Goal: Task Accomplishment & Management: Use online tool/utility

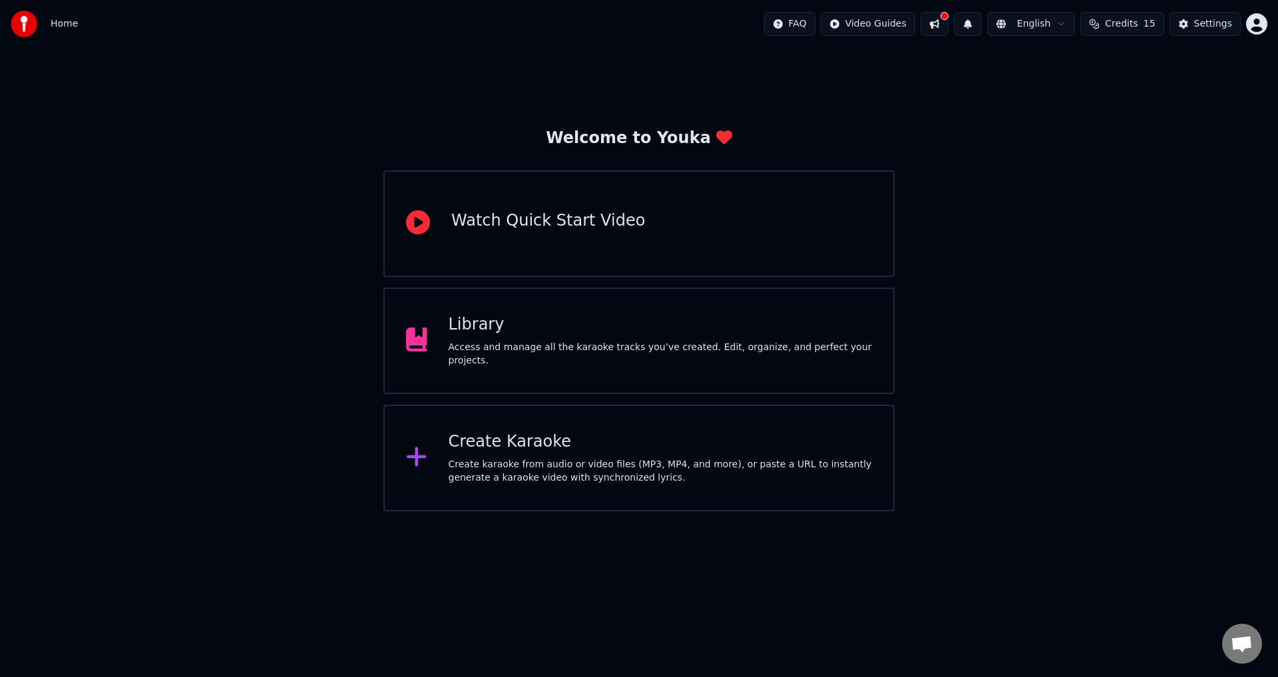
click at [706, 503] on div "Create Karaoke Create karaoke from audio or video files (MP3, MP4, and more), o…" at bounding box center [638, 458] width 511 height 107
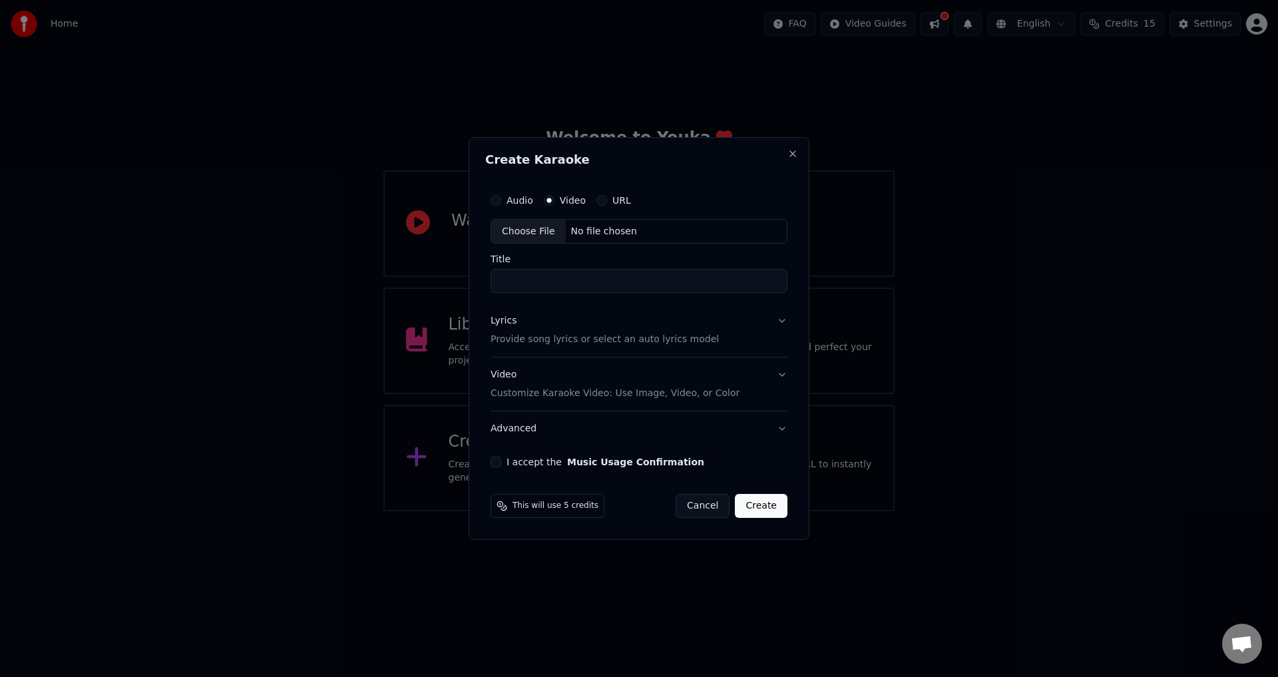
click at [602, 231] on div "No file chosen" at bounding box center [604, 231] width 77 height 13
drag, startPoint x: 608, startPoint y: 282, endPoint x: 818, endPoint y: 298, distance: 210.9
click at [818, 298] on body "**********" at bounding box center [639, 255] width 1278 height 511
drag, startPoint x: 730, startPoint y: 272, endPoint x: 610, endPoint y: 279, distance: 120.7
click at [610, 279] on input "**********" at bounding box center [639, 282] width 302 height 24
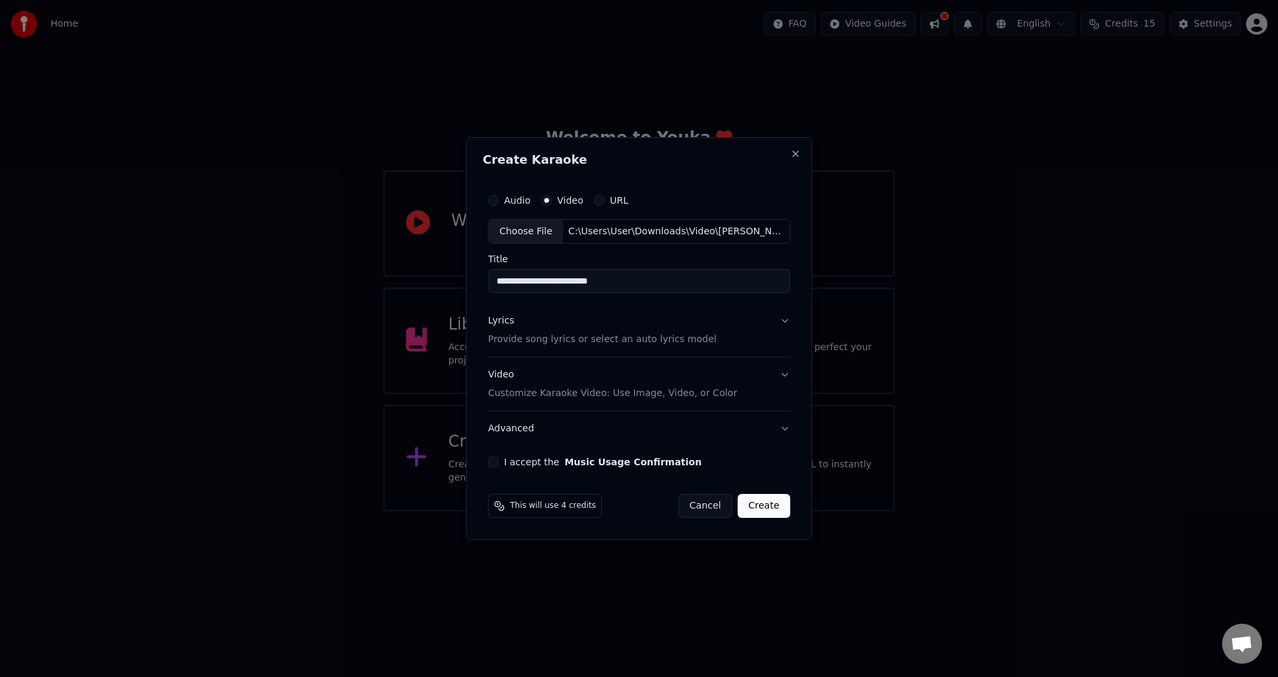
click at [593, 285] on input "**********" at bounding box center [639, 282] width 302 height 24
click at [558, 284] on input "**********" at bounding box center [639, 282] width 302 height 24
click at [564, 286] on input "**********" at bounding box center [639, 282] width 302 height 24
click at [584, 284] on input "**********" at bounding box center [639, 282] width 302 height 24
type input "**********"
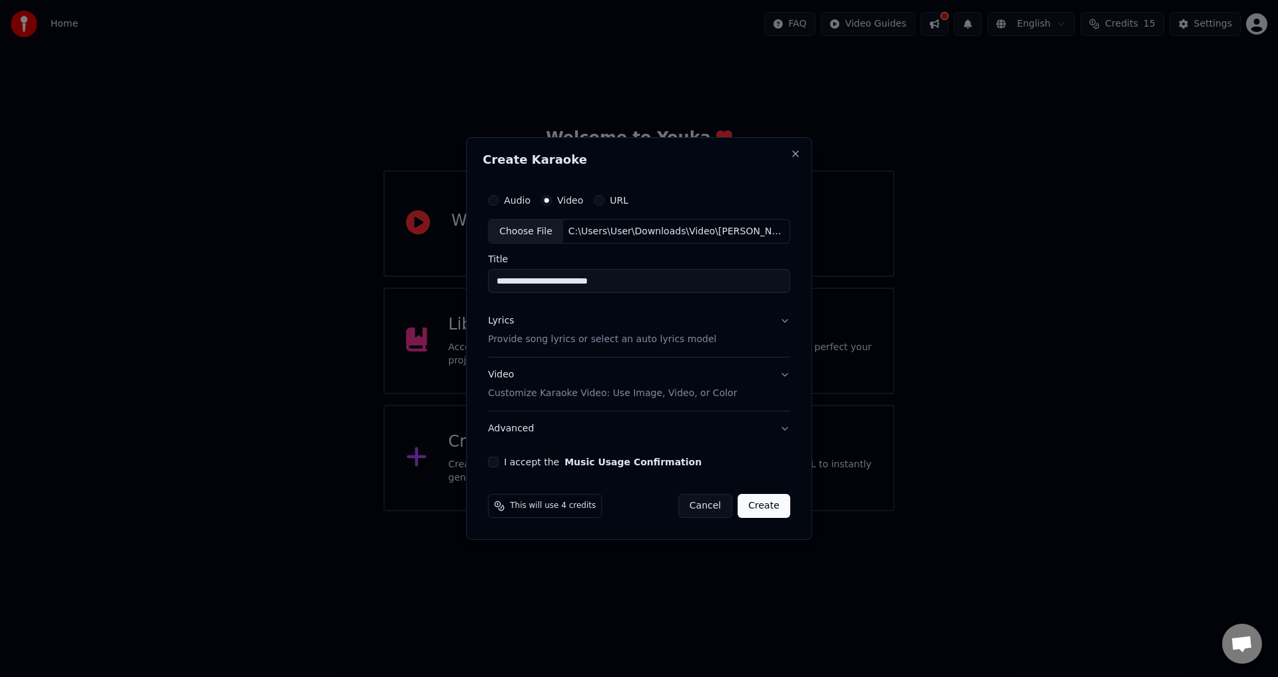
click at [605, 316] on div "Lyrics Provide song lyrics or select an auto lyrics model" at bounding box center [602, 331] width 228 height 32
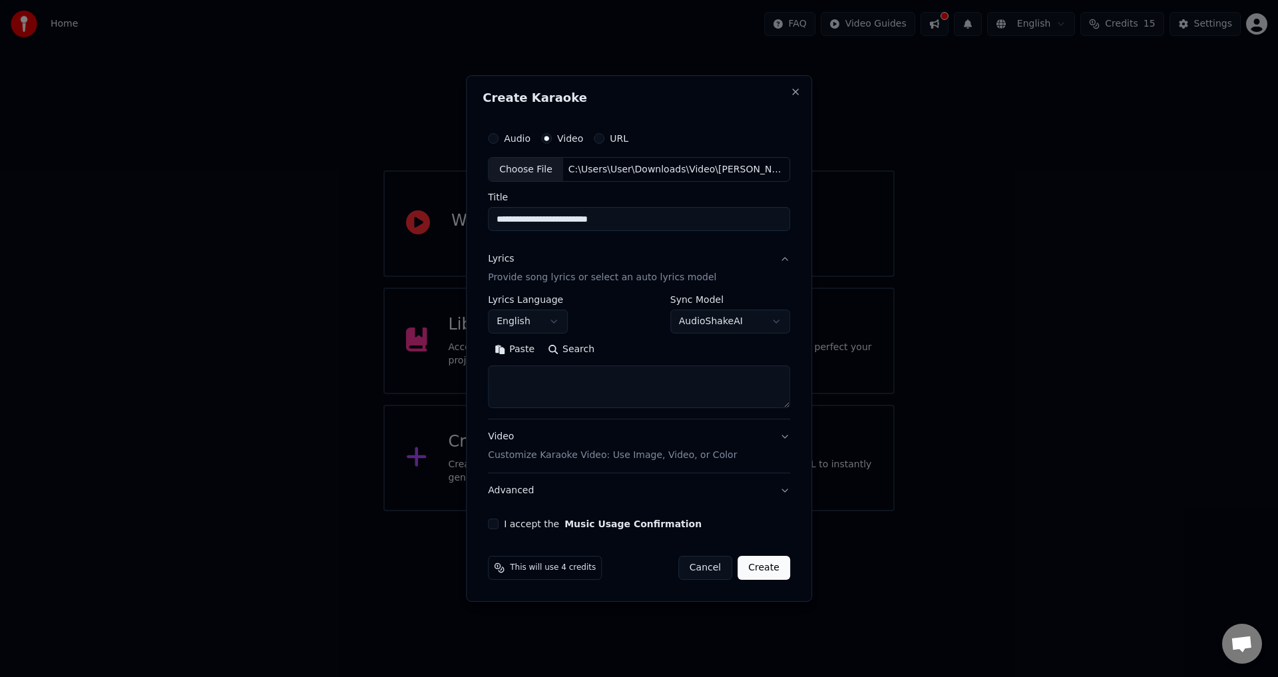
click at [566, 407] on textarea at bounding box center [639, 387] width 302 height 43
paste textarea "**********"
click at [610, 417] on div "**********" at bounding box center [639, 358] width 302 height 124
click at [614, 407] on textarea at bounding box center [636, 387] width 297 height 43
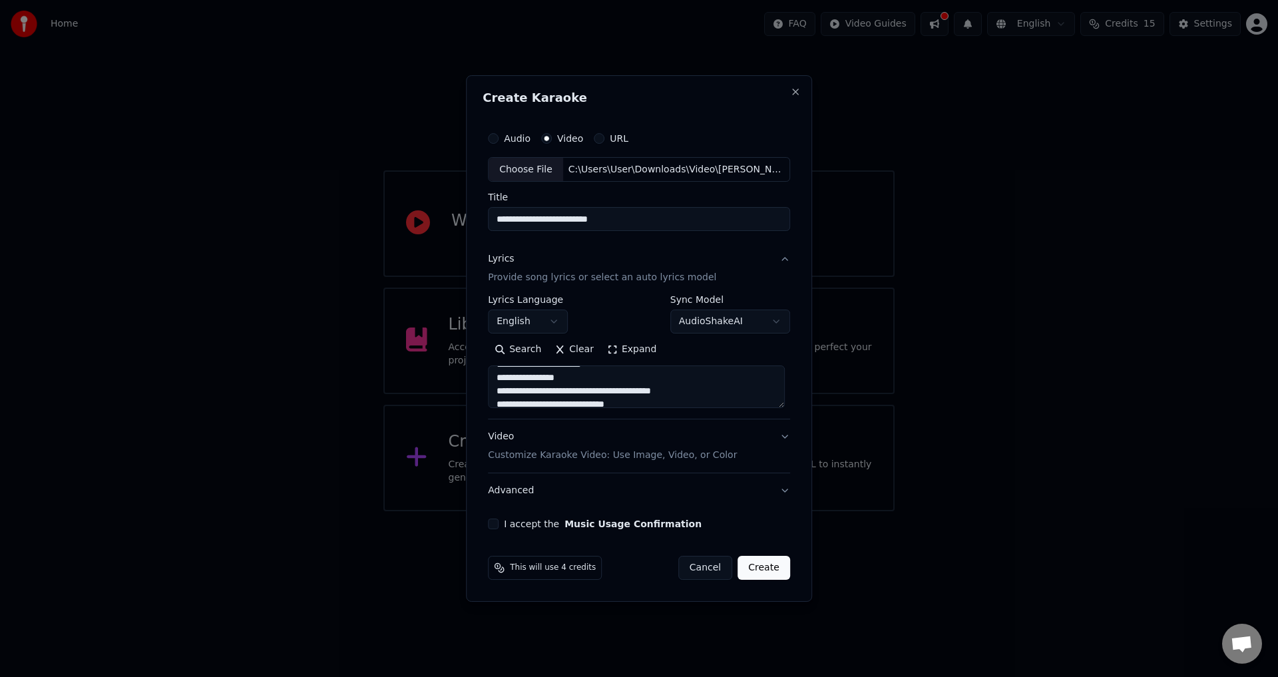
paste textarea "**********"
paste textarea
type textarea "**********"
click at [572, 358] on button "Clear" at bounding box center [574, 349] width 53 height 21
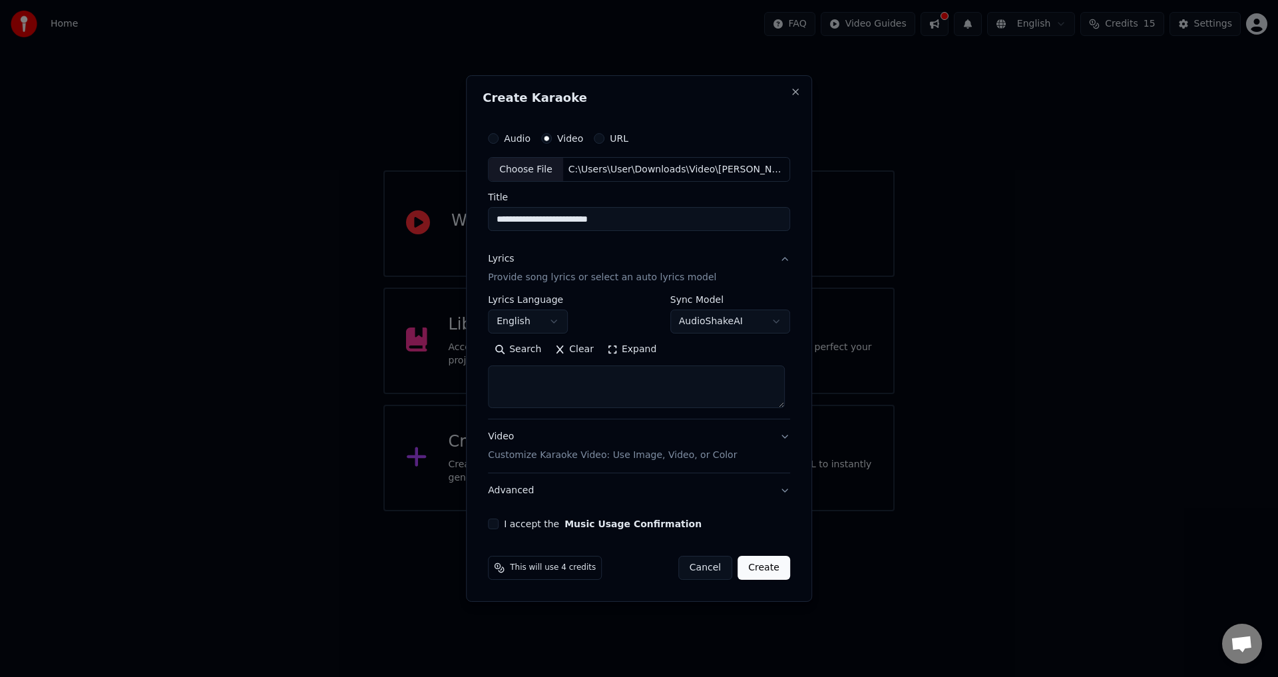
scroll to position [0, 0]
click at [570, 350] on button "Search" at bounding box center [571, 349] width 60 height 21
click at [513, 351] on button "Paste" at bounding box center [514, 349] width 53 height 21
type textarea "**********"
click at [570, 349] on button "Clear" at bounding box center [574, 349] width 53 height 21
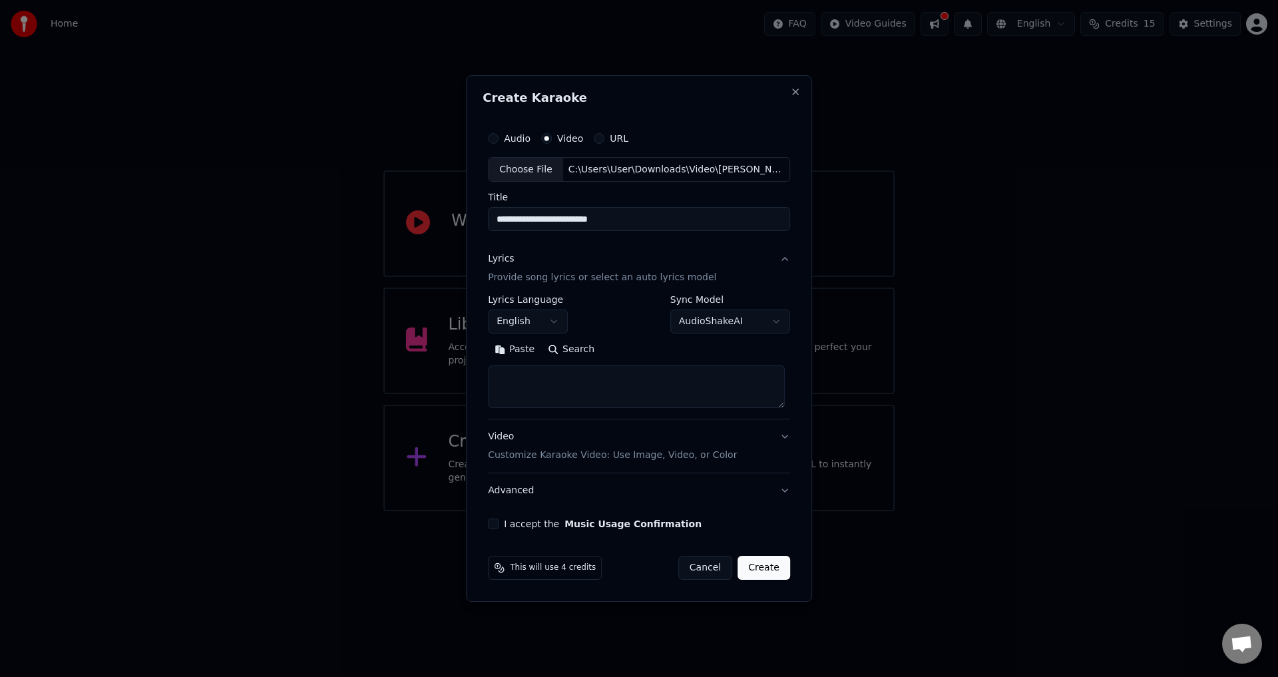
click at [533, 347] on button "Paste" at bounding box center [514, 349] width 53 height 21
click at [618, 439] on div "Video Customize Karaoke Video: Use Image, Video, or Color" at bounding box center [612, 447] width 249 height 32
type textarea "**********"
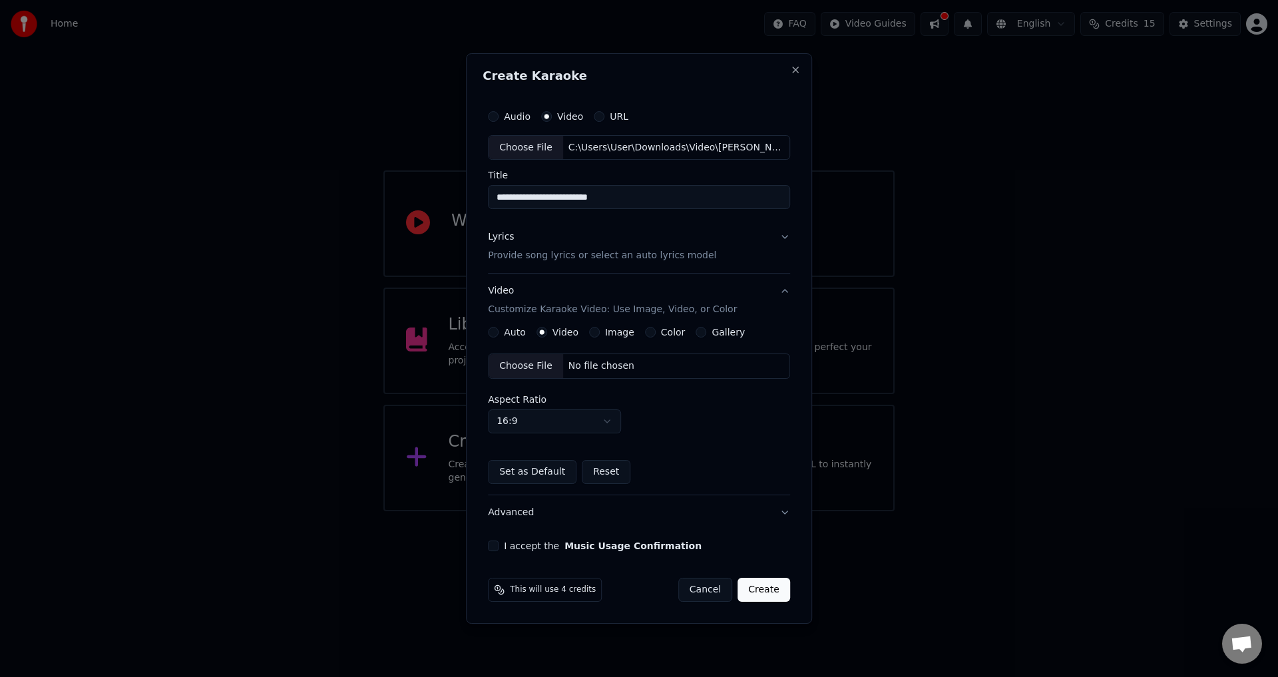
click at [574, 365] on div "No file chosen" at bounding box center [601, 365] width 77 height 13
click at [495, 544] on button "I accept the Music Usage Confirmation" at bounding box center [493, 545] width 11 height 11
click at [709, 232] on button "Lyrics Provide song lyrics or select an auto lyrics model" at bounding box center [639, 246] width 302 height 53
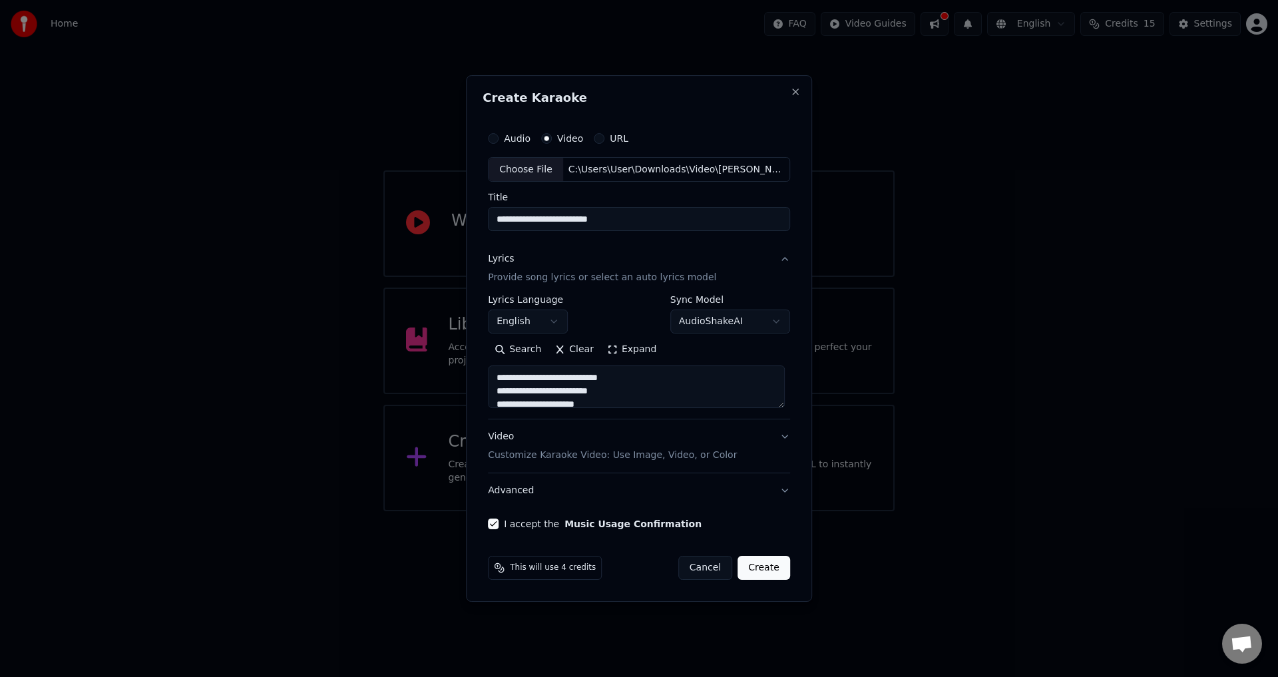
click at [764, 556] on button "Create" at bounding box center [764, 568] width 53 height 24
type textarea "**********"
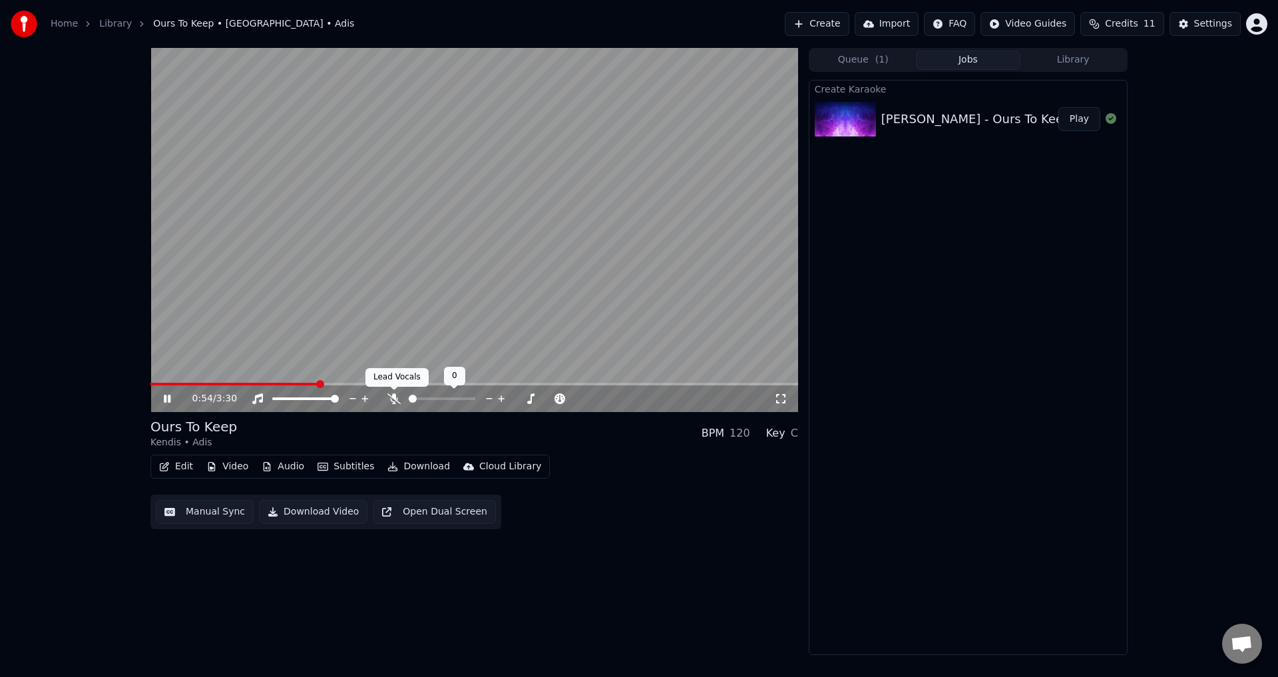
click at [398, 398] on icon at bounding box center [393, 398] width 13 height 11
click at [209, 383] on span at bounding box center [179, 384] width 59 height 3
click at [523, 247] on video at bounding box center [474, 230] width 648 height 364
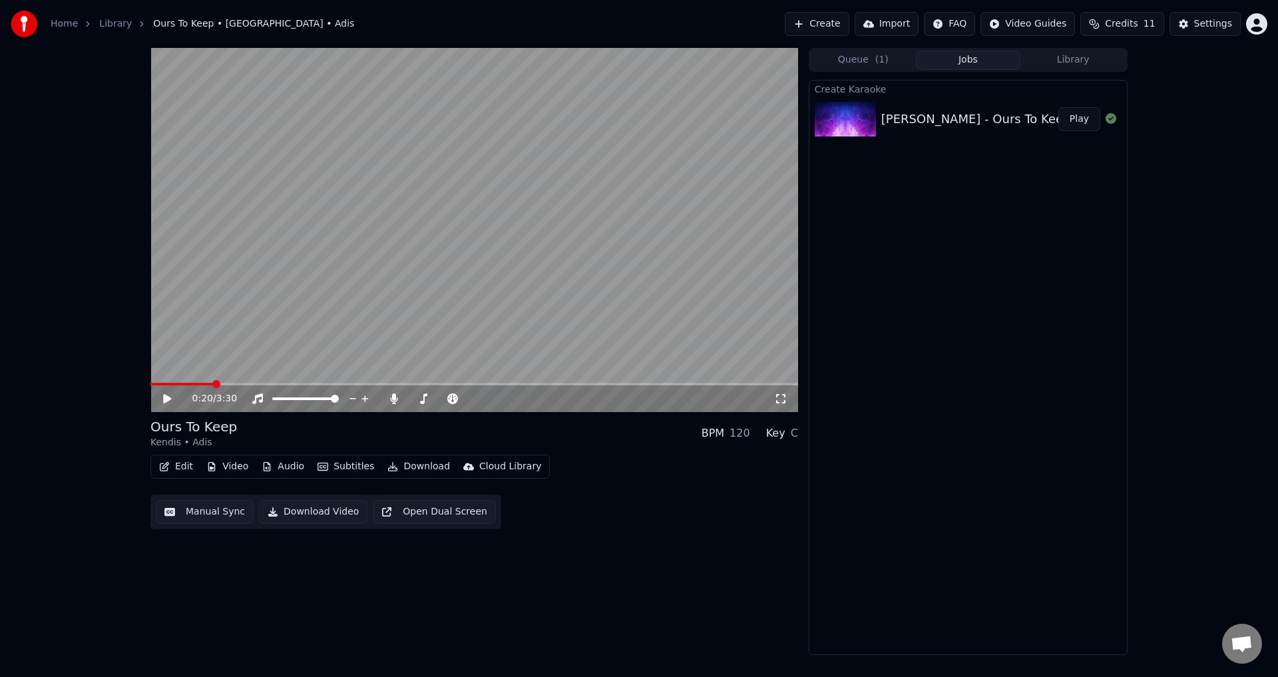
click at [574, 266] on video at bounding box center [474, 230] width 648 height 364
click at [201, 383] on span at bounding box center [183, 384] width 67 height 3
drag, startPoint x: 191, startPoint y: 381, endPoint x: 180, endPoint y: 375, distance: 13.1
click at [180, 375] on video at bounding box center [474, 230] width 648 height 364
click at [185, 382] on video at bounding box center [474, 230] width 648 height 364
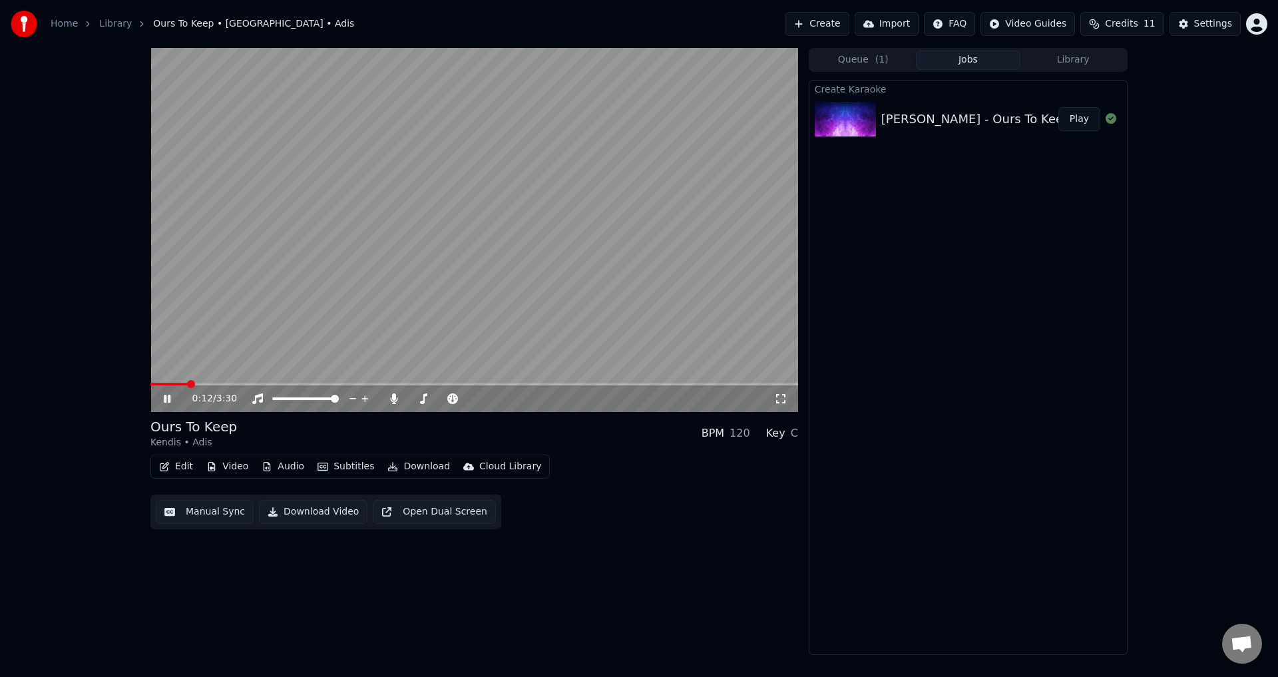
click at [186, 383] on span at bounding box center [168, 384] width 37 height 3
click at [356, 299] on video at bounding box center [474, 230] width 648 height 364
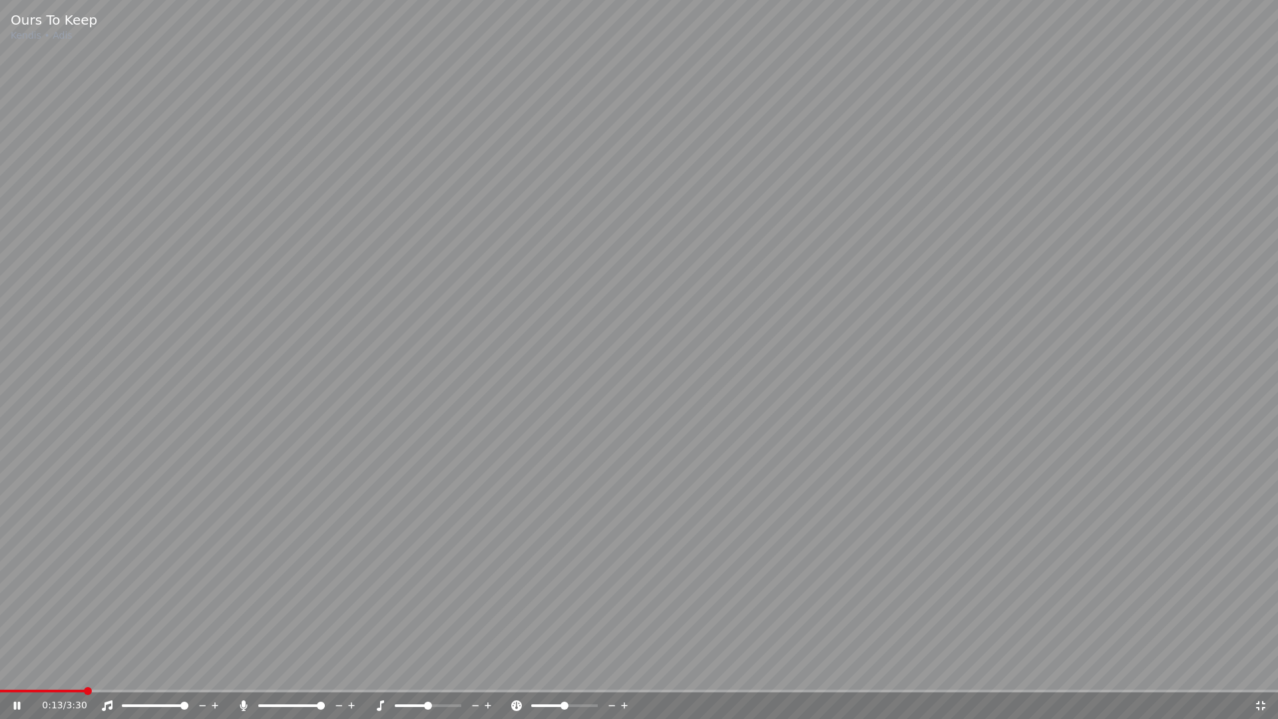
click at [39, 676] on div "0:13 / 3:30" at bounding box center [639, 705] width 1278 height 27
click at [37, 676] on span at bounding box center [43, 691] width 87 height 3
click at [347, 387] on video at bounding box center [639, 359] width 1278 height 719
click at [348, 387] on video at bounding box center [639, 359] width 1278 height 719
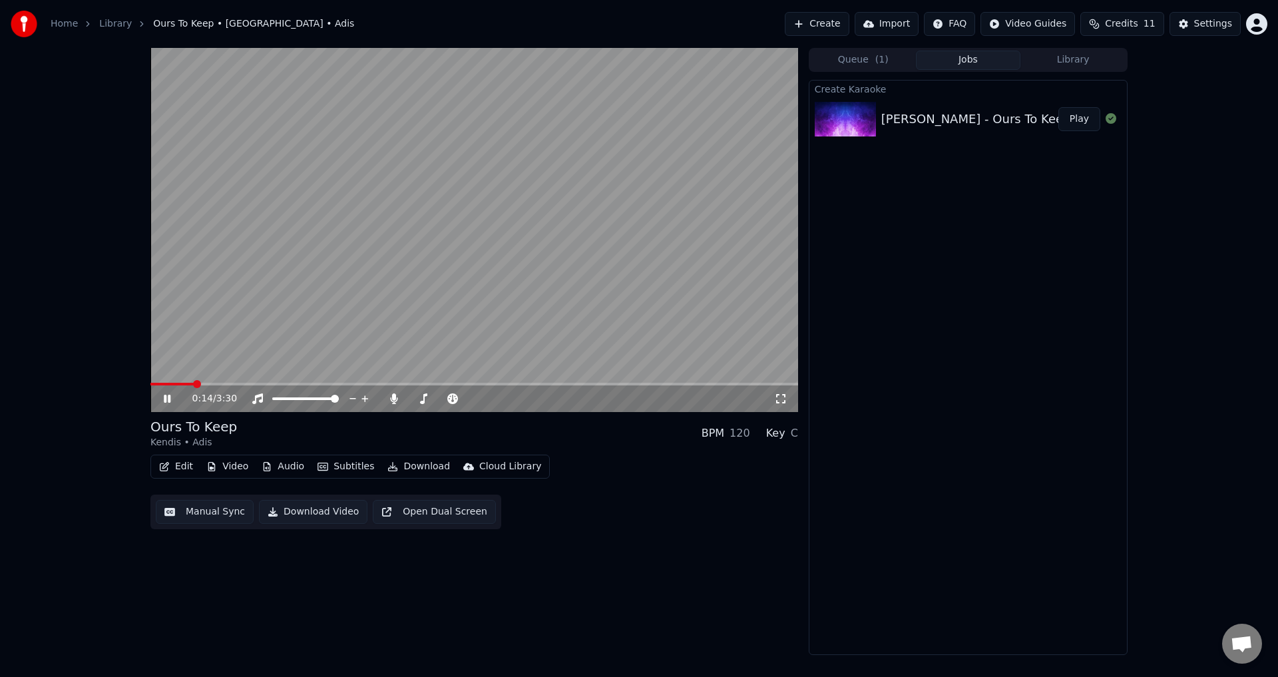
click at [671, 220] on video at bounding box center [474, 230] width 648 height 364
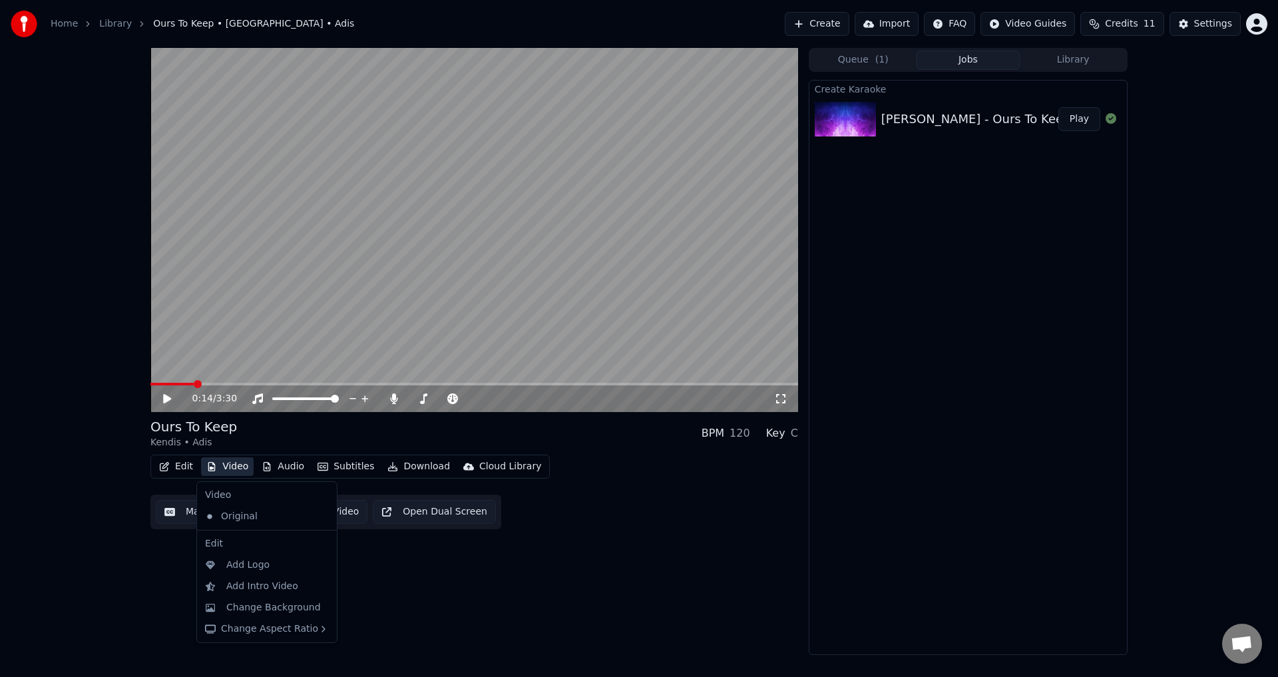
click at [247, 473] on button "Video" at bounding box center [227, 466] width 53 height 19
click at [250, 518] on div "Original" at bounding box center [257, 516] width 114 height 21
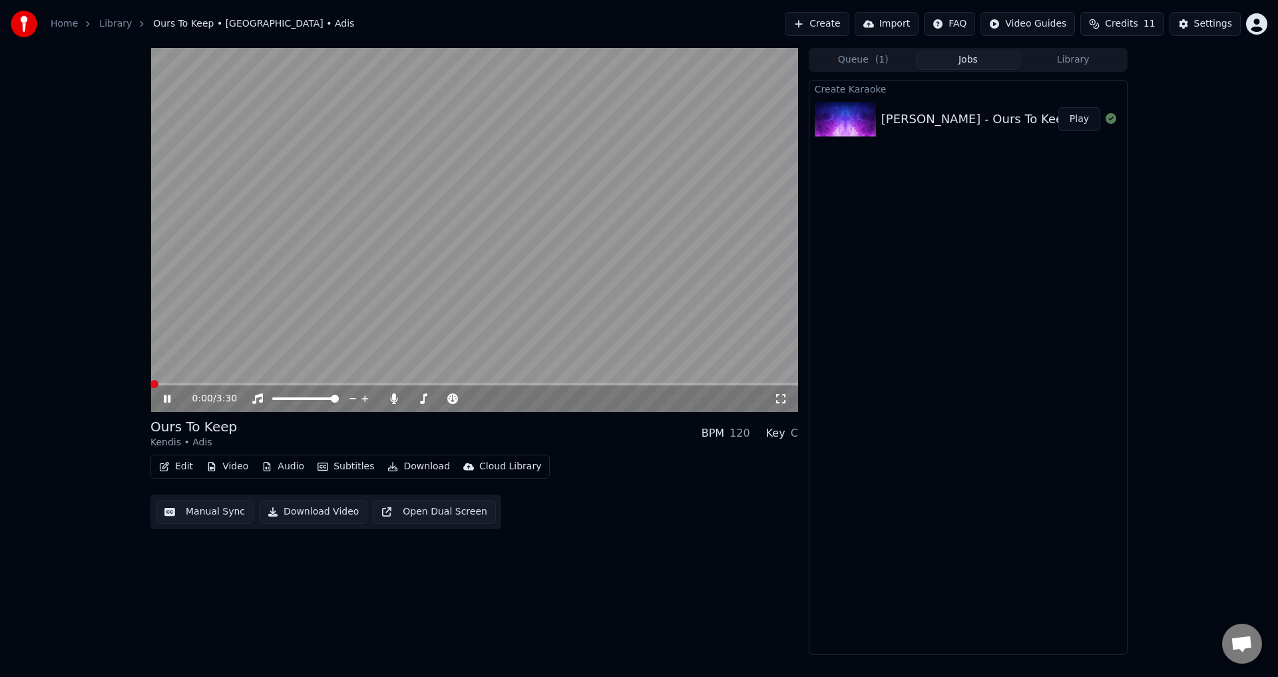
click at [217, 466] on button "Video" at bounding box center [227, 466] width 53 height 19
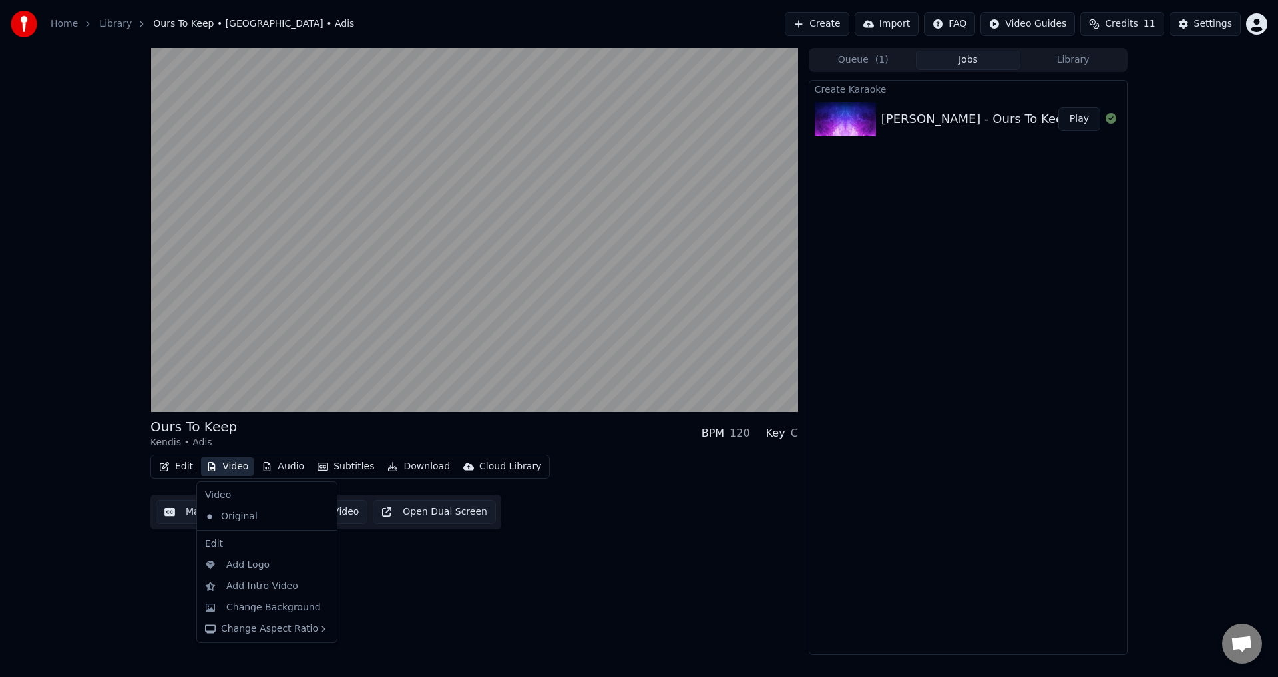
click at [306, 520] on div "Original" at bounding box center [267, 516] width 134 height 21
click at [320, 519] on icon at bounding box center [327, 516] width 15 height 11
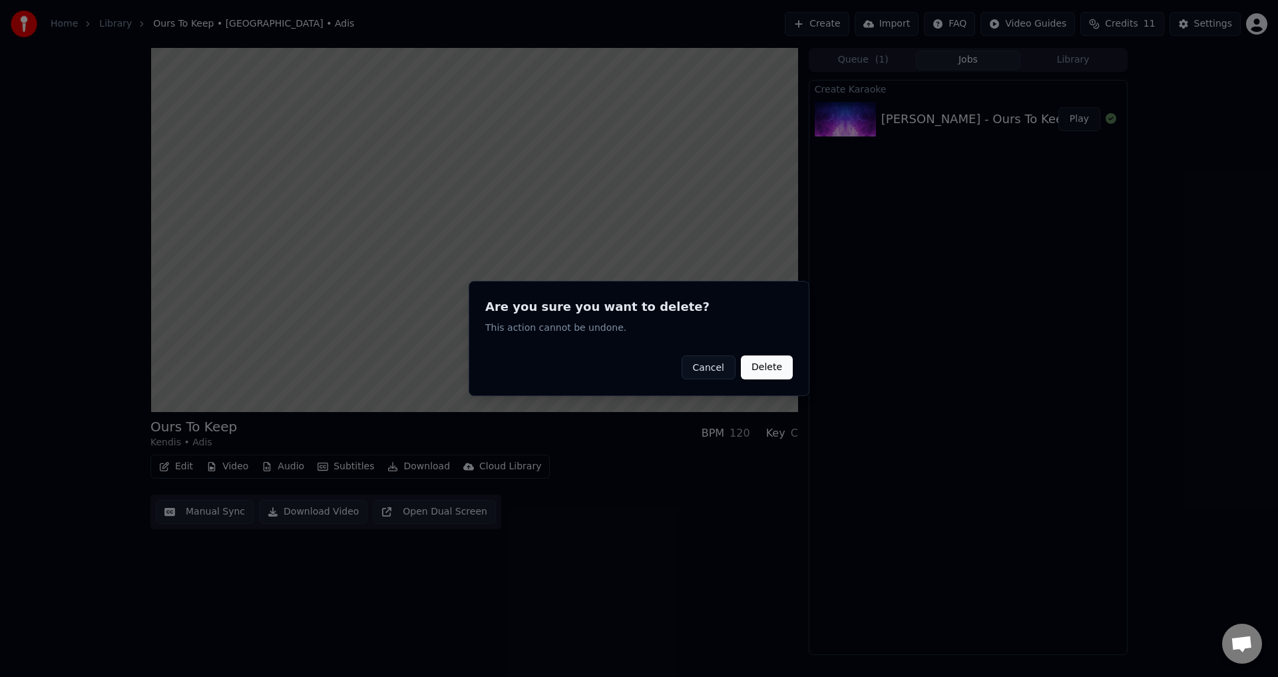
click at [767, 370] on button "Delete" at bounding box center [767, 367] width 52 height 24
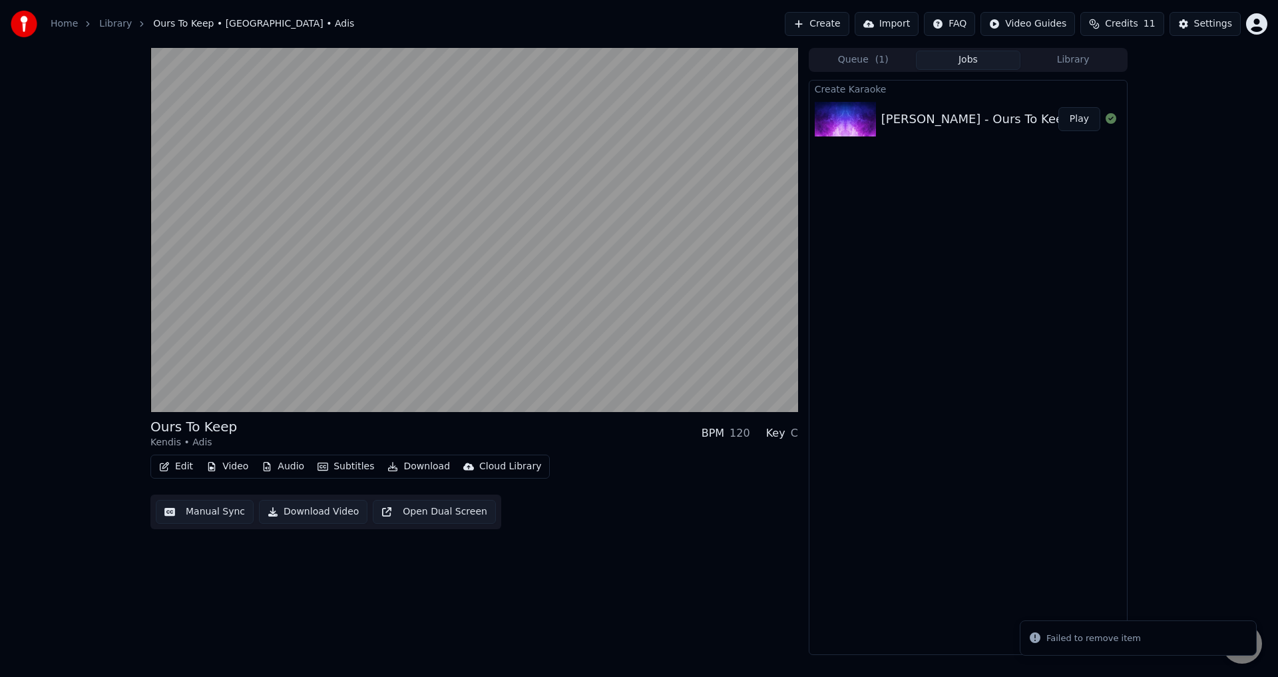
click at [224, 471] on button "Video" at bounding box center [227, 466] width 53 height 19
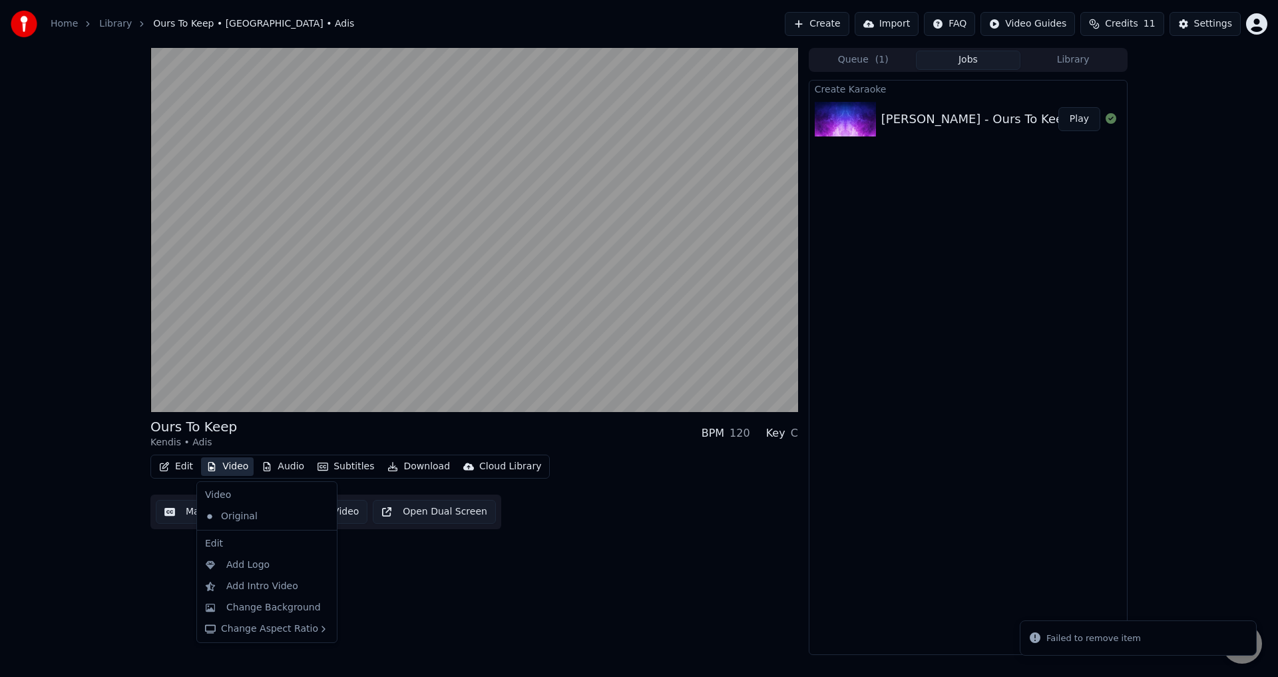
click at [320, 515] on icon at bounding box center [324, 516] width 9 height 11
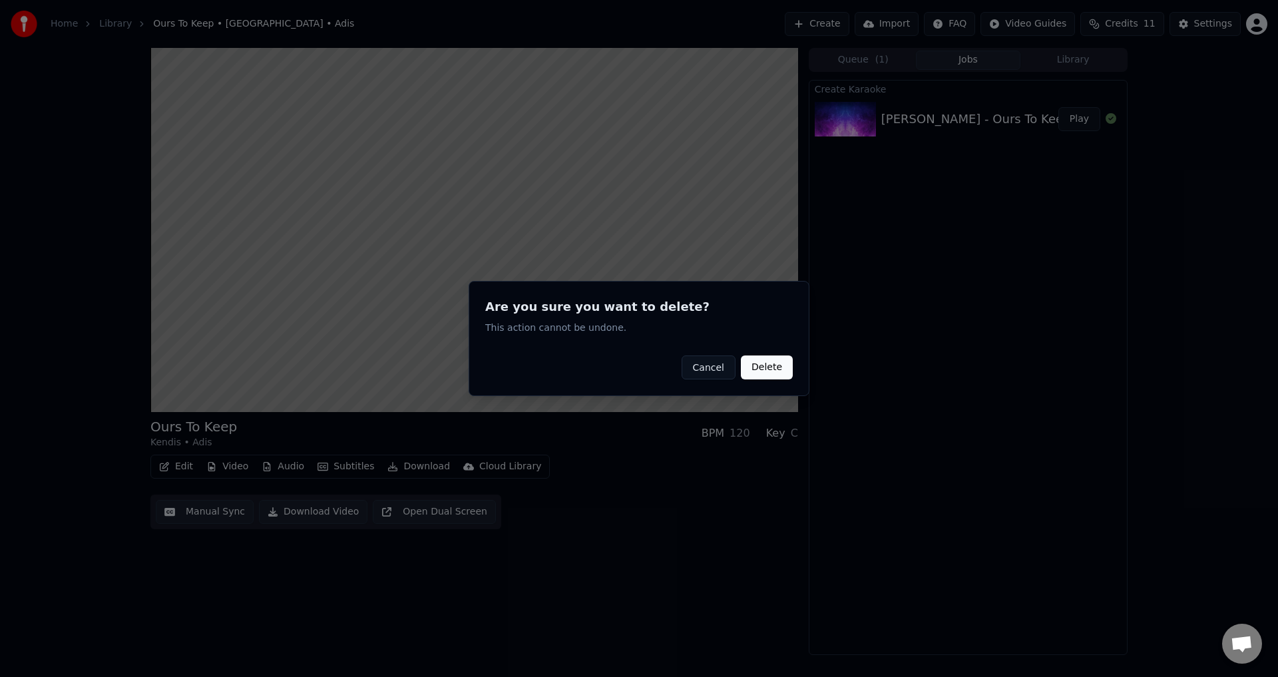
click at [767, 371] on button "Delete" at bounding box center [767, 367] width 52 height 24
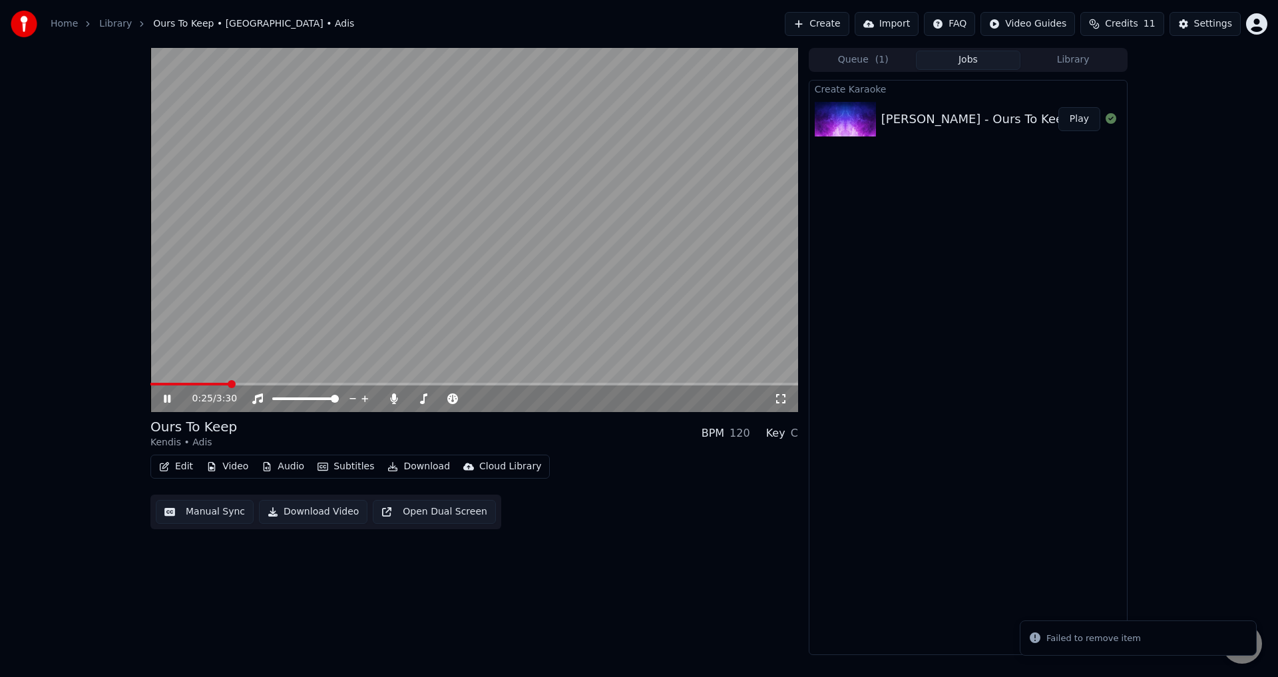
click at [232, 462] on button "Video" at bounding box center [227, 466] width 53 height 19
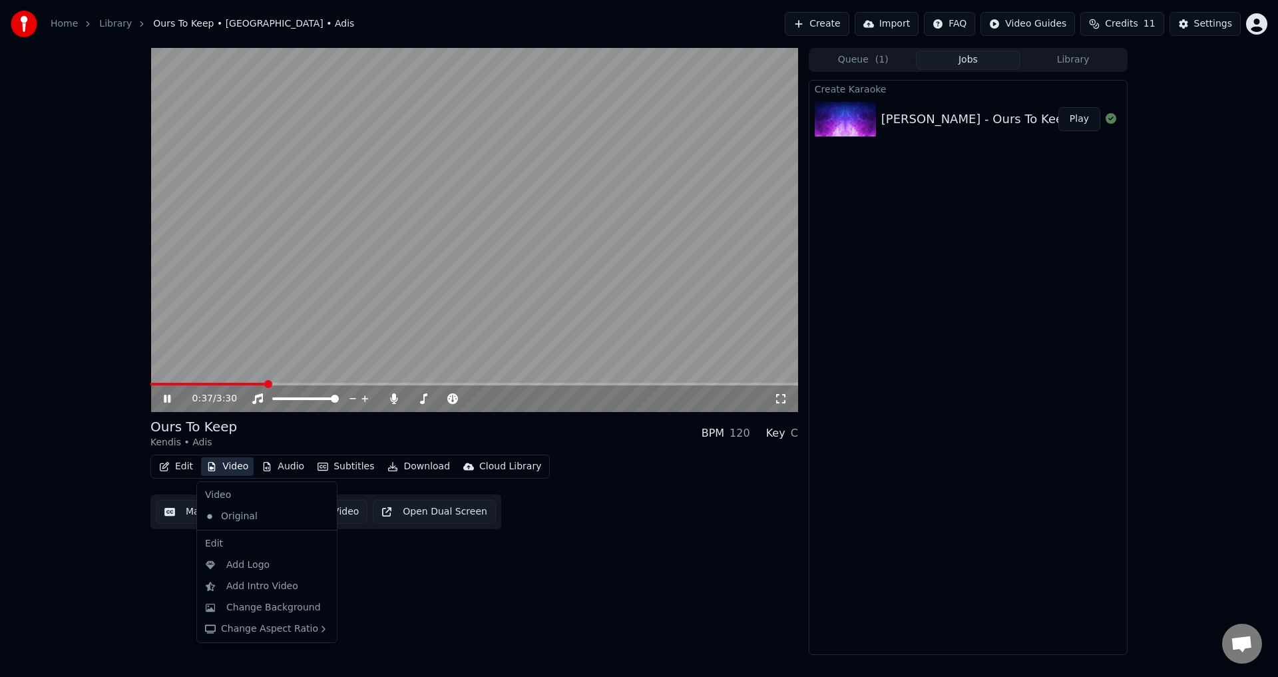
click at [888, 21] on button "Import" at bounding box center [887, 24] width 64 height 24
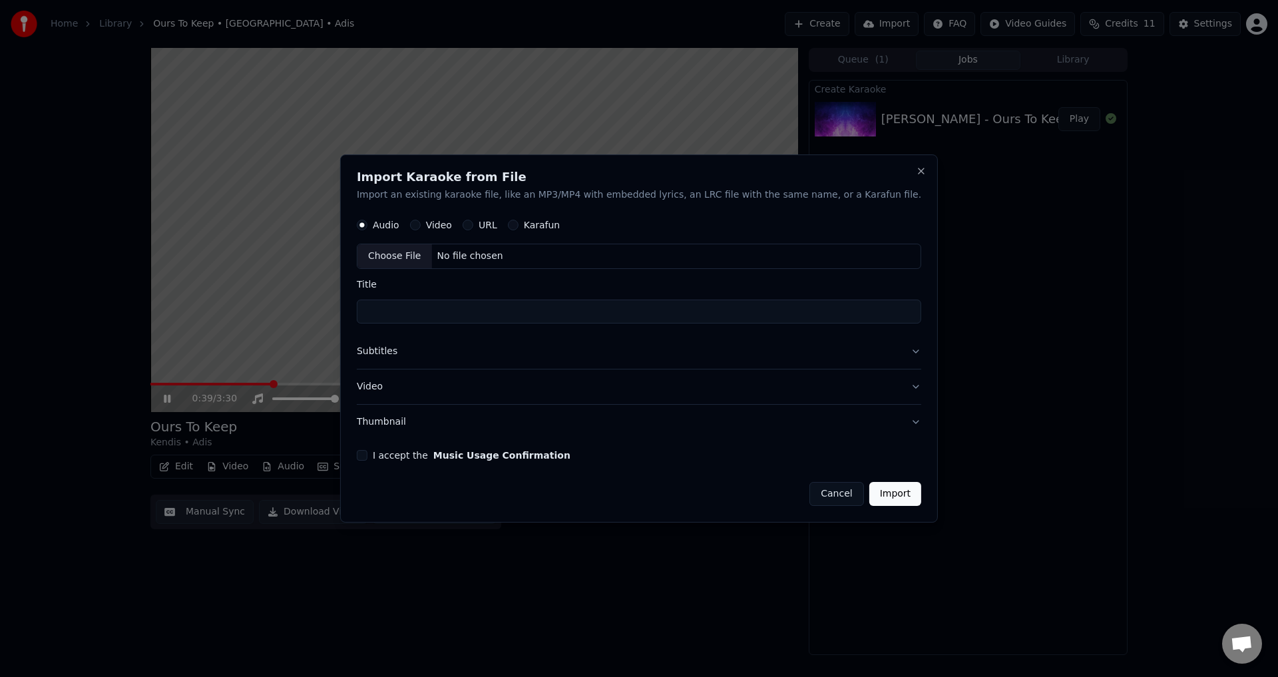
click at [452, 222] on label "Video" at bounding box center [439, 225] width 26 height 9
click at [421, 222] on button "Video" at bounding box center [415, 225] width 11 height 11
click at [891, 166] on div "Import Karaoke from File Import an existing karaoke file, like an MP3/MP4 with …" at bounding box center [639, 338] width 598 height 369
click at [916, 168] on button "Close" at bounding box center [921, 171] width 11 height 11
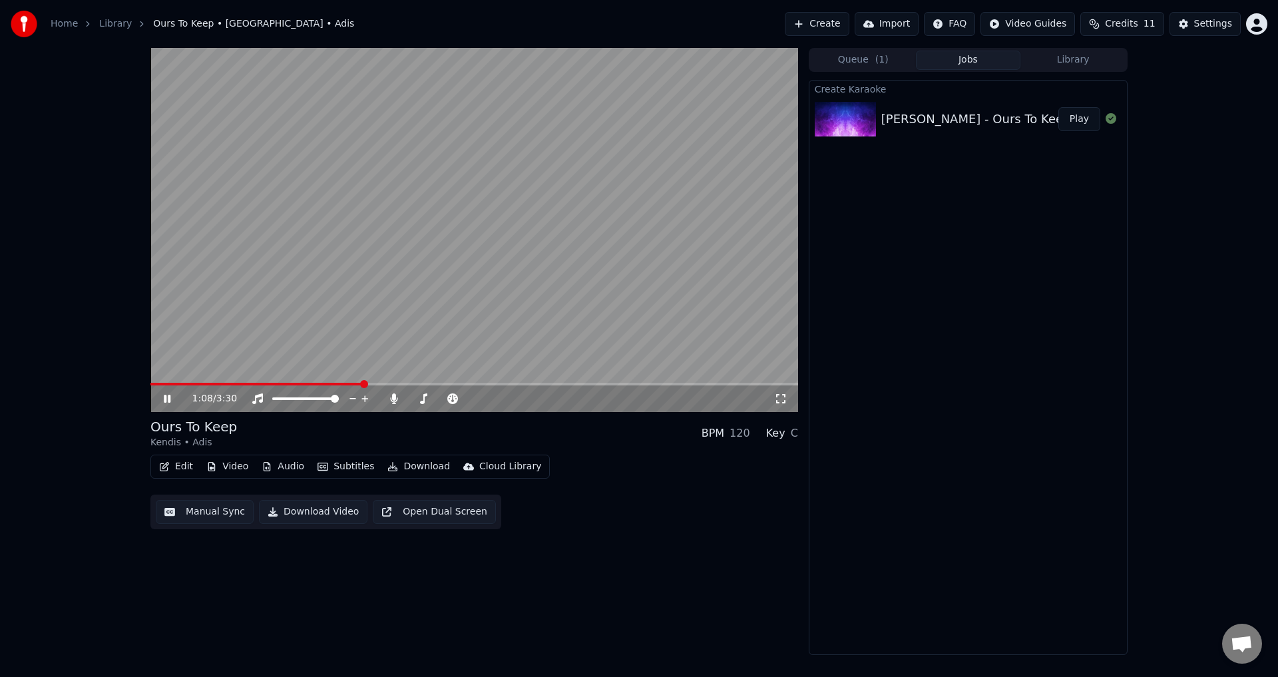
click at [170, 395] on icon at bounding box center [176, 398] width 31 height 11
click at [915, 25] on button "Import" at bounding box center [887, 24] width 64 height 24
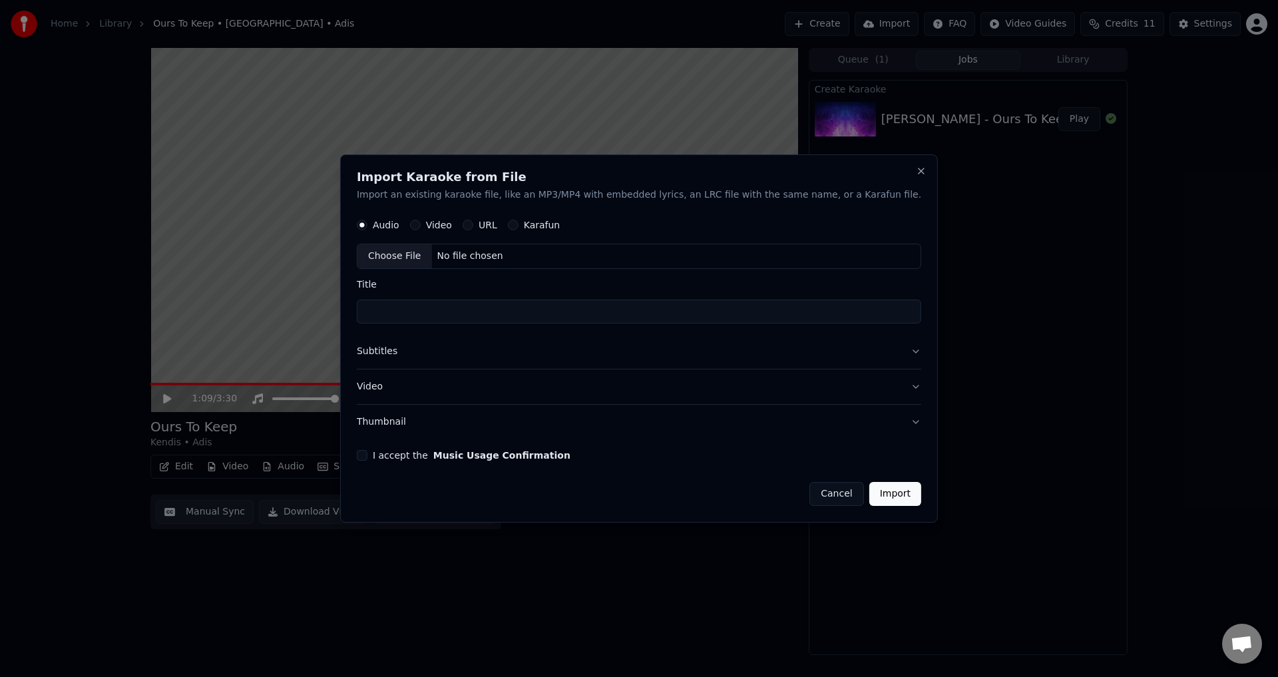
click at [479, 232] on div "Audio Video URL Karafun" at bounding box center [639, 225] width 564 height 27
click at [452, 226] on label "Video" at bounding box center [439, 225] width 26 height 9
click at [421, 226] on button "Video" at bounding box center [415, 225] width 11 height 11
click at [467, 250] on div "No file chosen" at bounding box center [469, 256] width 77 height 13
type input "********"
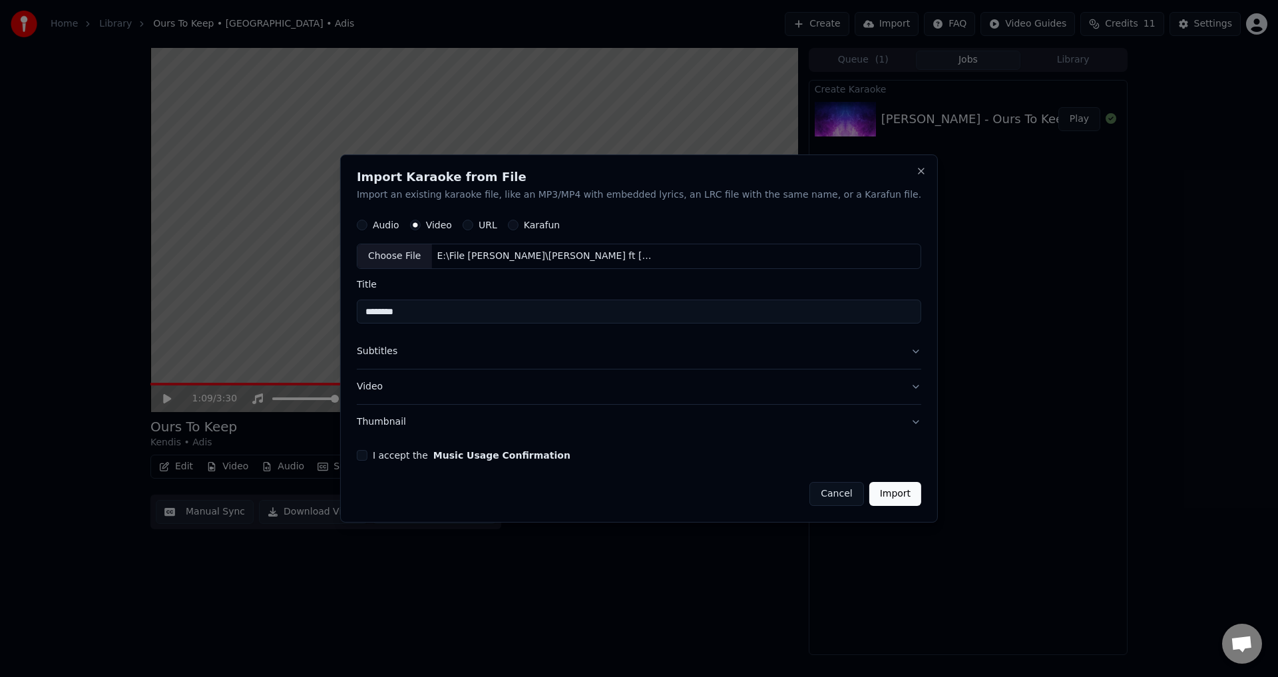
click at [482, 377] on button "Video" at bounding box center [639, 386] width 564 height 35
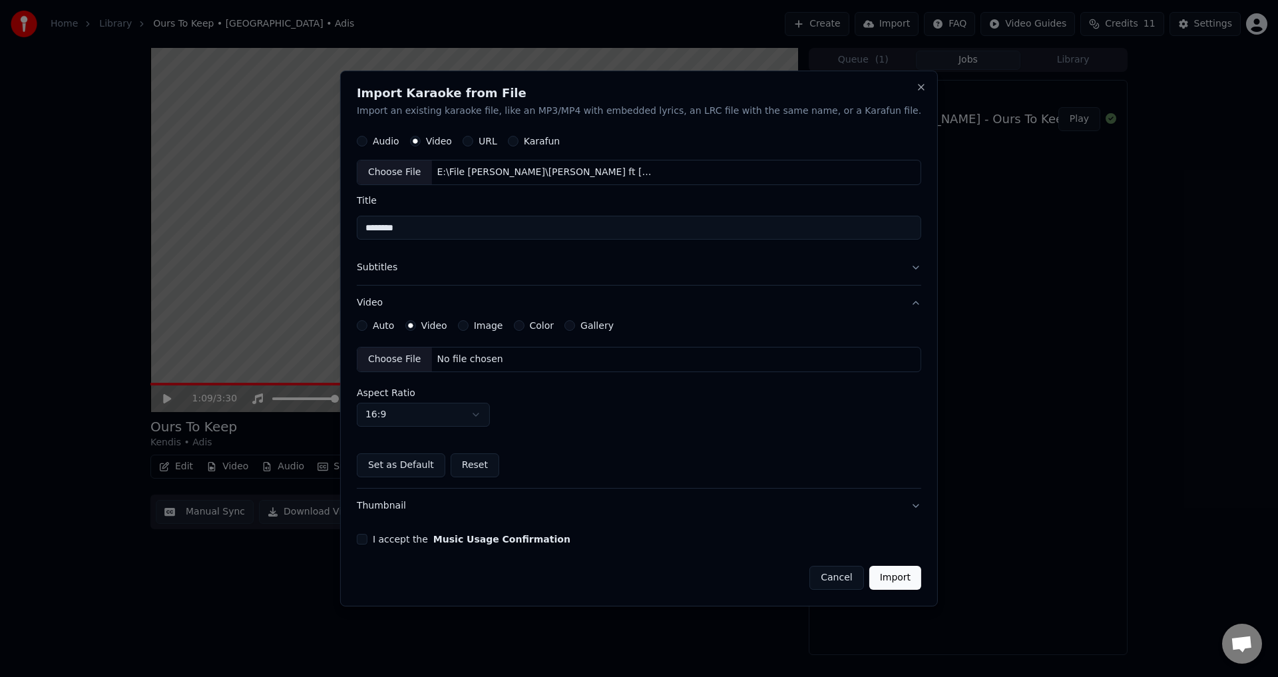
click at [496, 368] on div "Choose File No file chosen" at bounding box center [639, 359] width 564 height 25
click at [407, 535] on div "I accept the Music Usage Confirmation" at bounding box center [639, 539] width 564 height 11
click at [404, 541] on div "I accept the Music Usage Confirmation" at bounding box center [639, 539] width 564 height 11
click at [367, 542] on button "I accept the Music Usage Confirmation" at bounding box center [362, 539] width 11 height 11
click at [869, 586] on button "Import" at bounding box center [895, 578] width 52 height 24
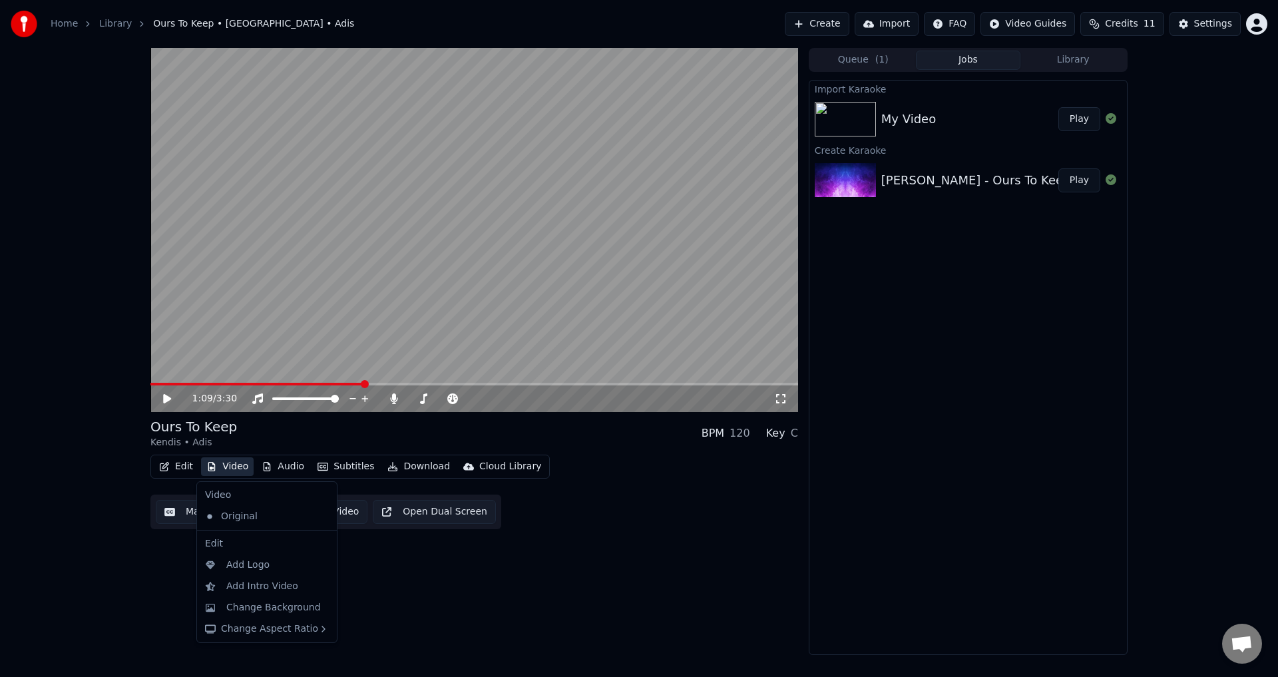
click at [234, 465] on button "Video" at bounding box center [227, 466] width 53 height 19
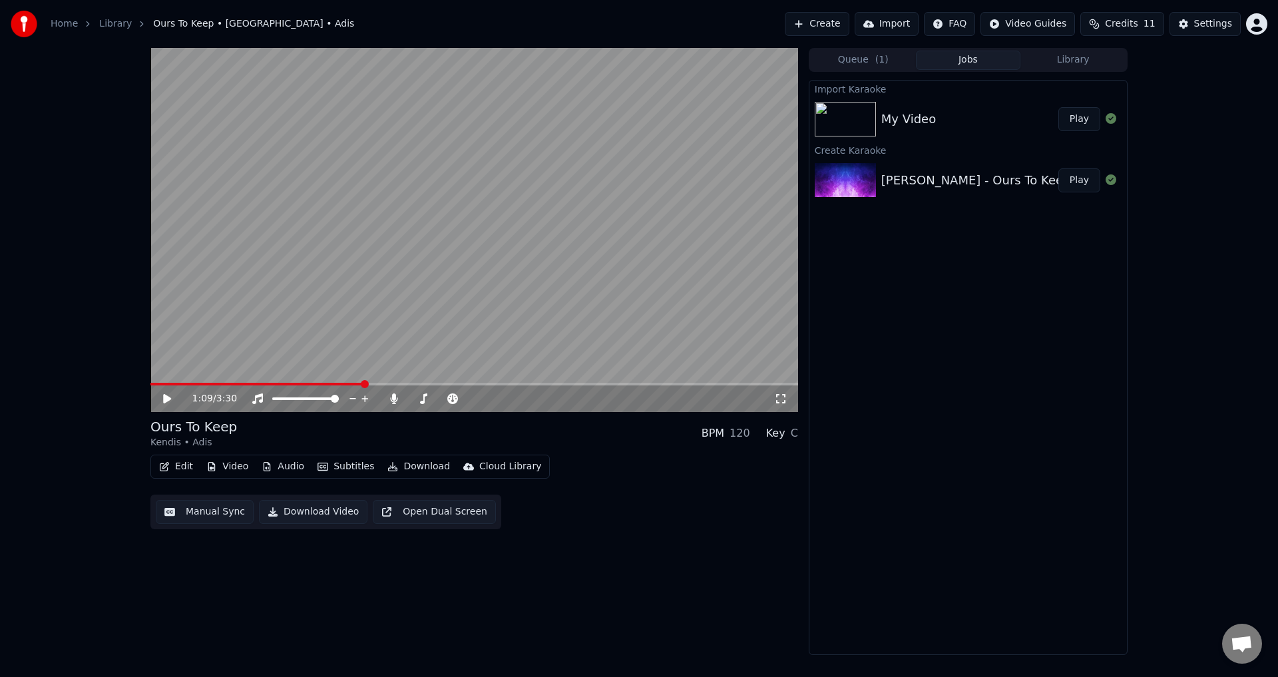
drag, startPoint x: 930, startPoint y: 110, endPoint x: 900, endPoint y: 122, distance: 32.3
click at [900, 122] on div "My Video" at bounding box center [908, 119] width 55 height 19
click at [1089, 118] on button "Play" at bounding box center [1079, 119] width 42 height 24
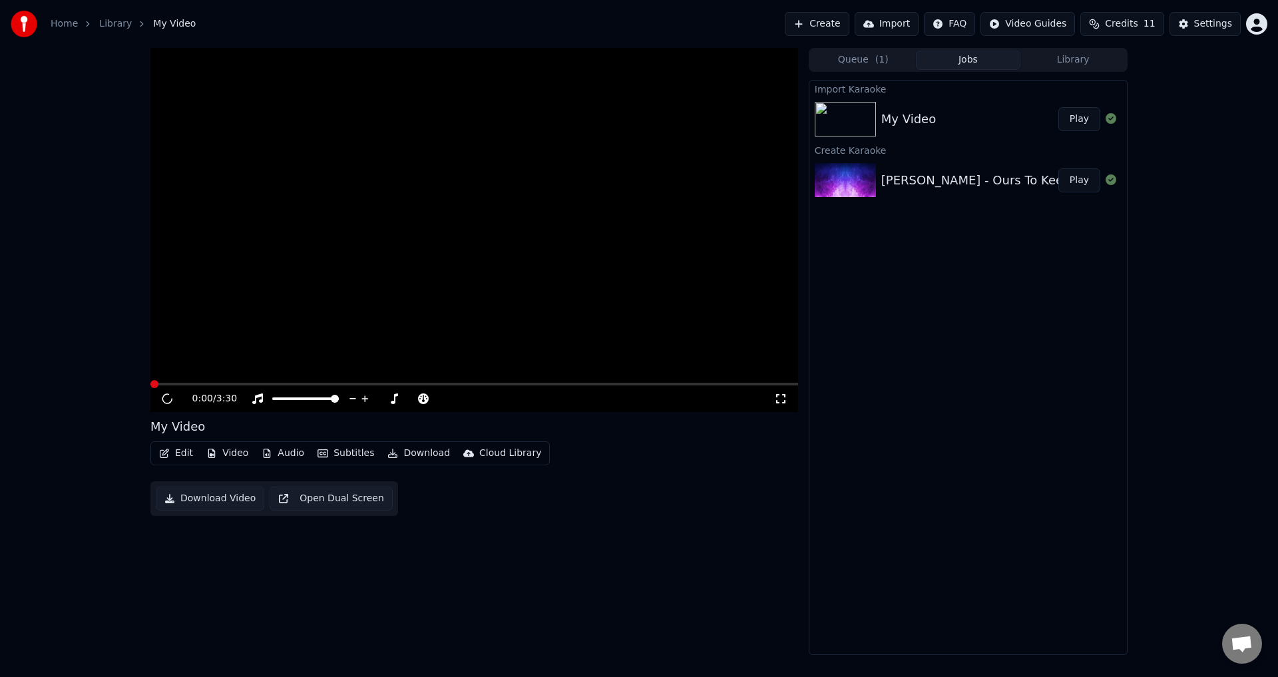
click at [606, 230] on video at bounding box center [474, 230] width 648 height 364
click at [372, 349] on video at bounding box center [474, 230] width 648 height 364
click at [323, 383] on span at bounding box center [474, 384] width 648 height 3
click at [363, 321] on video at bounding box center [474, 230] width 648 height 364
click at [223, 450] on button "Video" at bounding box center [227, 453] width 53 height 19
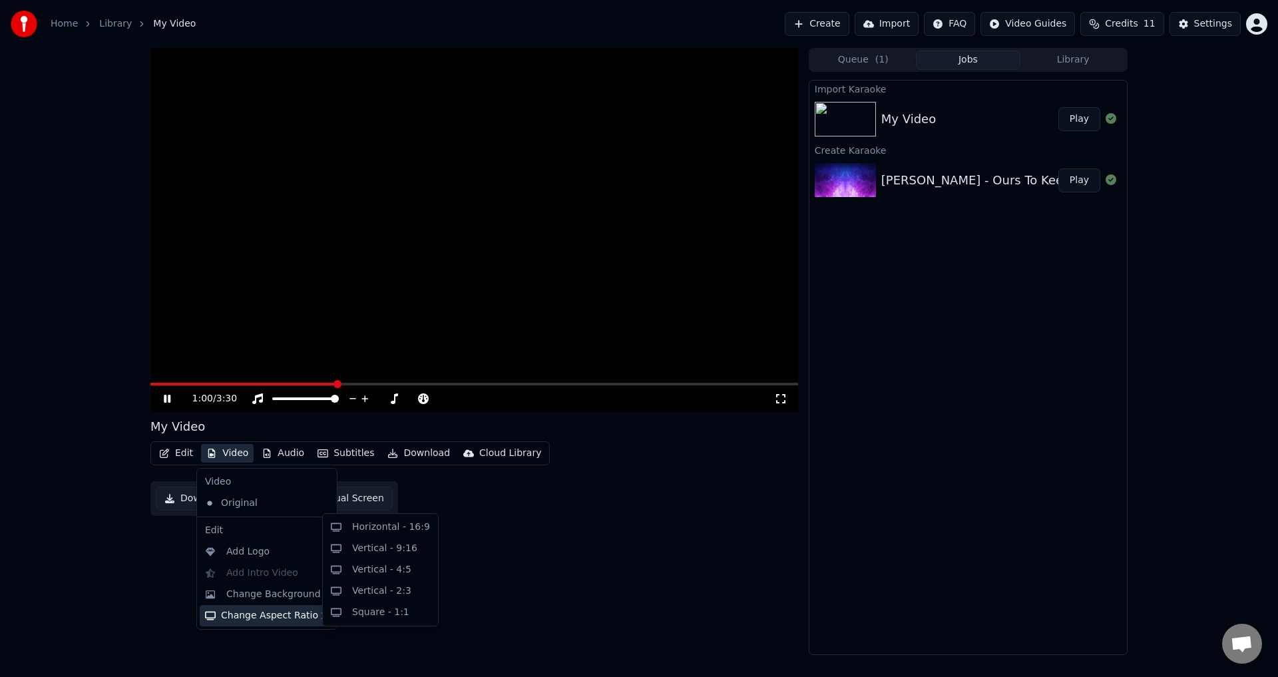
click at [950, 182] on div "[PERSON_NAME] - Ours To Keep" at bounding box center [976, 180] width 190 height 19
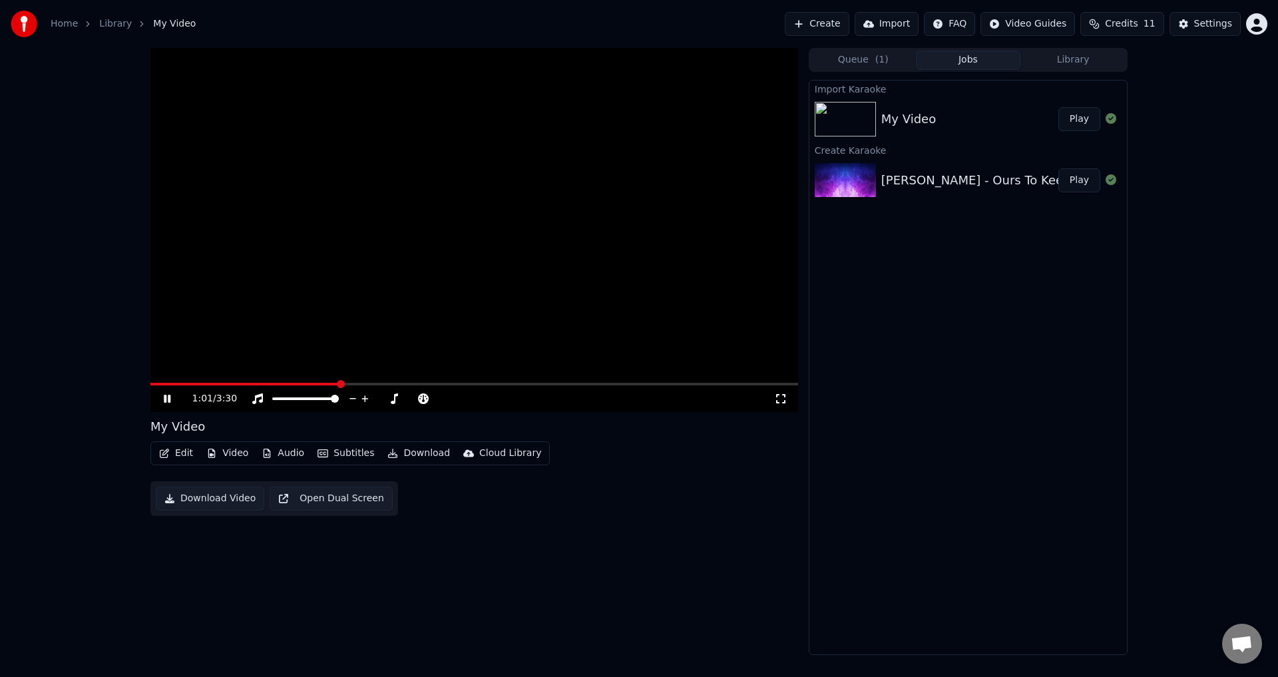
click at [1073, 177] on button "Play" at bounding box center [1079, 180] width 42 height 24
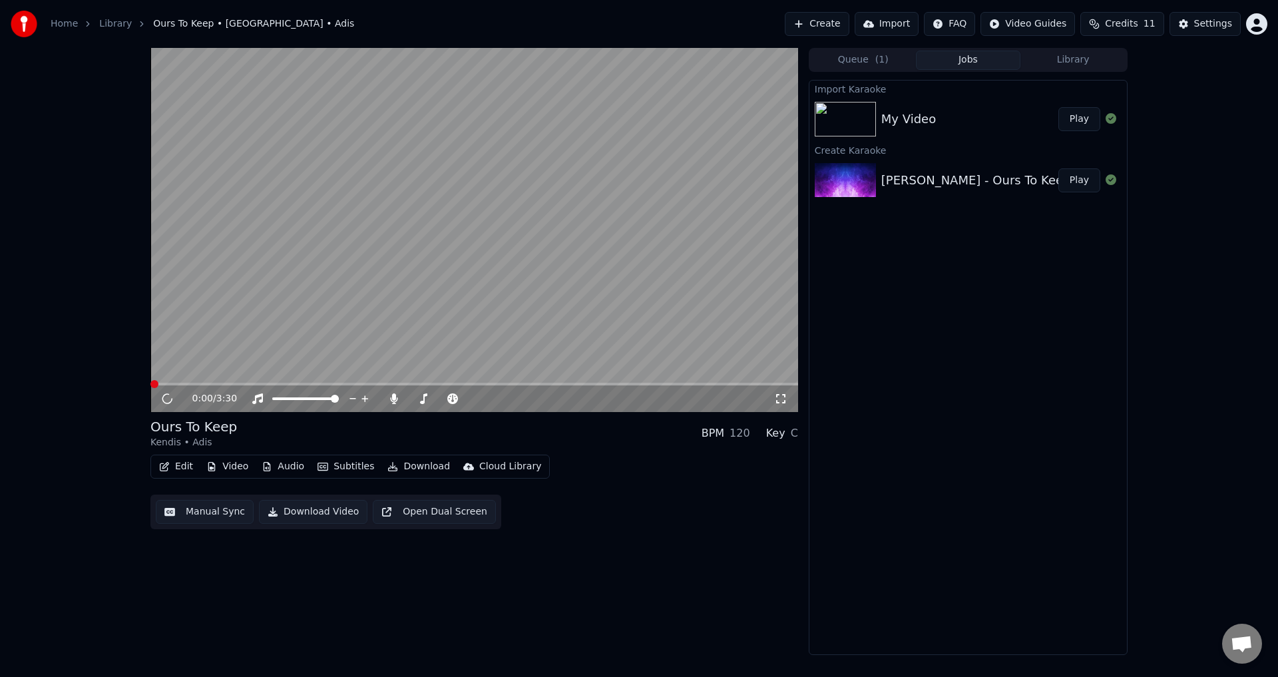
click at [442, 272] on video at bounding box center [474, 230] width 648 height 364
click at [276, 471] on button "Audio" at bounding box center [282, 466] width 53 height 19
click at [231, 459] on button "Video" at bounding box center [227, 466] width 53 height 19
click at [234, 460] on button "Video" at bounding box center [227, 466] width 53 height 19
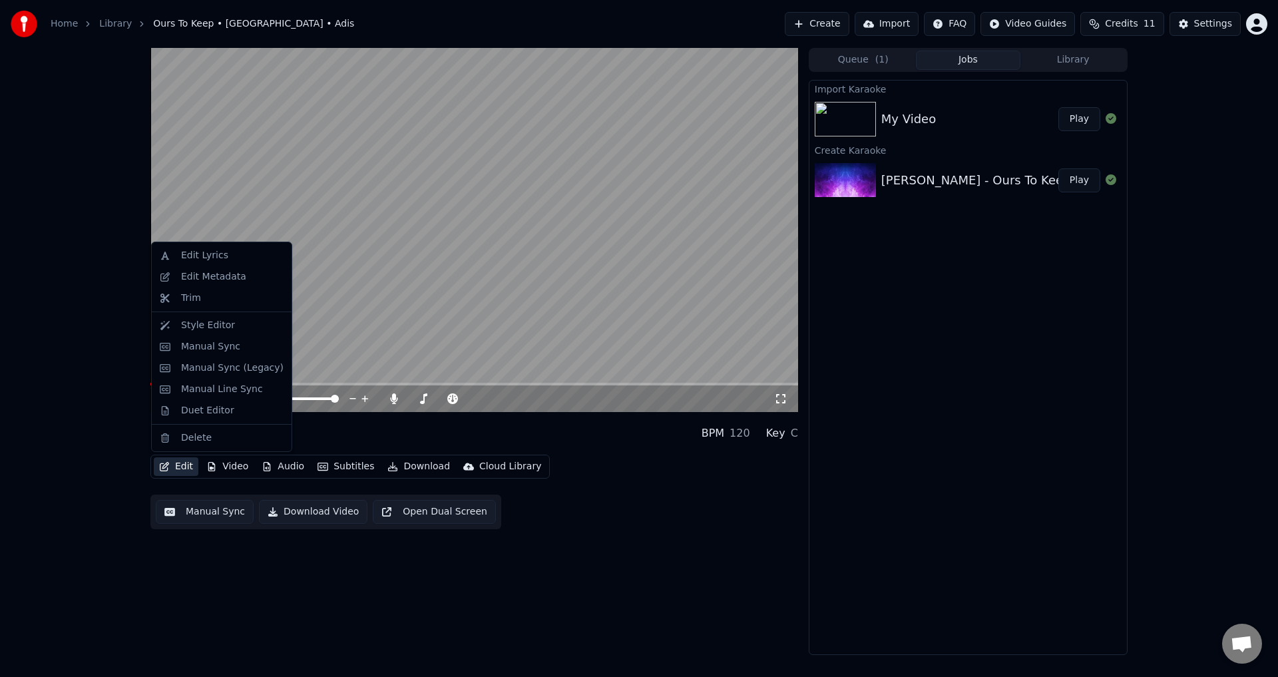
click at [465, 186] on video at bounding box center [474, 230] width 648 height 364
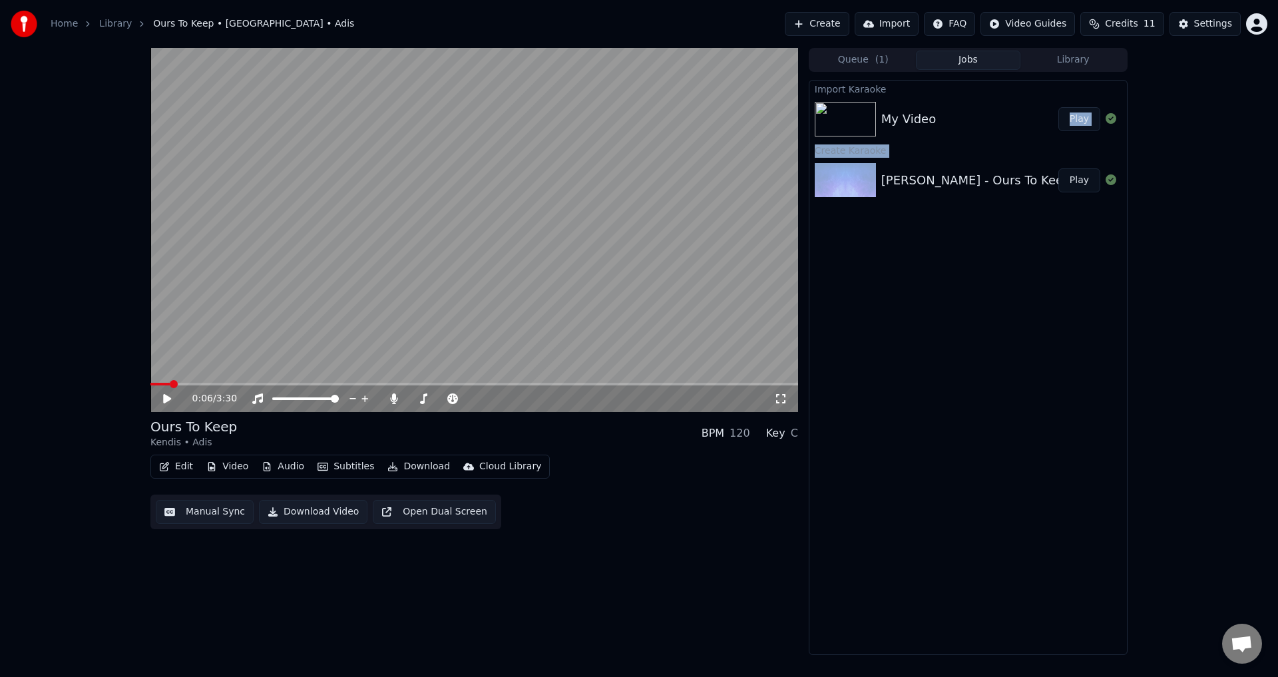
drag, startPoint x: 1018, startPoint y: 105, endPoint x: 964, endPoint y: 162, distance: 79.1
click at [979, 174] on div "Import Karaoke My Video Play Create [PERSON_NAME] - Ours To Keep Play" at bounding box center [968, 367] width 319 height 575
click at [920, 126] on div "My Video" at bounding box center [908, 119] width 55 height 19
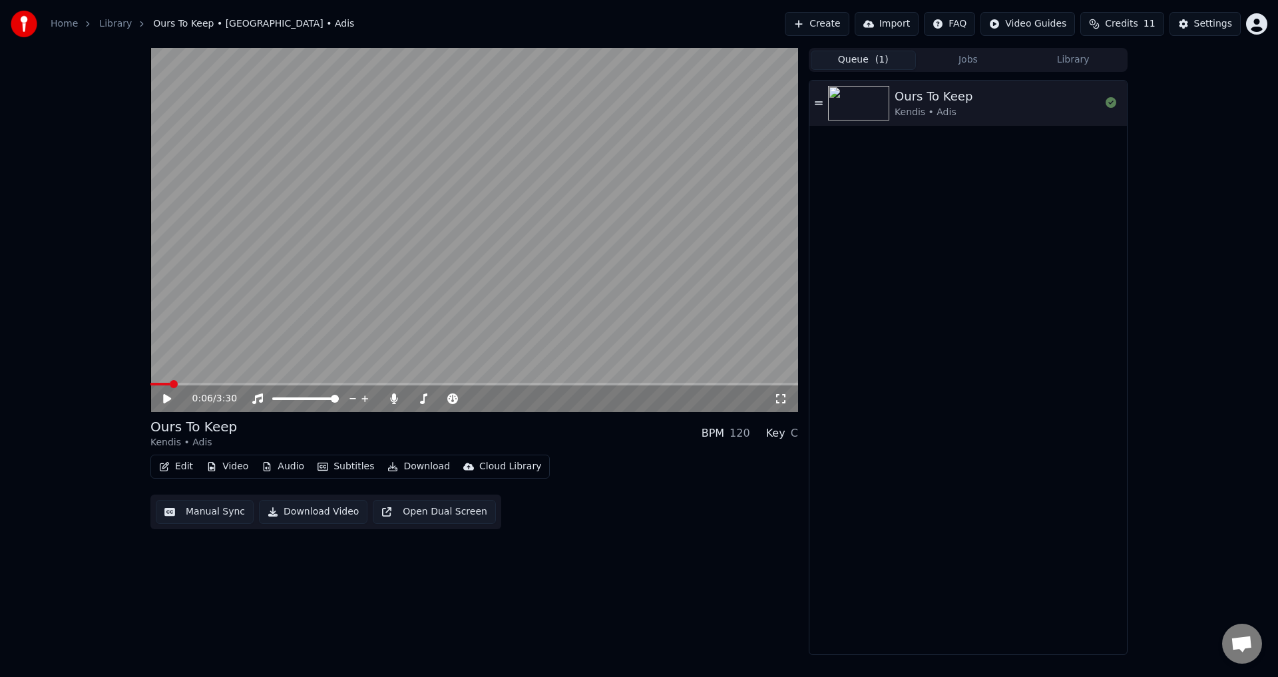
click at [841, 63] on button "Queue ( 1 )" at bounding box center [863, 60] width 105 height 19
click at [956, 67] on button "Jobs" at bounding box center [968, 60] width 105 height 19
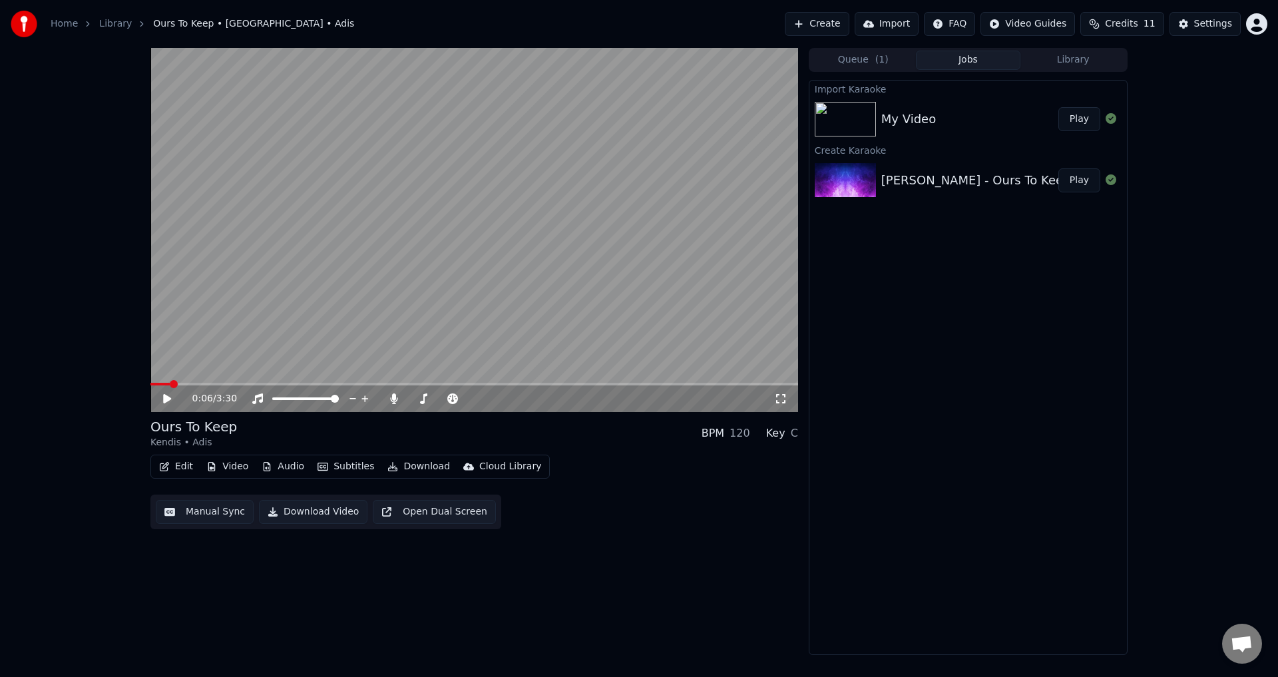
click at [216, 469] on button "Video" at bounding box center [227, 466] width 53 height 19
click at [176, 475] on button "Edit" at bounding box center [176, 466] width 45 height 19
click at [891, 19] on button "Import" at bounding box center [887, 24] width 64 height 24
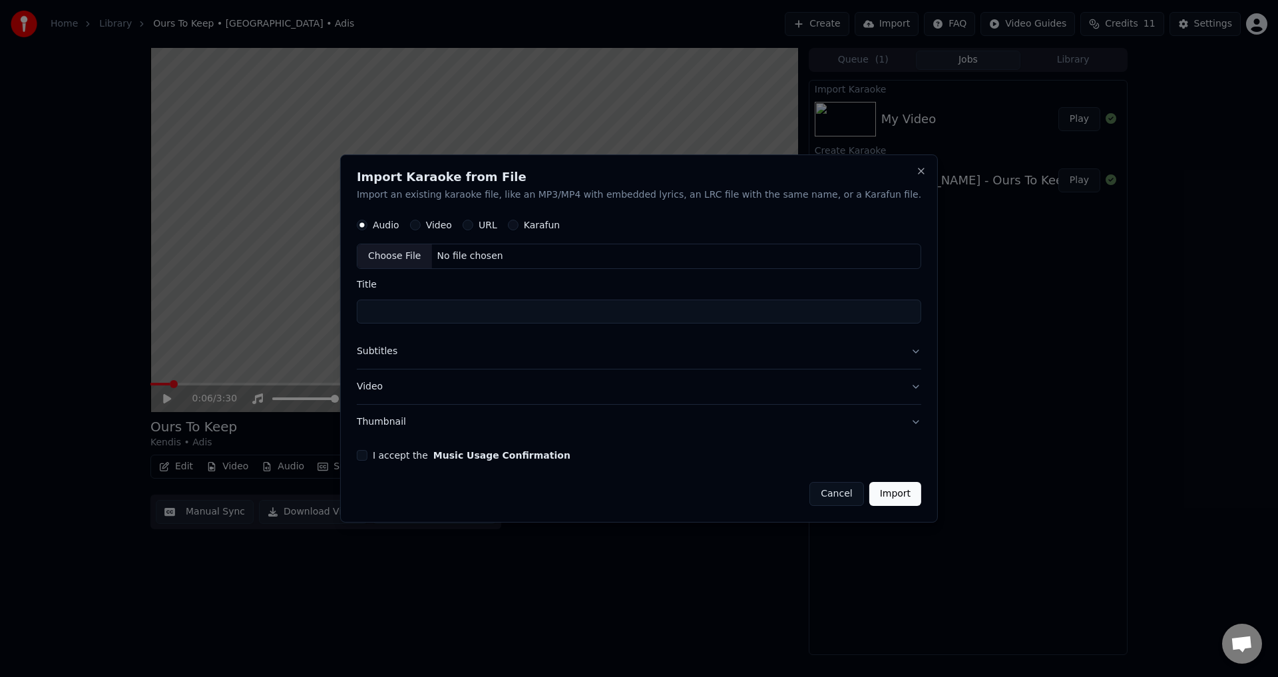
click at [421, 223] on button "Video" at bounding box center [415, 225] width 11 height 11
drag, startPoint x: 839, startPoint y: 197, endPoint x: 879, endPoint y: 206, distance: 41.7
click at [879, 206] on div "Import Karaoke from File Import an existing karaoke file, like an MP3/MP4 with …" at bounding box center [639, 338] width 598 height 369
click at [662, 256] on div "Choose File No file chosen" at bounding box center [639, 256] width 564 height 25
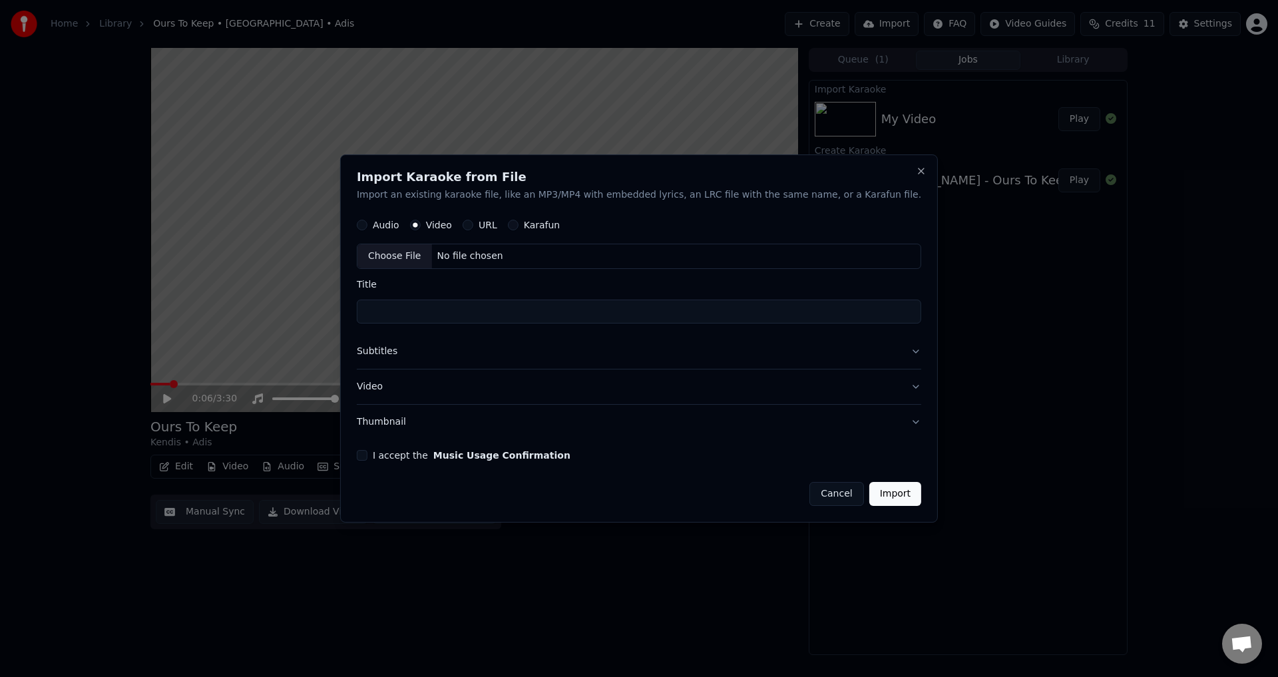
type input "**********"
click at [647, 311] on input "**********" at bounding box center [639, 312] width 564 height 24
click at [598, 356] on button "Subtitles" at bounding box center [639, 352] width 564 height 35
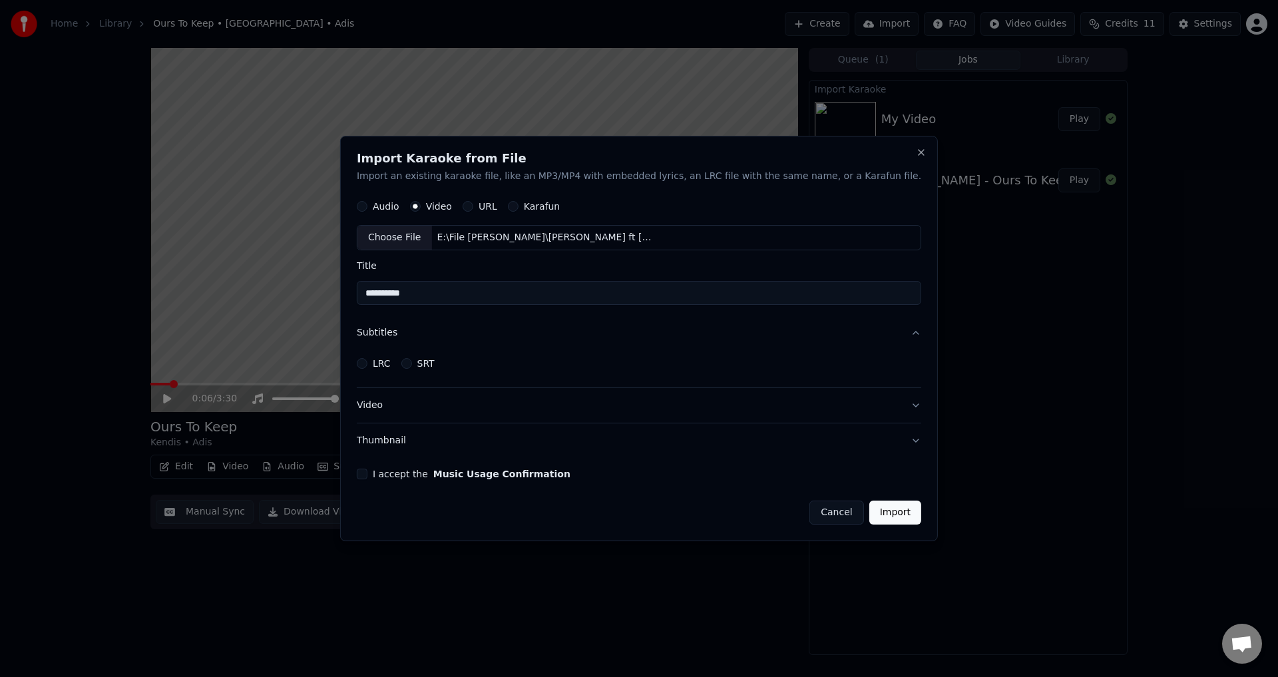
click at [470, 400] on button "Video" at bounding box center [639, 405] width 564 height 35
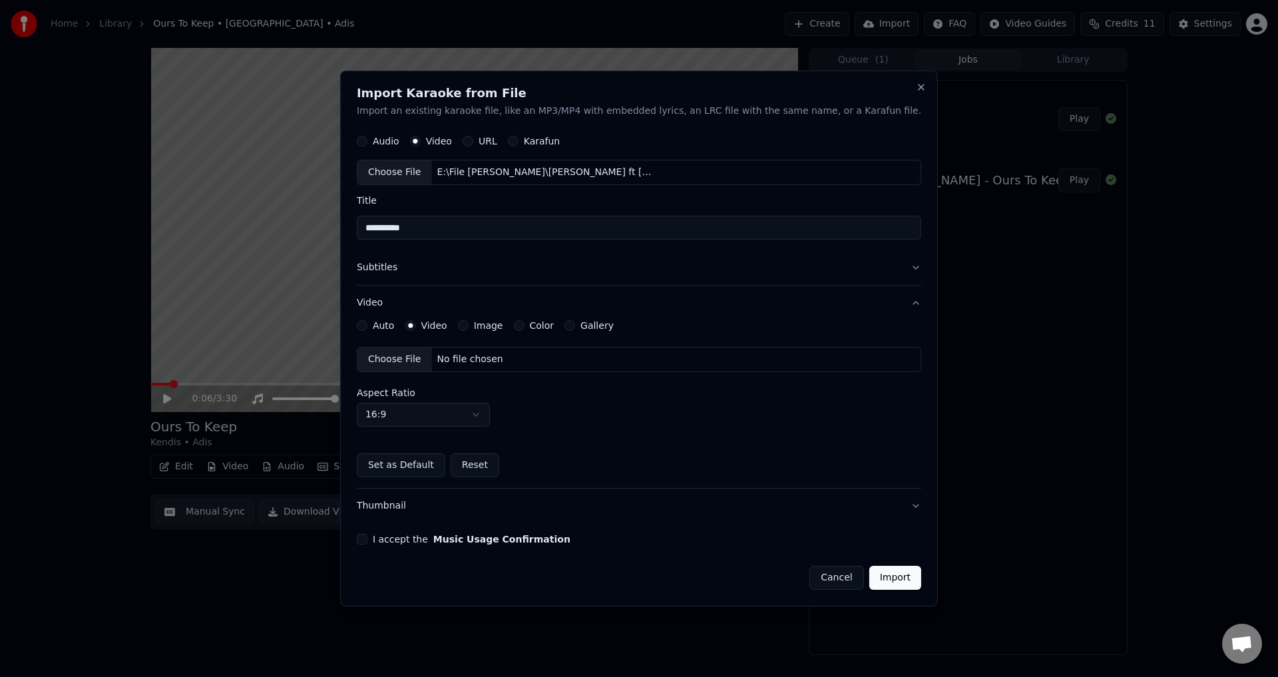
click at [463, 508] on button "Thumbnail" at bounding box center [639, 506] width 564 height 35
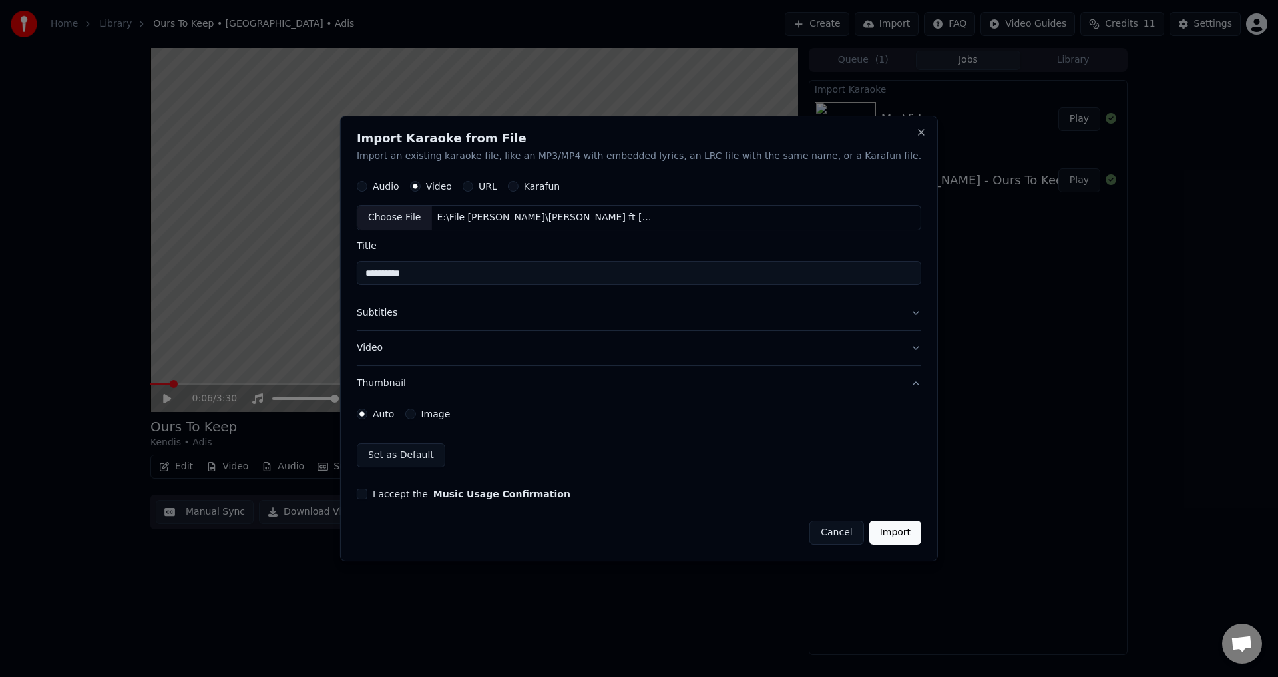
click at [513, 336] on button "Video" at bounding box center [639, 348] width 564 height 35
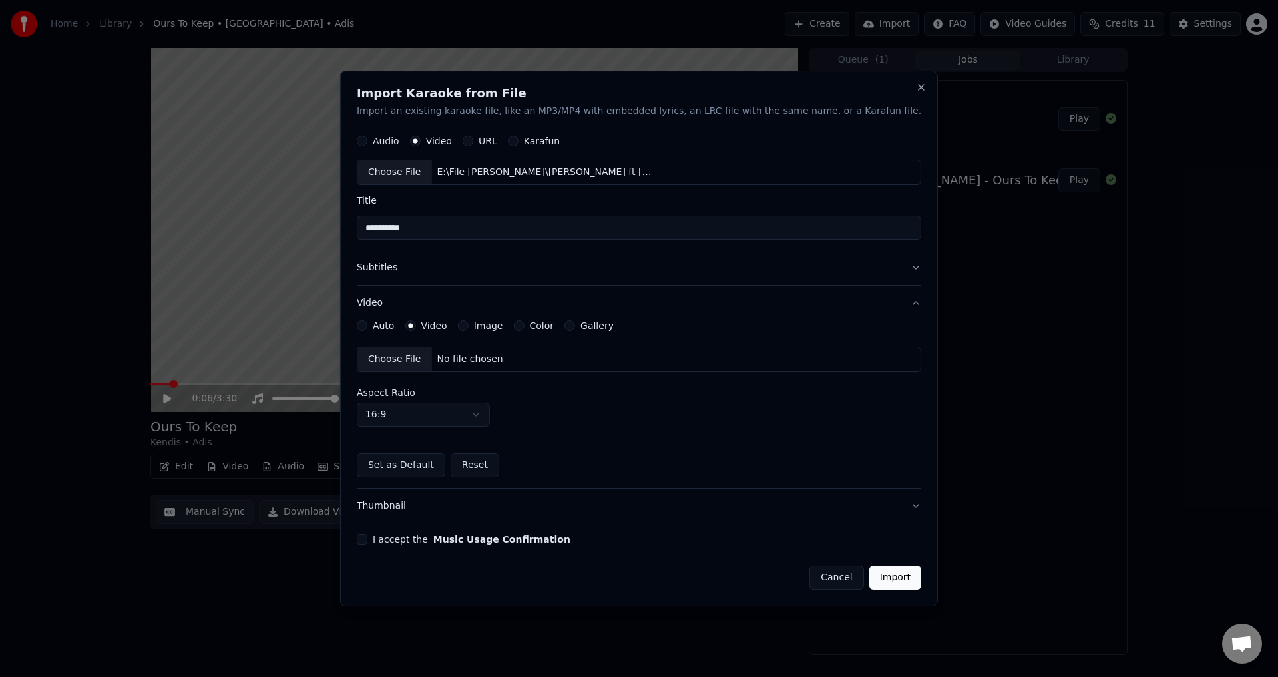
click at [614, 330] on label "Gallery" at bounding box center [596, 325] width 33 height 9
click at [575, 330] on button "Gallery" at bounding box center [569, 325] width 11 height 11
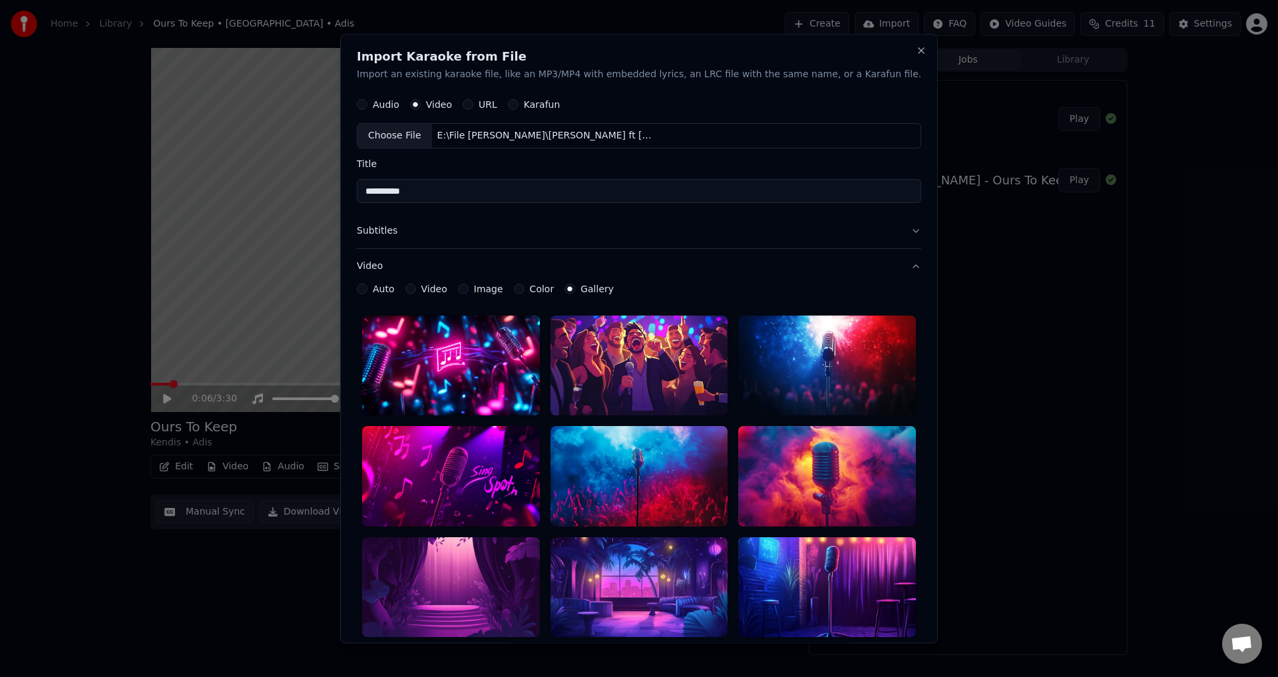
click at [612, 323] on div at bounding box center [639, 366] width 178 height 100
click at [447, 286] on label "Video" at bounding box center [434, 289] width 26 height 9
click at [415, 286] on button "Video" at bounding box center [410, 289] width 11 height 11
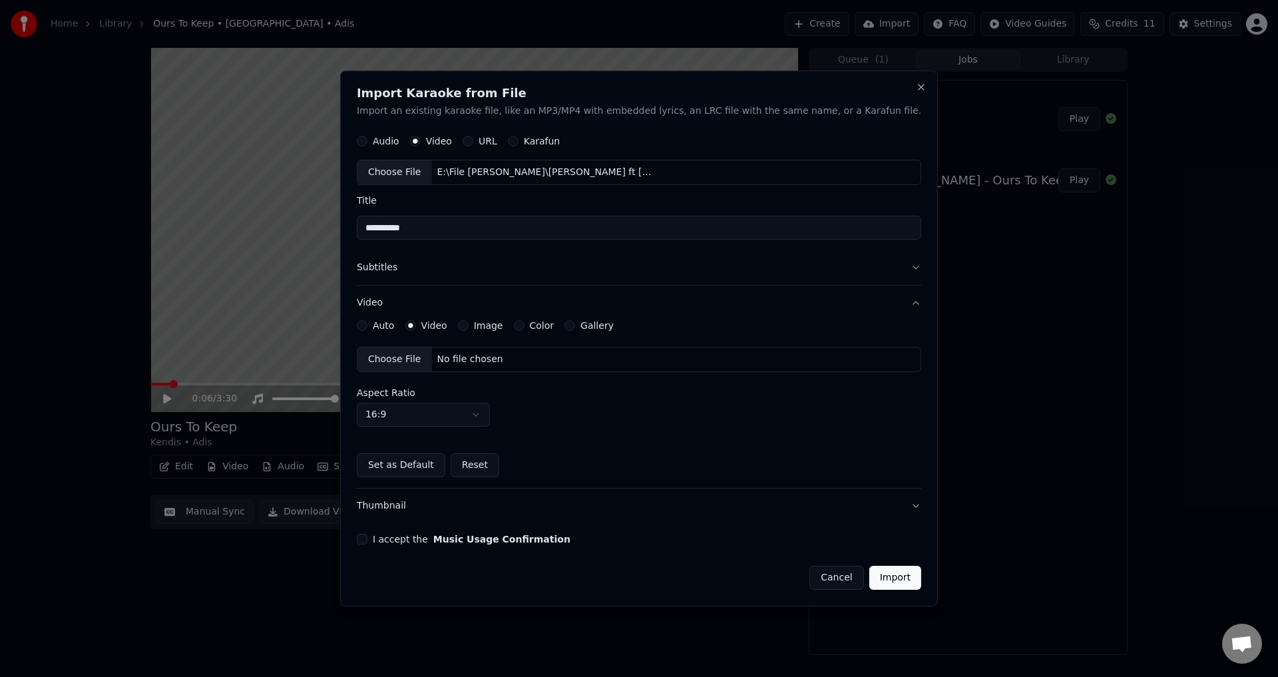
click at [477, 349] on div "Choose File No file chosen" at bounding box center [639, 359] width 564 height 25
click at [399, 546] on form "**********" at bounding box center [639, 359] width 564 height 462
click at [367, 540] on button "I accept the Music Usage Confirmation" at bounding box center [362, 539] width 11 height 11
click at [859, 592] on div "**********" at bounding box center [639, 339] width 598 height 536
click at [869, 570] on button "Import" at bounding box center [895, 578] width 52 height 24
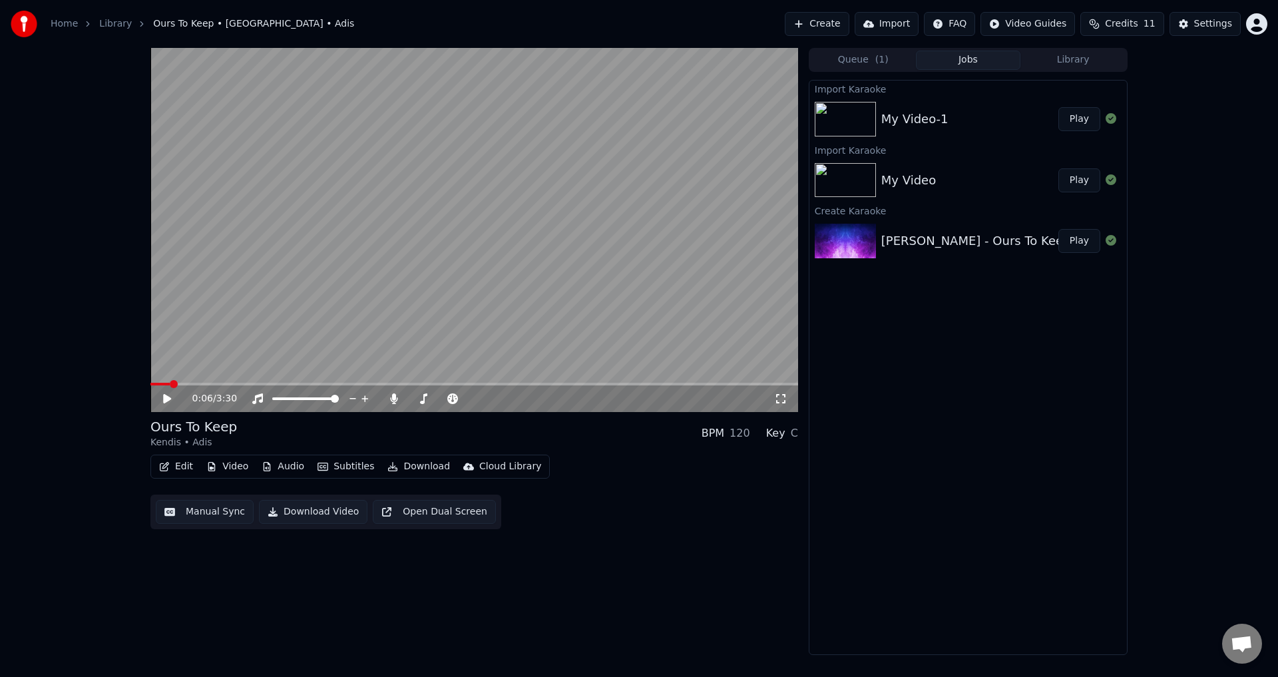
click at [1088, 115] on button "Play" at bounding box center [1079, 119] width 42 height 24
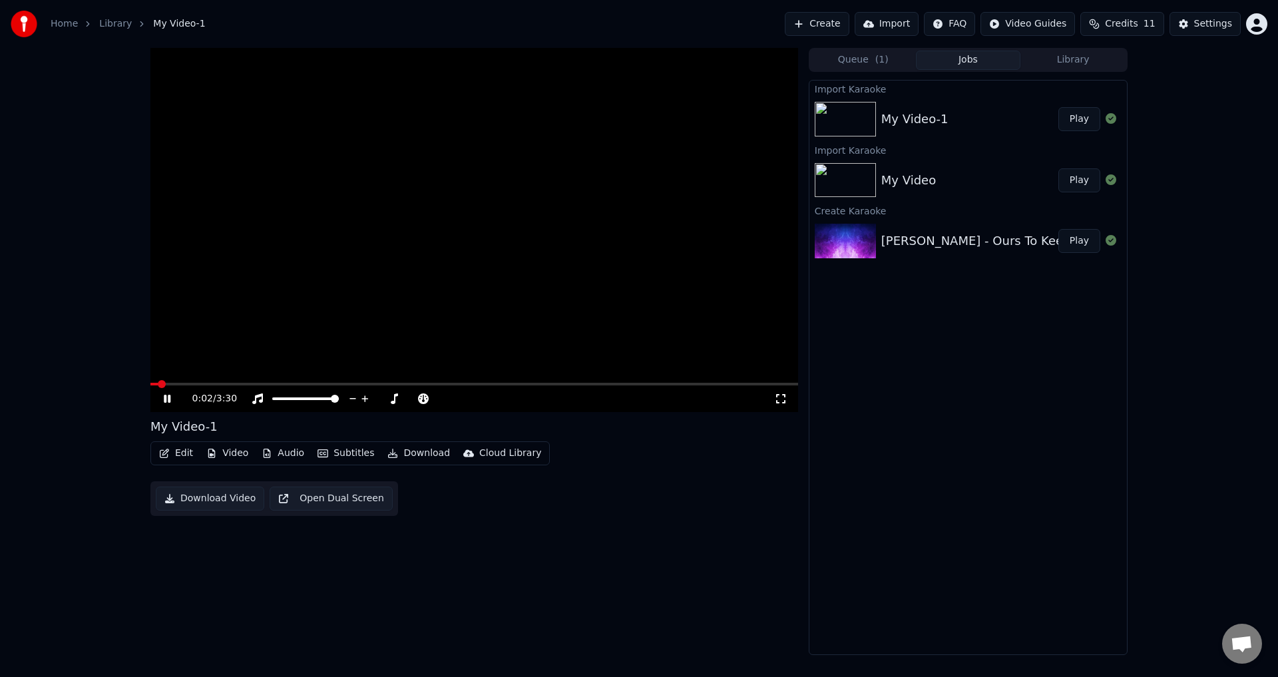
click at [370, 383] on span at bounding box center [474, 384] width 648 height 3
click at [419, 317] on video at bounding box center [474, 230] width 648 height 364
click at [419, 316] on video at bounding box center [474, 230] width 648 height 364
click at [585, 270] on video at bounding box center [474, 230] width 648 height 364
click at [280, 447] on button "Audio" at bounding box center [282, 453] width 53 height 19
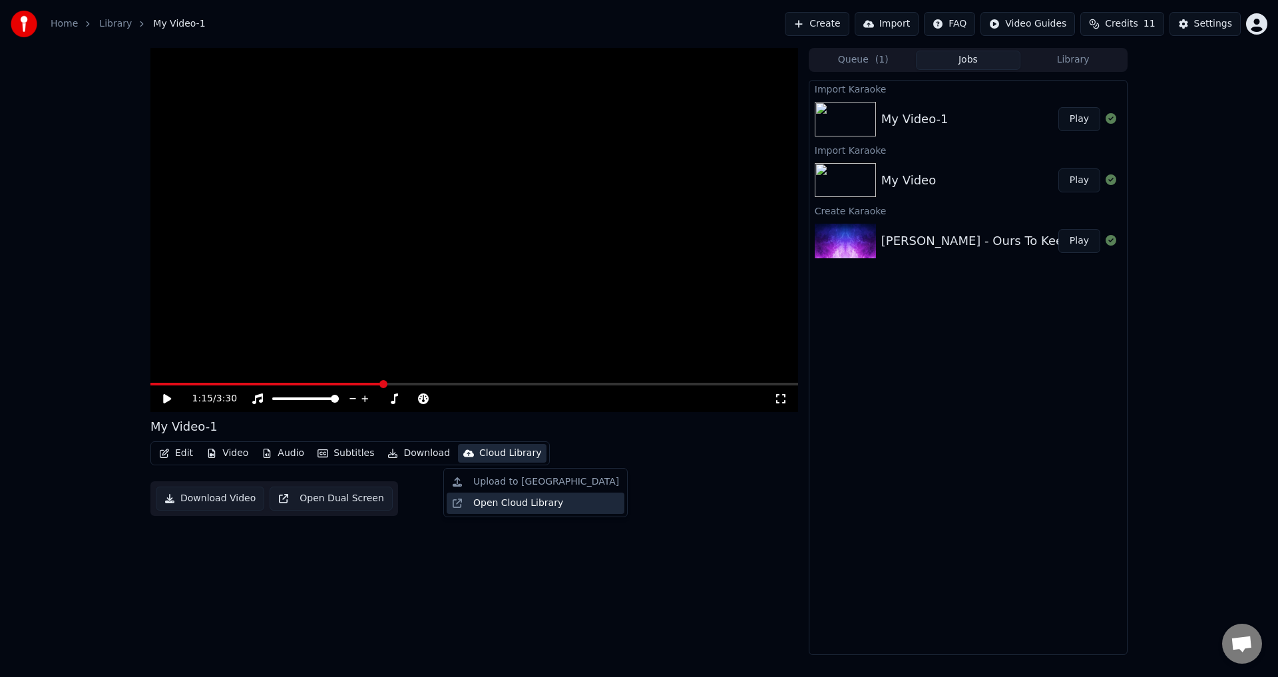
click at [551, 504] on div "Open Cloud Library" at bounding box center [518, 503] width 90 height 13
click at [960, 243] on div "[PERSON_NAME] - Ours To Keep" at bounding box center [976, 241] width 190 height 19
click at [893, 232] on div "[PERSON_NAME] - Ours To Keep" at bounding box center [976, 241] width 190 height 19
click at [1058, 234] on div "[PERSON_NAME] - Ours To Keep" at bounding box center [969, 241] width 177 height 19
click at [1076, 236] on button "Play" at bounding box center [1079, 241] width 42 height 24
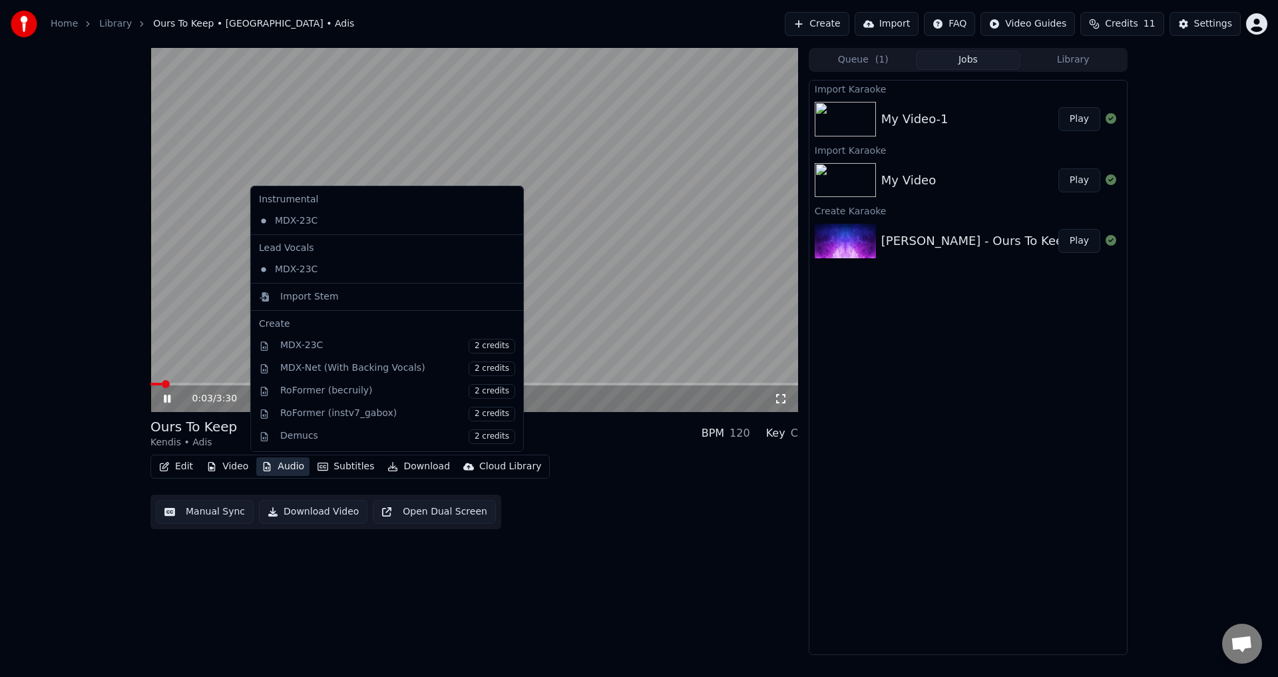
click at [265, 469] on icon "button" at bounding box center [267, 466] width 7 height 9
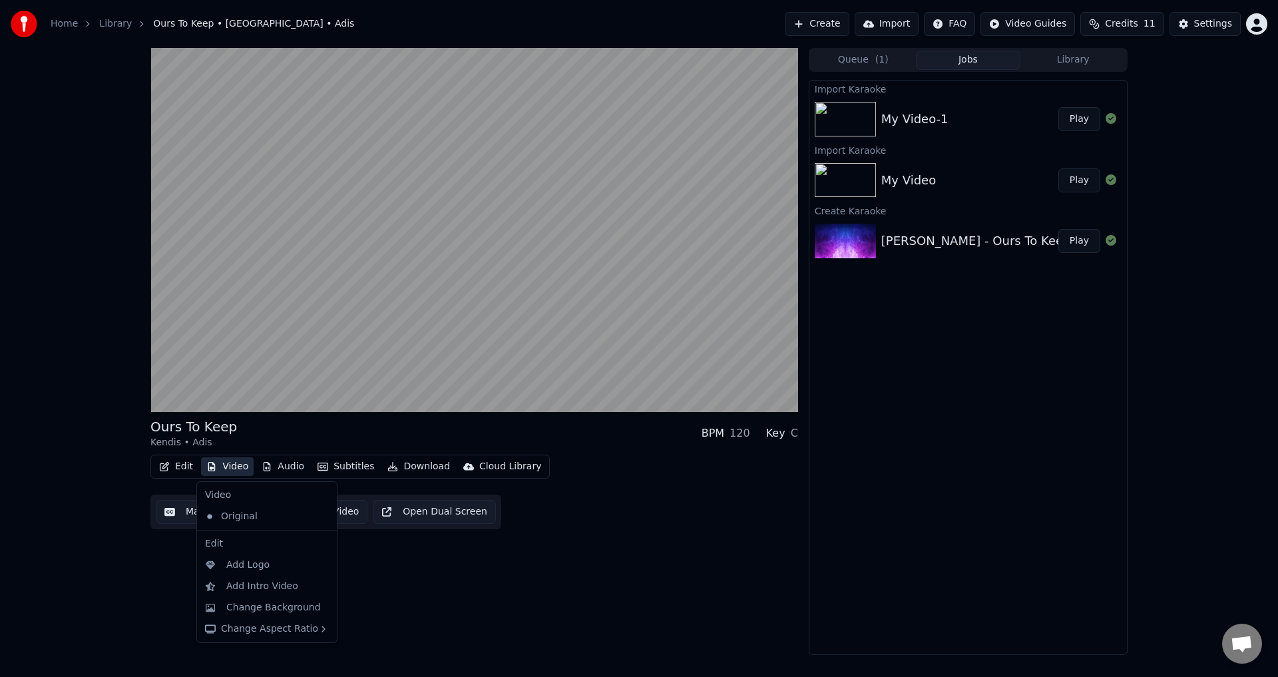
click at [660, 616] on div "Ours To Keep Kendis • Adis BPM 120 Key C Edit Video Audio Subtitles Download Cl…" at bounding box center [474, 351] width 648 height 607
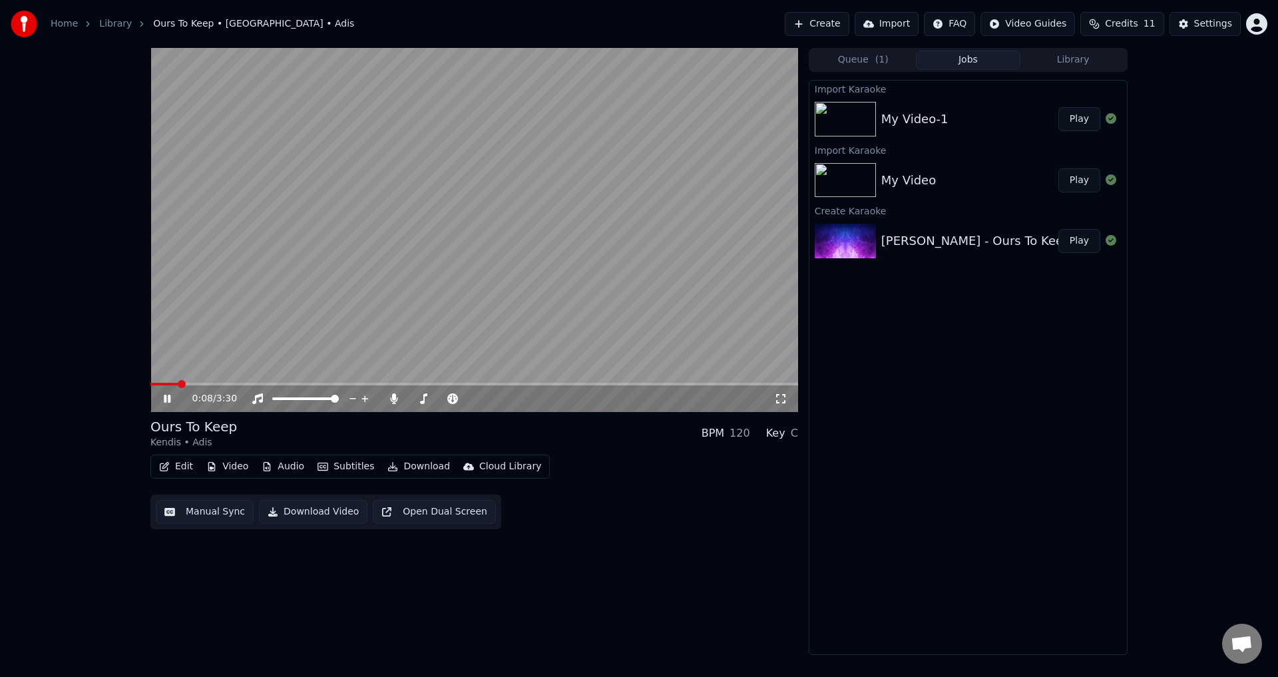
click at [401, 262] on video at bounding box center [474, 230] width 648 height 364
click at [208, 464] on button "Video" at bounding box center [227, 466] width 53 height 19
click at [174, 463] on button "Edit" at bounding box center [176, 466] width 45 height 19
click at [176, 464] on button "Edit" at bounding box center [176, 466] width 45 height 19
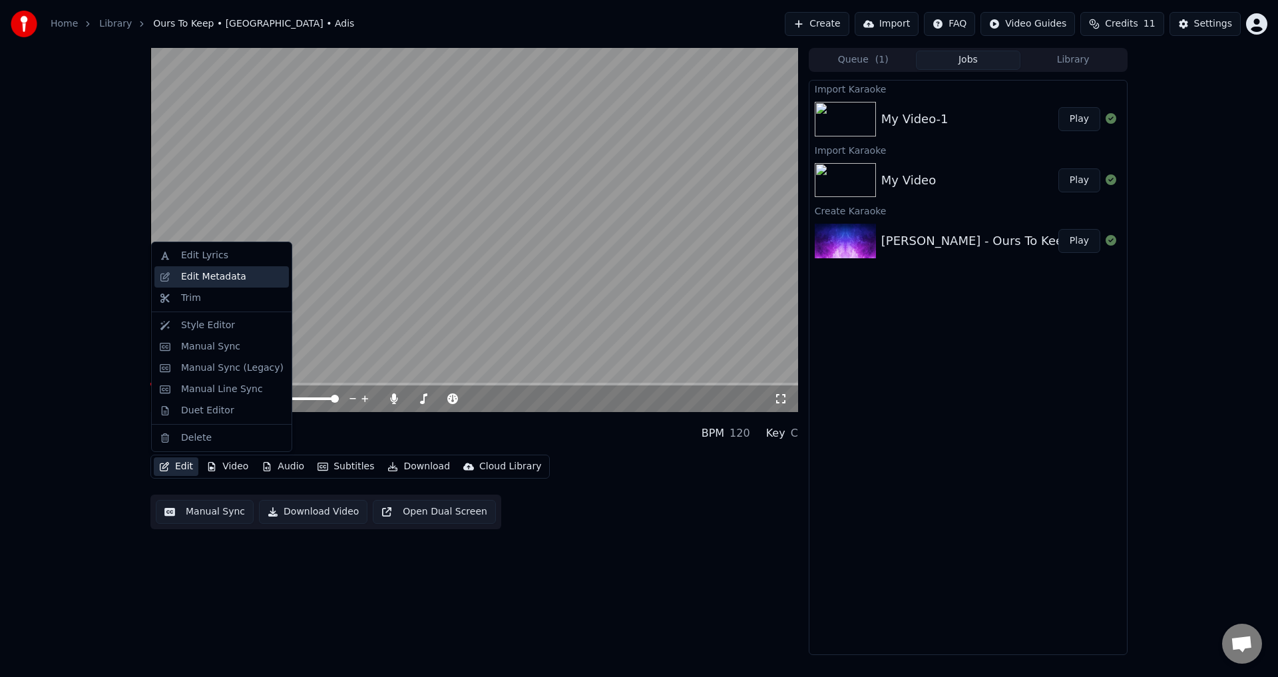
click at [178, 284] on div "Edit Metadata" at bounding box center [221, 276] width 134 height 21
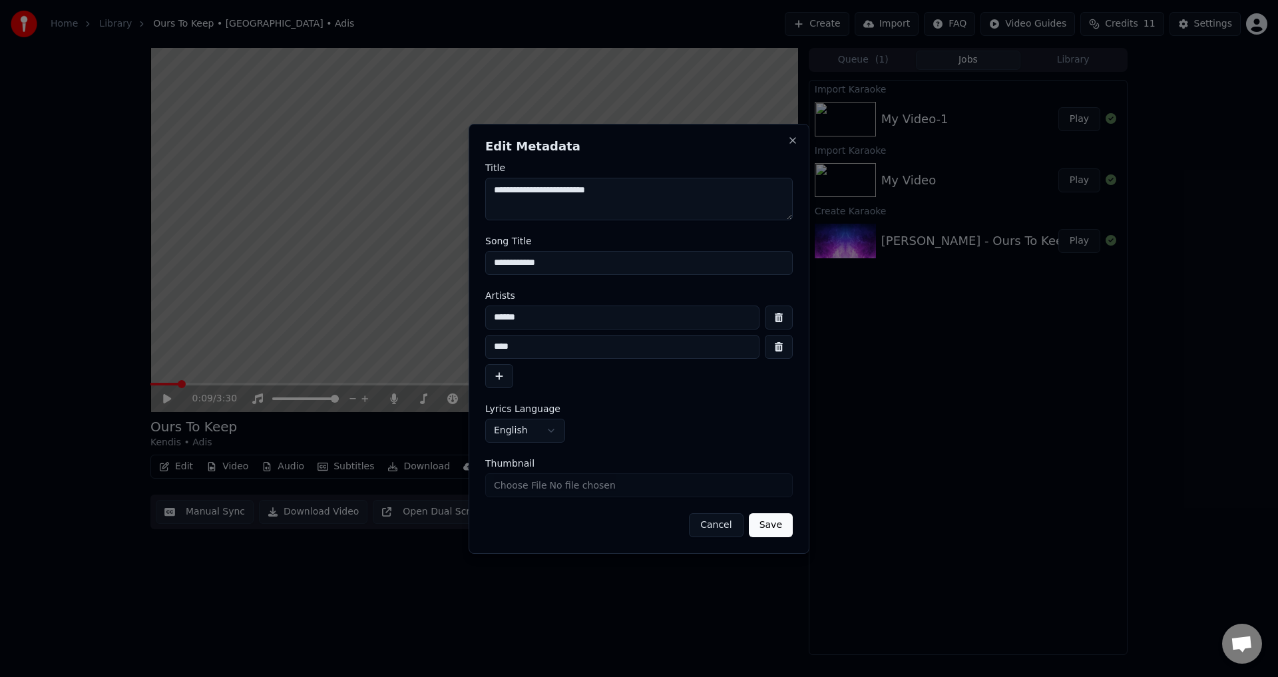
click at [720, 524] on button "Cancel" at bounding box center [716, 525] width 54 height 24
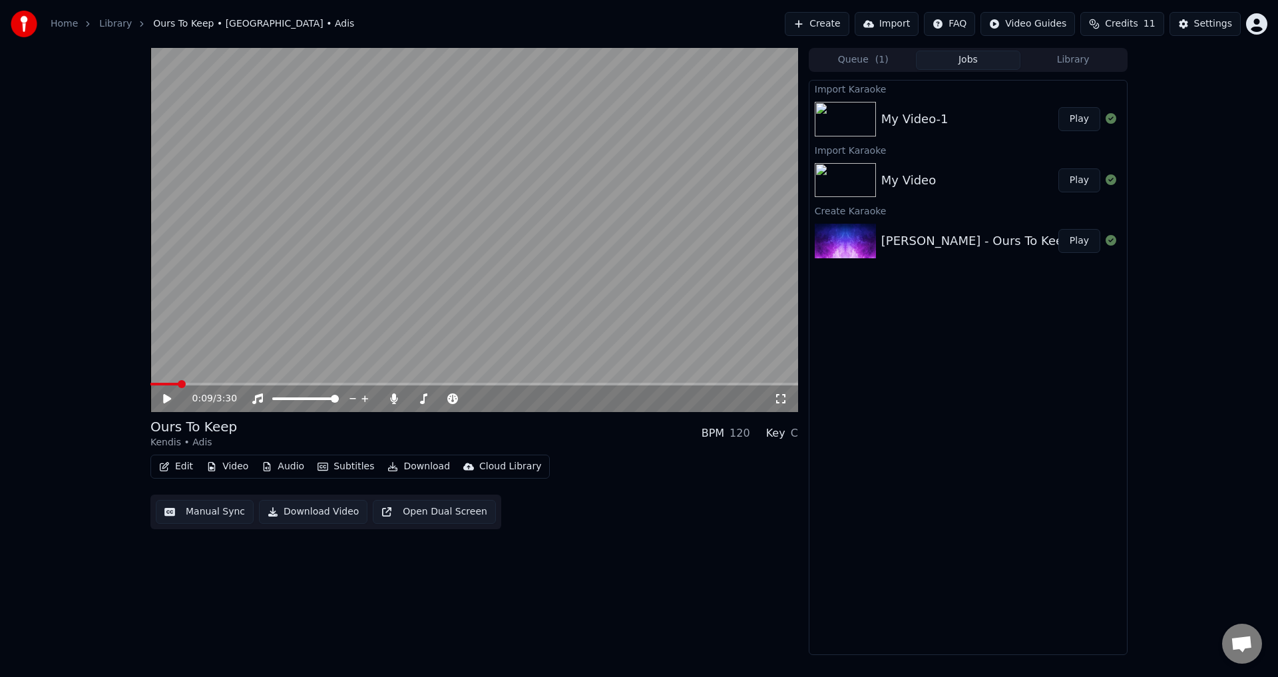
click at [837, 19] on button "Create" at bounding box center [817, 24] width 65 height 24
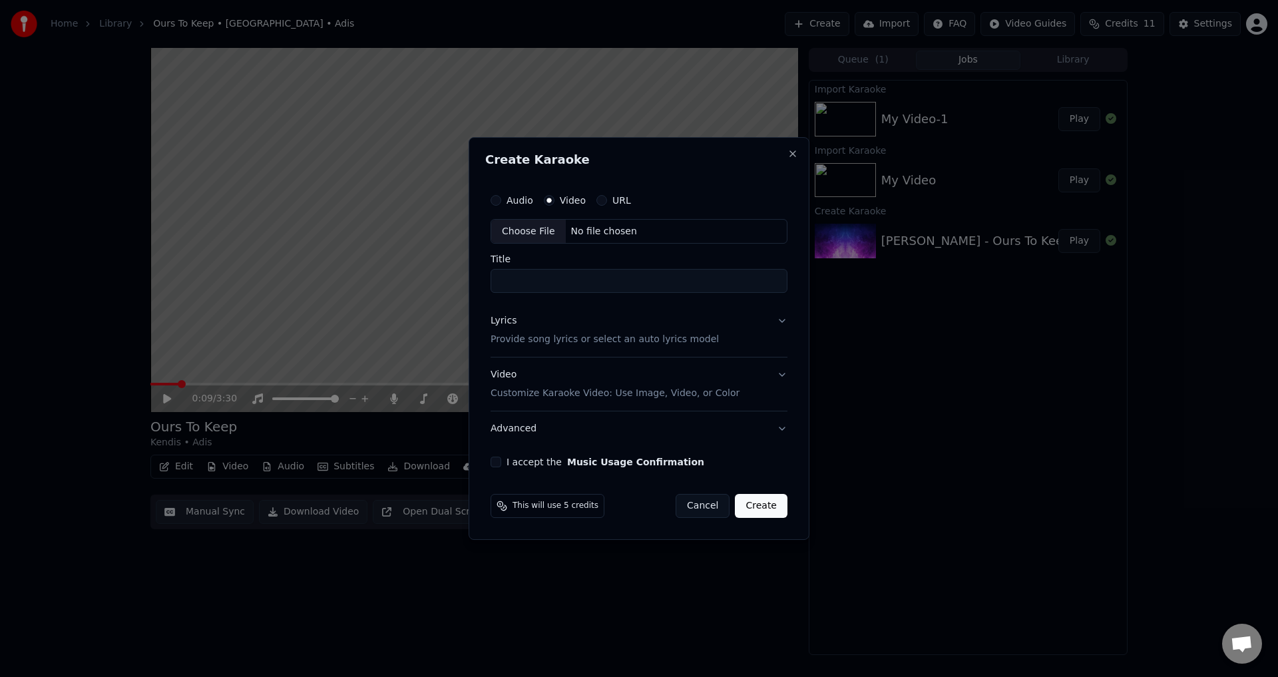
click at [644, 238] on div "Choose File No file chosen" at bounding box center [639, 231] width 297 height 25
drag, startPoint x: 603, startPoint y: 287, endPoint x: 524, endPoint y: 291, distance: 79.3
click at [525, 291] on input "**********" at bounding box center [639, 282] width 302 height 24
click at [588, 290] on input "**********" at bounding box center [639, 282] width 302 height 24
drag, startPoint x: 602, startPoint y: 284, endPoint x: 433, endPoint y: 289, distance: 168.5
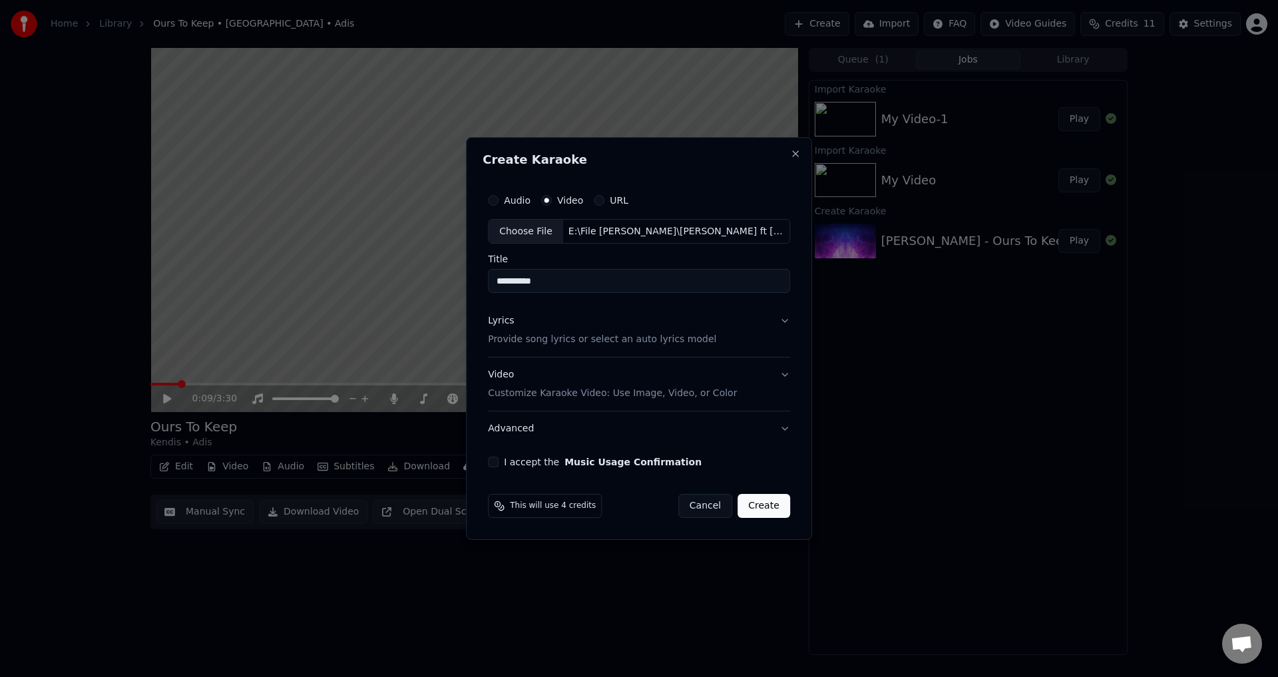
click at [434, 289] on body "**********" at bounding box center [639, 338] width 1278 height 677
type input "*"
type input "**********"
click at [728, 322] on button "Lyrics Provide song lyrics or select an auto lyrics model" at bounding box center [639, 330] width 302 height 53
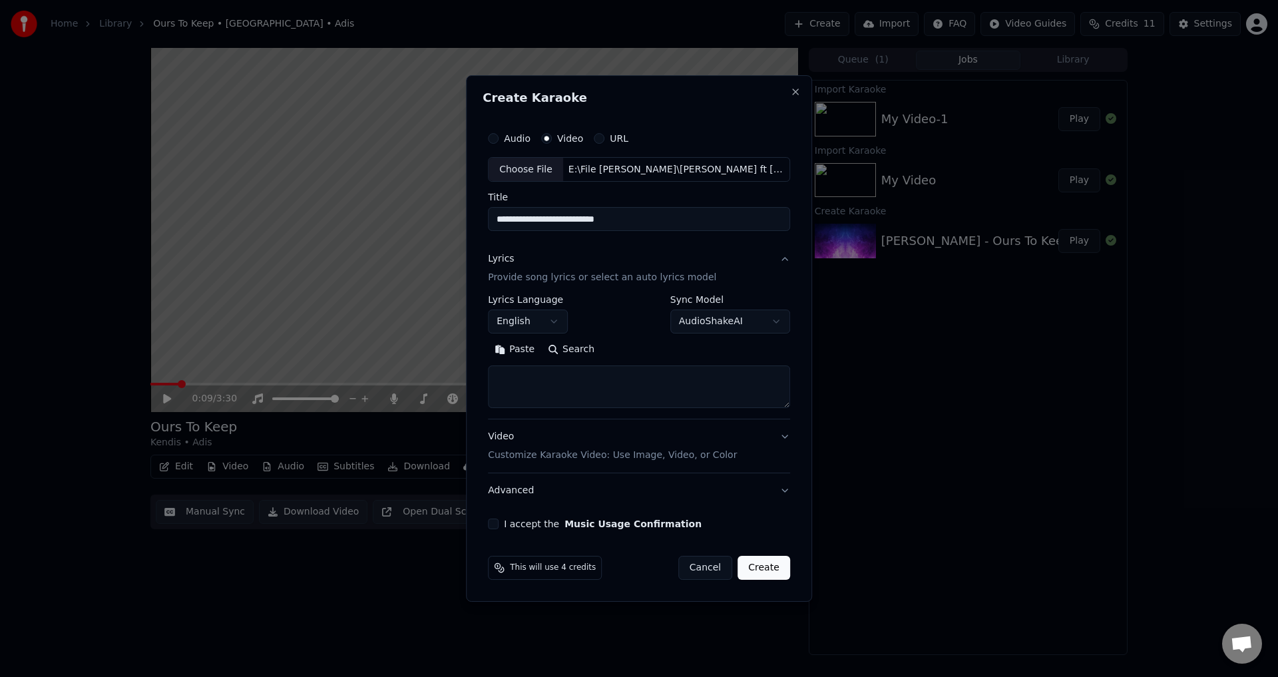
click at [705, 385] on textarea at bounding box center [639, 387] width 302 height 43
paste textarea "**********"
type textarea "**********"
click at [658, 443] on div "Video Customize Karaoke Video: Use Image, Video, or Color" at bounding box center [612, 447] width 249 height 32
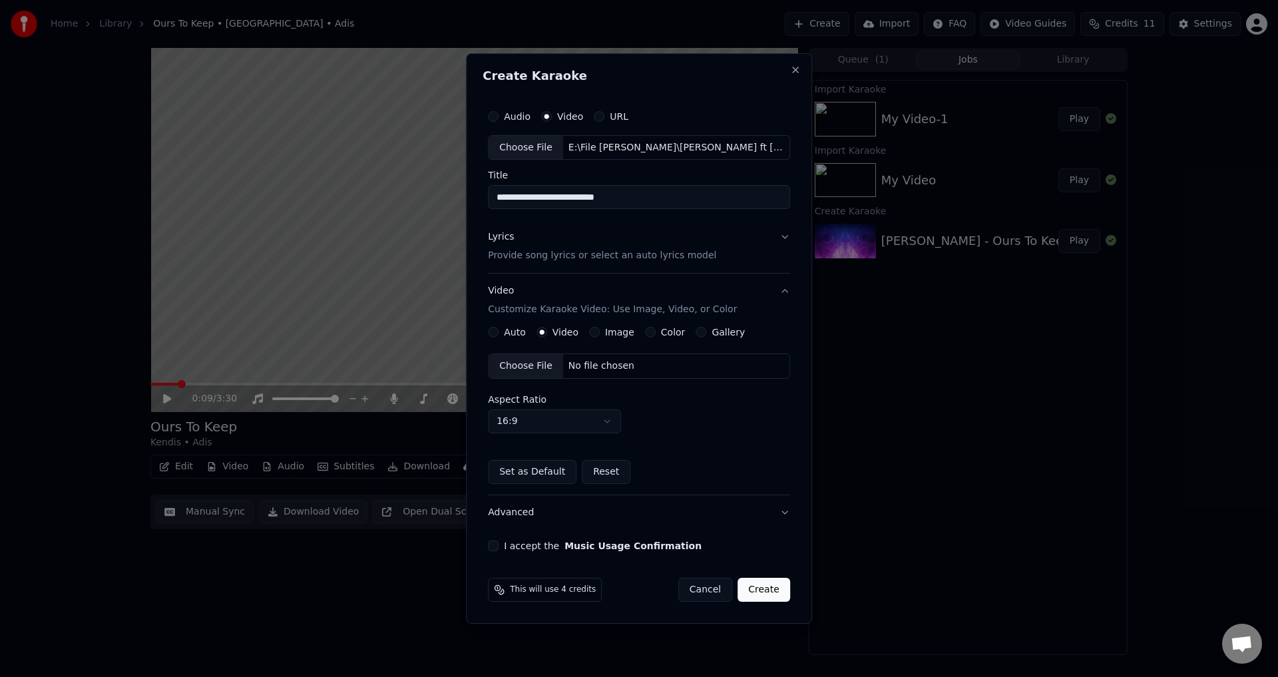
click at [588, 374] on div "Choose File No file chosen" at bounding box center [639, 365] width 302 height 25
click at [496, 546] on button "I accept the Music Usage Confirmation" at bounding box center [493, 545] width 11 height 11
click at [761, 586] on button "Create" at bounding box center [764, 590] width 53 height 24
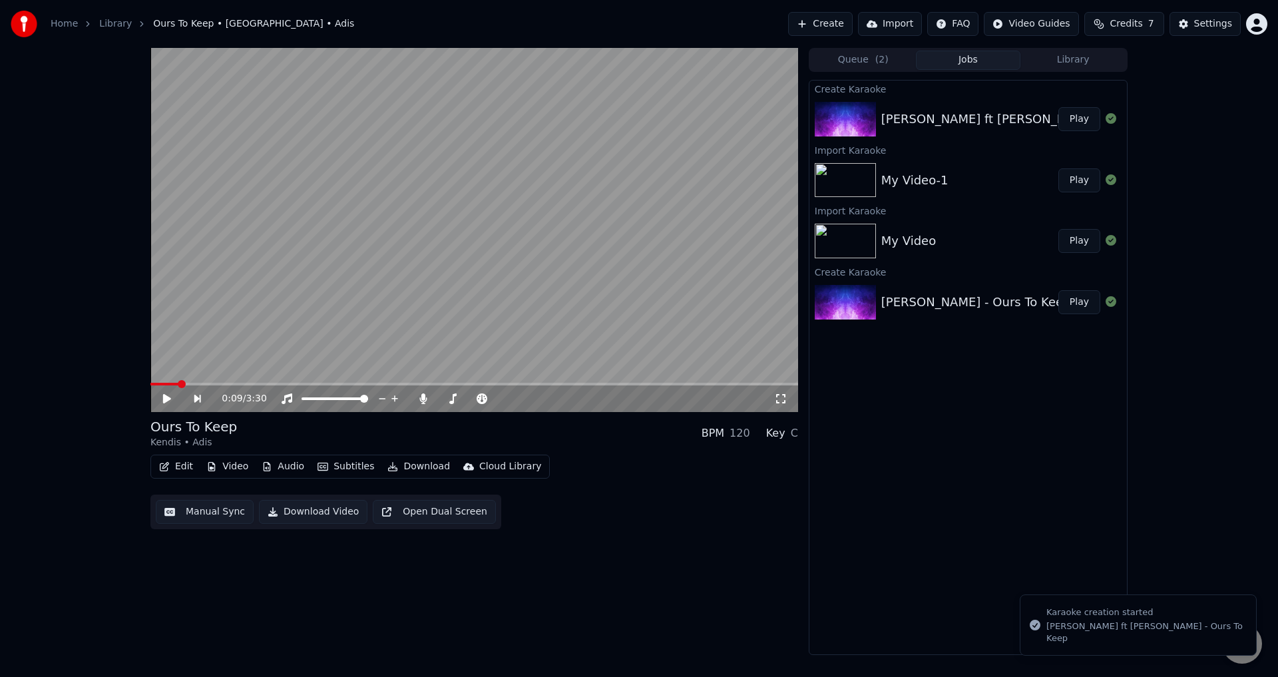
click at [1077, 121] on button "Play" at bounding box center [1079, 119] width 42 height 24
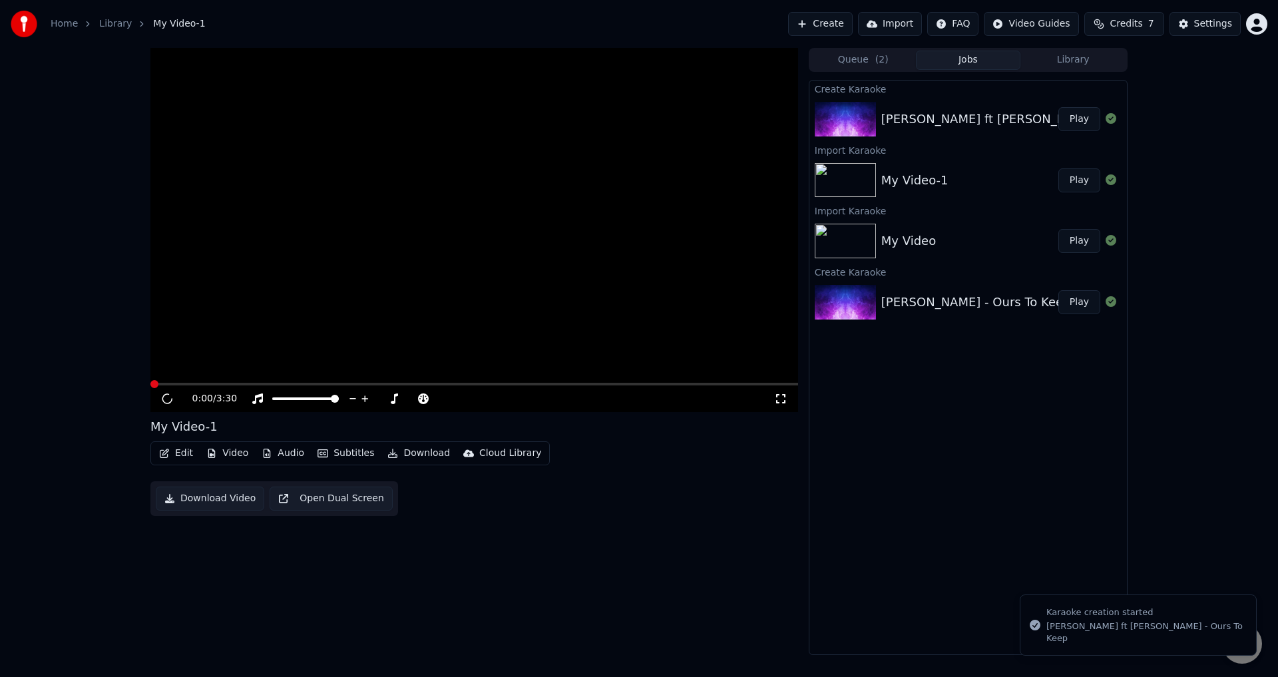
click at [529, 290] on video at bounding box center [474, 230] width 648 height 364
click at [202, 386] on div "0:01 / 3:30" at bounding box center [474, 398] width 648 height 27
click at [200, 386] on div "0:01 / 3:30" at bounding box center [474, 398] width 648 height 27
click at [200, 385] on span at bounding box center [474, 384] width 648 height 3
click at [780, 400] on icon at bounding box center [780, 398] width 13 height 11
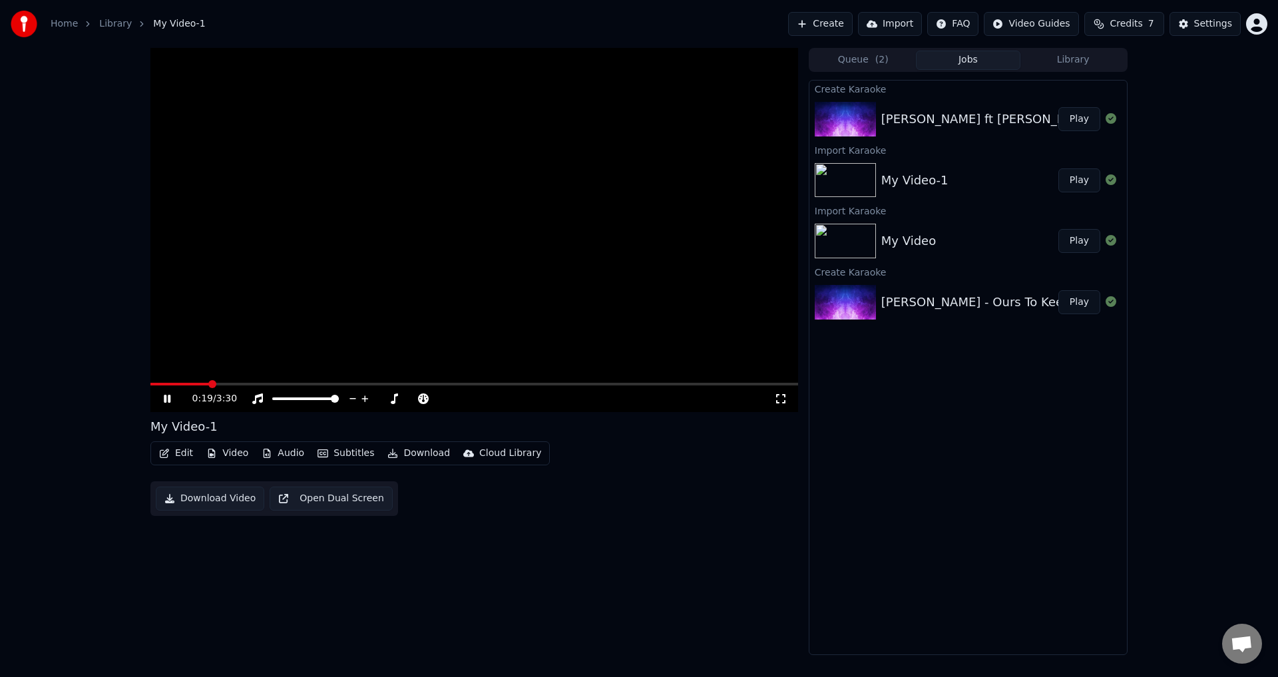
click at [694, 171] on video at bounding box center [474, 230] width 648 height 364
click at [915, 125] on div "[PERSON_NAME] ft [PERSON_NAME] - Ours To Keep" at bounding box center [1034, 119] width 306 height 19
click at [1074, 118] on button "Play" at bounding box center [1079, 119] width 42 height 24
click at [692, 186] on video at bounding box center [474, 230] width 648 height 364
click at [231, 389] on div "0:00 / 3:30" at bounding box center [474, 398] width 648 height 27
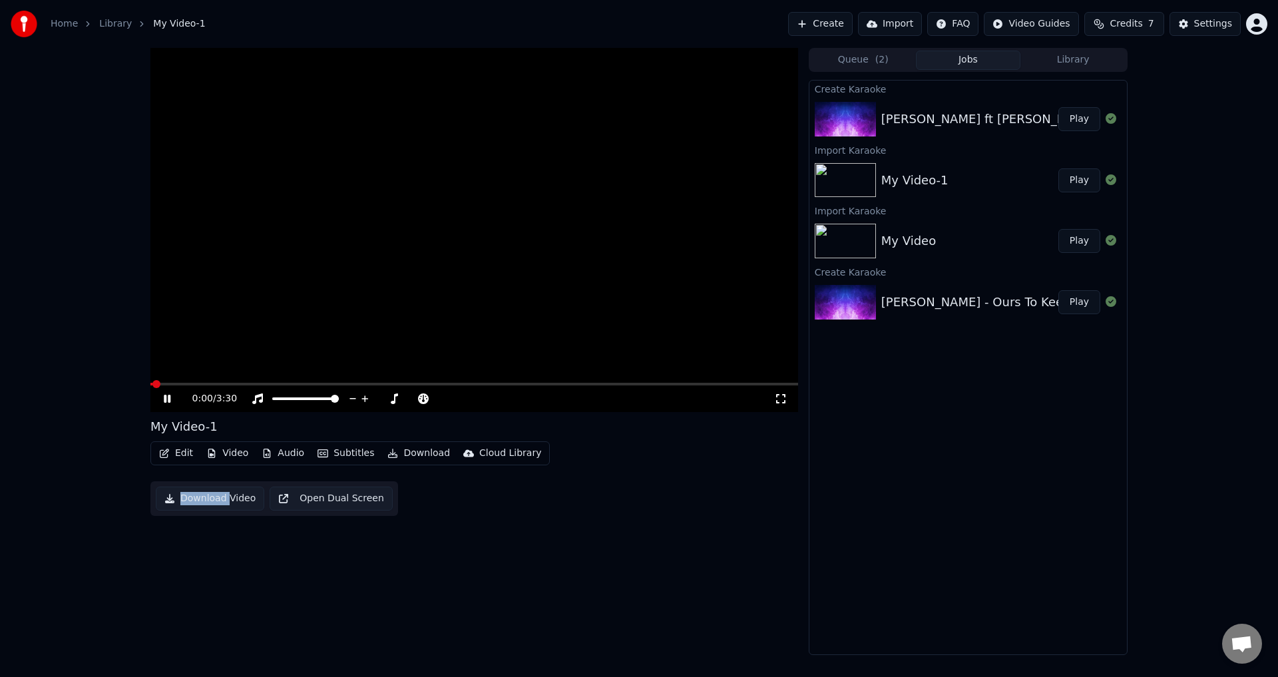
click at [230, 387] on div "0:00 / 3:30" at bounding box center [474, 398] width 648 height 27
click at [228, 385] on span at bounding box center [474, 384] width 648 height 3
click at [278, 385] on span at bounding box center [474, 384] width 648 height 3
click at [320, 385] on span at bounding box center [474, 384] width 648 height 3
drag, startPoint x: 382, startPoint y: 377, endPoint x: 401, endPoint y: 380, distance: 19.6
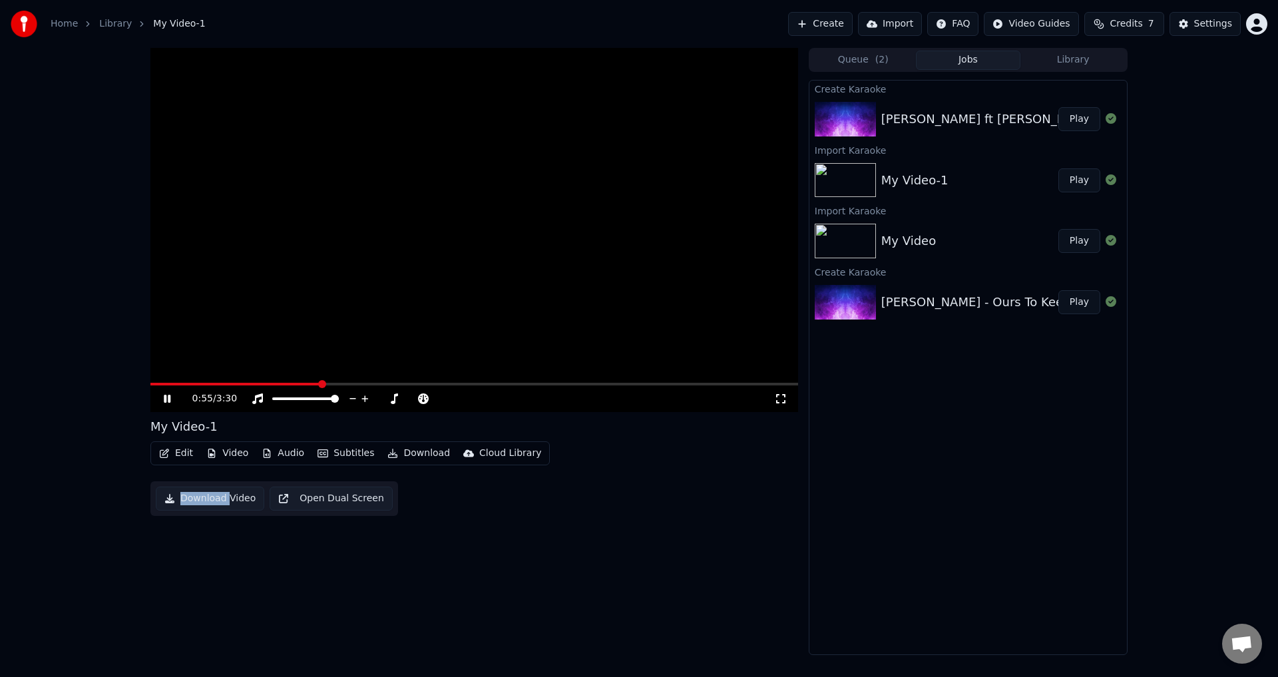
click at [383, 377] on video at bounding box center [474, 230] width 648 height 364
click at [401, 380] on video at bounding box center [474, 230] width 648 height 364
click at [407, 385] on span at bounding box center [474, 384] width 648 height 3
click at [901, 124] on div "[PERSON_NAME] ft [PERSON_NAME] - Ours To Keep" at bounding box center [1034, 119] width 306 height 19
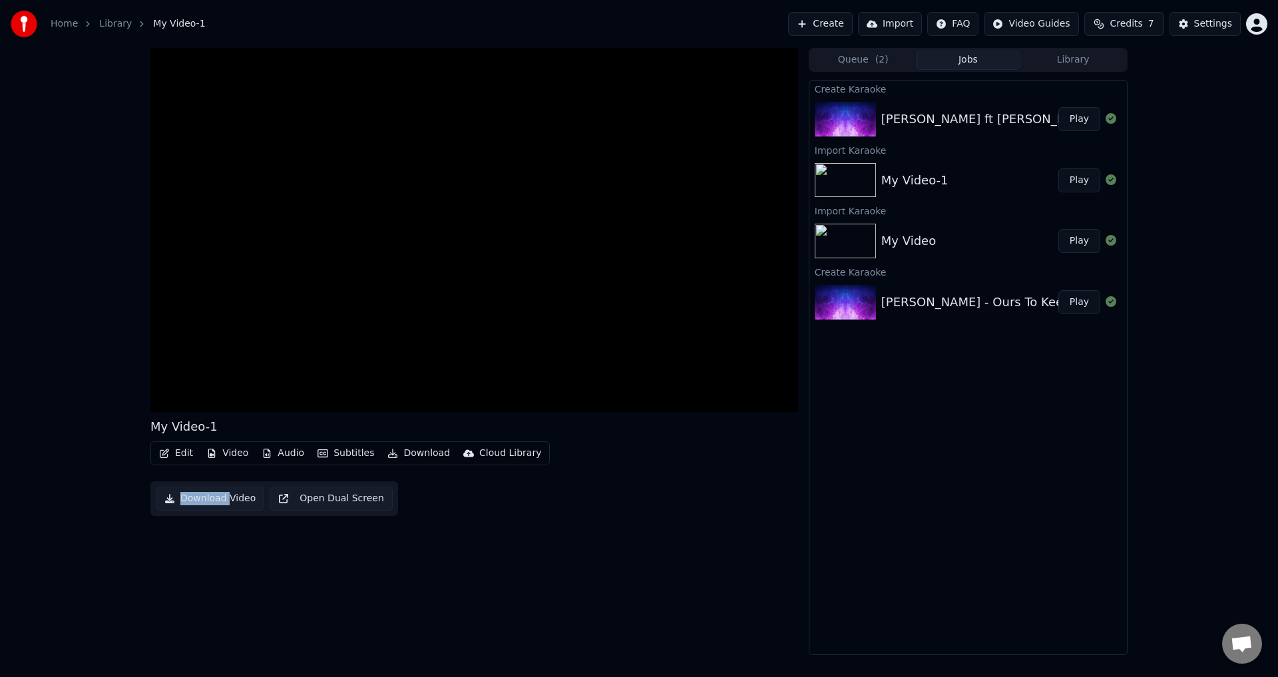
click at [895, 29] on button "Import" at bounding box center [890, 24] width 64 height 24
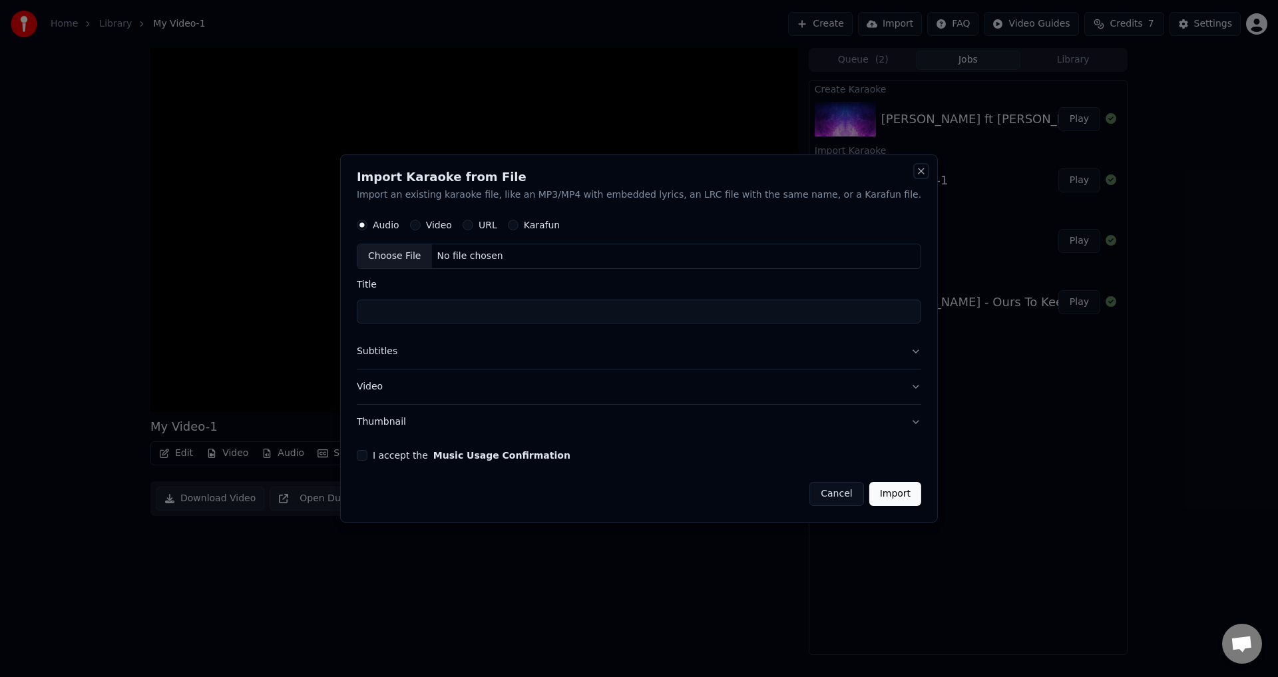
click at [916, 167] on button "Close" at bounding box center [921, 171] width 11 height 11
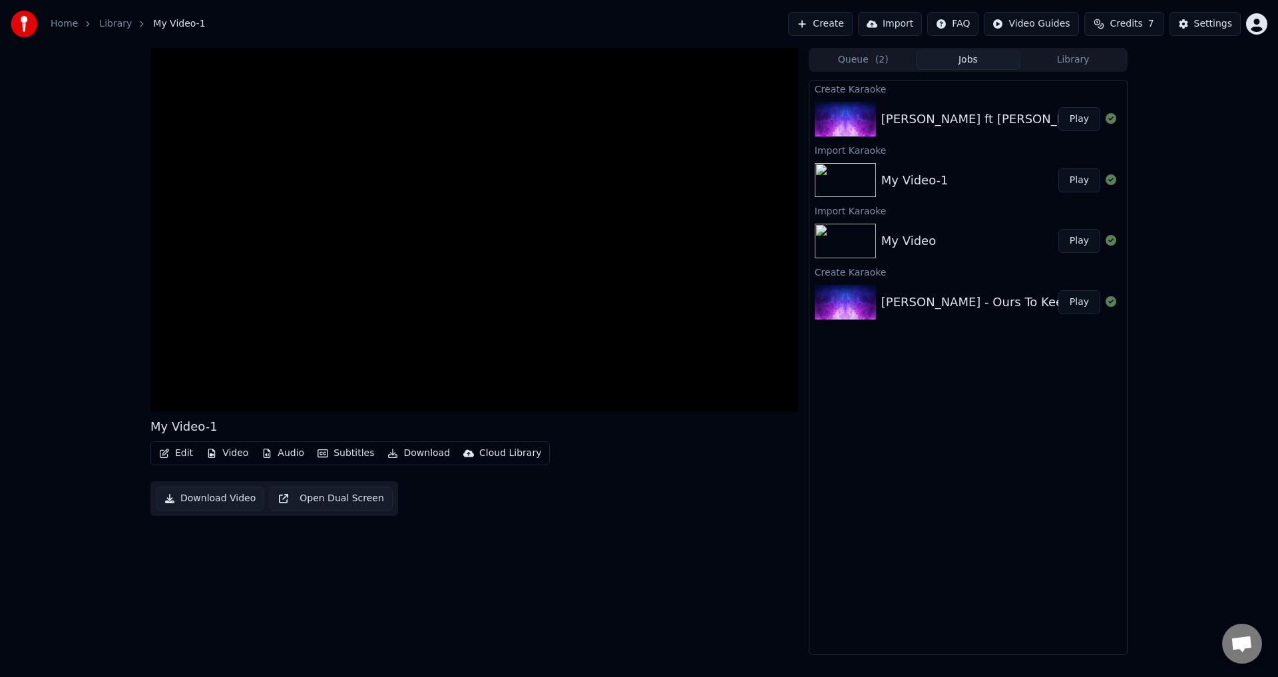
click at [1042, 76] on div "Queue ( 2 ) Jobs Library Create Karaoke Kendis ft Adis - Ours To Keep Play Impo…" at bounding box center [968, 351] width 319 height 607
click at [1048, 70] on div "Queue ( 2 ) Jobs Library" at bounding box center [968, 60] width 319 height 24
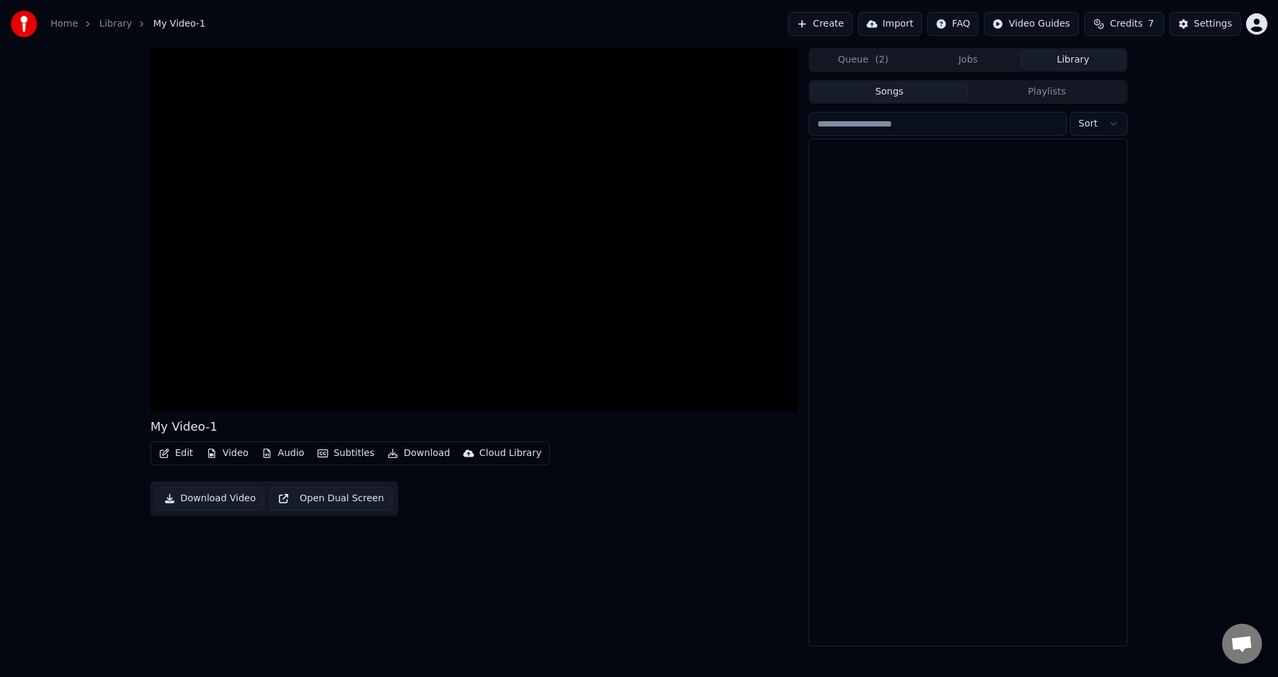
click at [1058, 64] on button "Library" at bounding box center [1072, 60] width 105 height 19
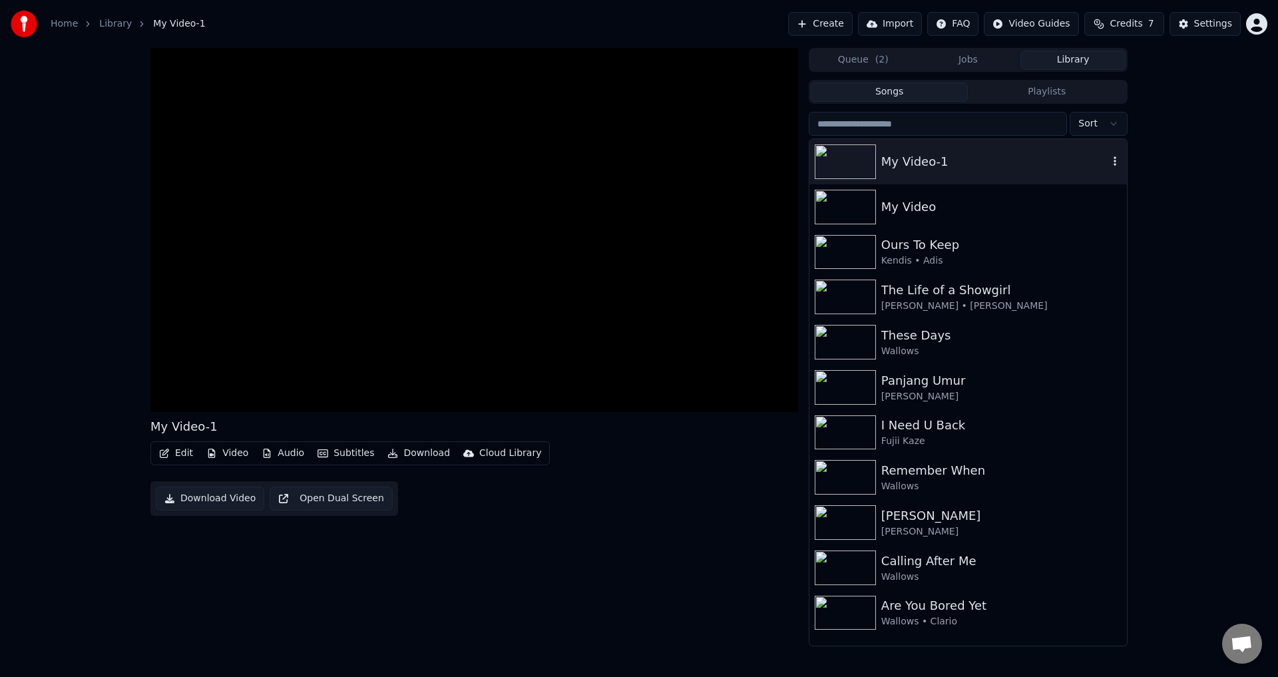
click at [1111, 156] on icon "button" at bounding box center [1114, 161] width 13 height 11
click at [1125, 270] on div "Delete" at bounding box center [1118, 271] width 103 height 21
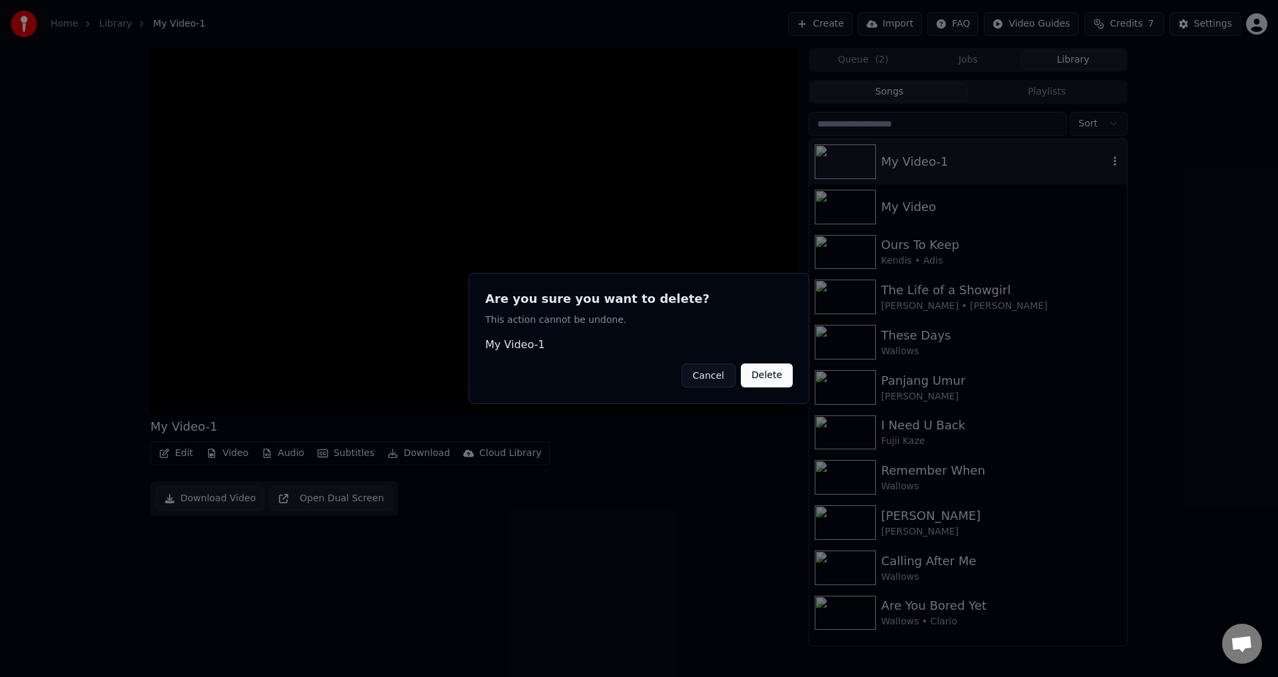
click at [761, 375] on button "Delete" at bounding box center [767, 375] width 52 height 24
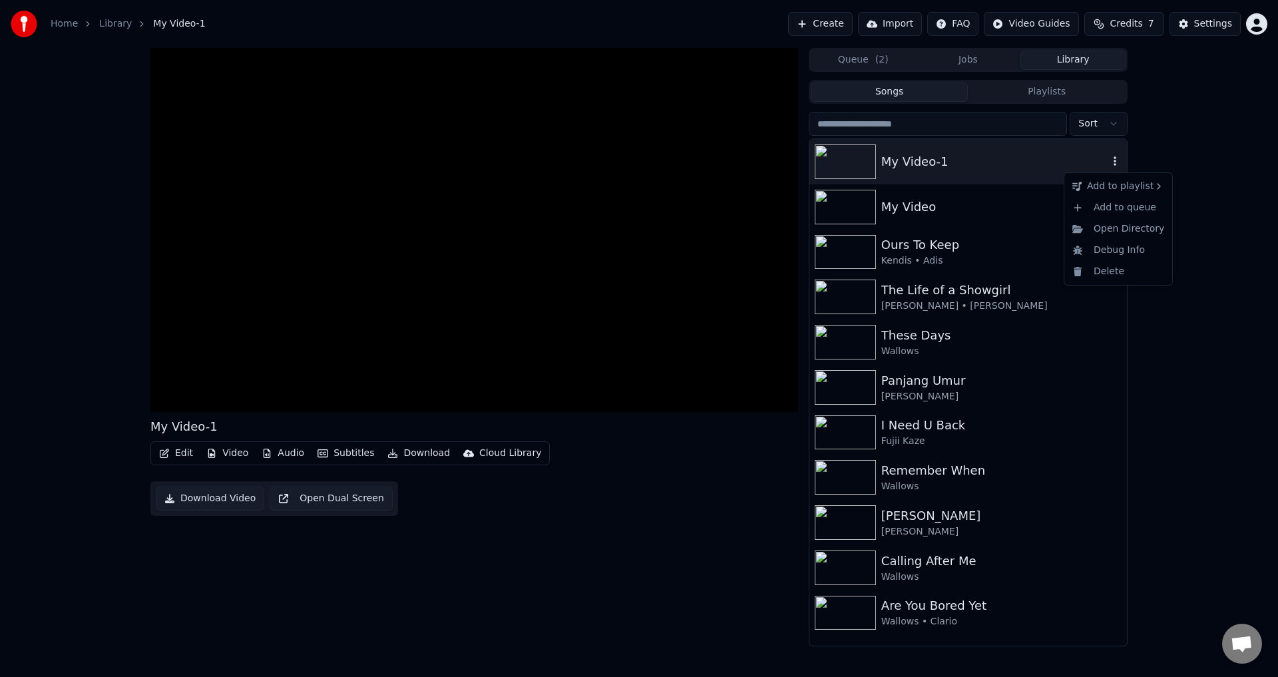
click at [1115, 160] on icon "button" at bounding box center [1114, 161] width 13 height 11
click at [1060, 200] on div "My Video" at bounding box center [994, 207] width 227 height 19
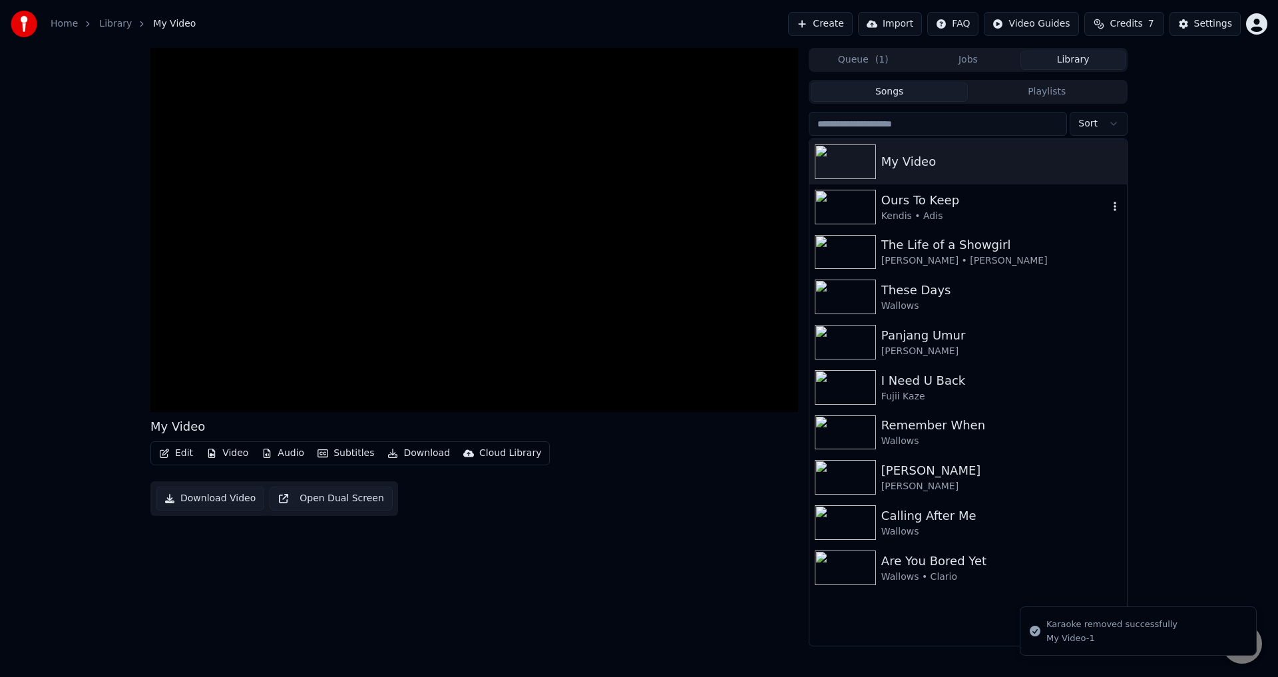
click at [1106, 176] on div "My Video" at bounding box center [968, 161] width 318 height 45
click at [1114, 169] on body "Home Library My Video Create Import FAQ Video Guides Credits 7 Settings My Vide…" at bounding box center [639, 338] width 1278 height 677
click at [1110, 158] on div "My Video" at bounding box center [968, 161] width 318 height 45
click at [1110, 158] on icon "button" at bounding box center [1114, 161] width 13 height 11
click at [1091, 276] on div "Delete" at bounding box center [1118, 271] width 103 height 21
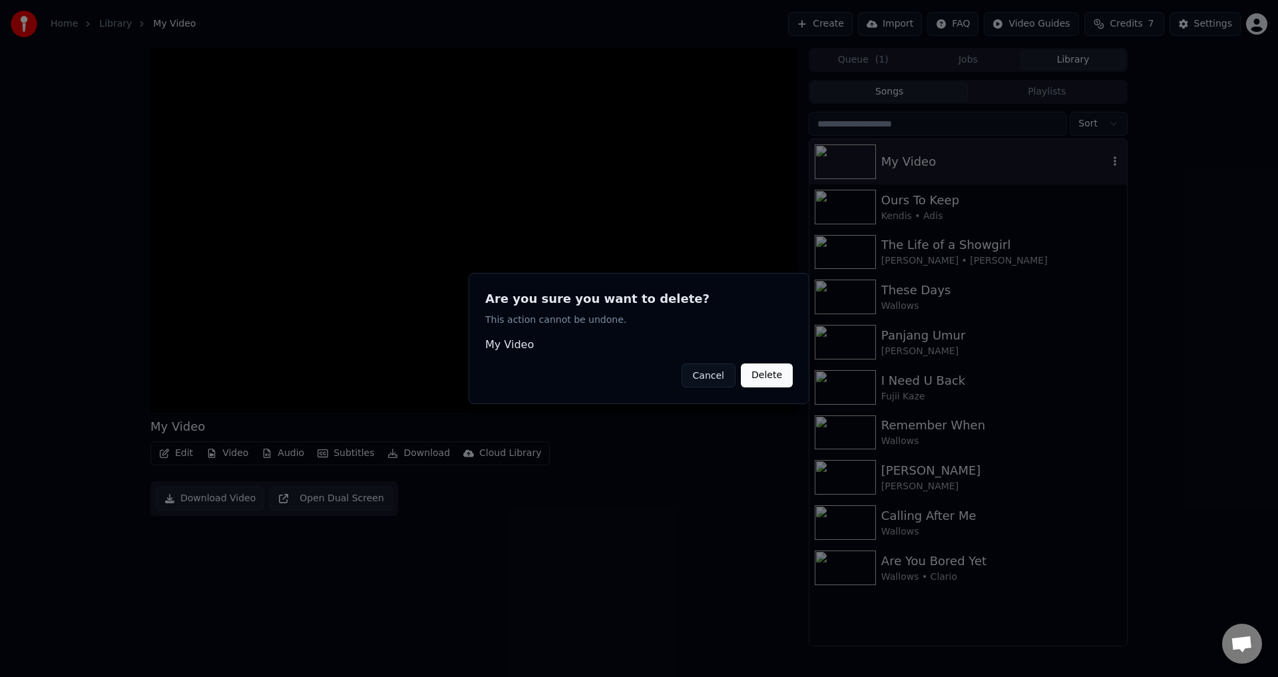
click at [759, 385] on button "Delete" at bounding box center [767, 375] width 52 height 24
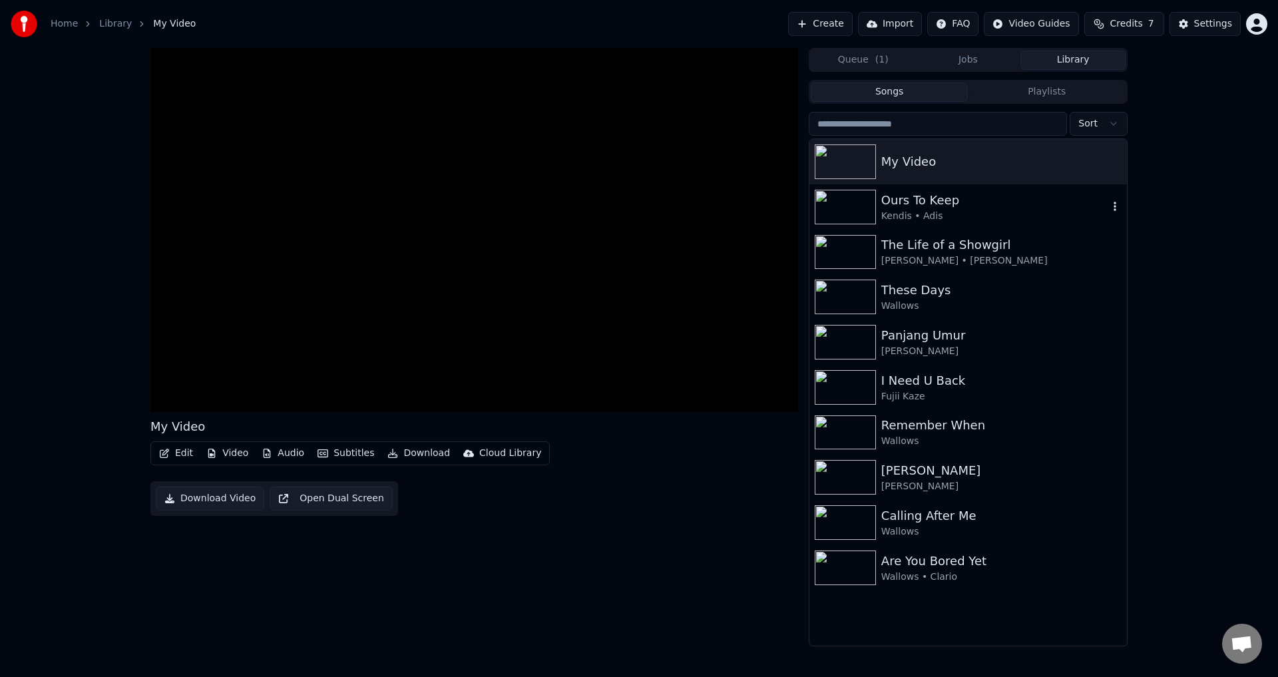
click at [1065, 191] on div "Ours To Keep" at bounding box center [994, 200] width 227 height 19
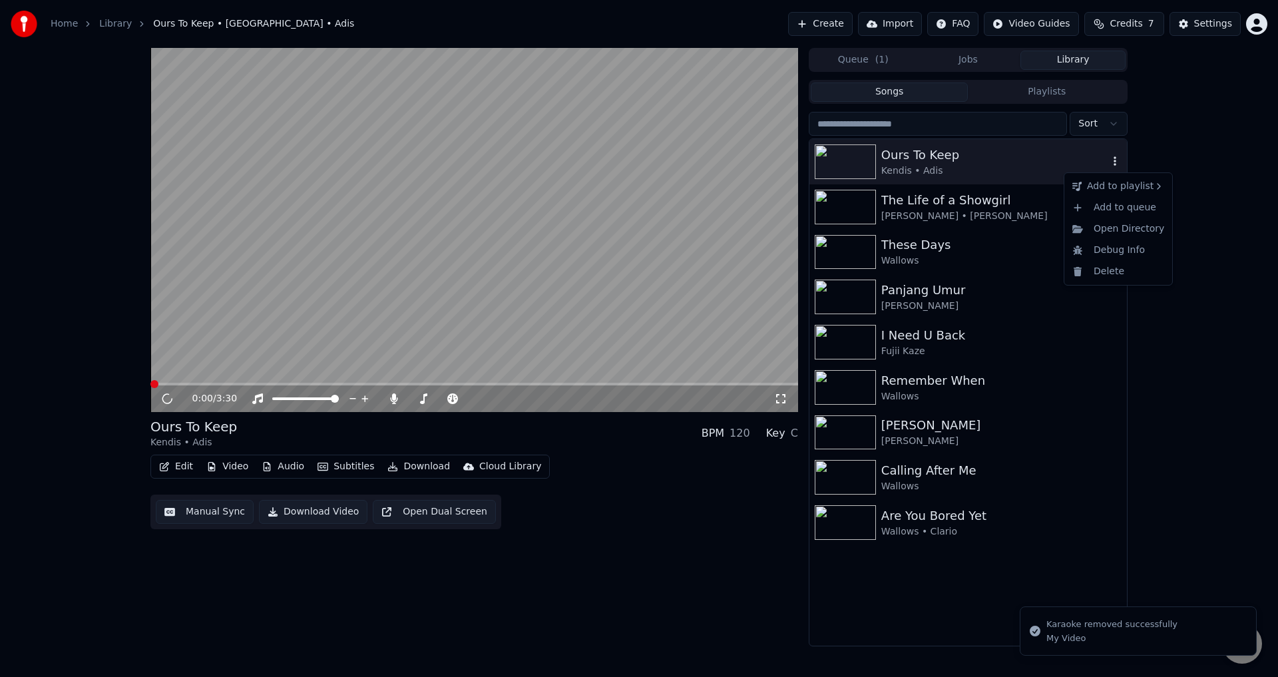
click at [1116, 162] on icon "button" at bounding box center [1115, 160] width 3 height 9
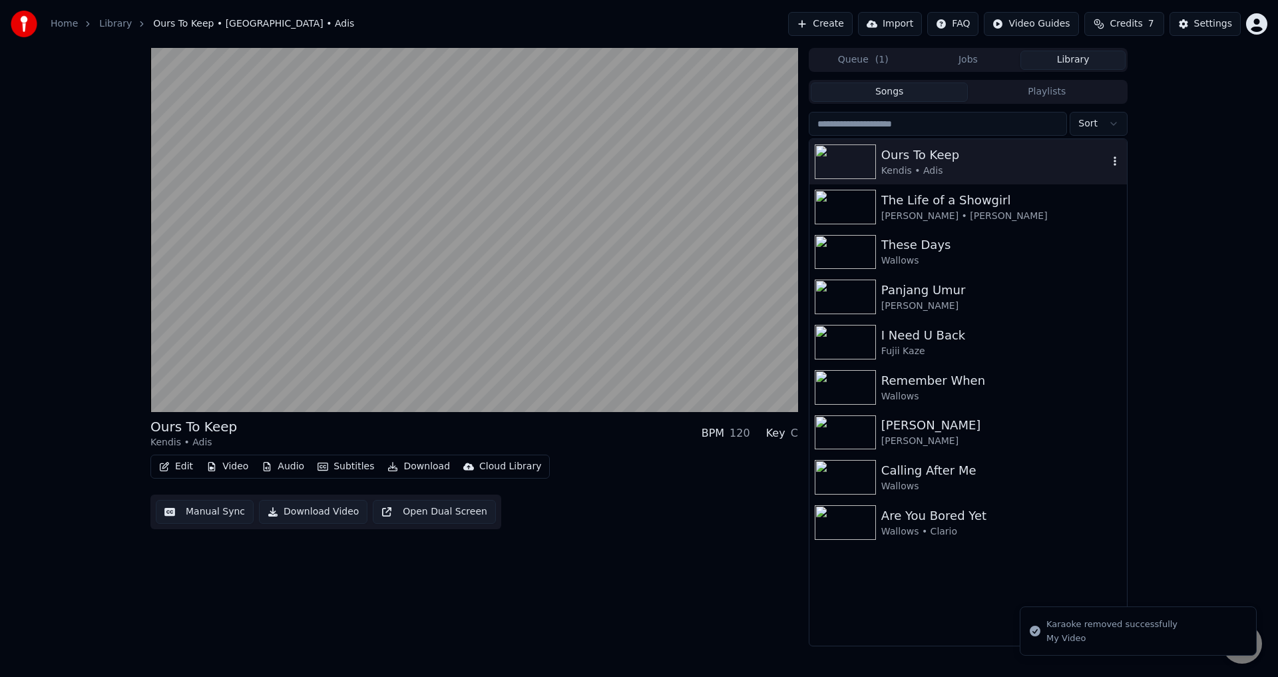
click at [1108, 158] on icon "button" at bounding box center [1114, 161] width 13 height 11
click at [1098, 262] on div "Delete" at bounding box center [1118, 271] width 103 height 21
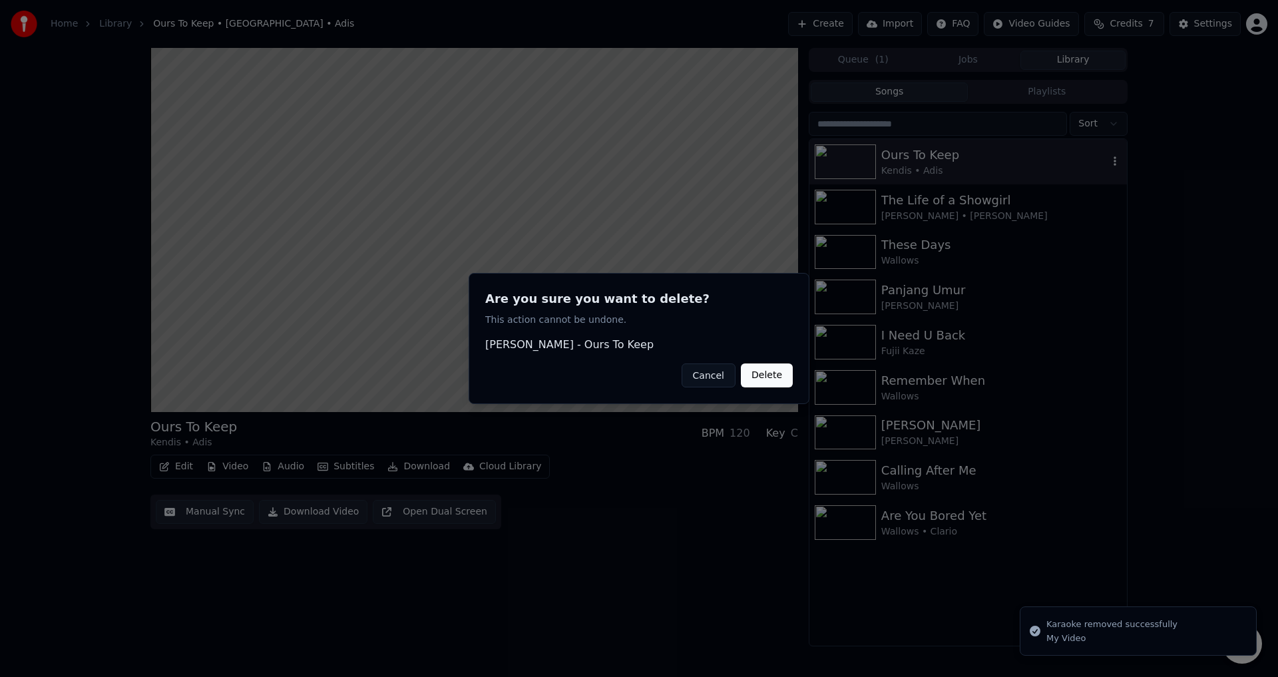
click at [763, 373] on button "Delete" at bounding box center [767, 375] width 52 height 24
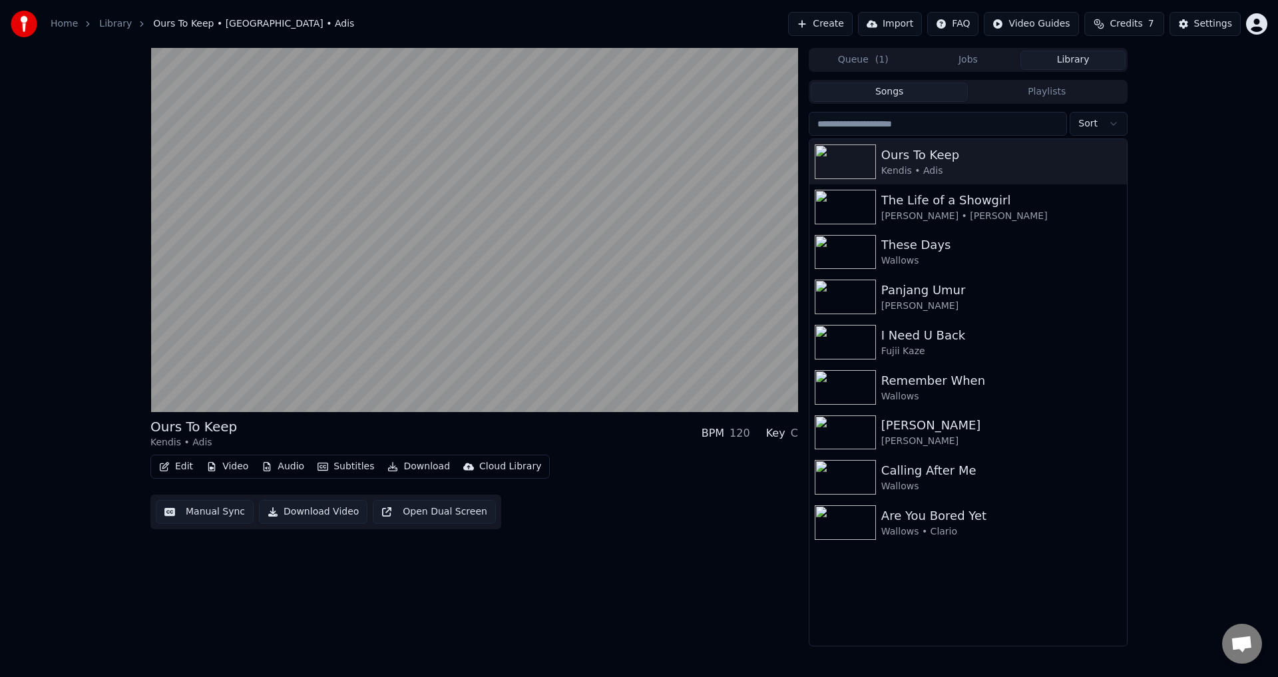
click at [841, 31] on button "Create" at bounding box center [820, 24] width 65 height 24
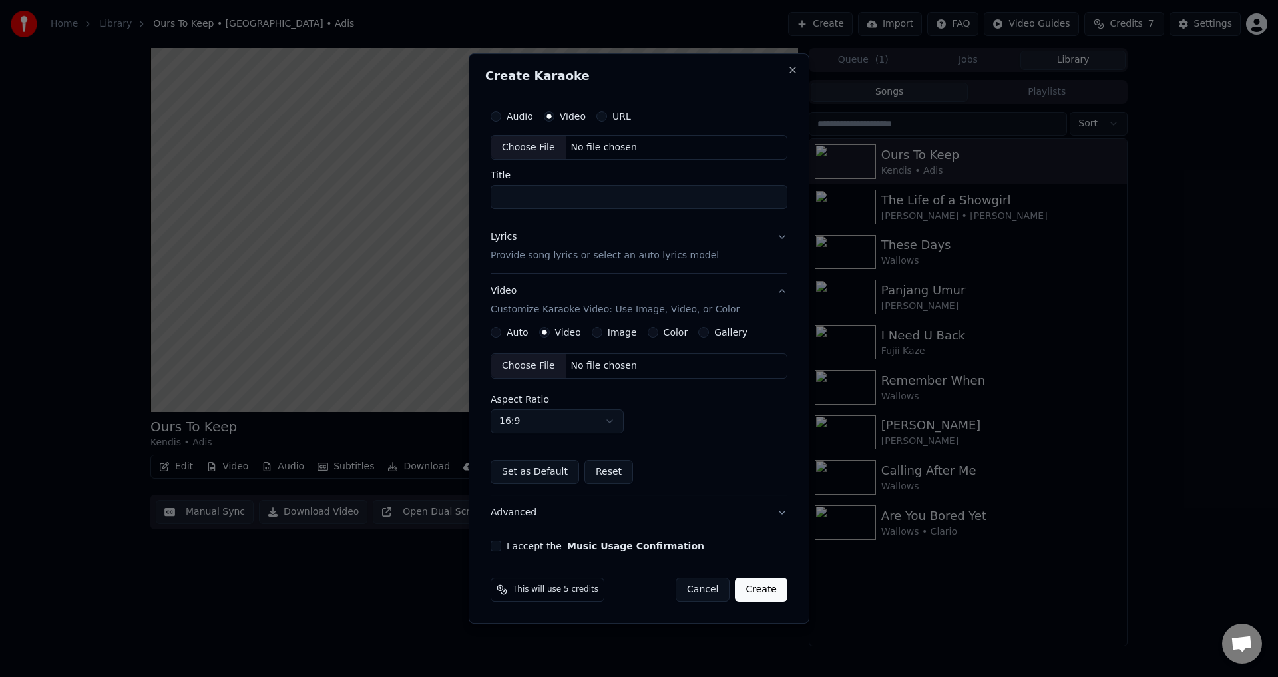
click at [587, 152] on div "No file chosen" at bounding box center [604, 147] width 77 height 13
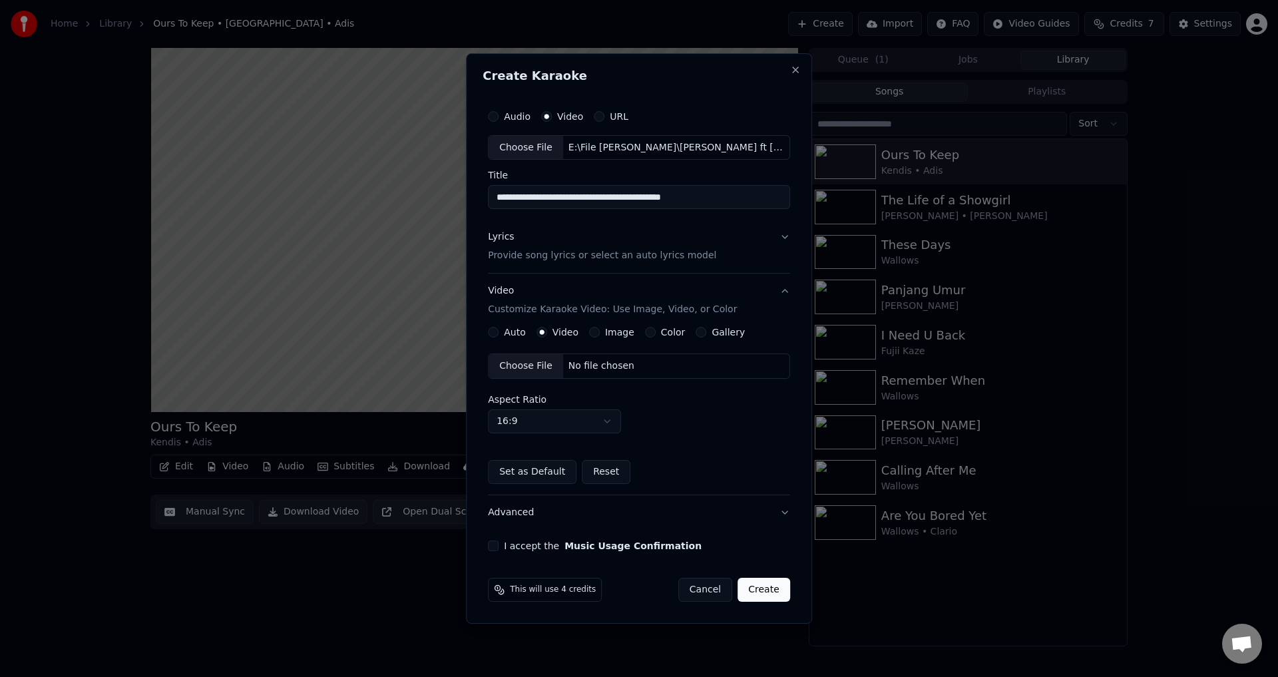
drag, startPoint x: 612, startPoint y: 195, endPoint x: 895, endPoint y: 242, distance: 287.4
click at [885, 242] on body "**********" at bounding box center [639, 338] width 1278 height 677
click at [666, 146] on div "E:\File [PERSON_NAME]\[PERSON_NAME] ft [PERSON_NAME] - Ours To Keep\[PERSON_NAM…" at bounding box center [676, 147] width 226 height 13
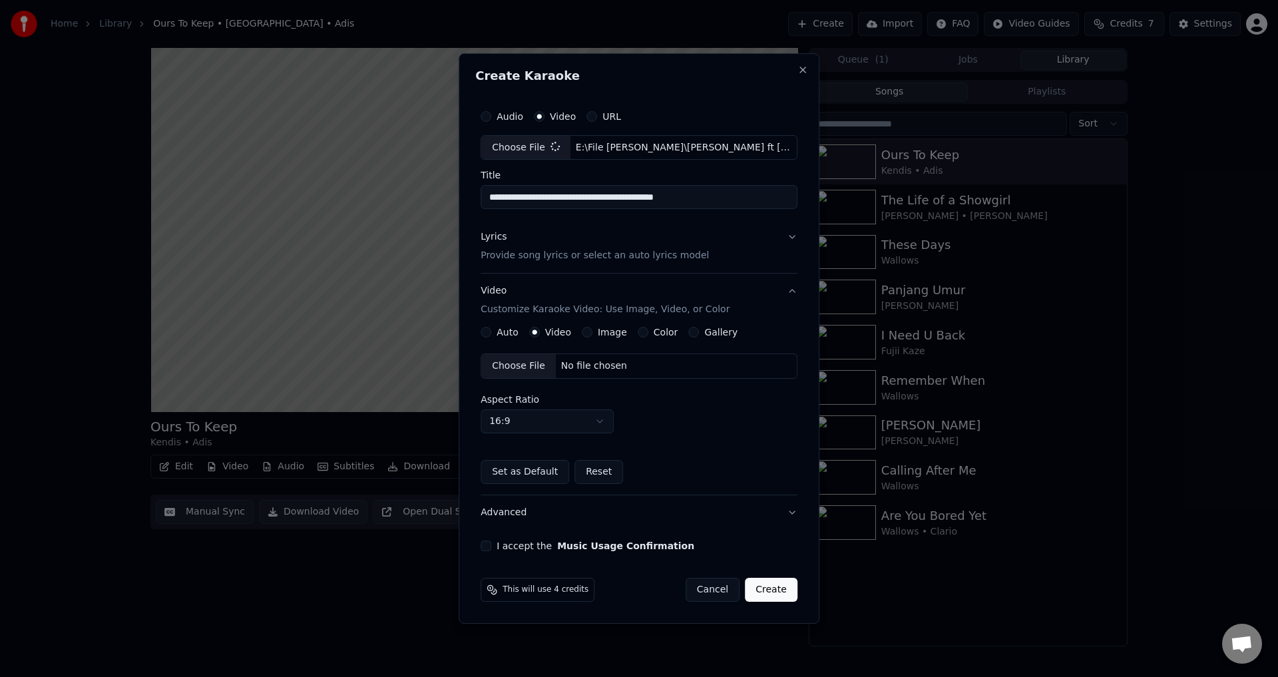
type input "**********"
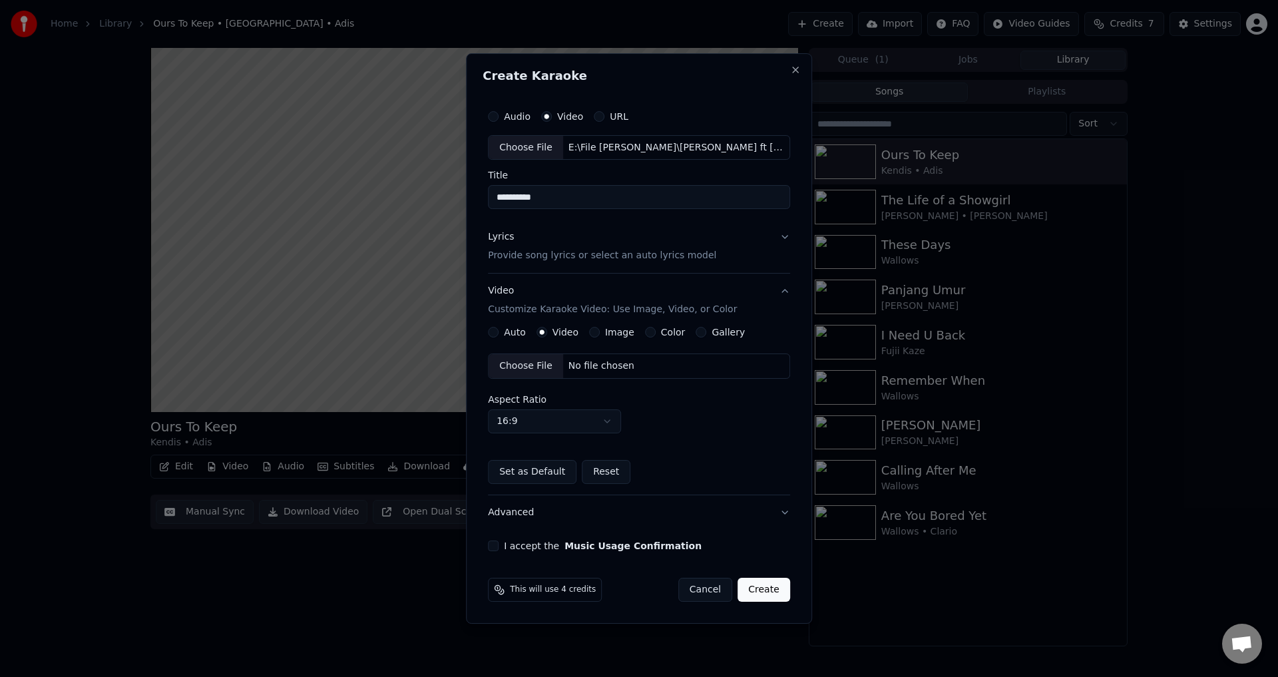
click at [670, 232] on div "Lyrics Provide song lyrics or select an auto lyrics model" at bounding box center [602, 247] width 228 height 32
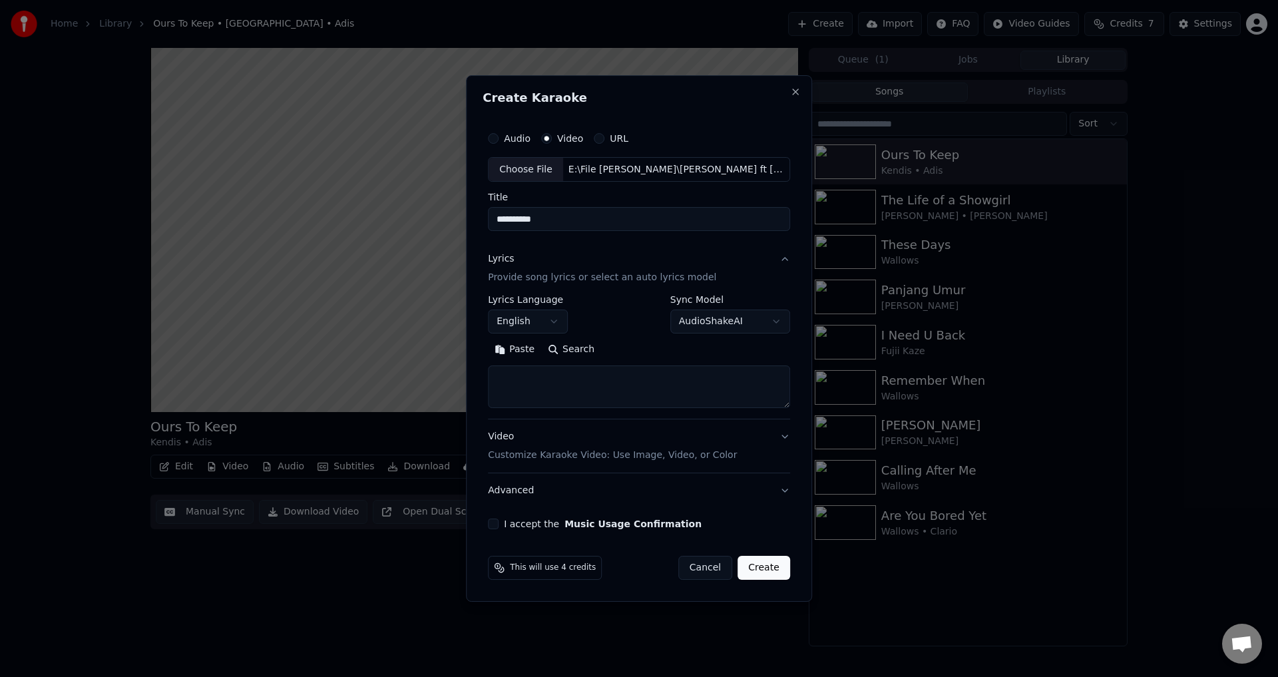
click at [525, 343] on button "Paste" at bounding box center [514, 349] width 53 height 21
click at [602, 435] on div "Video Customize Karaoke Video: Use Image, Video, or Color" at bounding box center [612, 447] width 249 height 32
type textarea "**********"
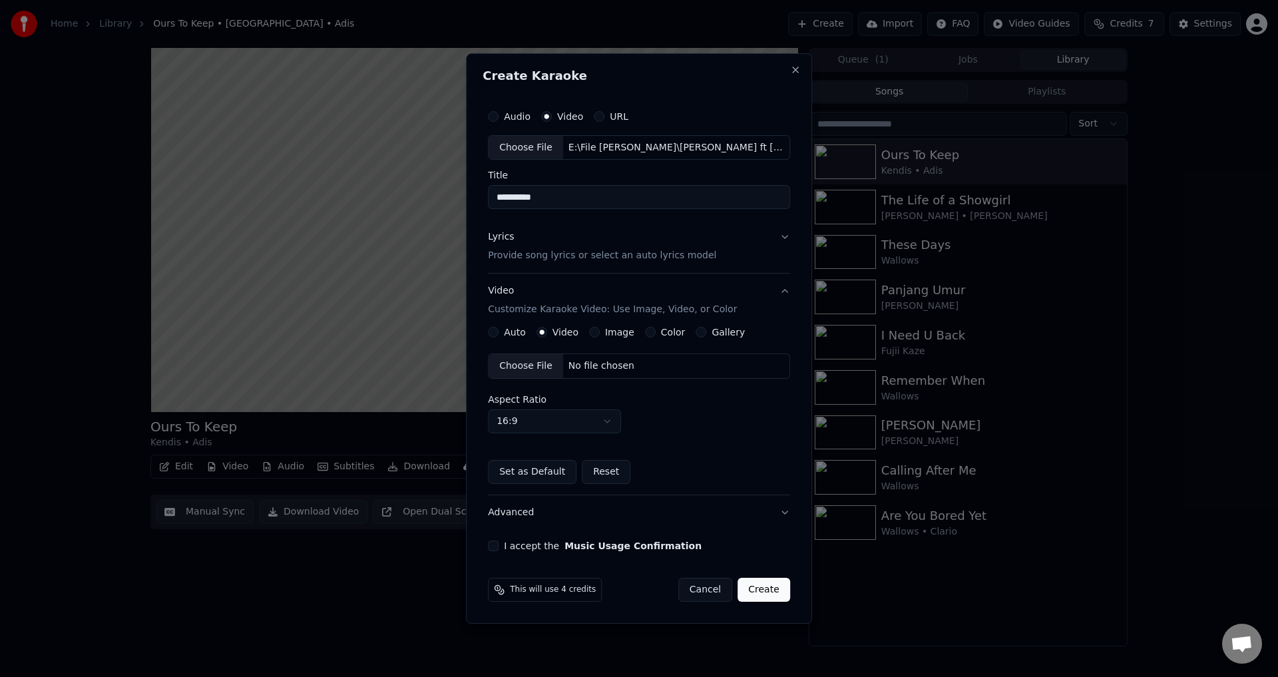
click at [585, 357] on div "Choose File No file chosen" at bounding box center [639, 365] width 302 height 25
drag, startPoint x: 636, startPoint y: 193, endPoint x: 328, endPoint y: 176, distance: 308.7
click at [413, 186] on body "**********" at bounding box center [639, 338] width 1278 height 677
paste input "**********"
type input "**********"
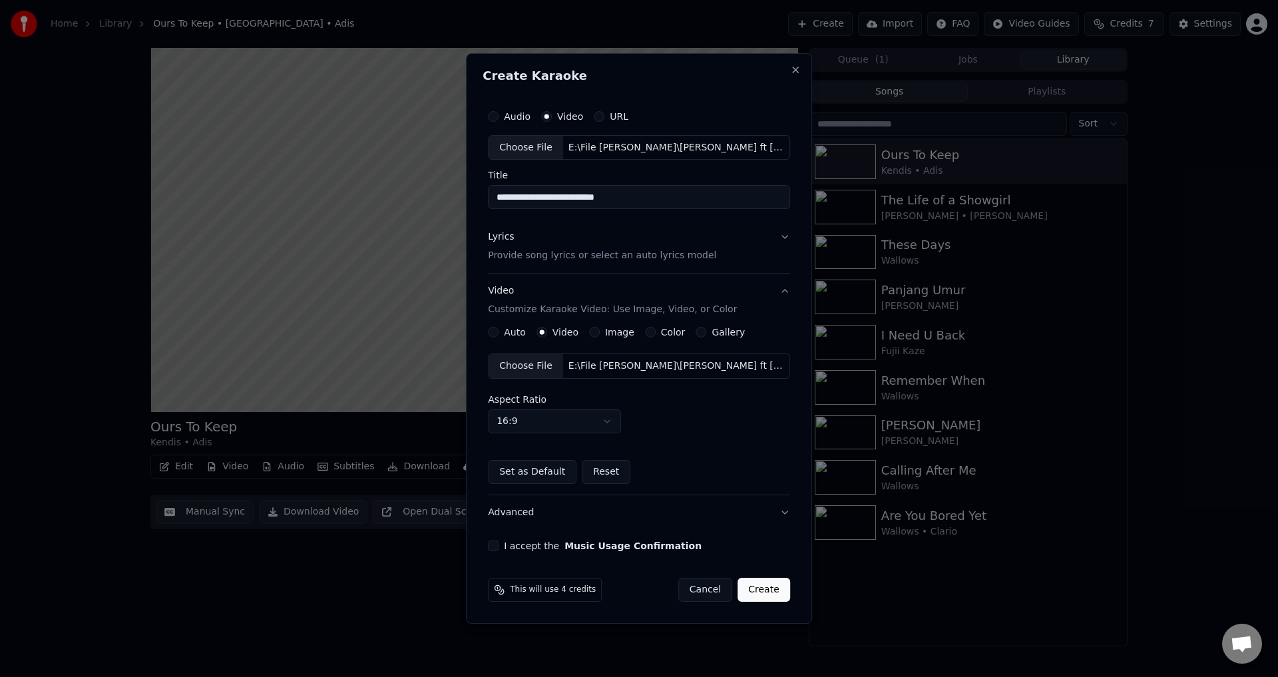
click at [499, 543] on button "I accept the Music Usage Confirmation" at bounding box center [493, 545] width 11 height 11
click at [761, 589] on button "Create" at bounding box center [764, 590] width 53 height 24
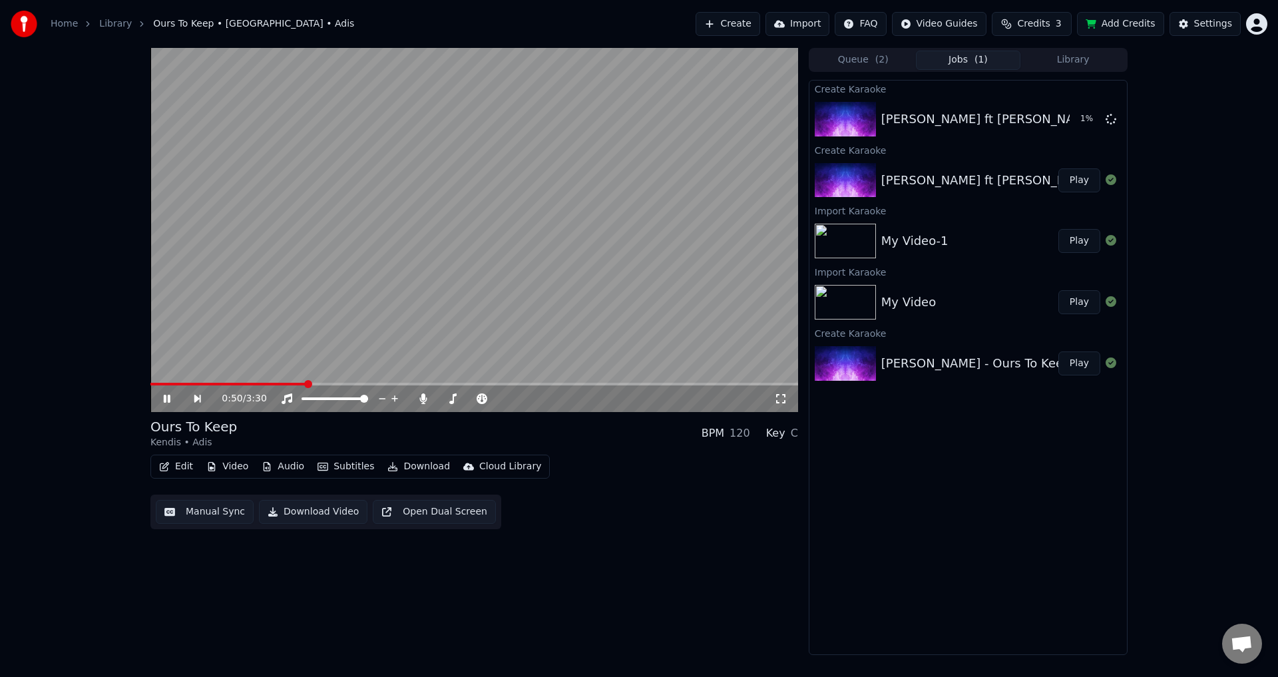
click at [581, 172] on video at bounding box center [474, 230] width 648 height 364
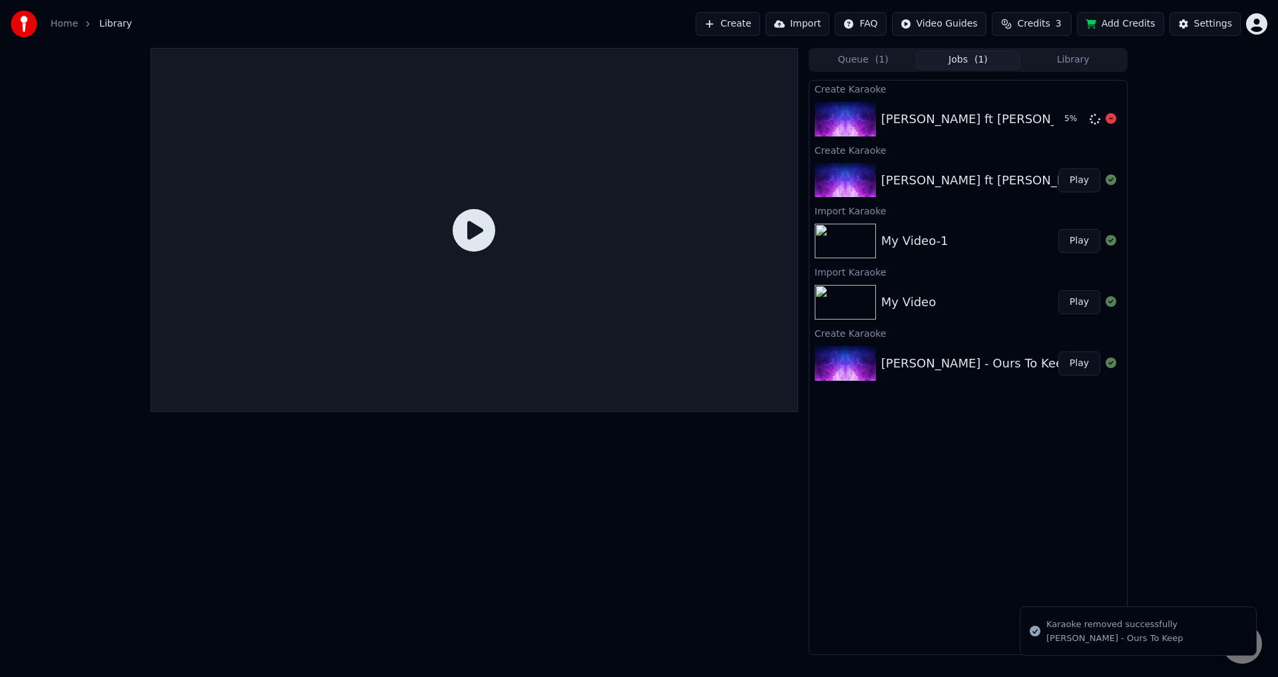
click at [970, 124] on div "[PERSON_NAME] ft [PERSON_NAME] - Ours To Keep" at bounding box center [1034, 119] width 306 height 19
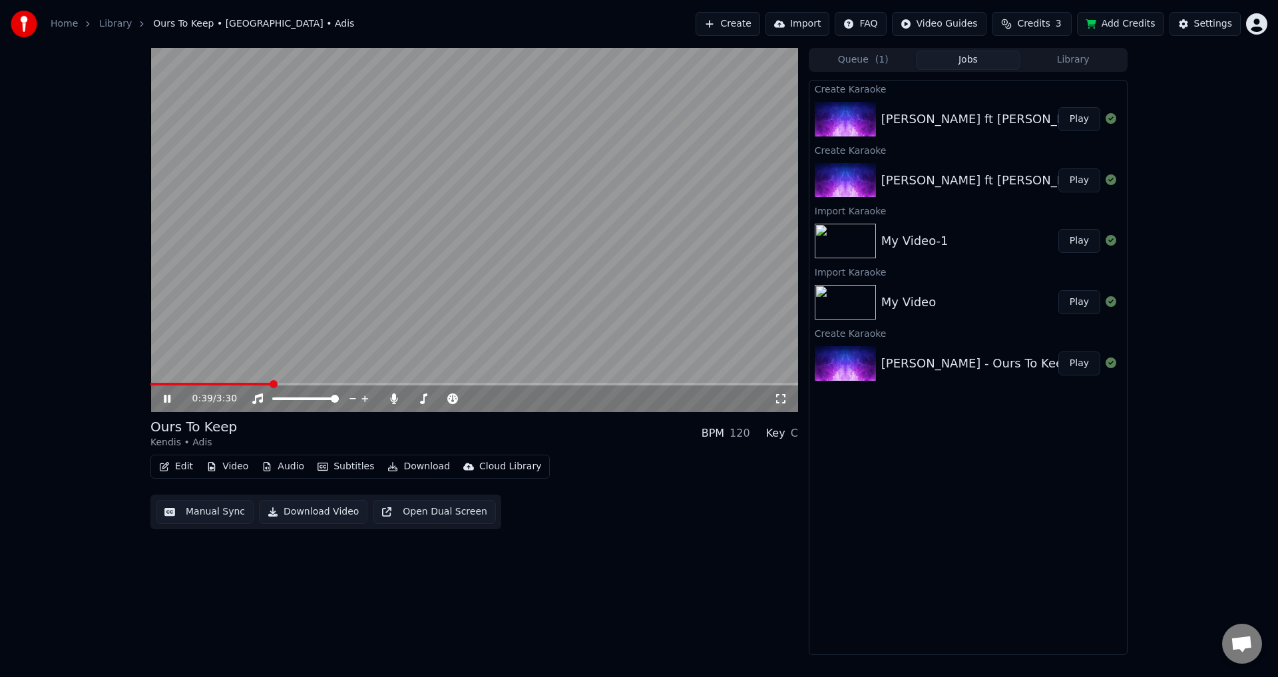
click at [368, 321] on video at bounding box center [474, 230] width 648 height 364
click at [184, 383] on span at bounding box center [167, 384] width 34 height 3
click at [326, 274] on video at bounding box center [474, 230] width 648 height 364
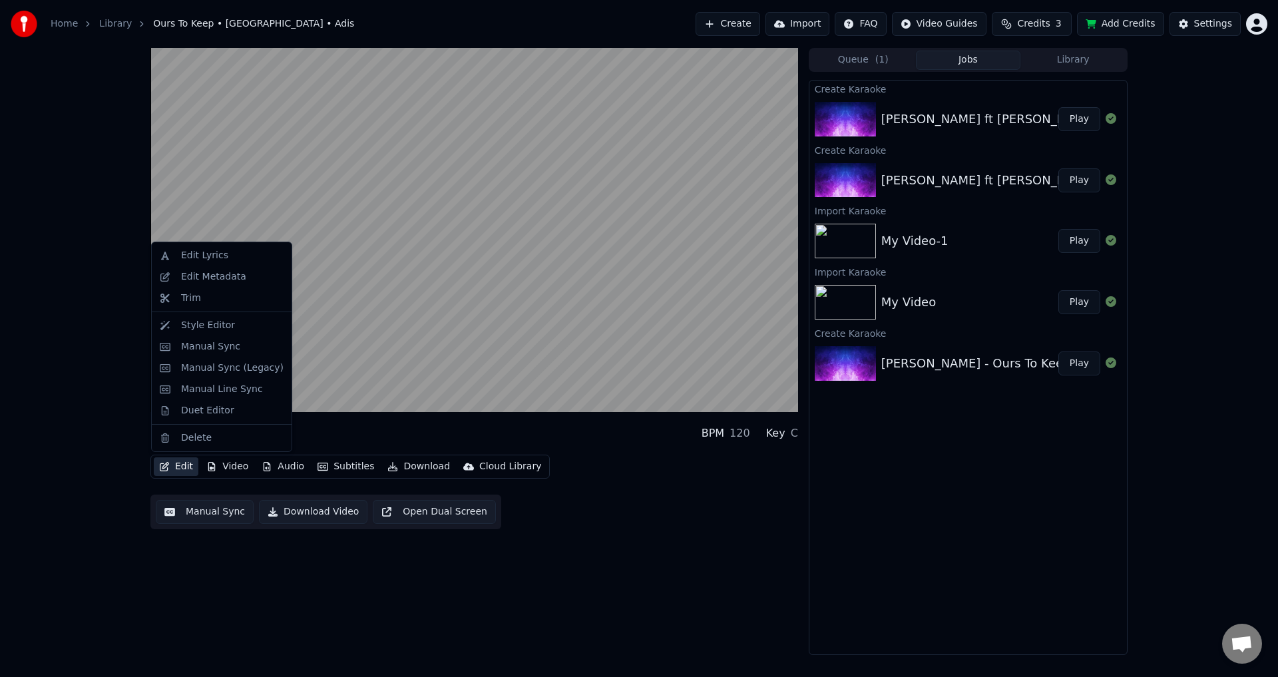
click at [169, 461] on button "Edit" at bounding box center [176, 466] width 45 height 19
click at [222, 341] on div "Manual Sync" at bounding box center [210, 346] width 59 height 13
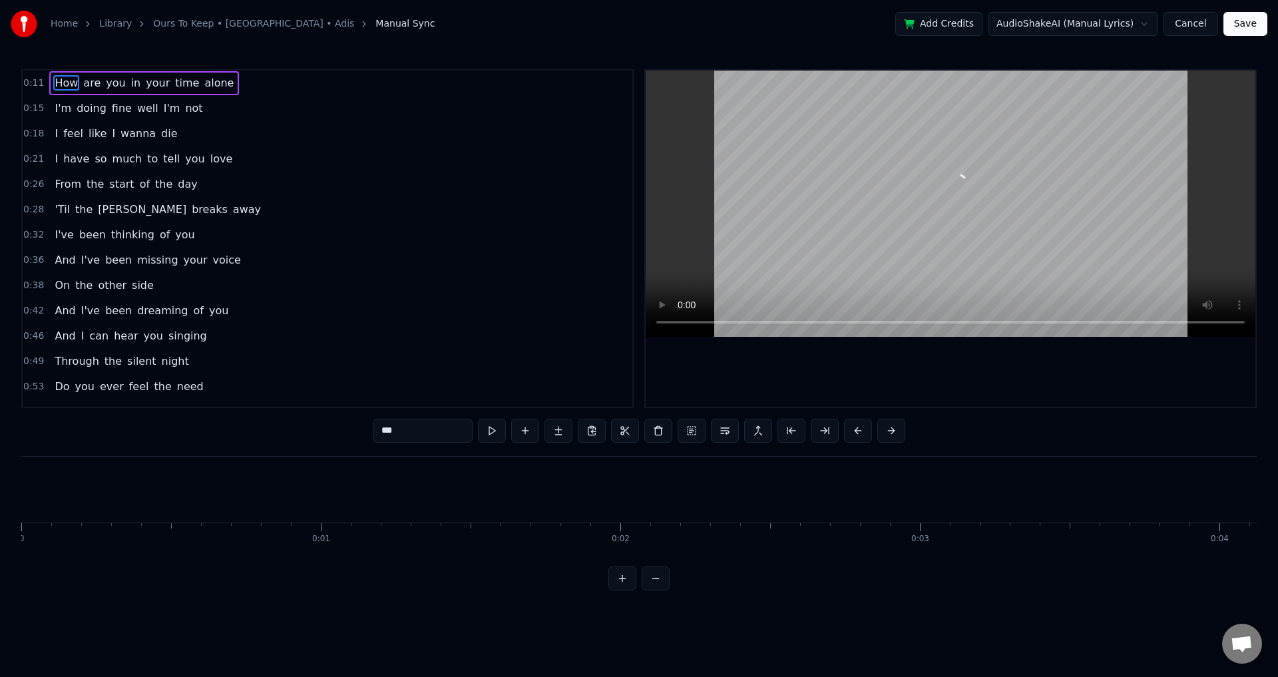
scroll to position [0, 3312]
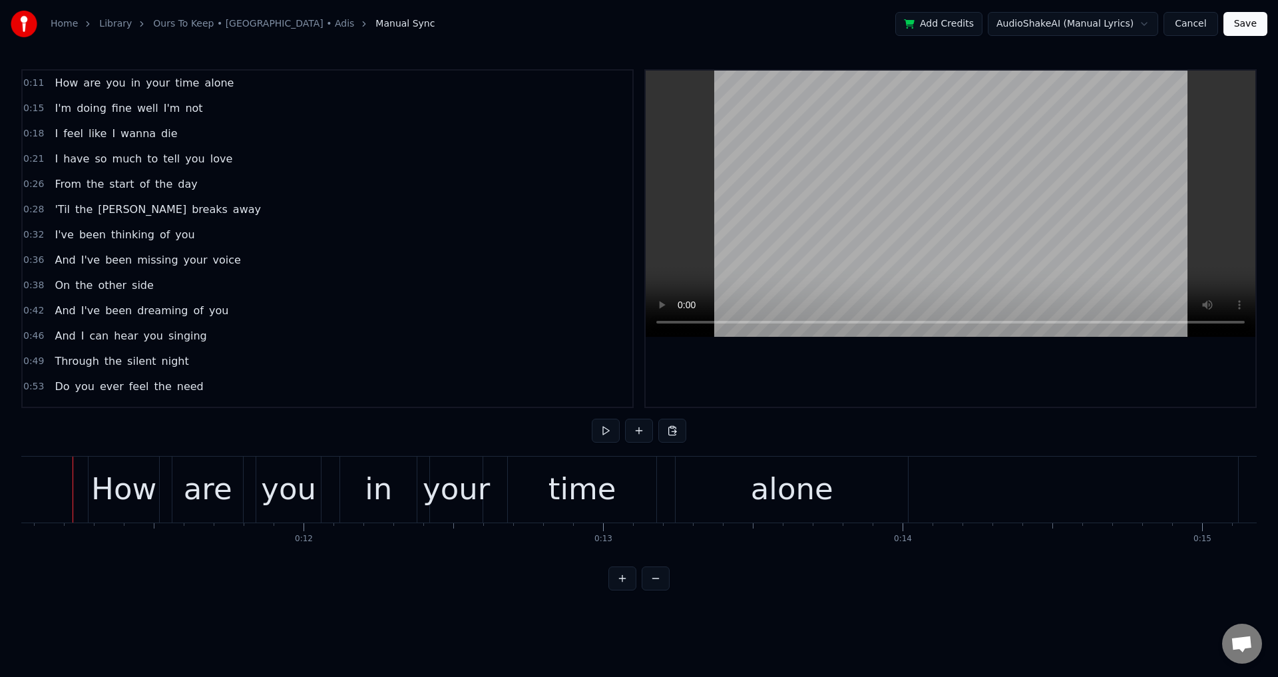
scroll to position [0, 3296]
click at [945, 363] on div at bounding box center [951, 239] width 610 height 336
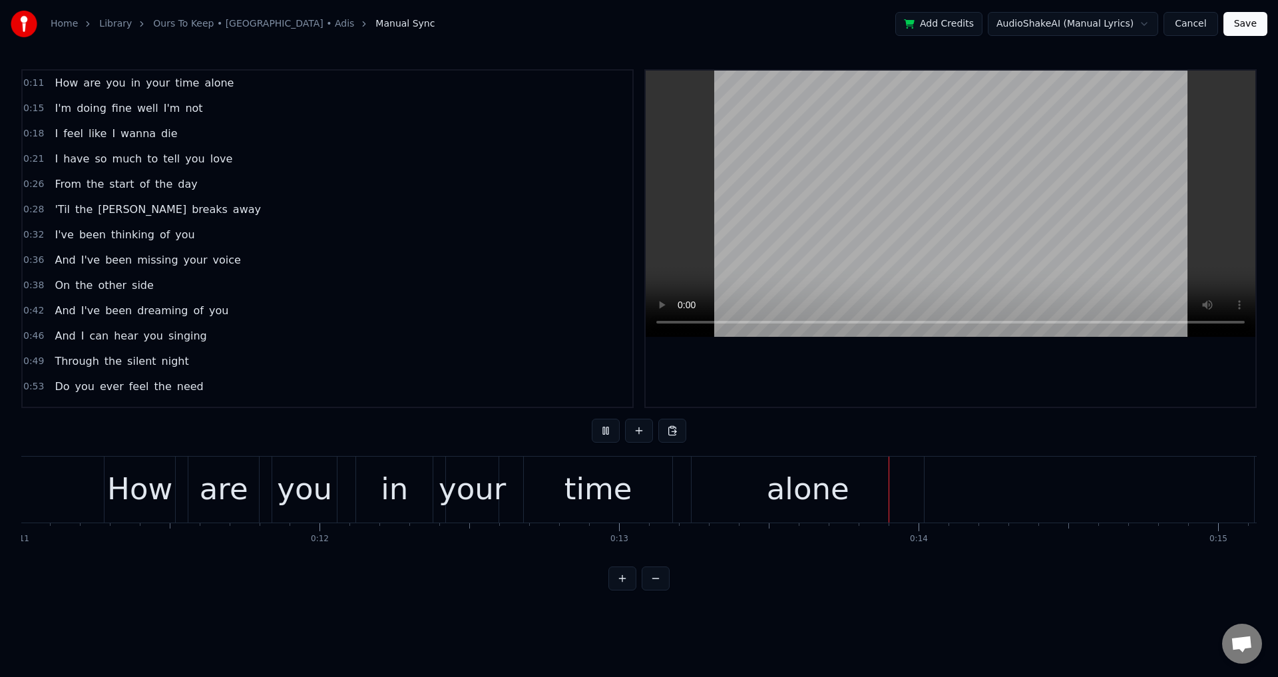
click at [945, 366] on div at bounding box center [951, 239] width 610 height 336
click at [1208, 23] on button "Cancel" at bounding box center [1191, 24] width 54 height 24
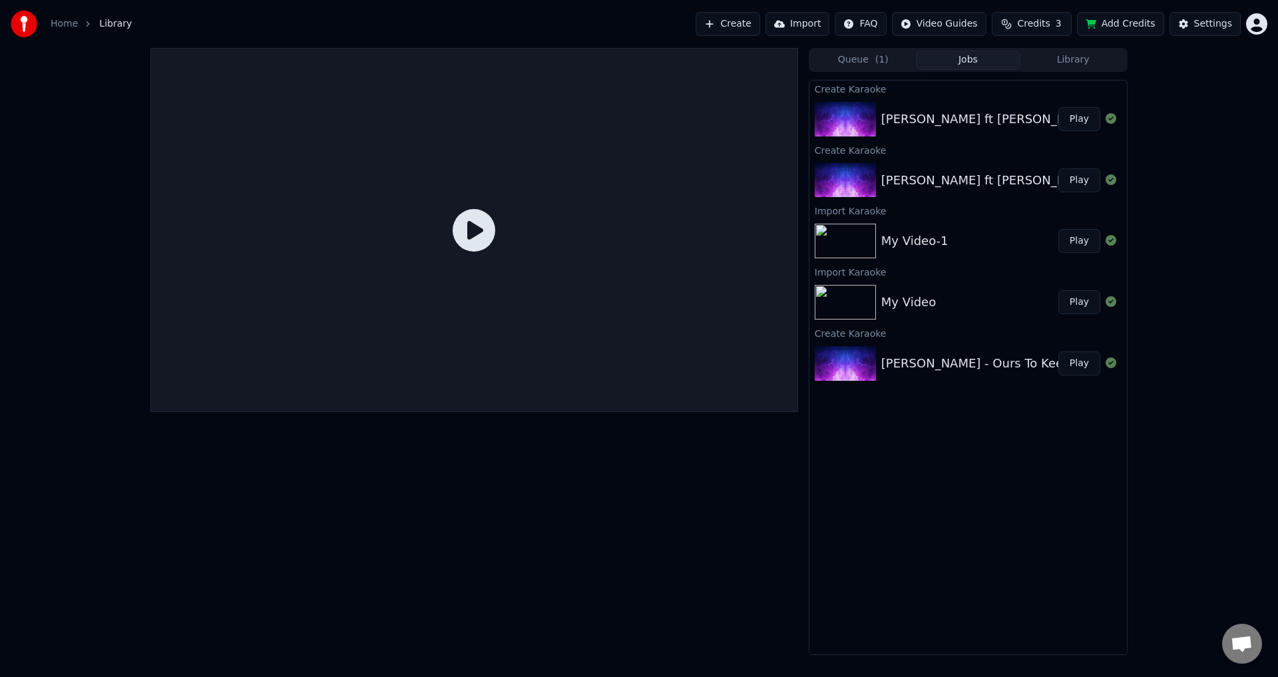
click at [981, 119] on div "[PERSON_NAME] ft [PERSON_NAME] - Ours To Keep" at bounding box center [1034, 119] width 306 height 19
click at [1092, 124] on button "Play" at bounding box center [1079, 119] width 42 height 24
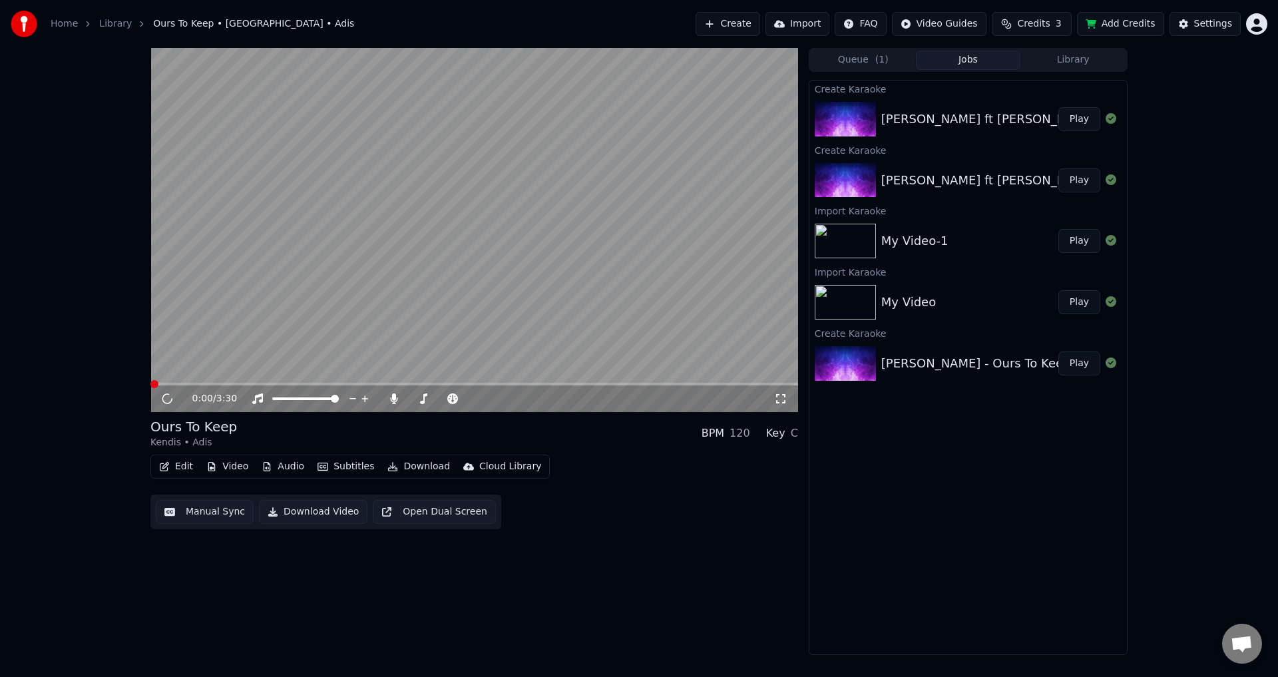
click at [176, 453] on div "Ours To Keep Kendis • Adis BPM 120 Key C Edit Video Audio Subtitles Download Cl…" at bounding box center [474, 473] width 648 height 112
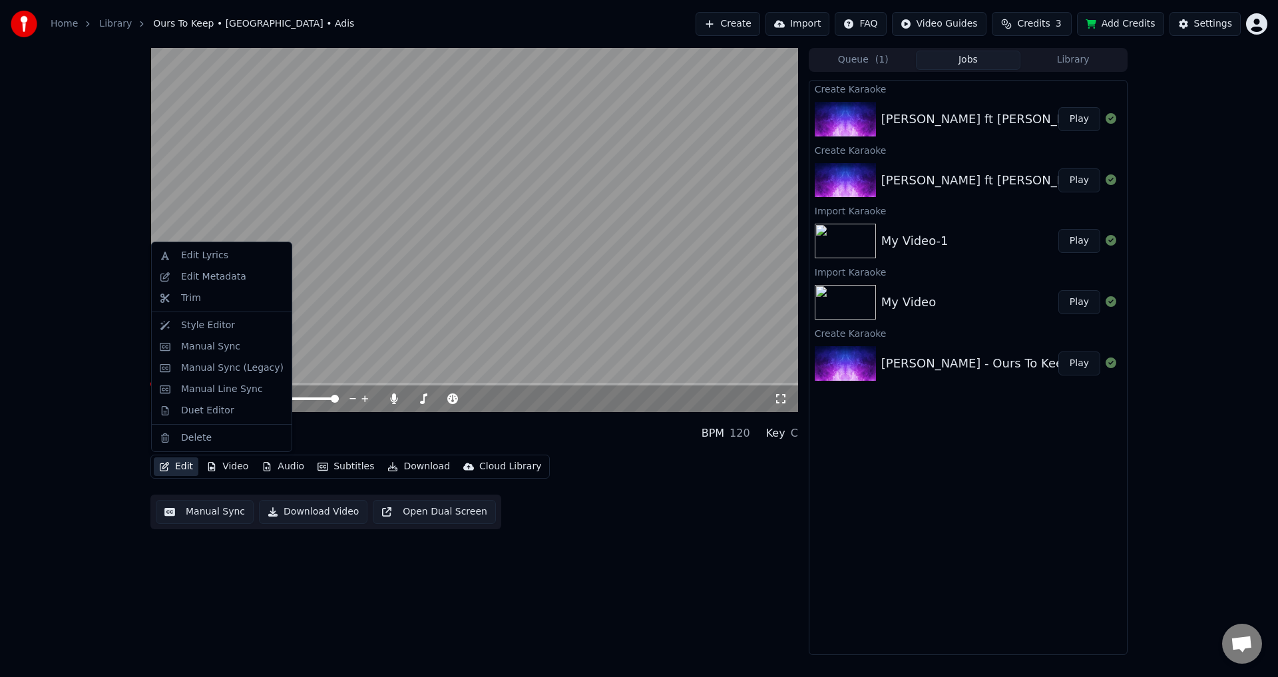
click at [178, 464] on button "Edit" at bounding box center [176, 466] width 45 height 19
click at [206, 371] on div "Manual Sync (Legacy)" at bounding box center [232, 367] width 103 height 13
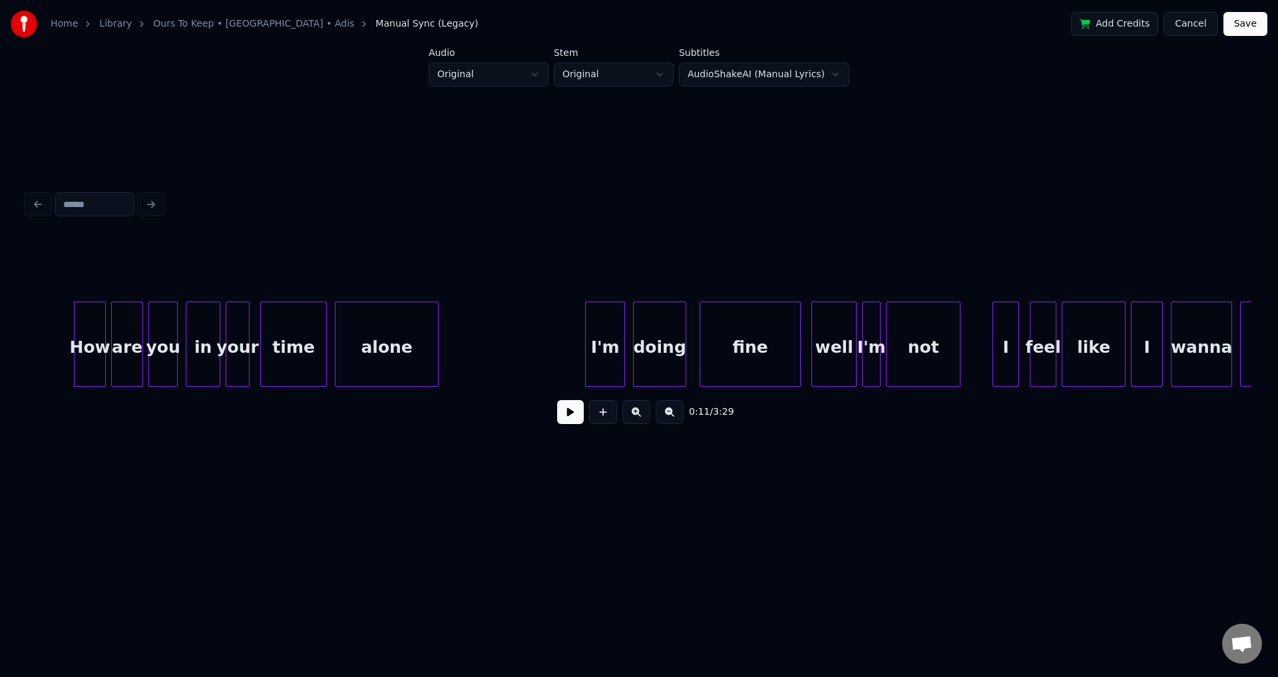
scroll to position [0, 1316]
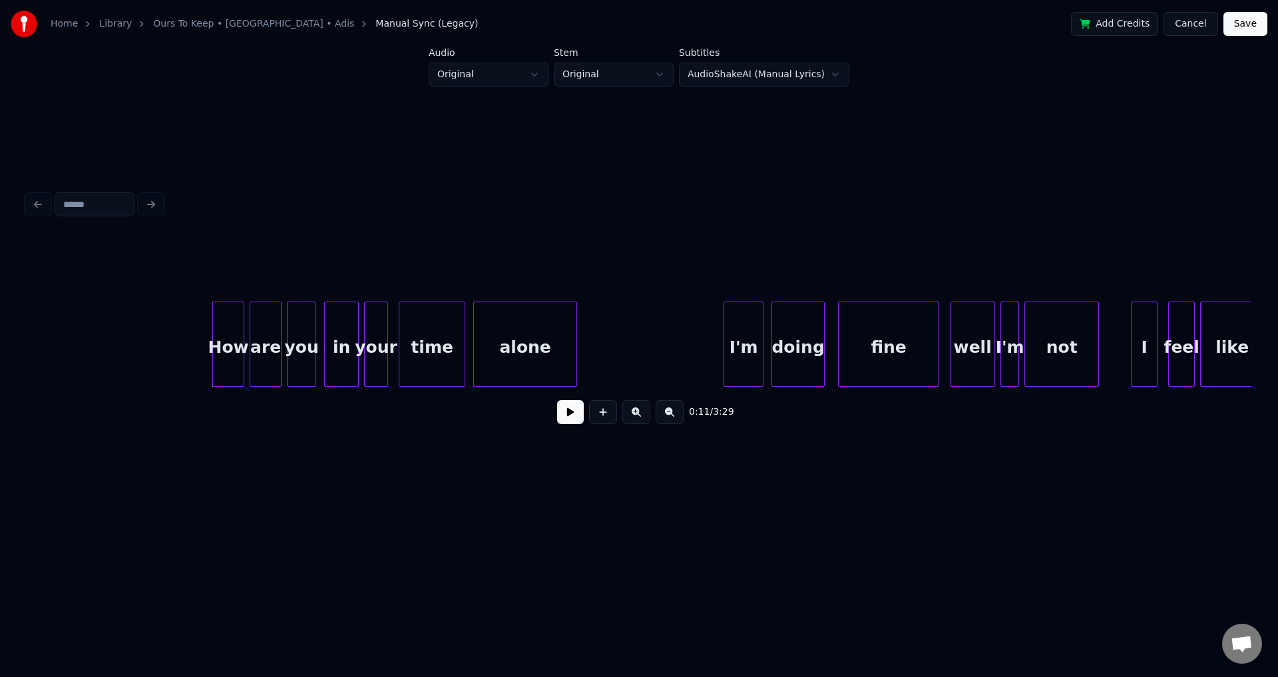
click at [815, 179] on div "0:11 / 3:29" at bounding box center [638, 311] width 1235 height 264
click at [569, 415] on button at bounding box center [570, 412] width 27 height 24
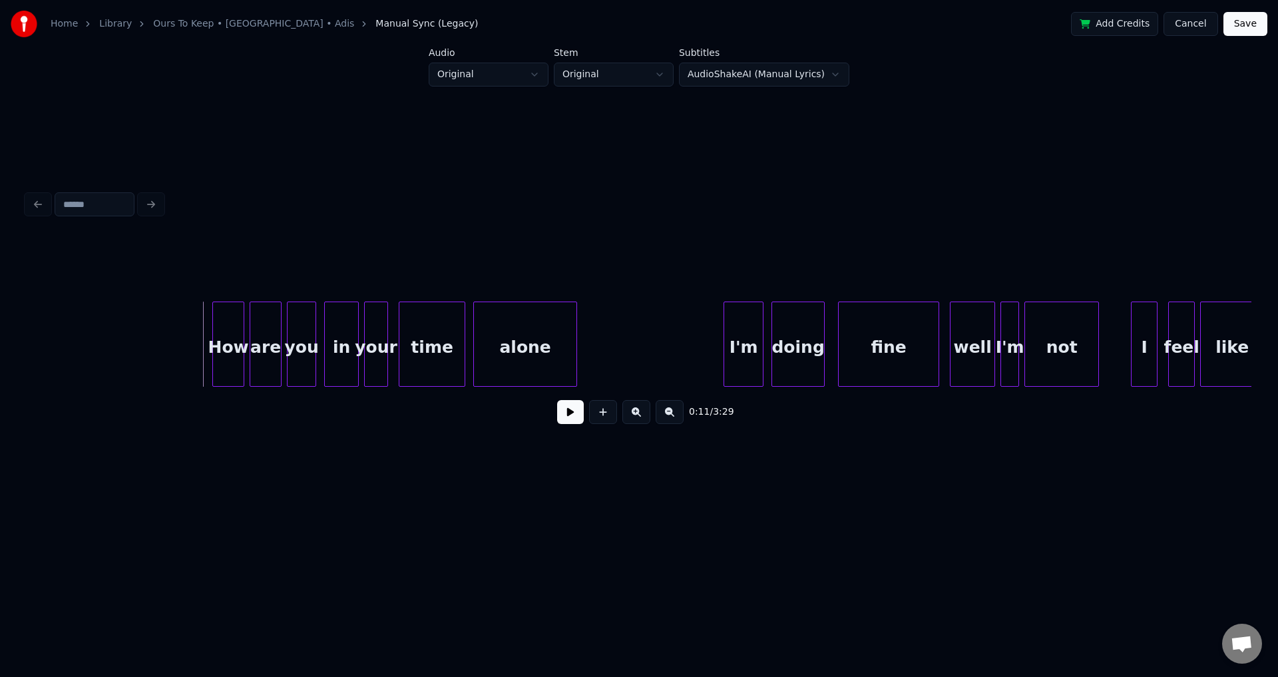
click at [542, 426] on div "0:11 / 3:29" at bounding box center [638, 411] width 1203 height 29
click at [553, 424] on div "0:11 / 3:29" at bounding box center [638, 411] width 1203 height 29
click at [559, 423] on button at bounding box center [570, 412] width 27 height 24
click at [561, 421] on button at bounding box center [570, 412] width 27 height 24
click at [427, 367] on div "time" at bounding box center [431, 347] width 65 height 91
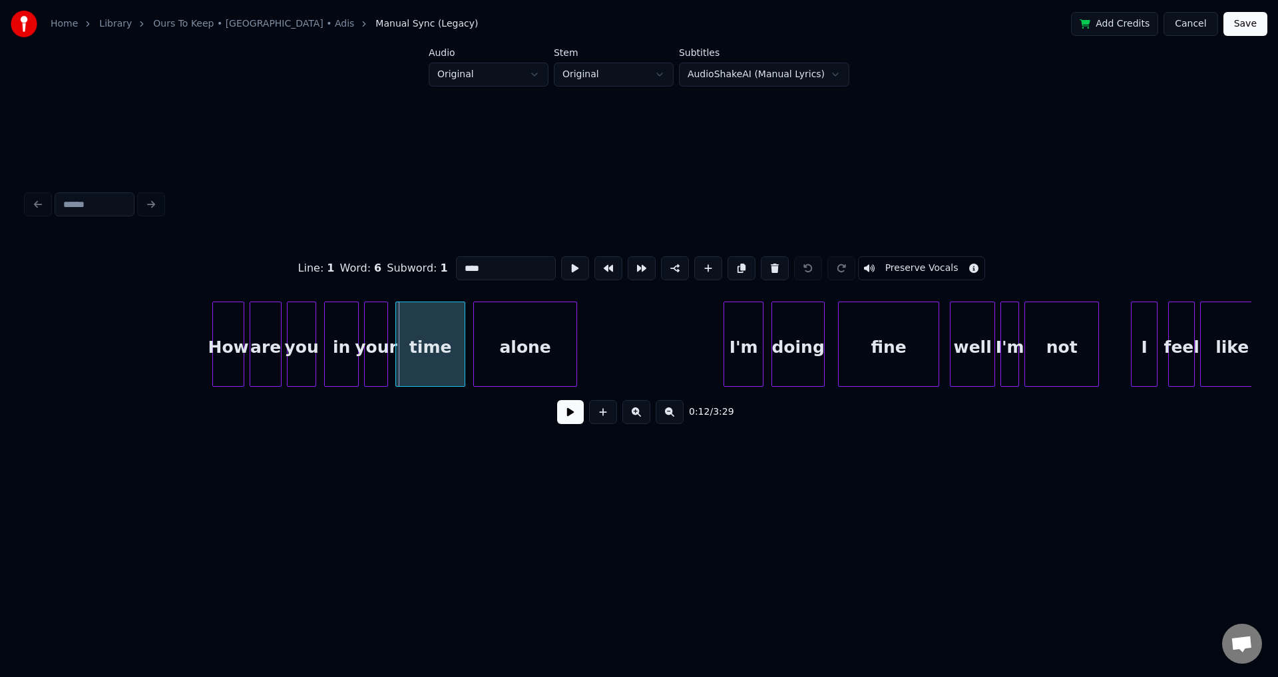
click at [396, 346] on div at bounding box center [398, 344] width 4 height 84
click at [367, 341] on div at bounding box center [367, 344] width 4 height 84
type input "****"
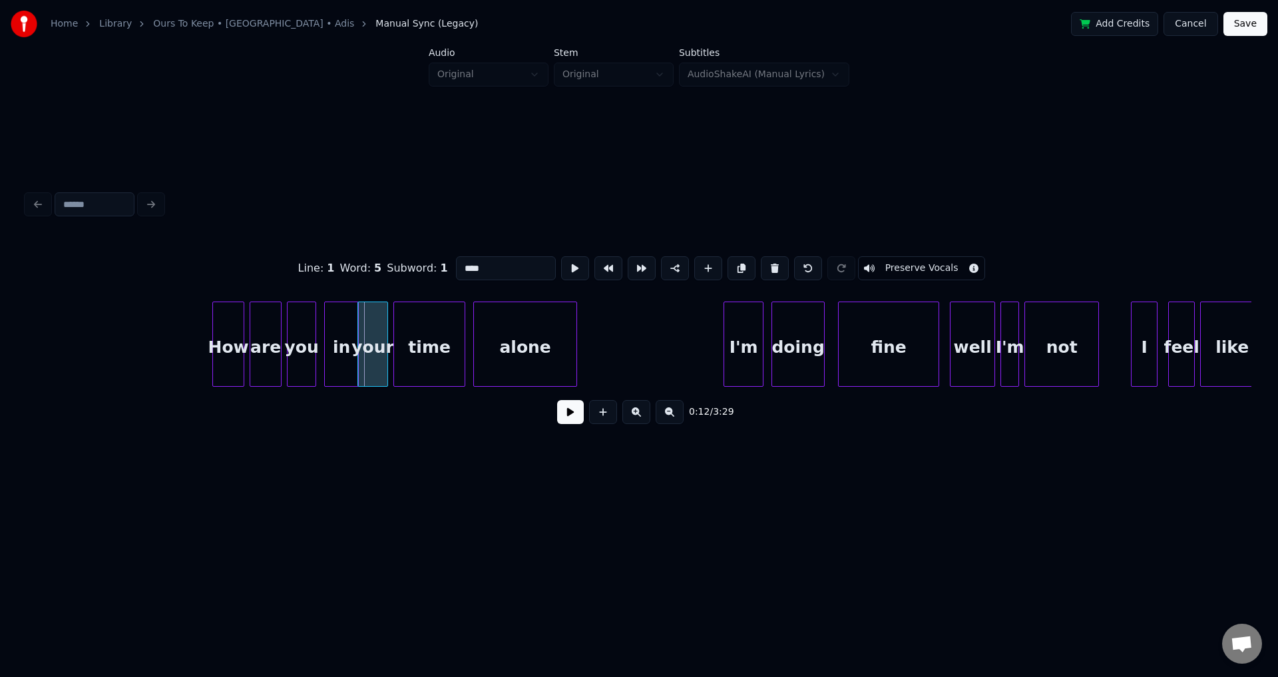
click at [362, 343] on div at bounding box center [360, 344] width 4 height 84
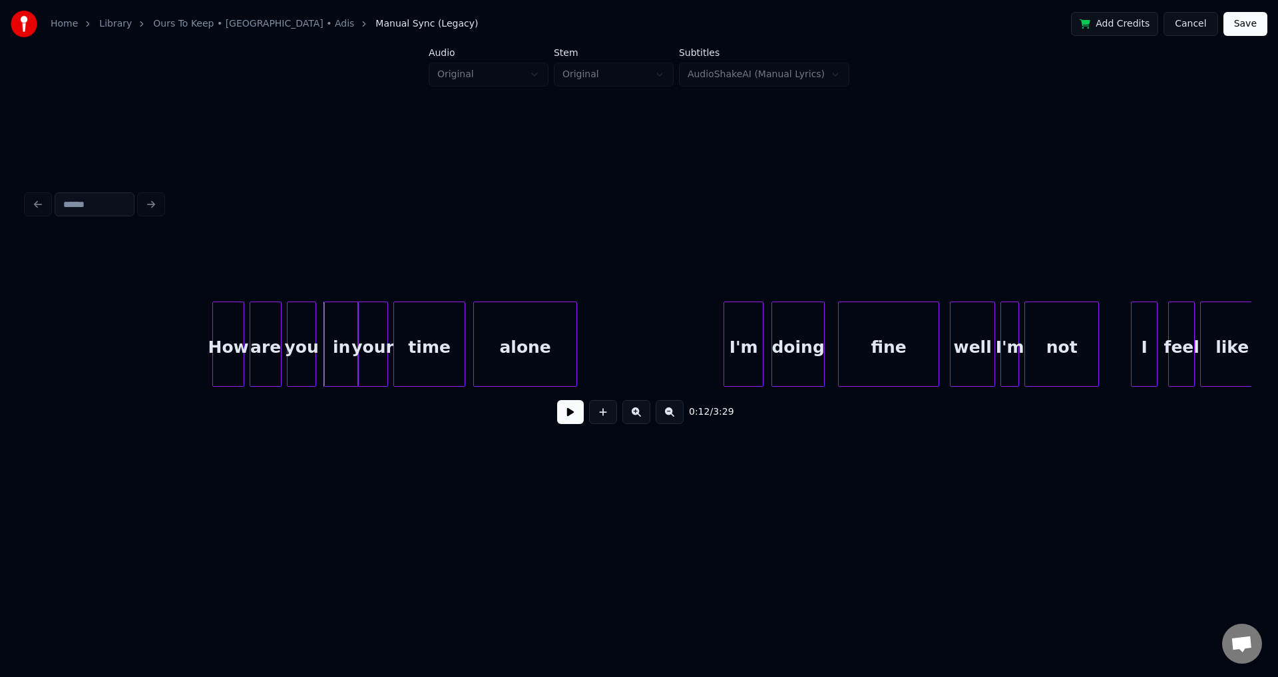
click at [324, 328] on div "in" at bounding box center [341, 344] width 35 height 85
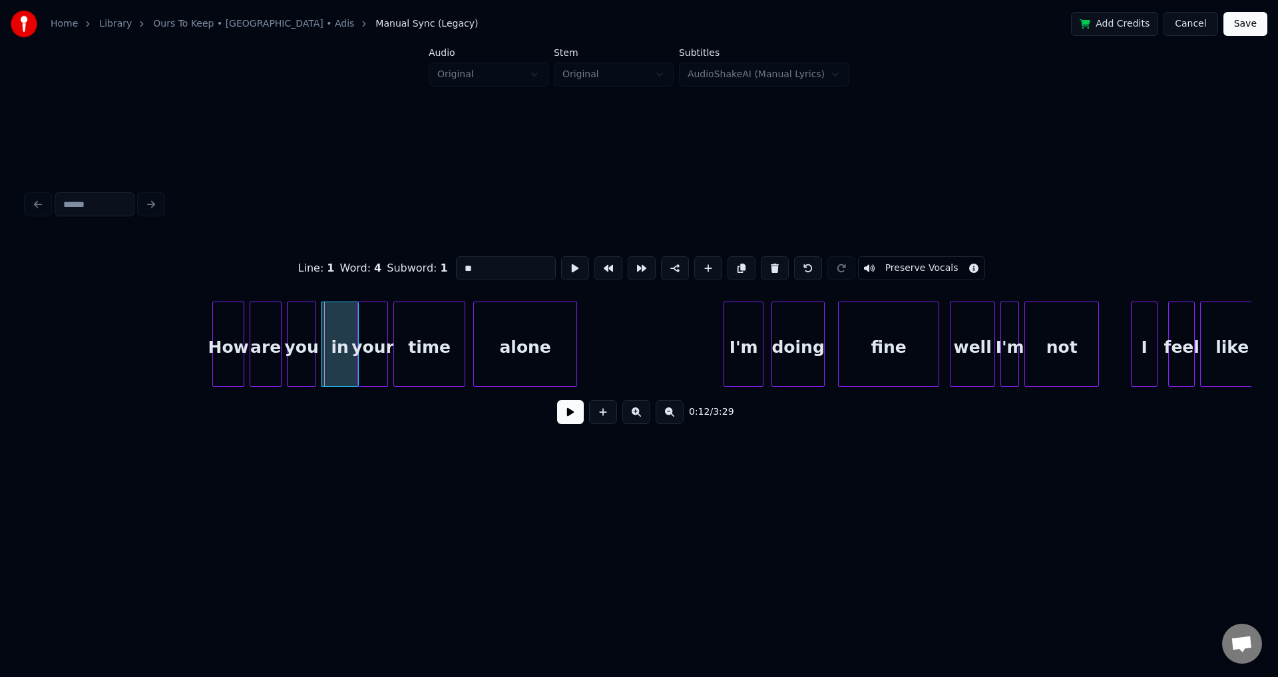
click at [321, 326] on div at bounding box center [323, 344] width 4 height 84
click at [293, 327] on div "you" at bounding box center [302, 347] width 28 height 91
type input "***"
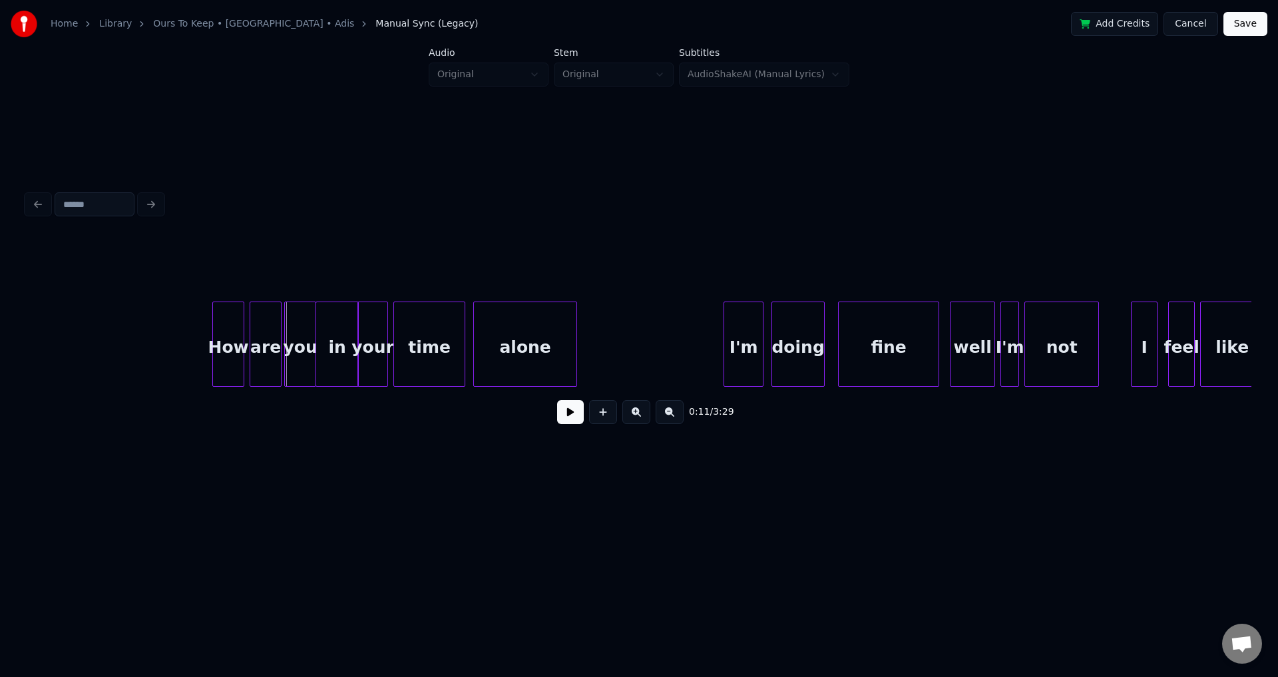
click at [286, 327] on div at bounding box center [287, 344] width 4 height 84
click at [244, 327] on div at bounding box center [245, 344] width 4 height 84
click at [558, 417] on button at bounding box center [570, 412] width 27 height 24
drag, startPoint x: 558, startPoint y: 417, endPoint x: 460, endPoint y: 386, distance: 103.4
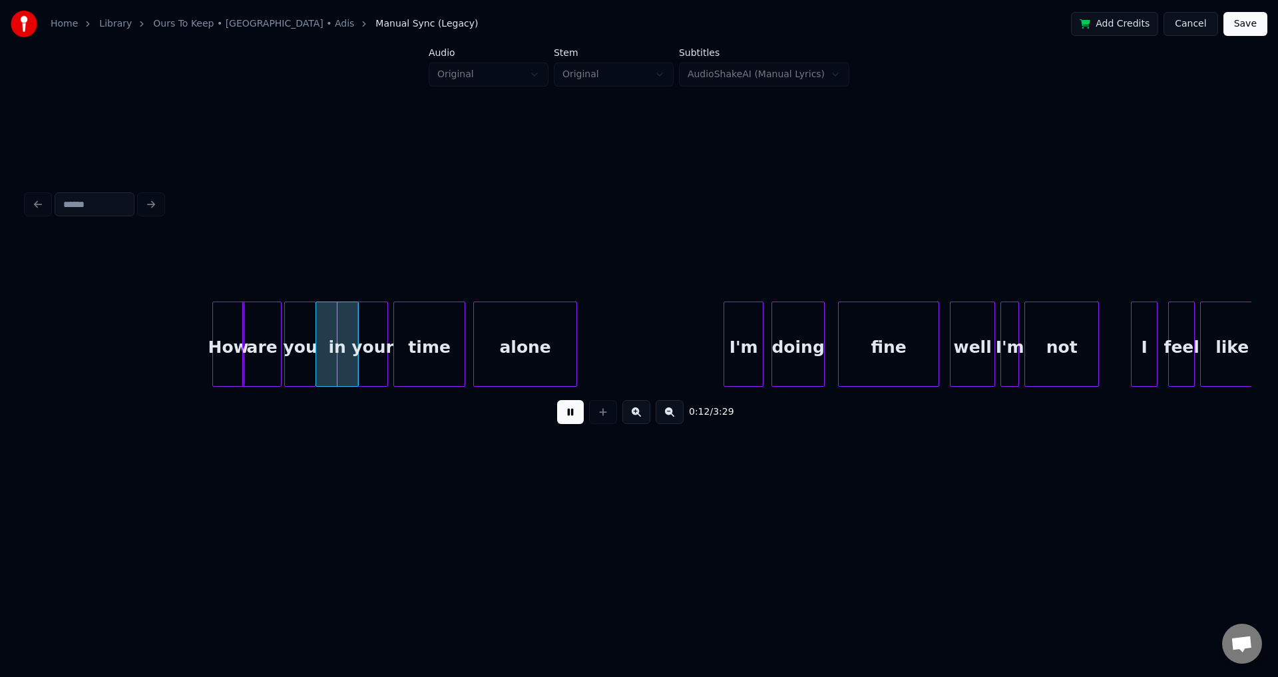
click at [564, 417] on button at bounding box center [570, 412] width 27 height 24
click at [296, 351] on div "you" at bounding box center [300, 347] width 31 height 91
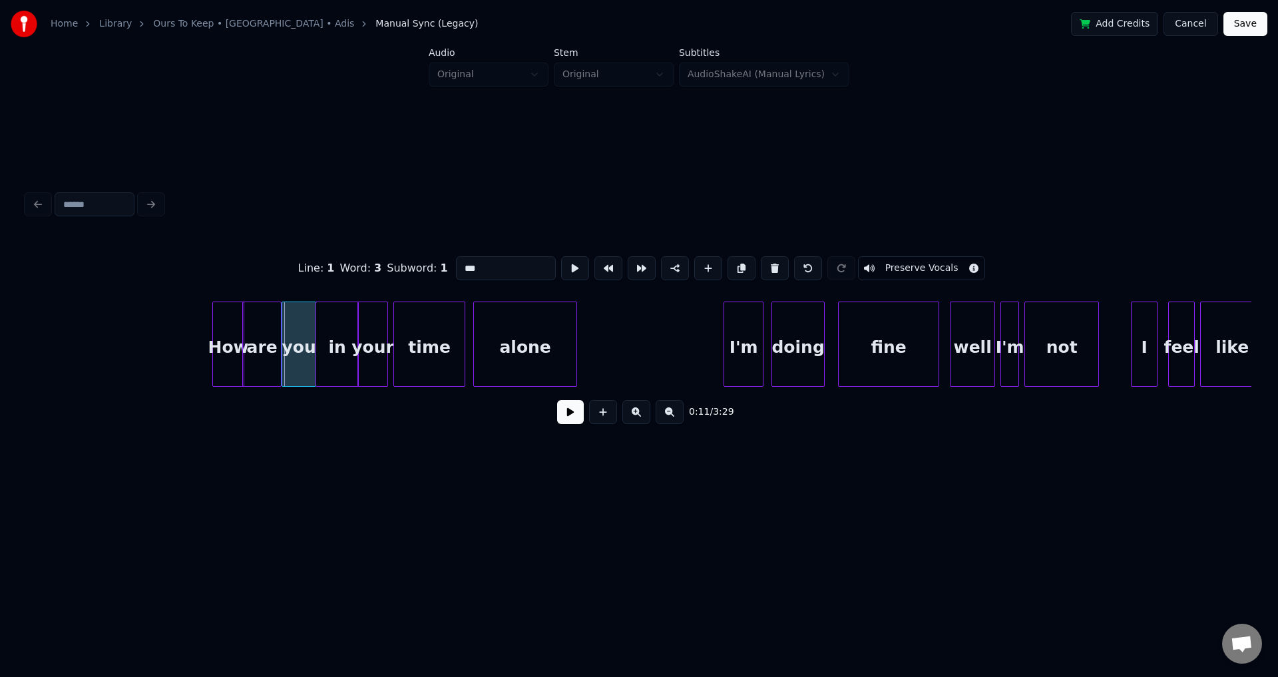
click at [286, 341] on div at bounding box center [284, 344] width 4 height 84
click at [568, 417] on button at bounding box center [570, 412] width 27 height 24
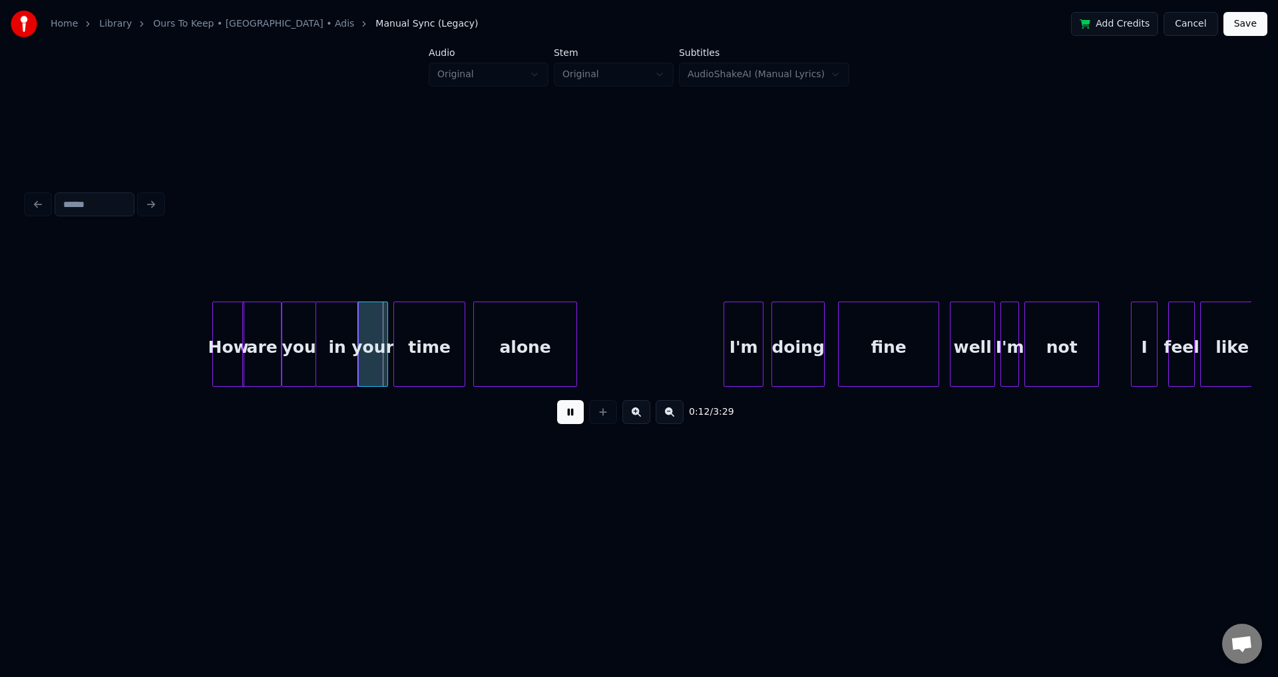
click at [569, 424] on button at bounding box center [570, 412] width 27 height 24
click at [391, 353] on div at bounding box center [393, 344] width 4 height 84
click at [564, 419] on button at bounding box center [570, 412] width 27 height 24
click at [471, 340] on div at bounding box center [471, 344] width 4 height 84
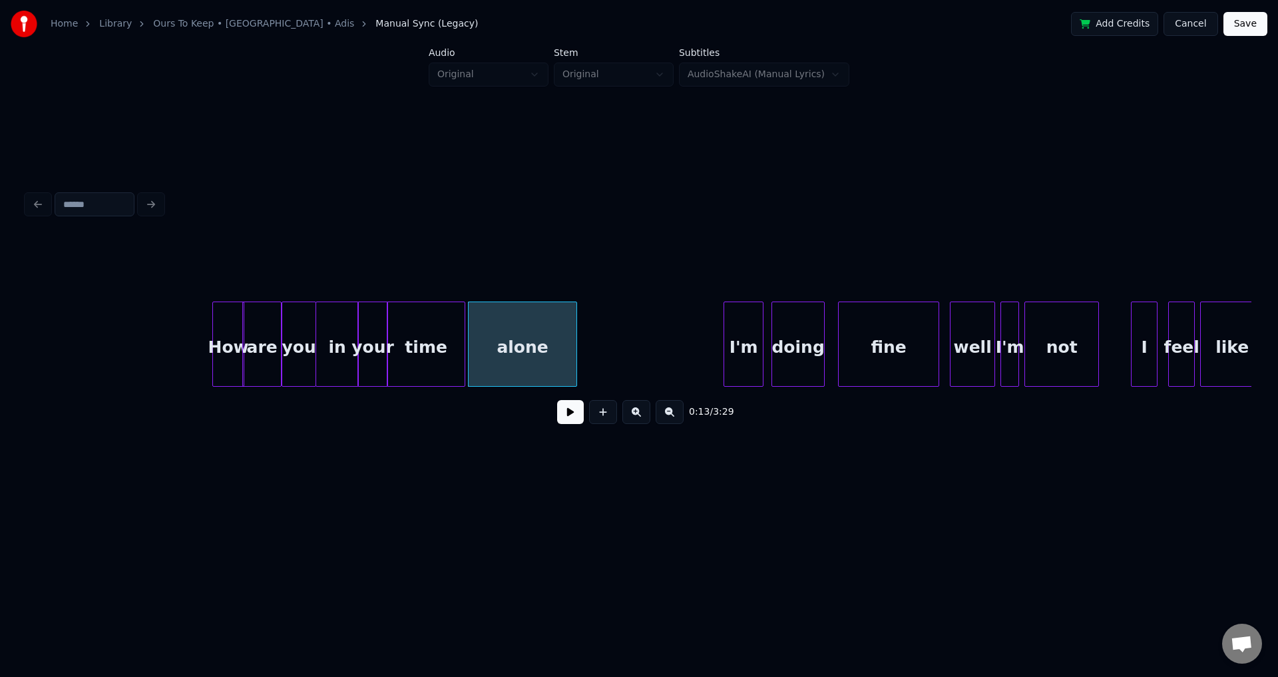
click at [561, 424] on button at bounding box center [570, 412] width 27 height 24
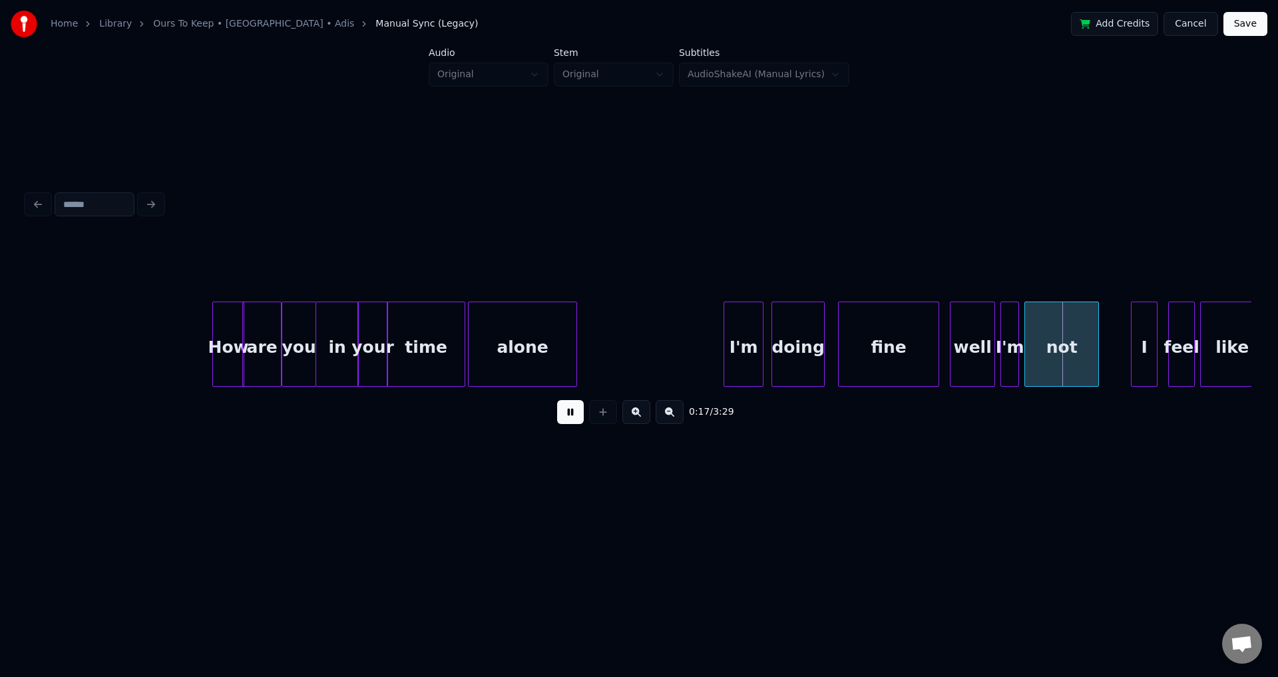
click at [562, 420] on button at bounding box center [570, 412] width 27 height 24
click at [1243, 28] on button "Save" at bounding box center [1245, 24] width 44 height 24
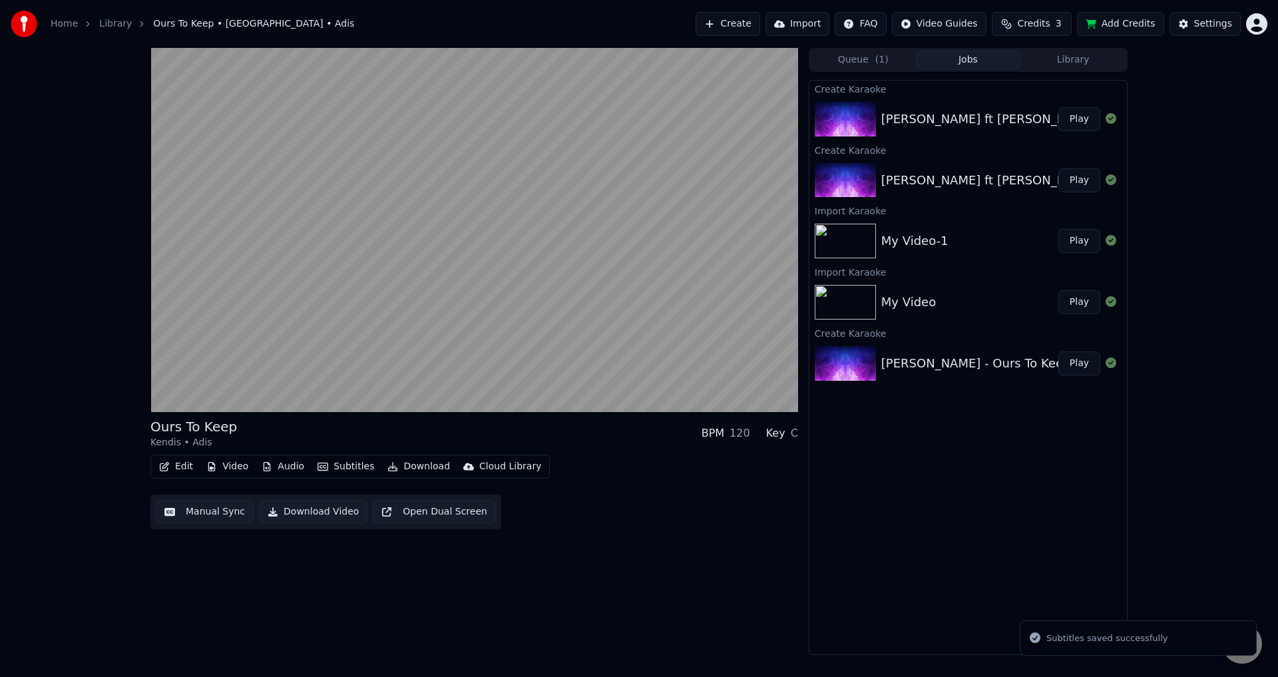
click at [108, 25] on link "Library" at bounding box center [115, 23] width 33 height 13
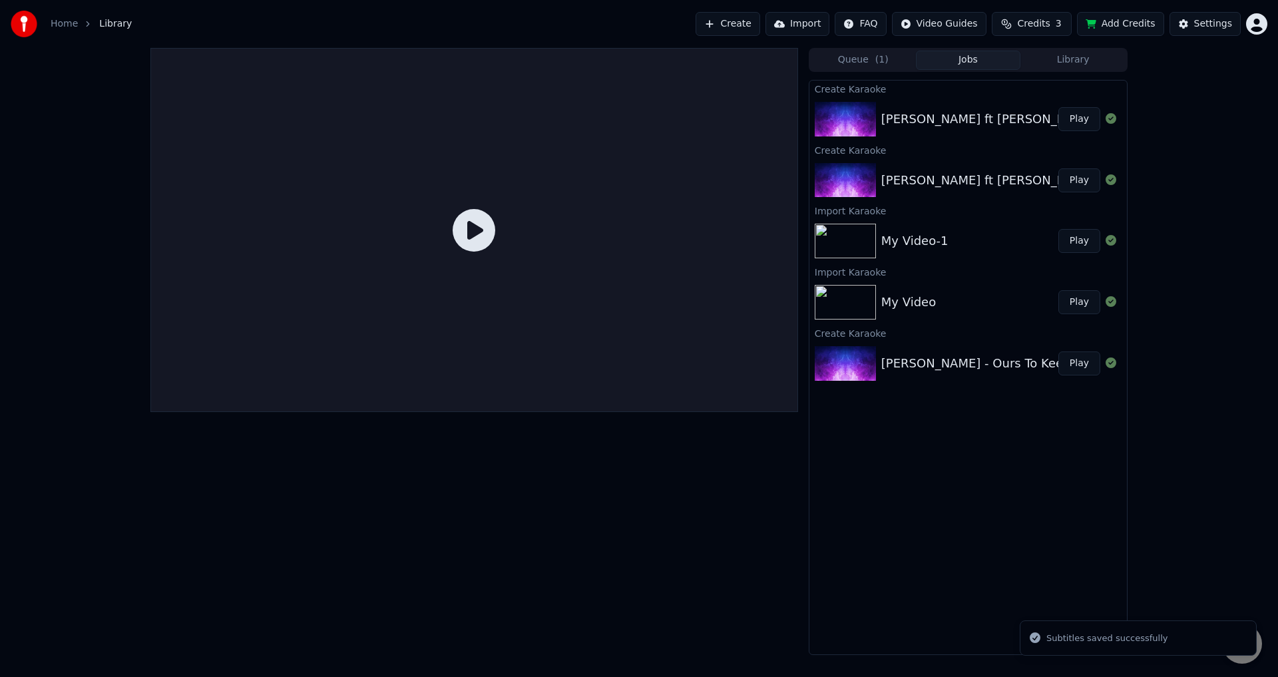
click at [922, 116] on div "[PERSON_NAME] ft [PERSON_NAME] - Ours To Keep" at bounding box center [1034, 119] width 306 height 19
click at [1078, 118] on button "Play" at bounding box center [1079, 119] width 42 height 24
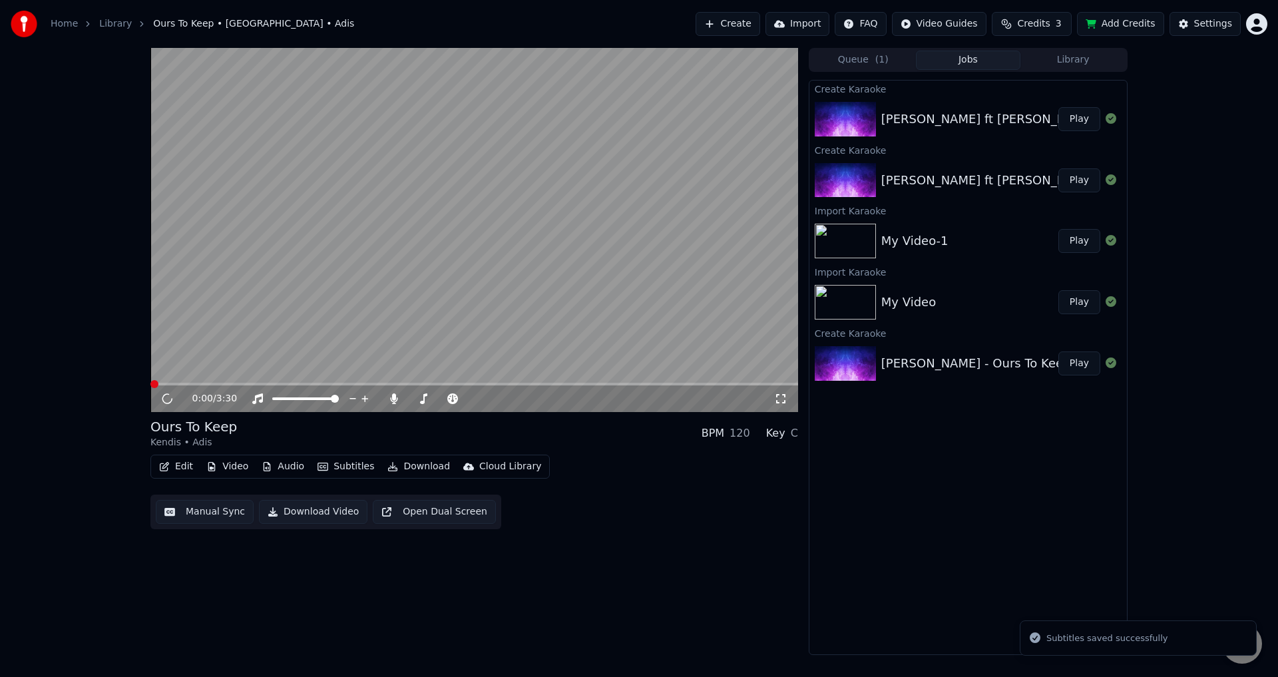
click at [168, 468] on icon "button" at bounding box center [164, 466] width 11 height 9
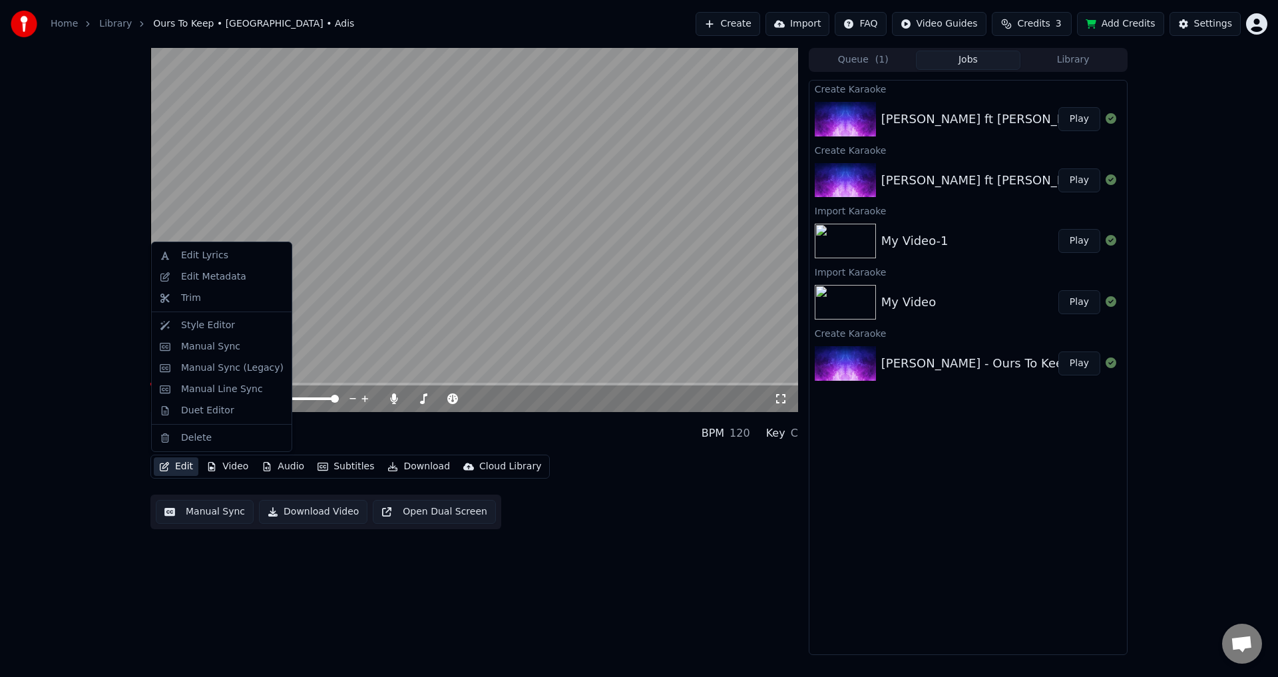
drag, startPoint x: 232, startPoint y: 331, endPoint x: 232, endPoint y: 356, distance: 25.3
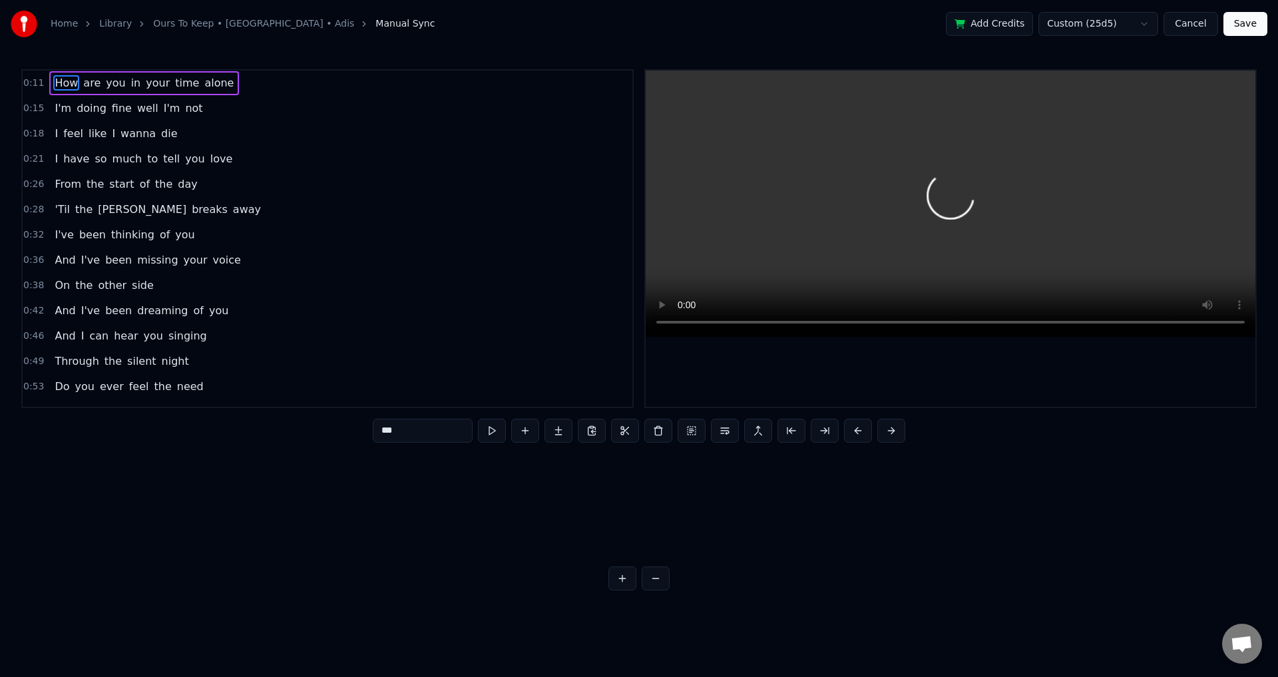
scroll to position [0, 3312]
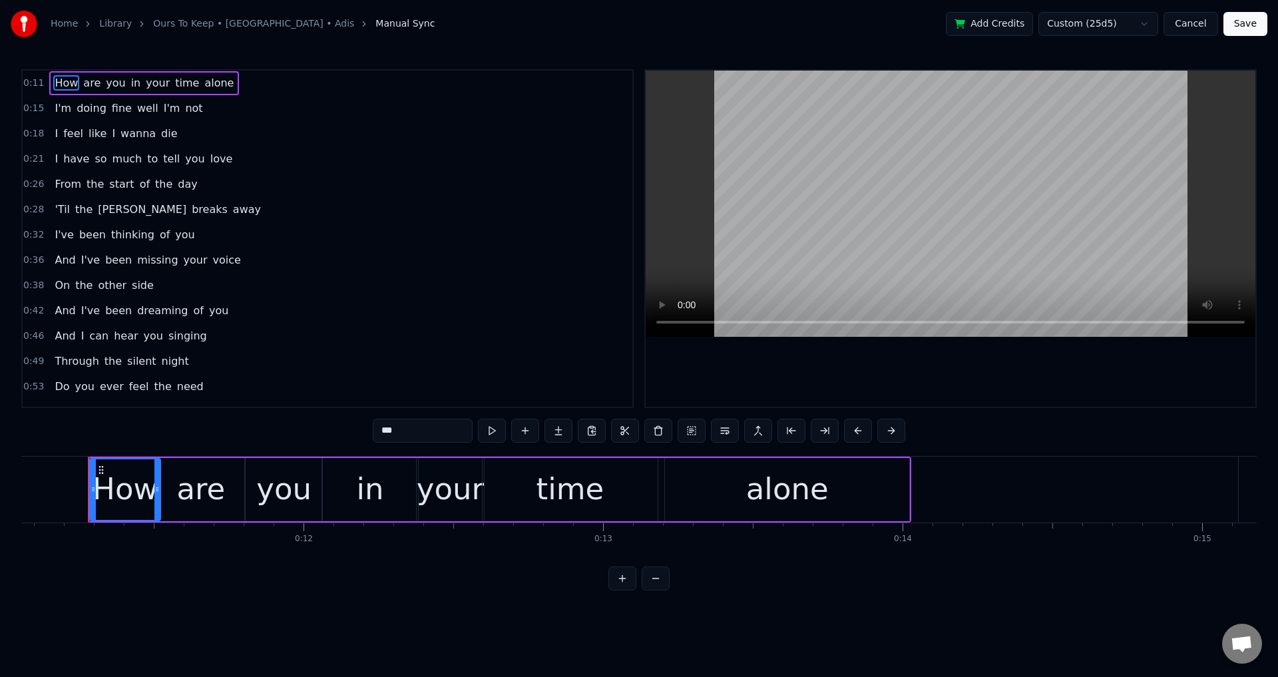
click at [760, 368] on div at bounding box center [951, 239] width 610 height 336
click at [821, 356] on div at bounding box center [951, 239] width 610 height 336
click at [82, 522] on div "How are you in your time alone I'm doing fine well I'm not I feel like I wanna …" at bounding box center [638, 506] width 1235 height 100
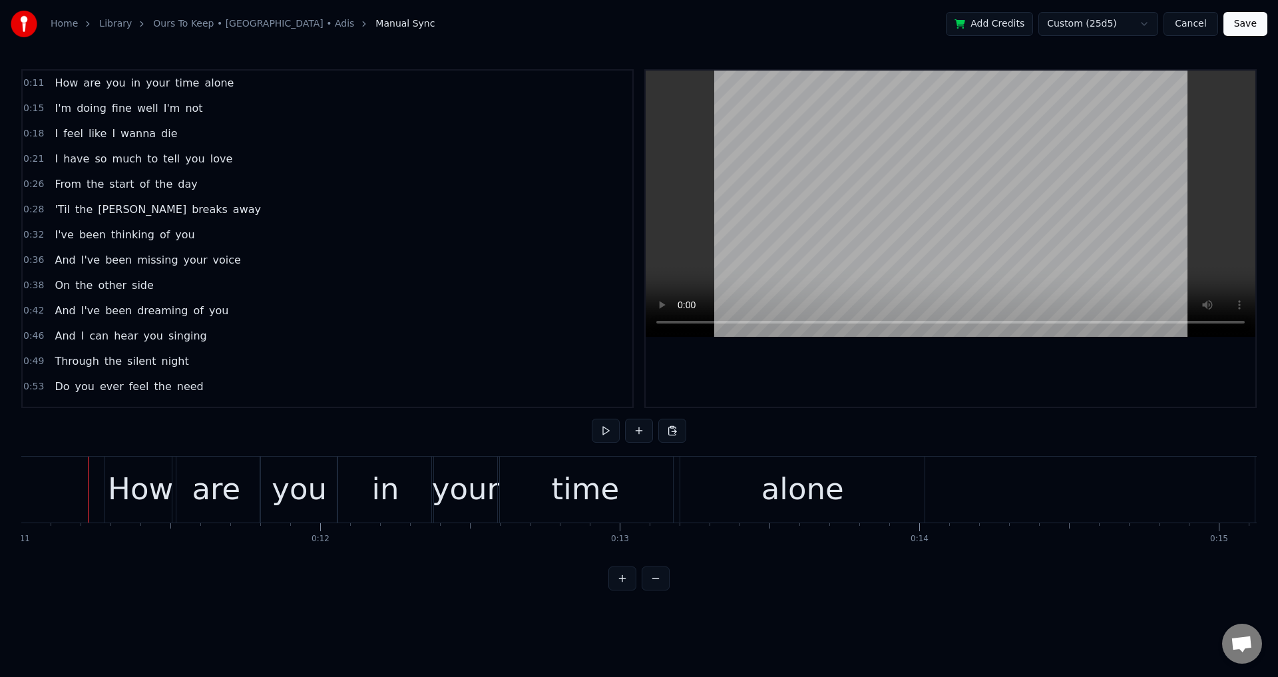
click at [810, 341] on div at bounding box center [951, 239] width 610 height 336
click at [811, 341] on div at bounding box center [951, 239] width 610 height 336
click at [202, 500] on div "are" at bounding box center [216, 489] width 49 height 45
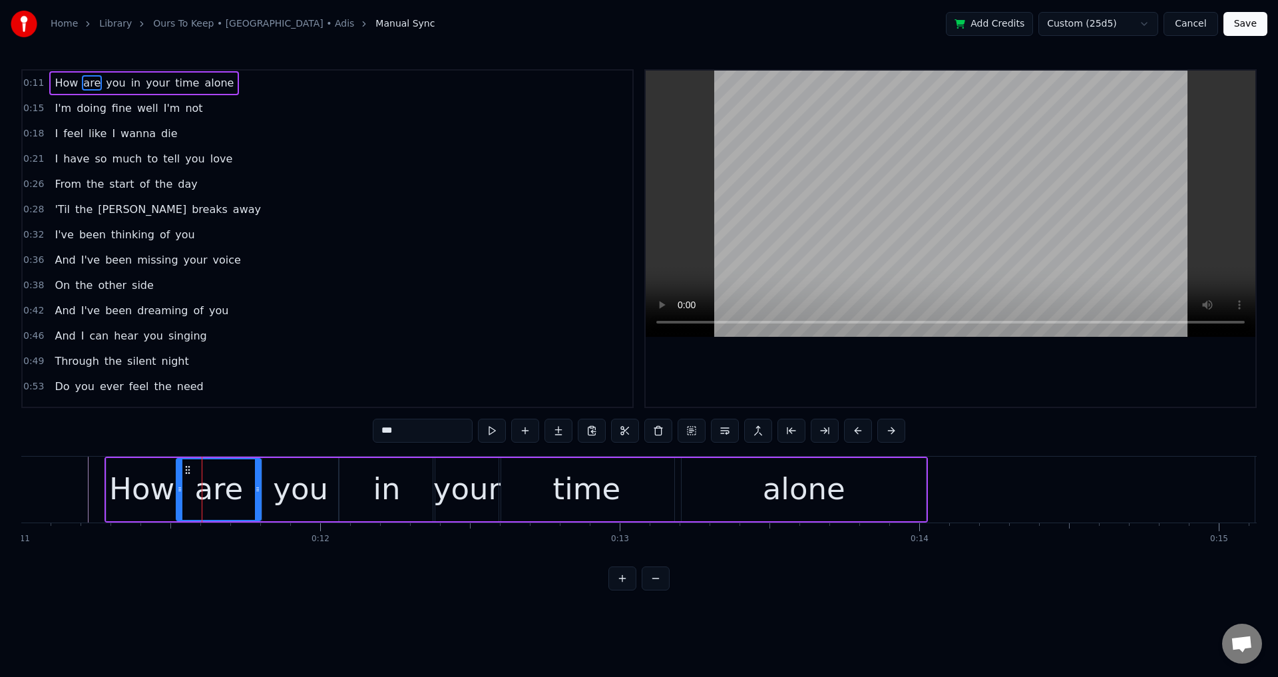
click at [180, 489] on circle at bounding box center [179, 489] width 1 height 1
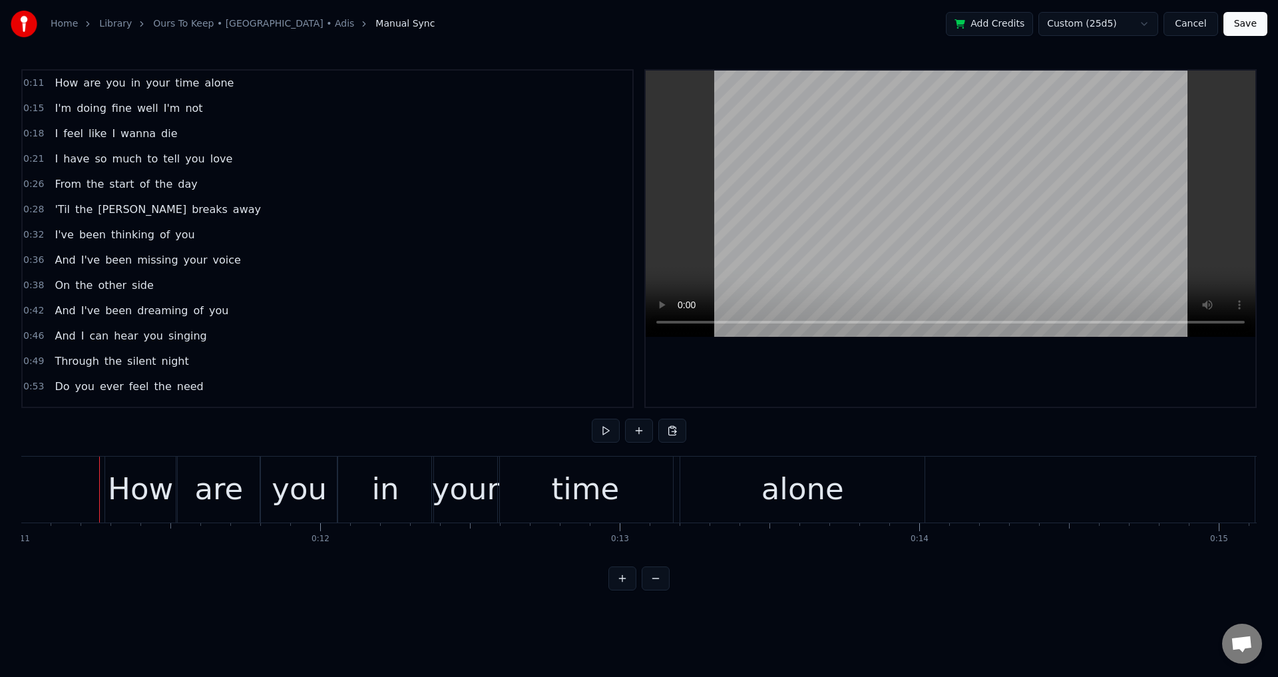
click at [803, 357] on div at bounding box center [951, 239] width 610 height 336
click at [720, 496] on div "alone" at bounding box center [802, 490] width 244 height 66
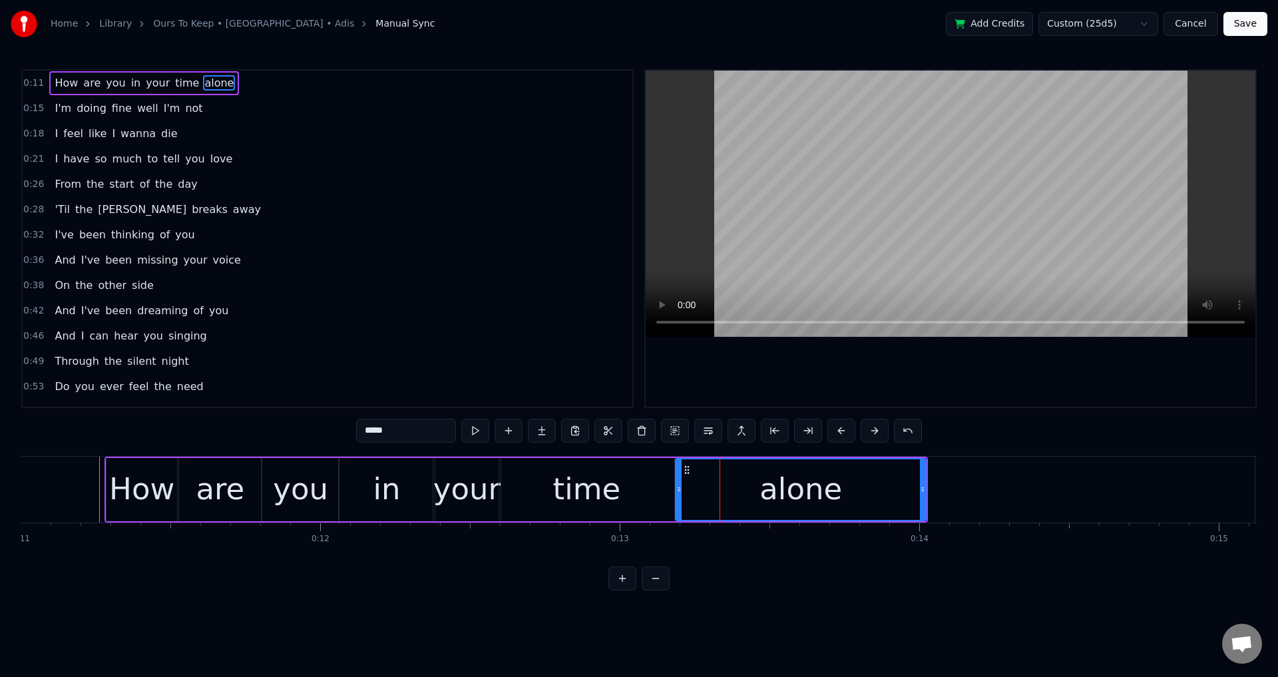
click at [681, 493] on icon at bounding box center [678, 489] width 5 height 11
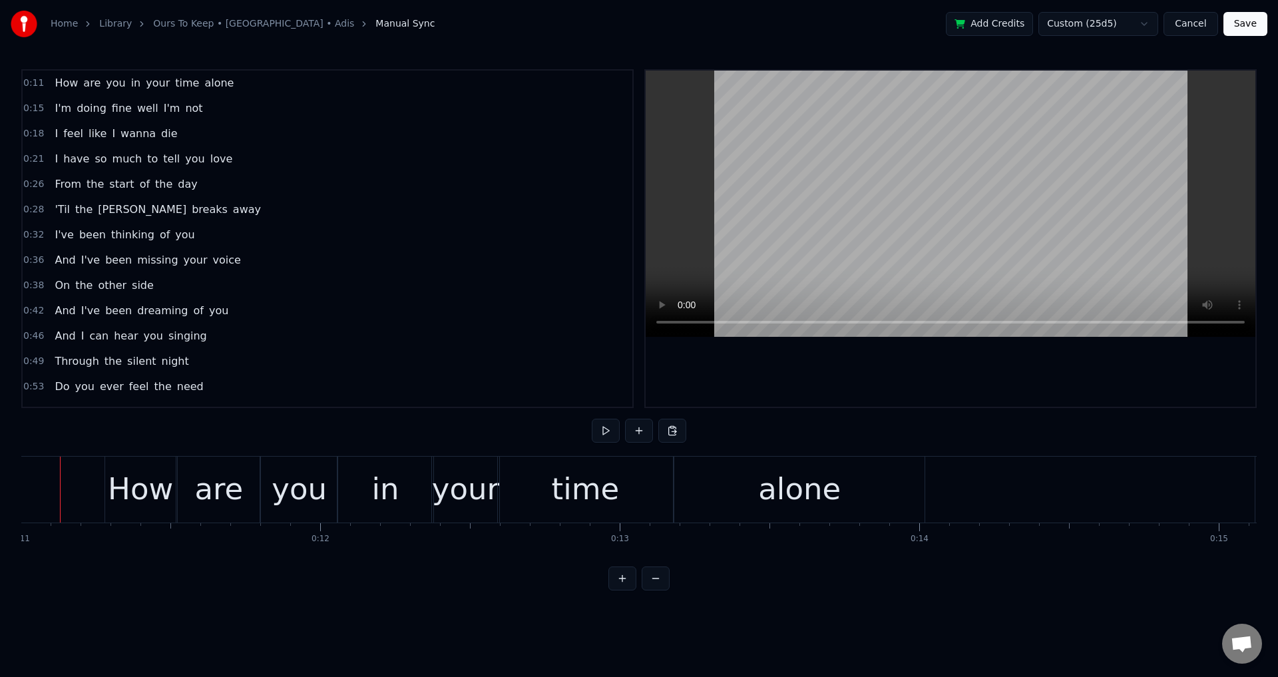
scroll to position [0, 3268]
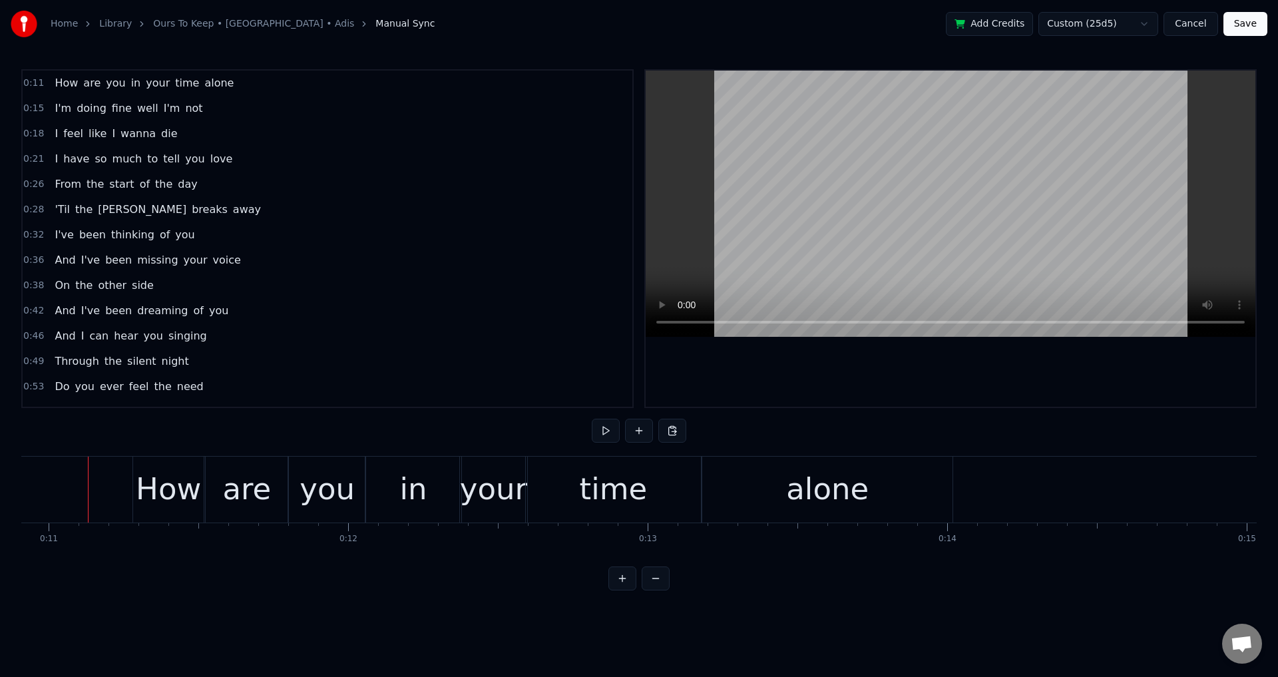
click at [148, 491] on div "How" at bounding box center [168, 489] width 65 height 45
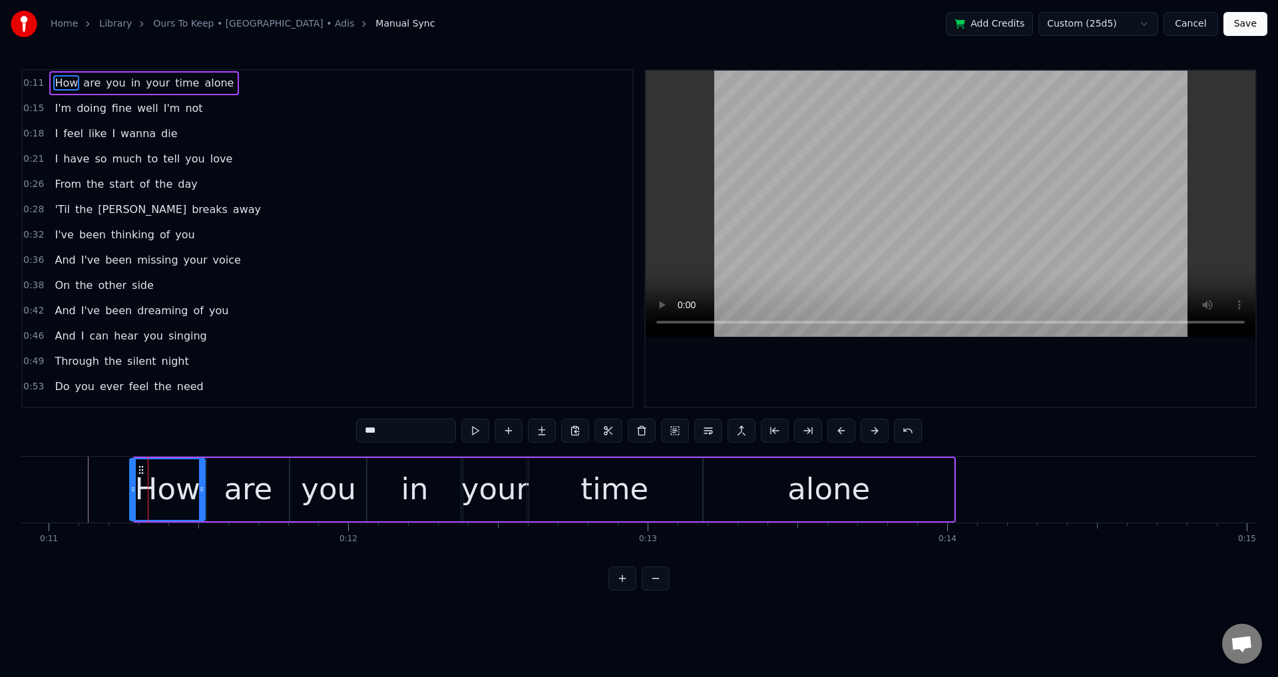
drag, startPoint x: 140, startPoint y: 486, endPoint x: 130, endPoint y: 486, distance: 9.3
click at [131, 486] on icon at bounding box center [132, 489] width 5 height 11
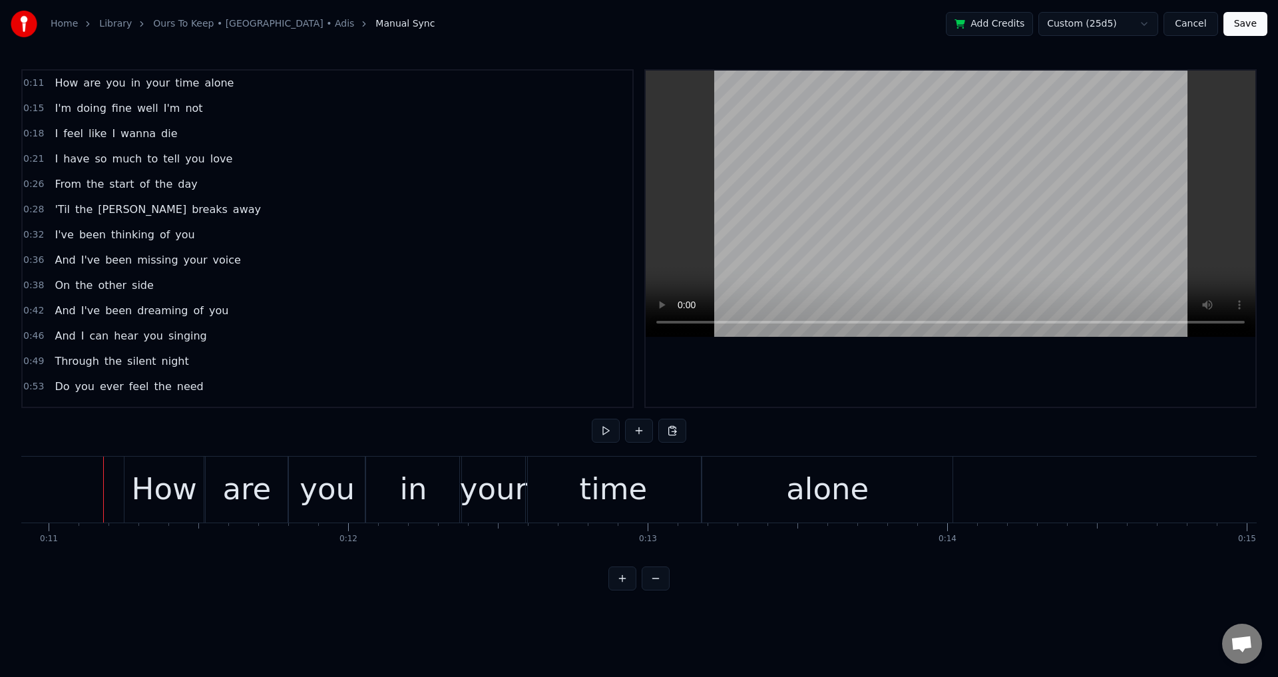
click at [828, 345] on div at bounding box center [951, 239] width 610 height 336
click at [940, 346] on div at bounding box center [951, 239] width 610 height 336
click at [419, 473] on div "in" at bounding box center [413, 489] width 27 height 45
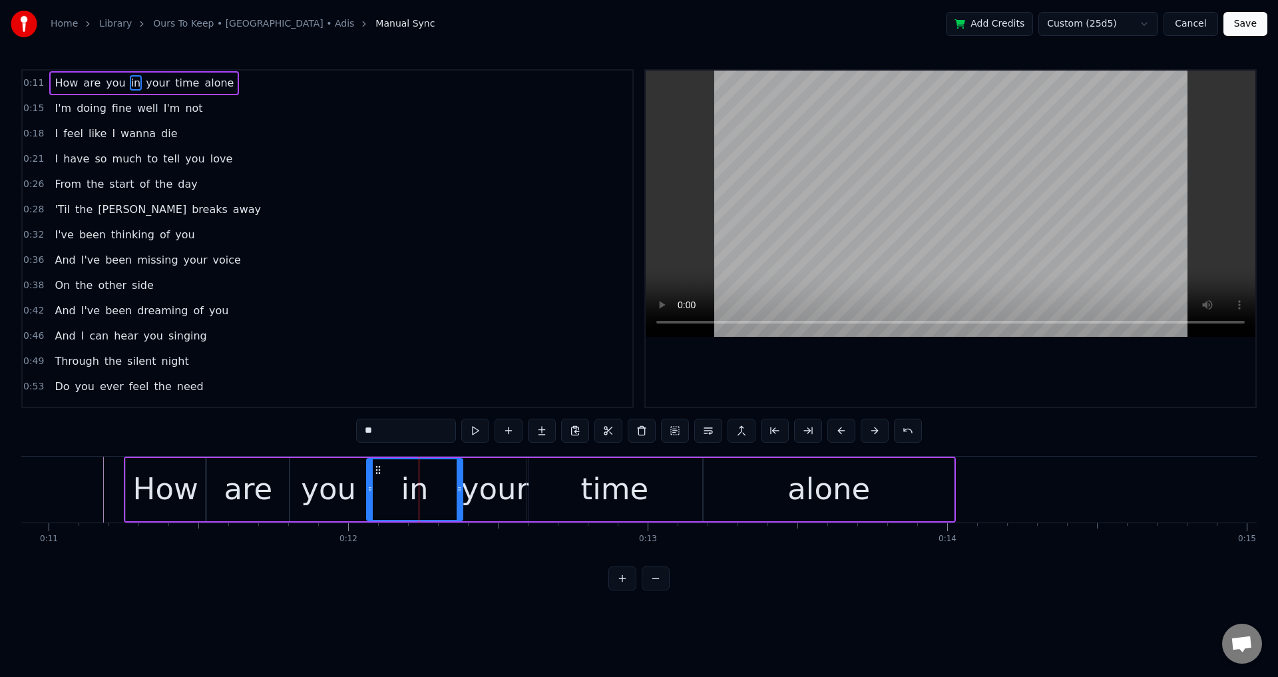
click at [457, 481] on div at bounding box center [459, 489] width 5 height 61
click at [475, 486] on div "your" at bounding box center [494, 489] width 67 height 45
click at [462, 483] on div at bounding box center [462, 489] width 5 height 61
click at [298, 489] on div "you" at bounding box center [328, 489] width 77 height 63
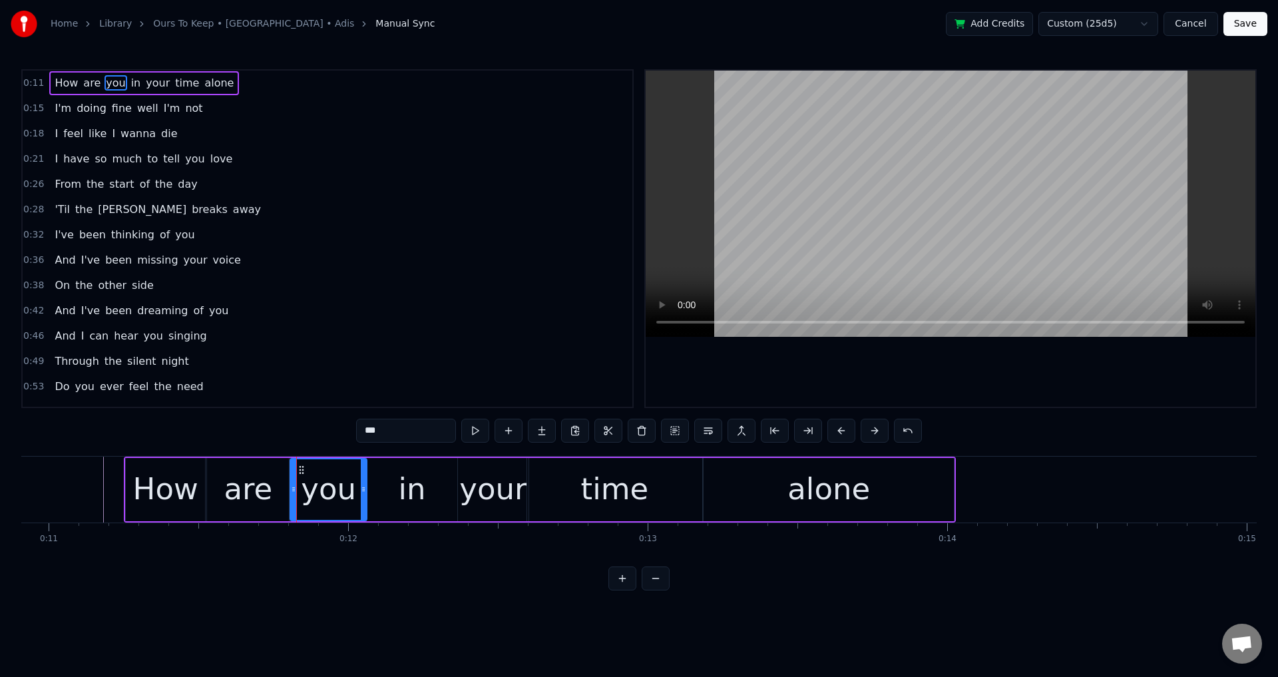
click at [923, 352] on div at bounding box center [951, 239] width 610 height 336
click at [919, 354] on div at bounding box center [951, 239] width 610 height 336
click at [401, 486] on div "in" at bounding box center [412, 489] width 27 height 45
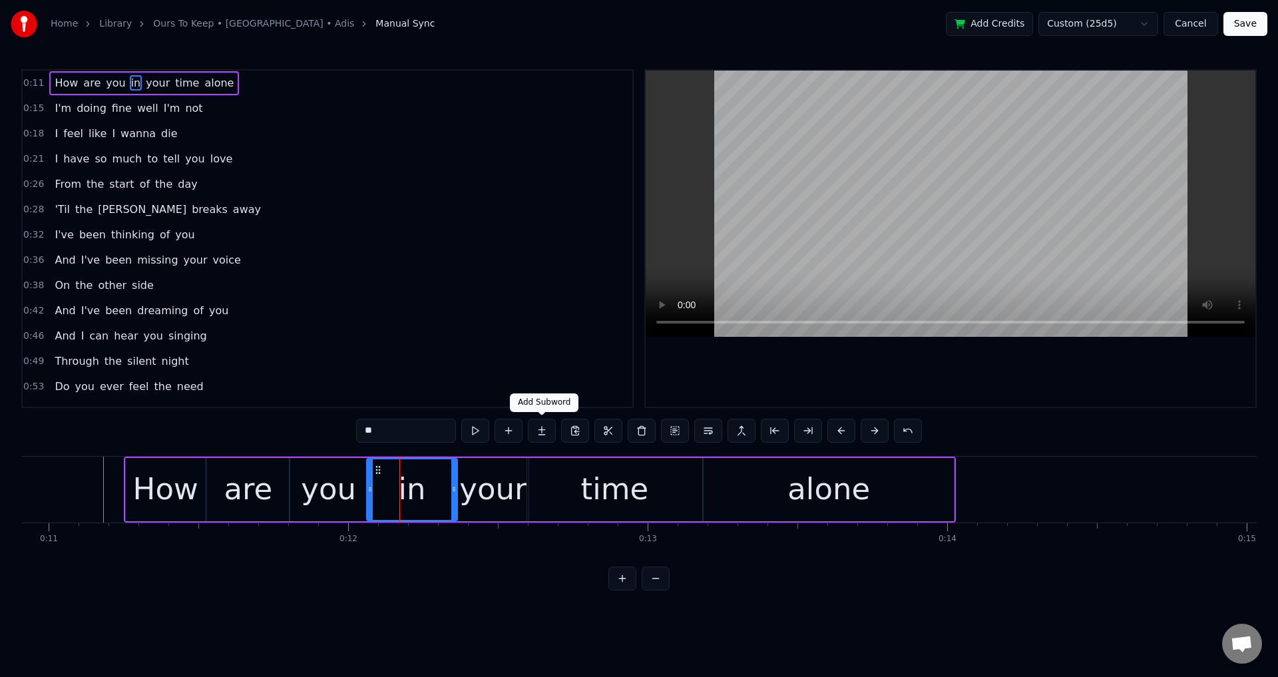
click at [877, 355] on div at bounding box center [951, 239] width 610 height 336
click at [877, 356] on div at bounding box center [951, 239] width 610 height 336
click at [473, 497] on div "your" at bounding box center [492, 489] width 67 height 45
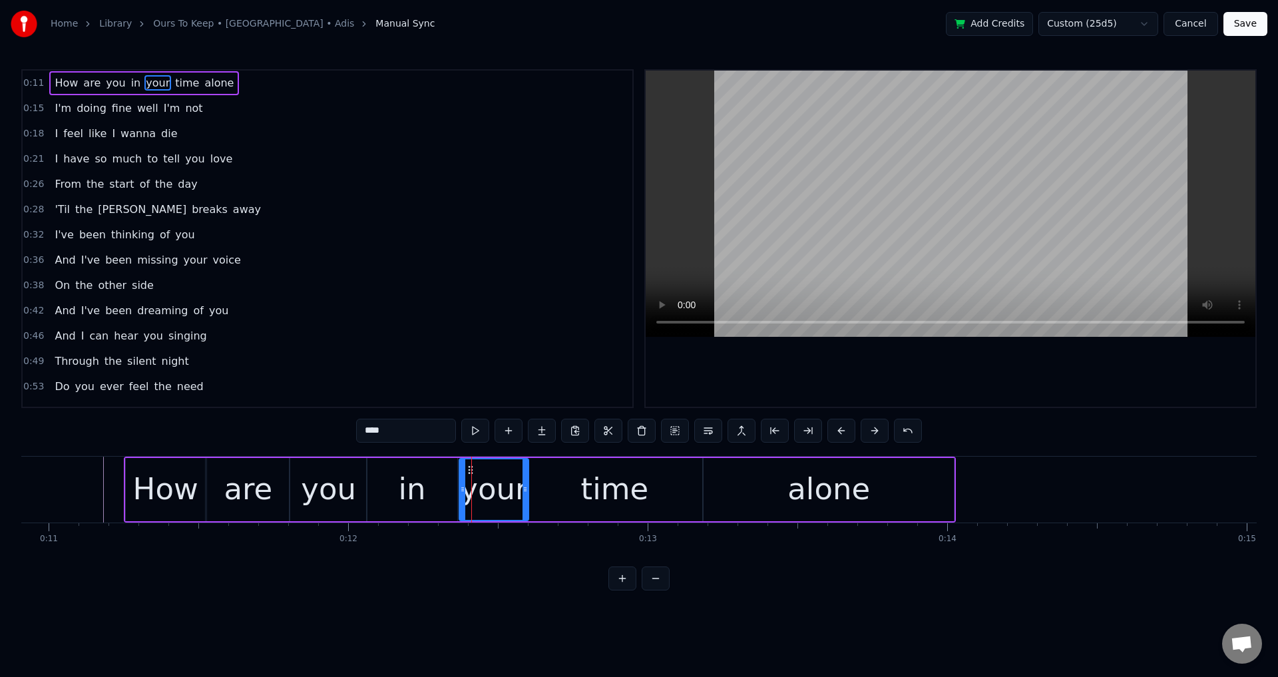
click at [464, 486] on icon at bounding box center [462, 489] width 5 height 11
click at [447, 485] on div "in" at bounding box center [412, 489] width 91 height 63
click at [461, 485] on icon at bounding box center [458, 489] width 5 height 11
click at [403, 486] on div "in" at bounding box center [414, 489] width 27 height 45
click at [845, 363] on div at bounding box center [951, 239] width 610 height 336
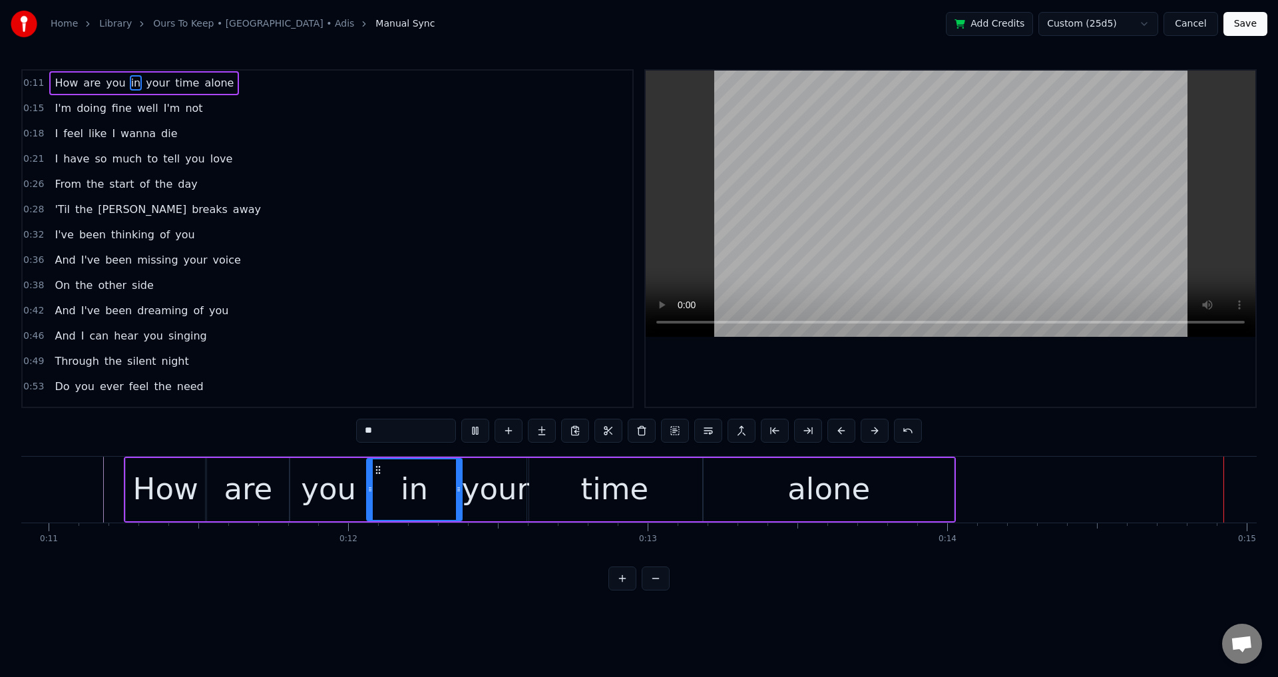
scroll to position [0, 4438]
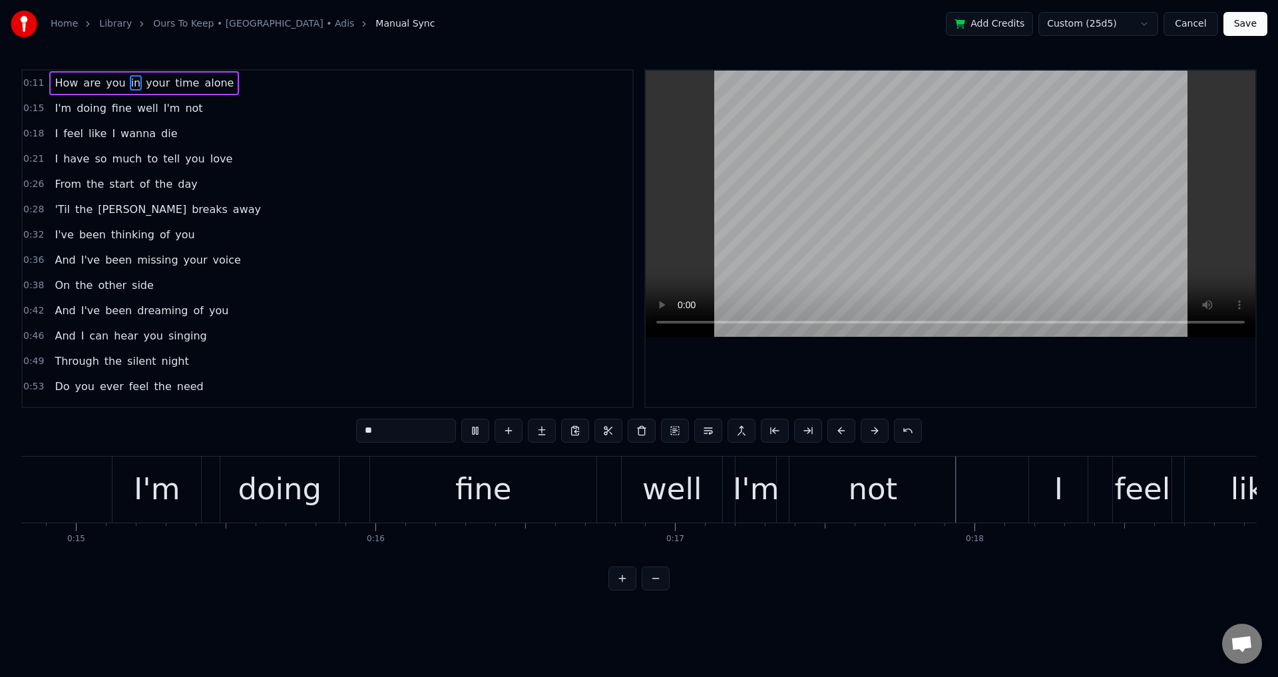
click at [952, 388] on div at bounding box center [951, 239] width 610 height 336
click at [688, 489] on div "well" at bounding box center [672, 489] width 60 height 45
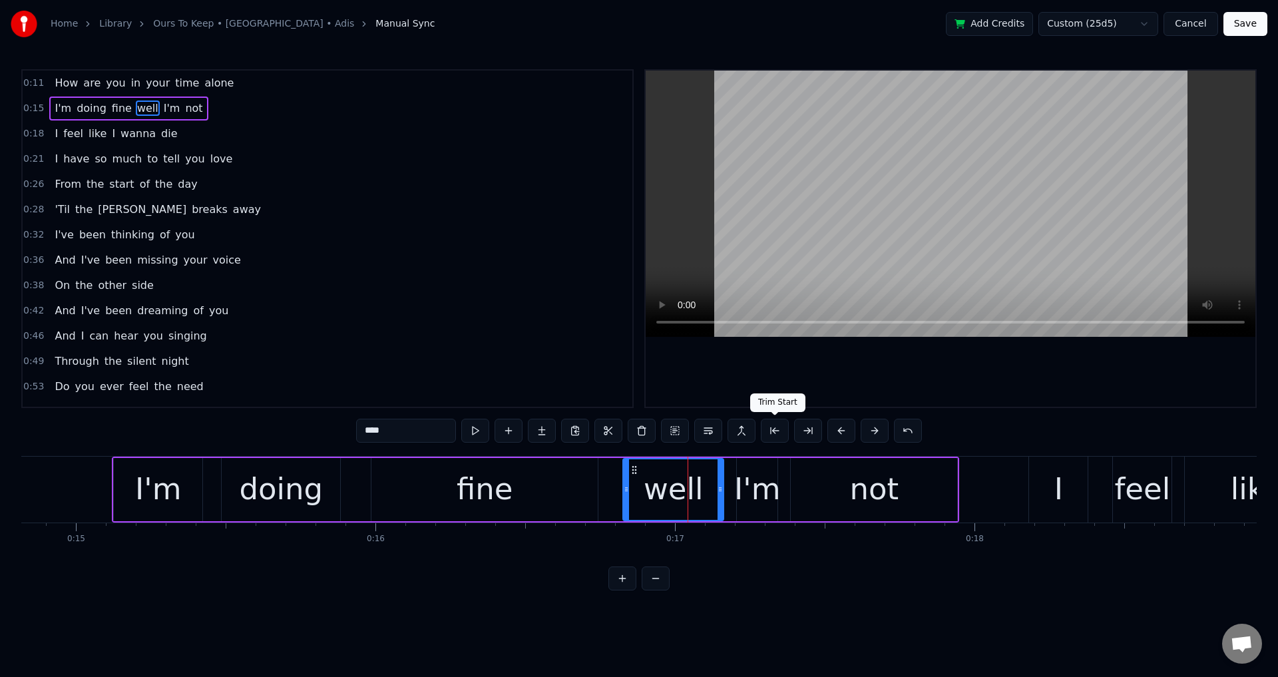
click at [856, 368] on div at bounding box center [951, 239] width 610 height 336
click at [856, 369] on div at bounding box center [951, 239] width 610 height 336
click at [761, 481] on div "I'm" at bounding box center [757, 489] width 46 height 45
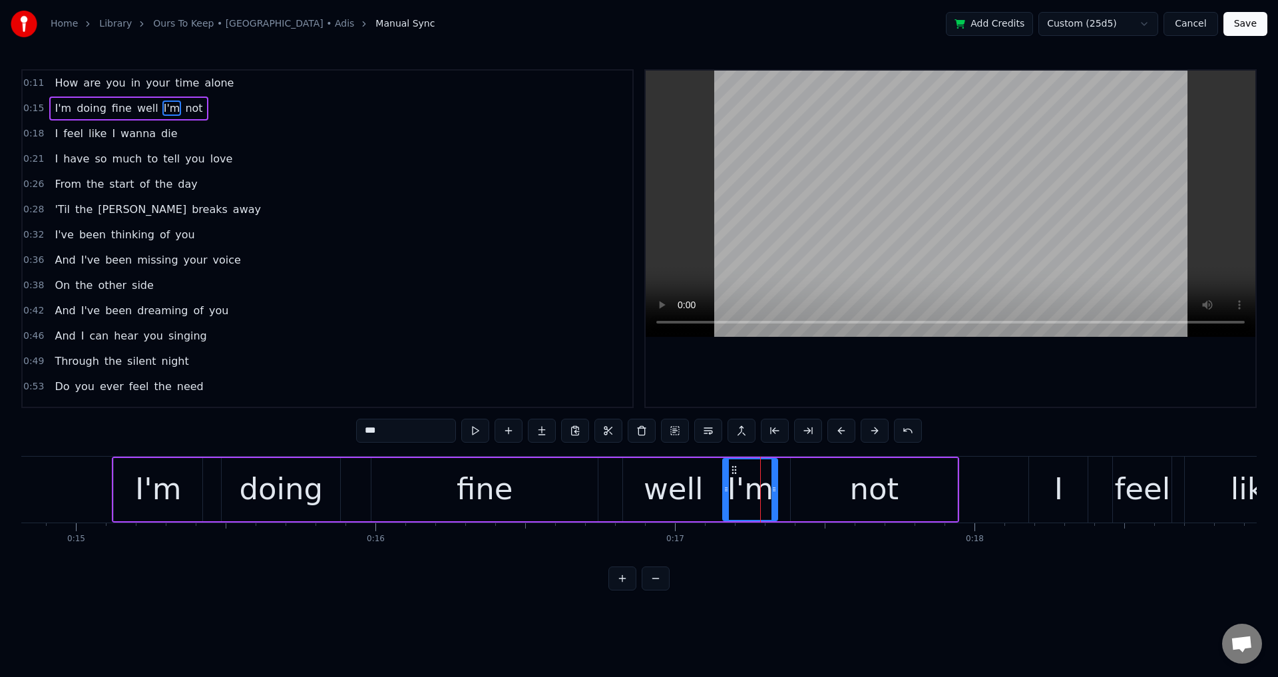
drag, startPoint x: 742, startPoint y: 481, endPoint x: 728, endPoint y: 485, distance: 14.4
click at [728, 485] on div at bounding box center [726, 489] width 5 height 61
drag, startPoint x: 821, startPoint y: 488, endPoint x: 809, endPoint y: 490, distance: 12.8
click at [819, 490] on div "not" at bounding box center [874, 489] width 166 height 63
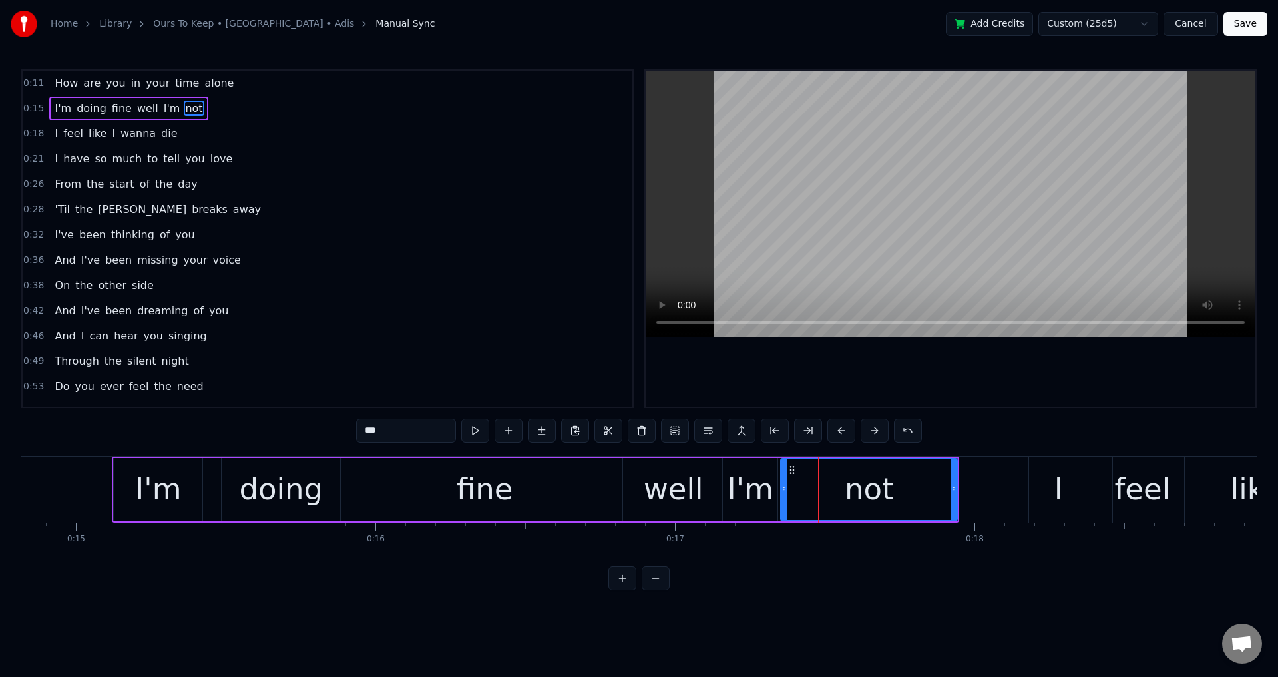
drag, startPoint x: 794, startPoint y: 482, endPoint x: 779, endPoint y: 486, distance: 15.8
click at [781, 486] on div at bounding box center [783, 489] width 5 height 61
click at [724, 483] on div "I'm" at bounding box center [750, 489] width 55 height 63
type input "***"
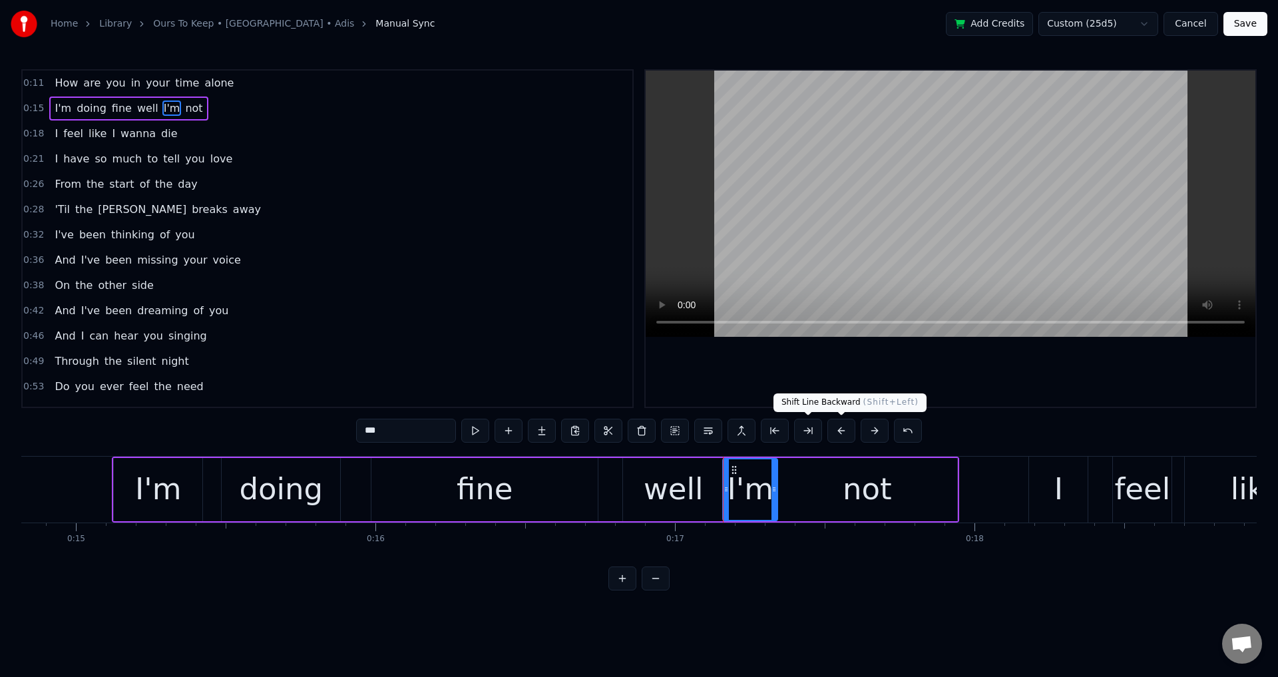
click at [886, 391] on div at bounding box center [951, 239] width 610 height 336
click at [887, 389] on div at bounding box center [951, 239] width 610 height 336
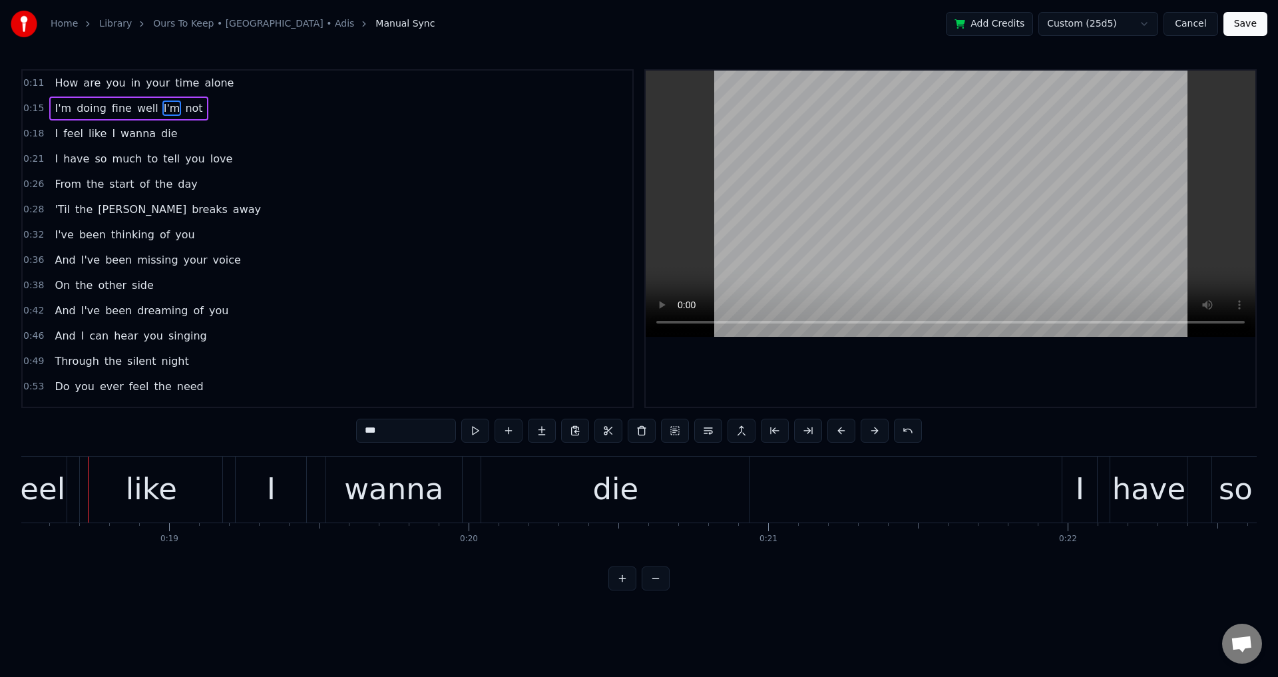
click at [99, 124] on div "I feel like I wanna die" at bounding box center [115, 134] width 133 height 24
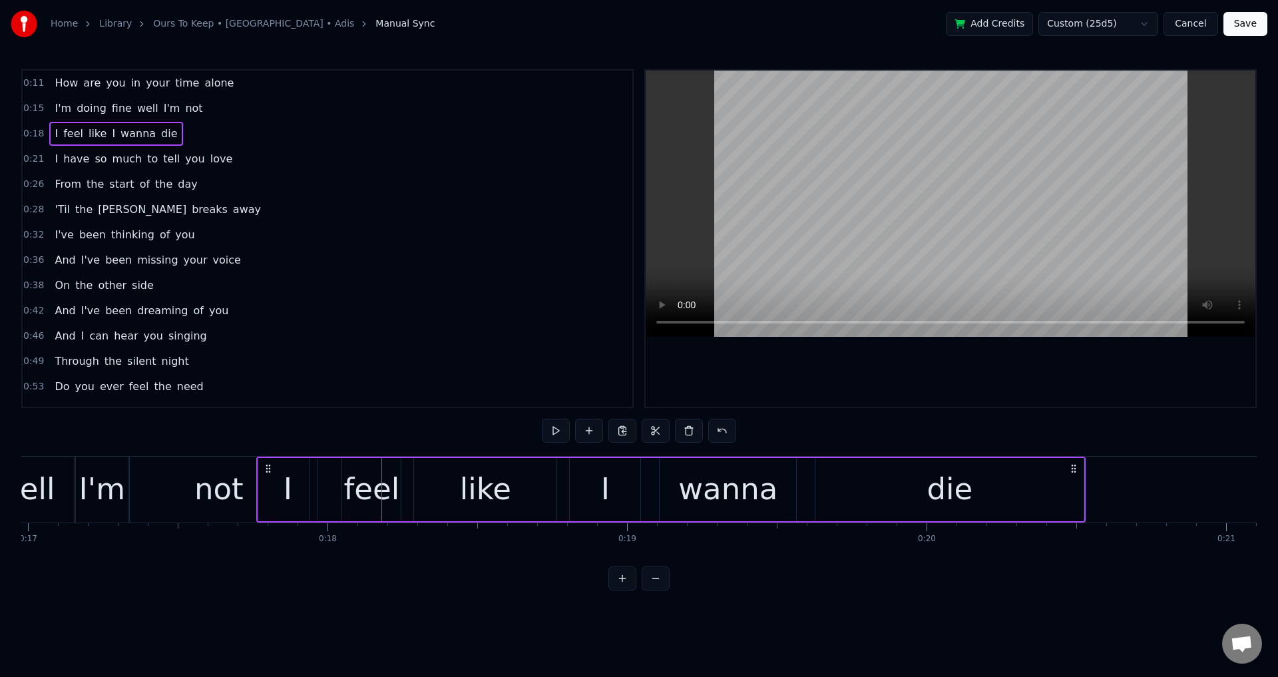
scroll to position [0, 5081]
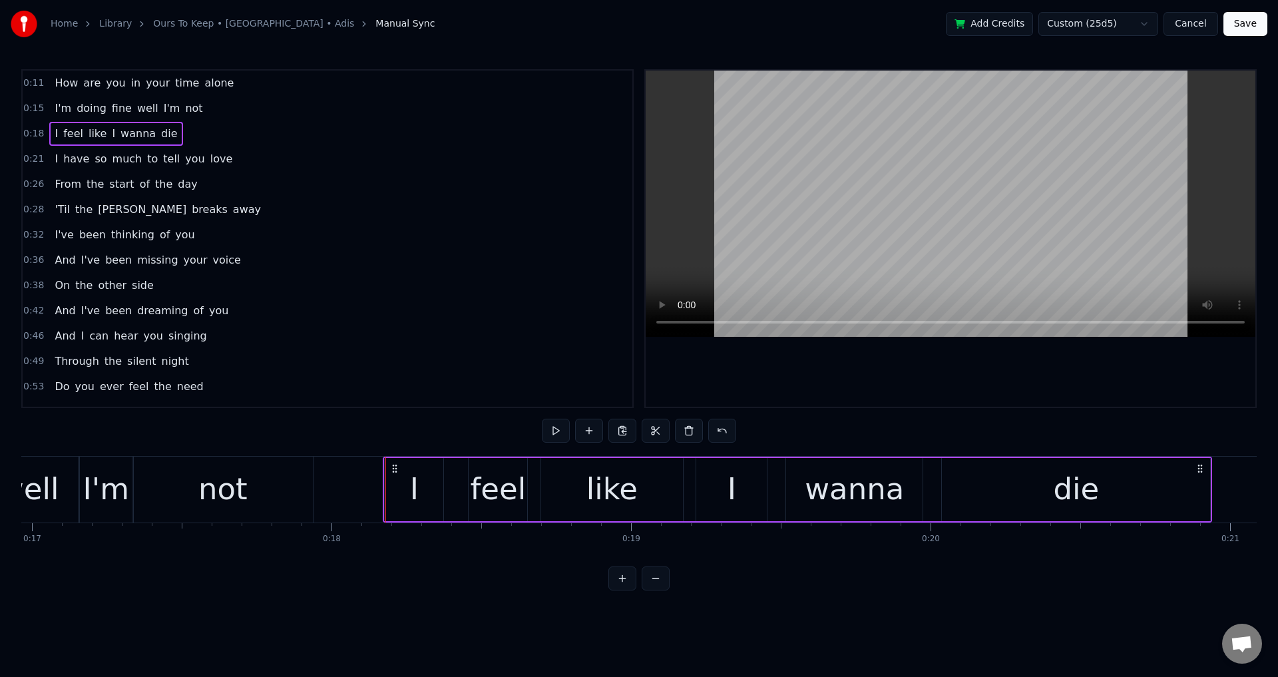
drag, startPoint x: 95, startPoint y: 465, endPoint x: 389, endPoint y: 485, distance: 294.8
click at [390, 484] on div "I feel like I wanna die" at bounding box center [797, 490] width 829 height 66
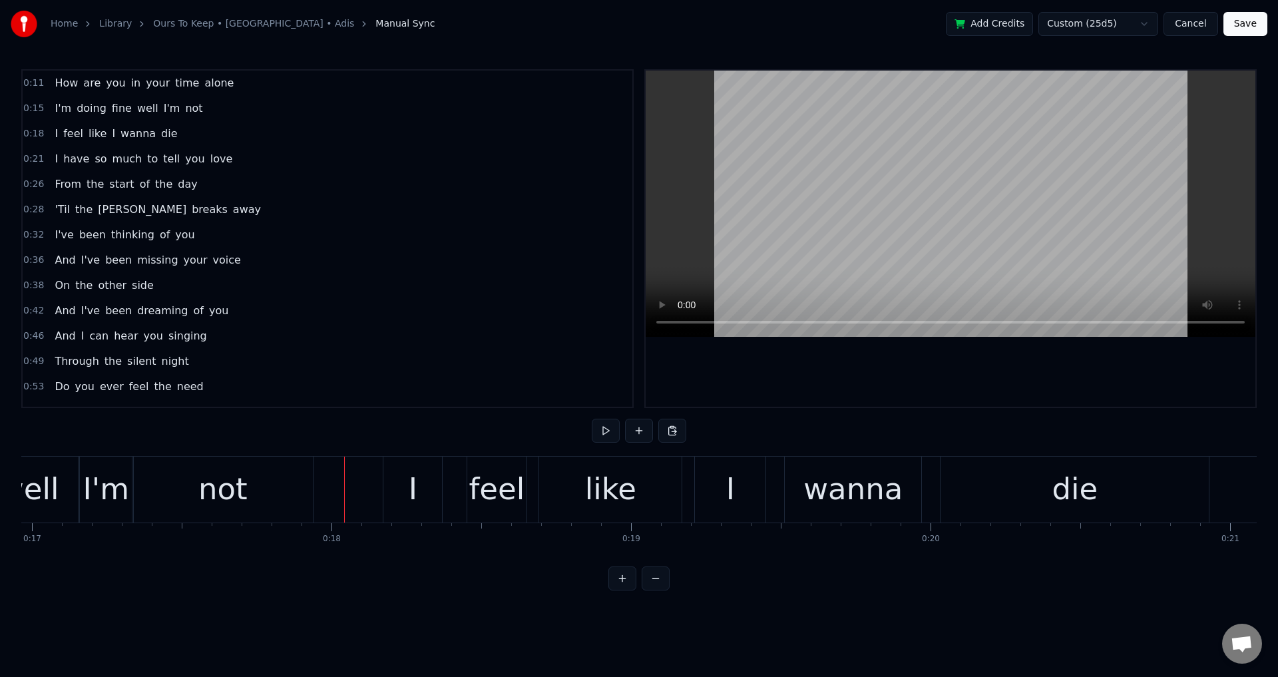
click at [768, 383] on div at bounding box center [951, 239] width 610 height 336
click at [769, 381] on div at bounding box center [951, 239] width 610 height 336
click at [517, 509] on div "feel" at bounding box center [497, 489] width 56 height 45
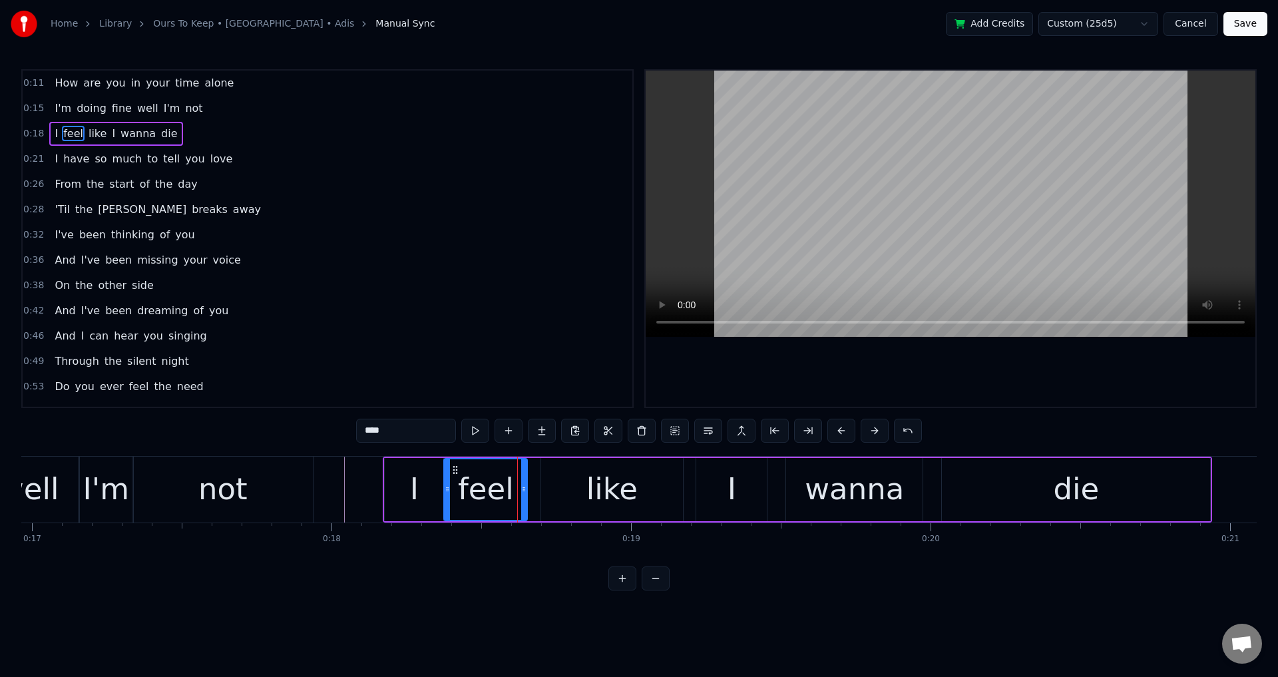
drag, startPoint x: 470, startPoint y: 491, endPoint x: 445, endPoint y: 495, distance: 24.9
click at [445, 495] on div at bounding box center [447, 489] width 5 height 61
click at [587, 475] on div "like" at bounding box center [611, 489] width 142 height 63
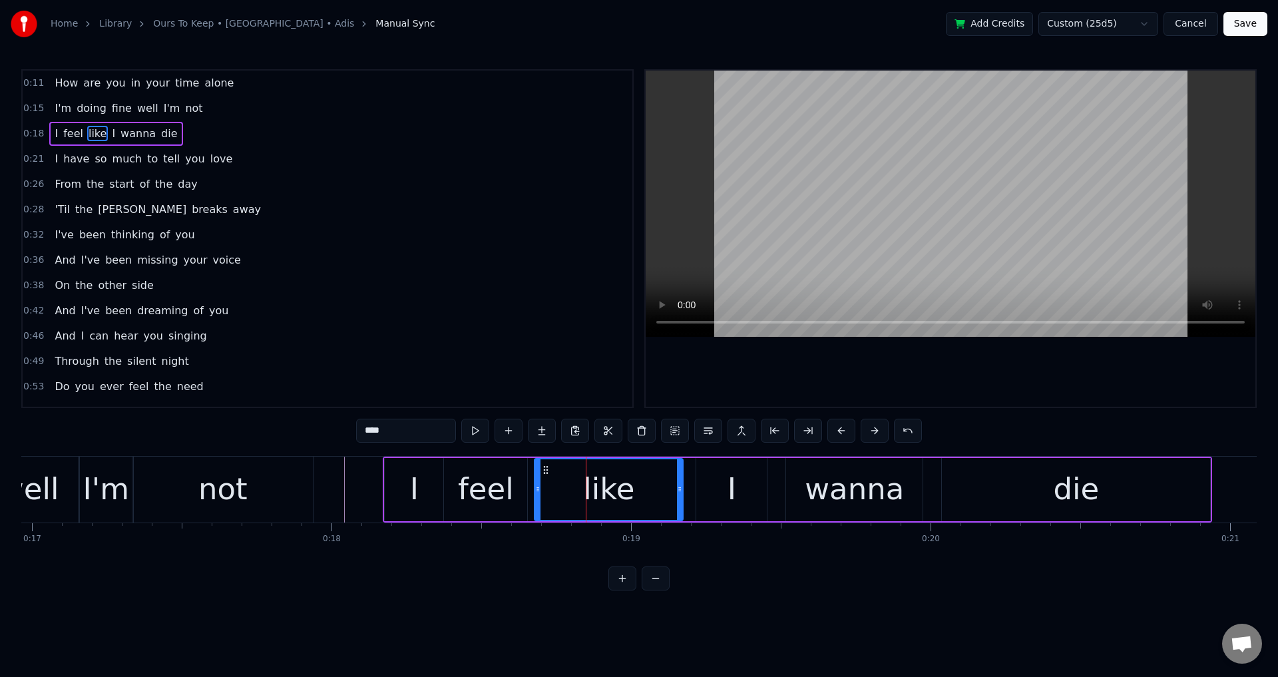
drag, startPoint x: 543, startPoint y: 479, endPoint x: 537, endPoint y: 482, distance: 6.9
click at [535, 483] on div at bounding box center [537, 489] width 5 height 61
click at [712, 485] on div "I" at bounding box center [731, 489] width 71 height 63
type input "*"
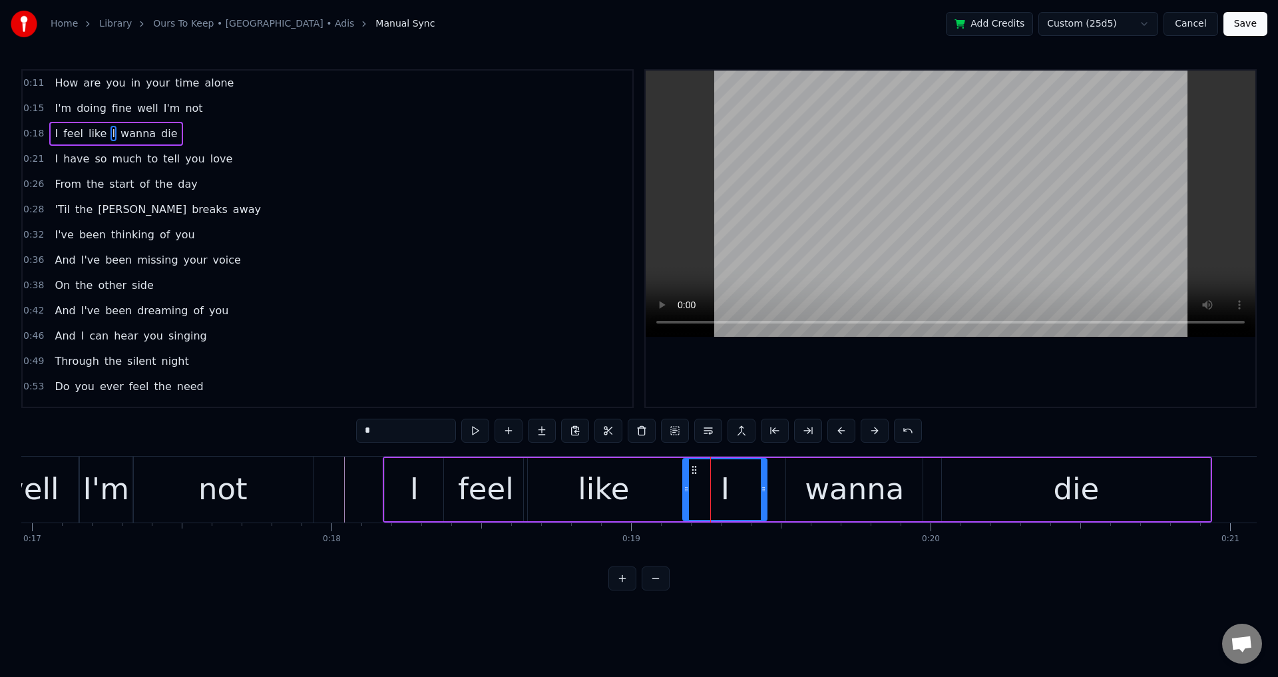
drag, startPoint x: 700, startPoint y: 484, endPoint x: 685, endPoint y: 485, distance: 14.7
click at [685, 485] on icon at bounding box center [686, 489] width 5 height 11
click at [779, 485] on div "I feel like I wanna die" at bounding box center [797, 490] width 829 height 66
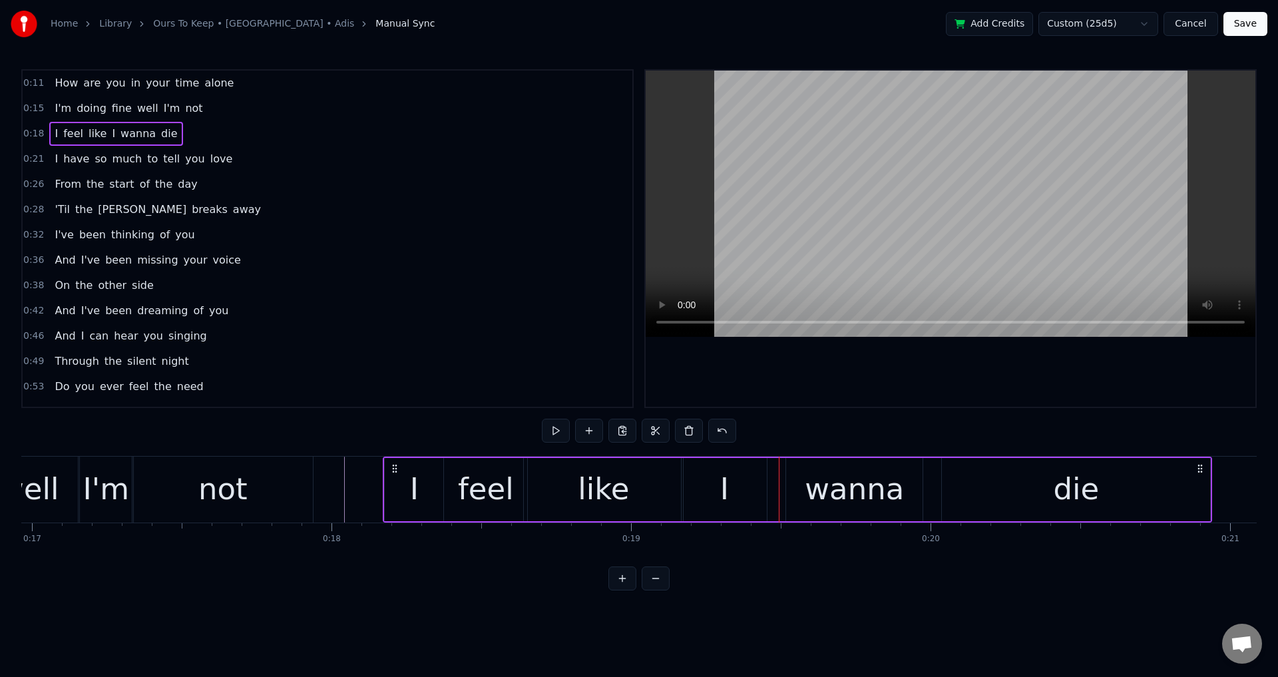
click at [793, 485] on div "wanna" at bounding box center [854, 489] width 136 height 63
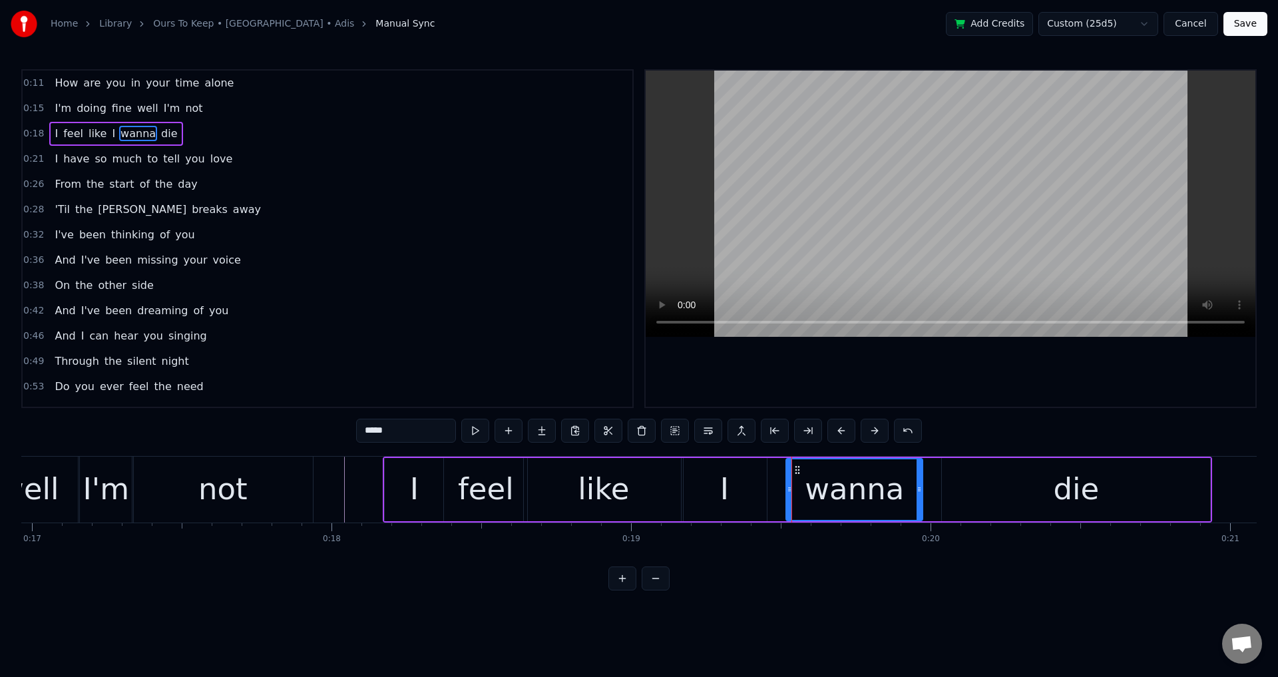
drag, startPoint x: 791, startPoint y: 483, endPoint x: 778, endPoint y: 488, distance: 14.3
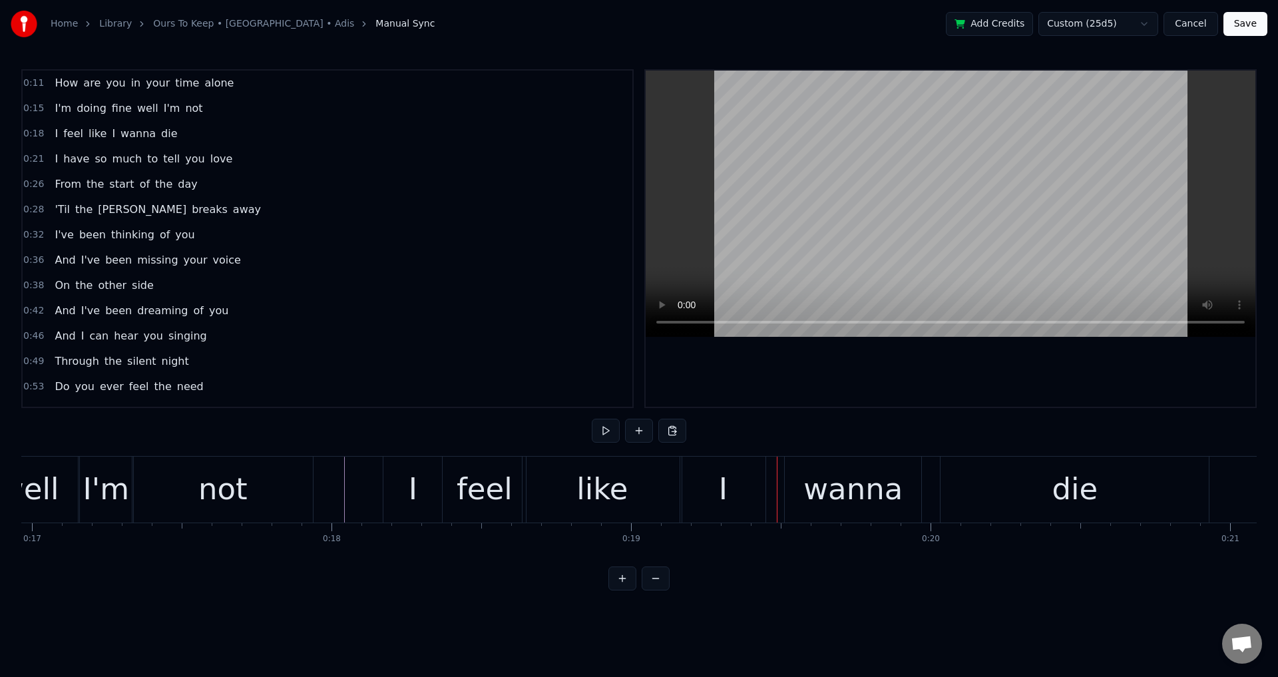
click at [788, 483] on div "wanna" at bounding box center [853, 490] width 136 height 66
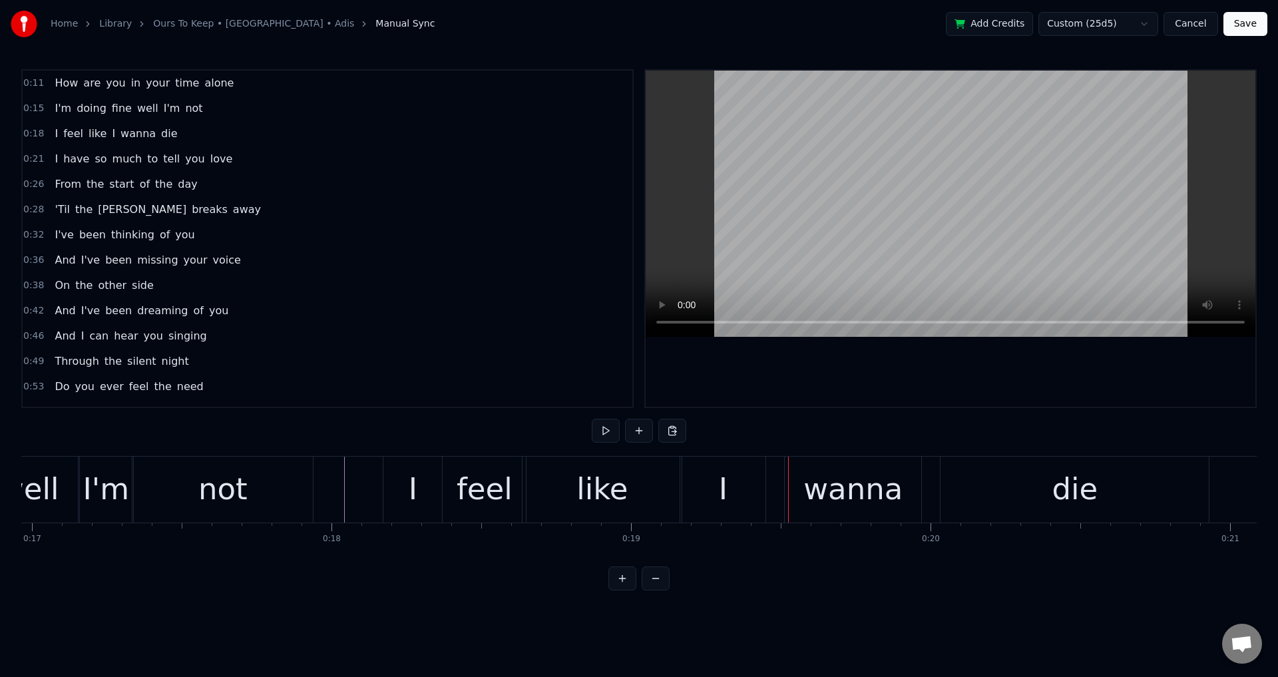
click at [798, 489] on div "wanna" at bounding box center [853, 490] width 136 height 66
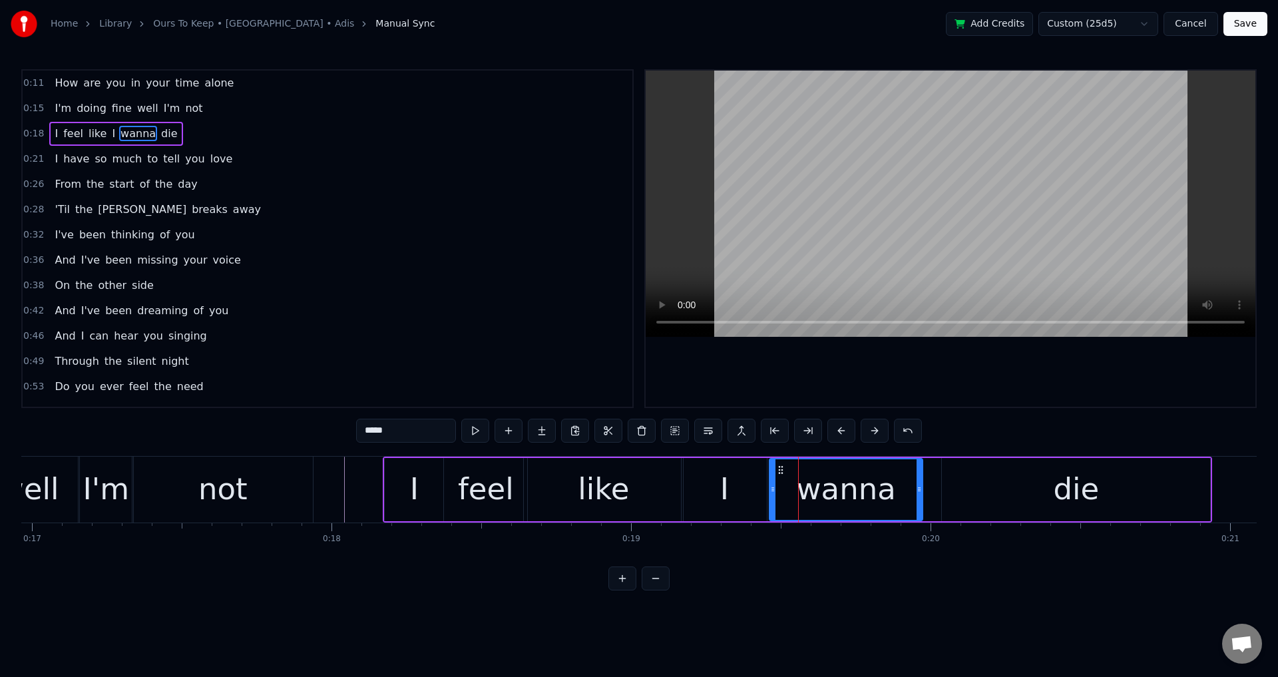
drag, startPoint x: 790, startPoint y: 485, endPoint x: 777, endPoint y: 487, distance: 12.8
click at [770, 487] on icon at bounding box center [772, 489] width 5 height 11
click at [1102, 489] on div "die" at bounding box center [1076, 489] width 268 height 63
type input "***"
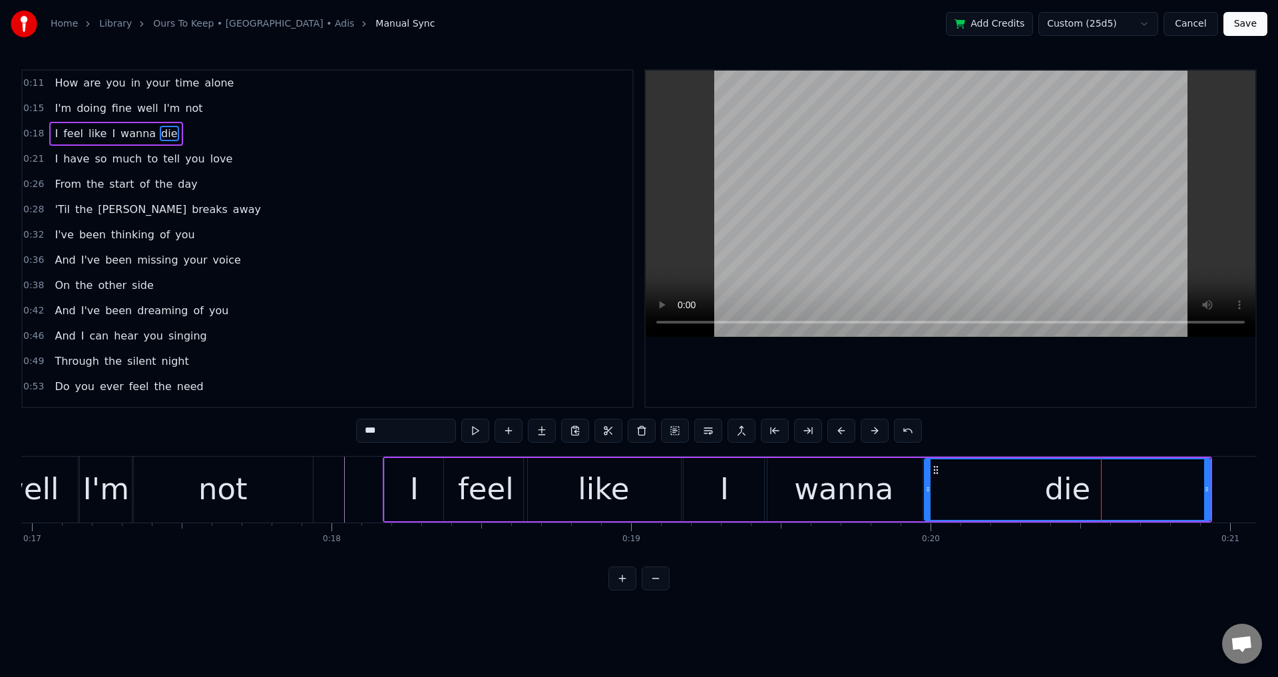
drag, startPoint x: 946, startPoint y: 485, endPoint x: 923, endPoint y: 492, distance: 24.2
click at [928, 490] on icon at bounding box center [927, 489] width 5 height 11
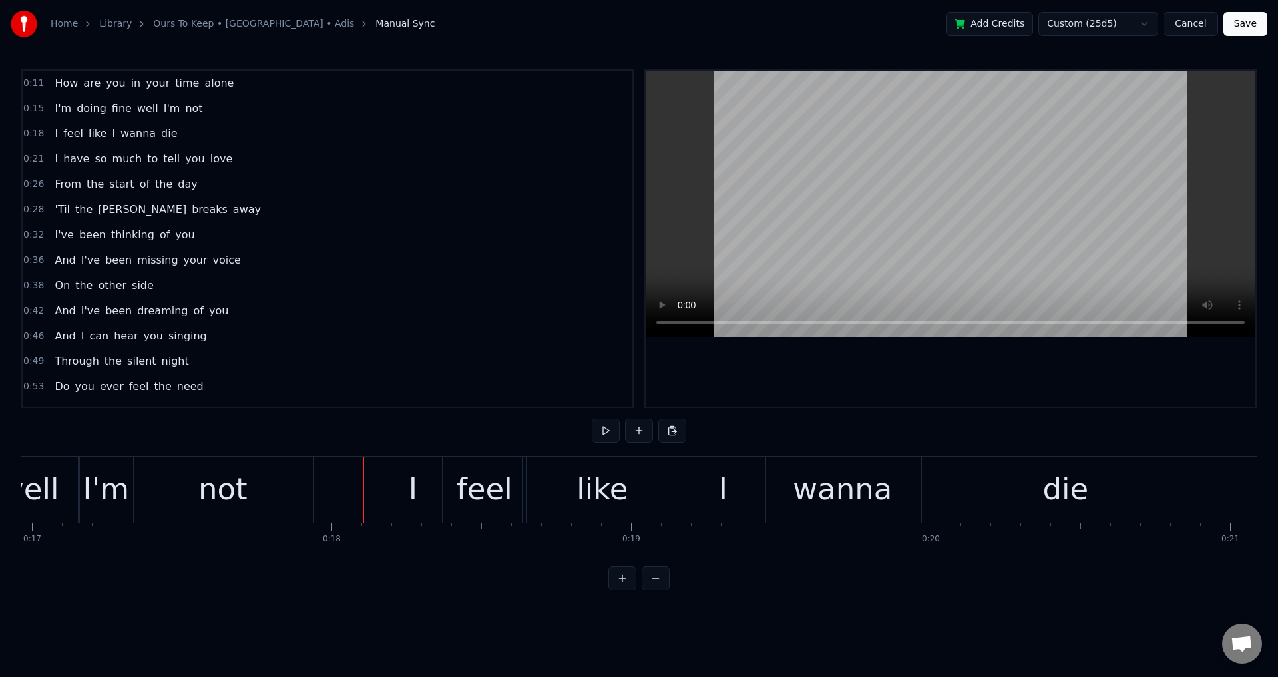
click at [883, 373] on div at bounding box center [951, 239] width 610 height 336
click at [1010, 395] on div at bounding box center [951, 239] width 610 height 336
drag, startPoint x: 598, startPoint y: 497, endPoint x: 746, endPoint y: 457, distance: 152.9
click at [595, 497] on div "like" at bounding box center [601, 489] width 51 height 45
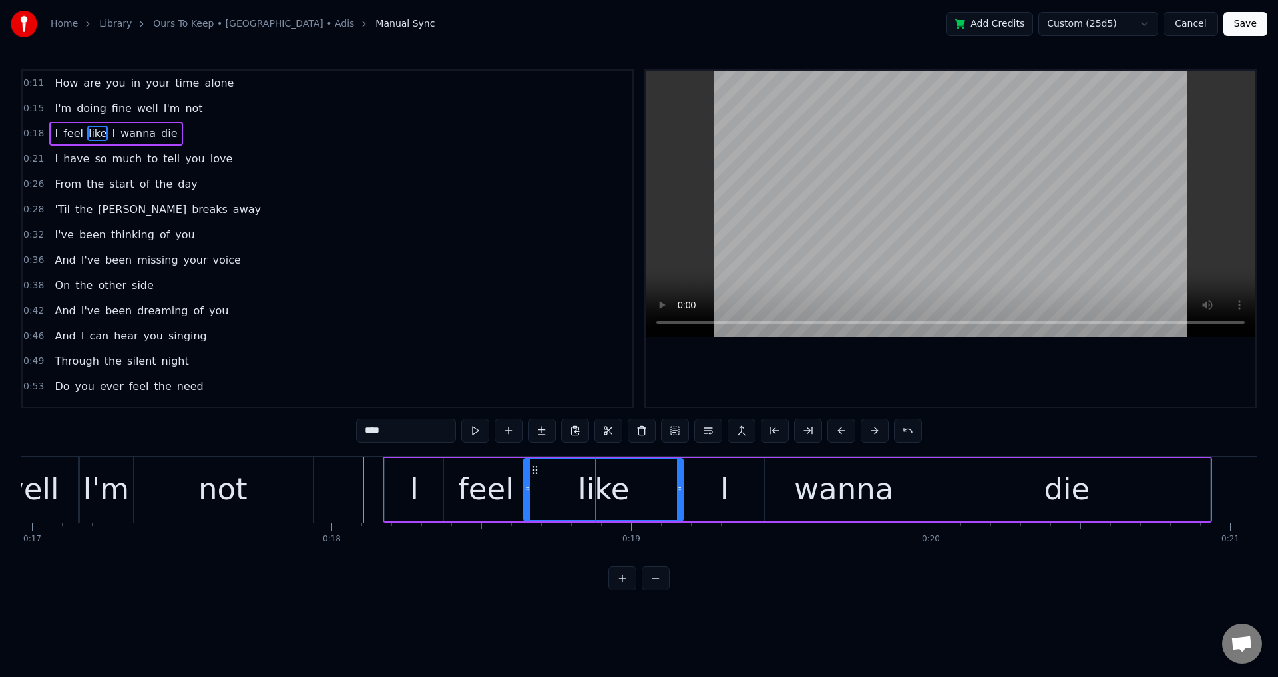
click at [929, 360] on div at bounding box center [951, 239] width 610 height 336
click at [914, 378] on div at bounding box center [951, 239] width 610 height 336
click at [821, 476] on div "wanna" at bounding box center [843, 489] width 99 height 45
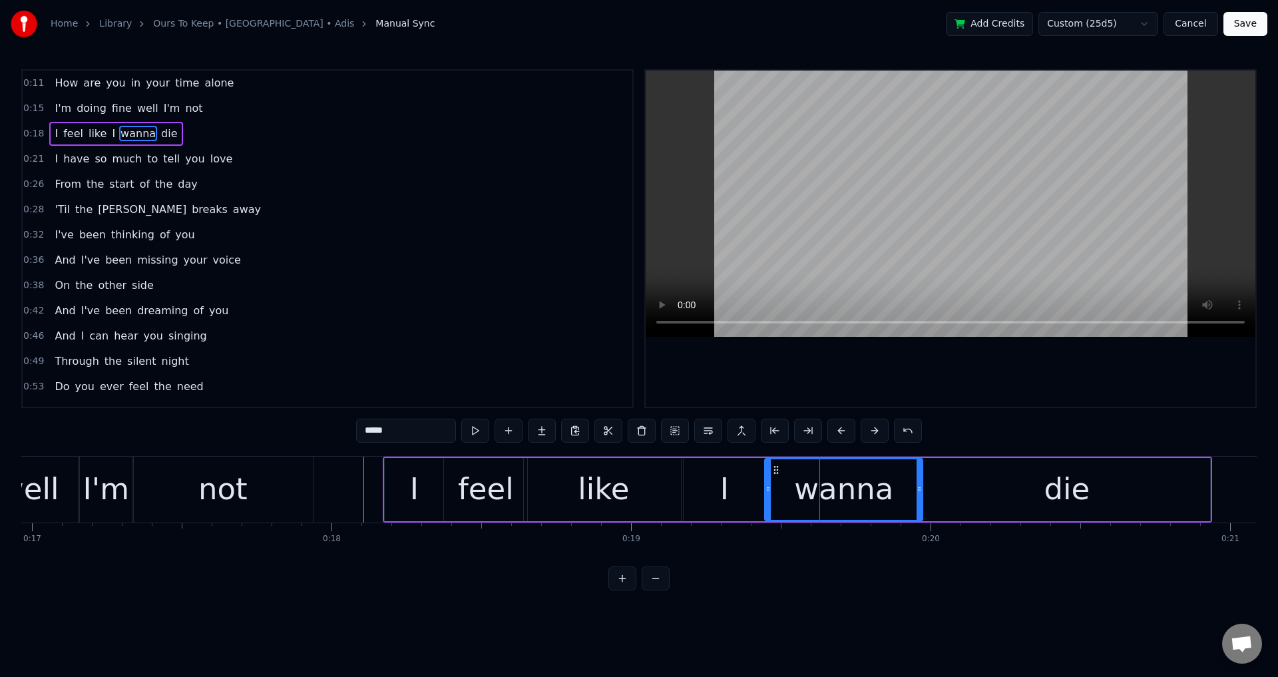
click at [744, 492] on div "I" at bounding box center [724, 489] width 85 height 63
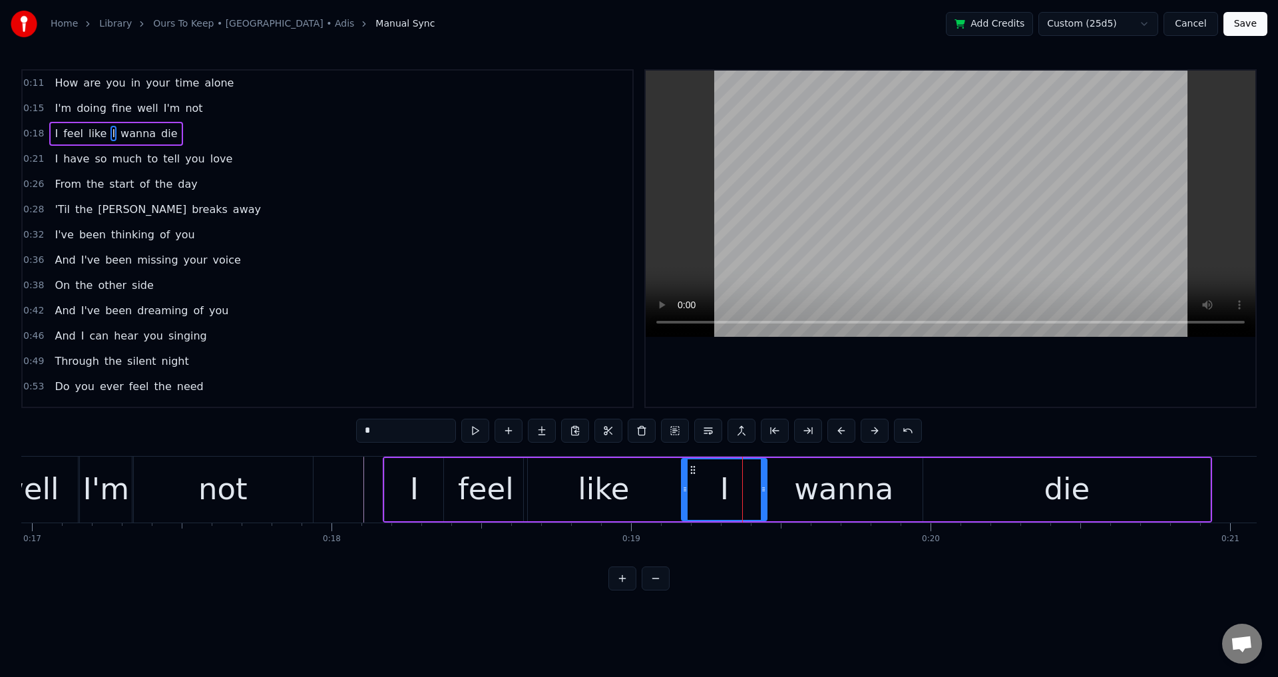
click at [768, 487] on div "wanna" at bounding box center [844, 489] width 158 height 63
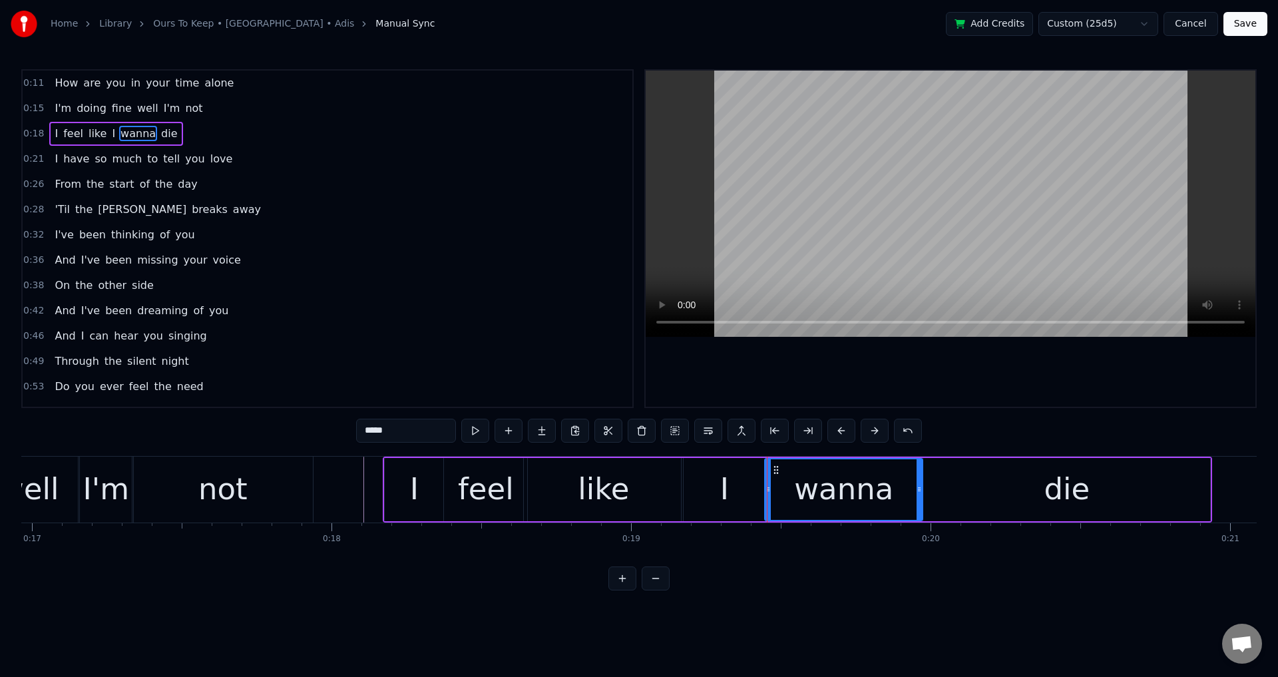
drag, startPoint x: 779, startPoint y: 487, endPoint x: 785, endPoint y: 489, distance: 6.9
click at [785, 489] on div "wanna" at bounding box center [843, 489] width 156 height 61
drag, startPoint x: 769, startPoint y: 485, endPoint x: 780, endPoint y: 487, distance: 11.5
click at [780, 487] on icon at bounding box center [779, 489] width 5 height 11
click at [759, 485] on div "I" at bounding box center [724, 489] width 85 height 63
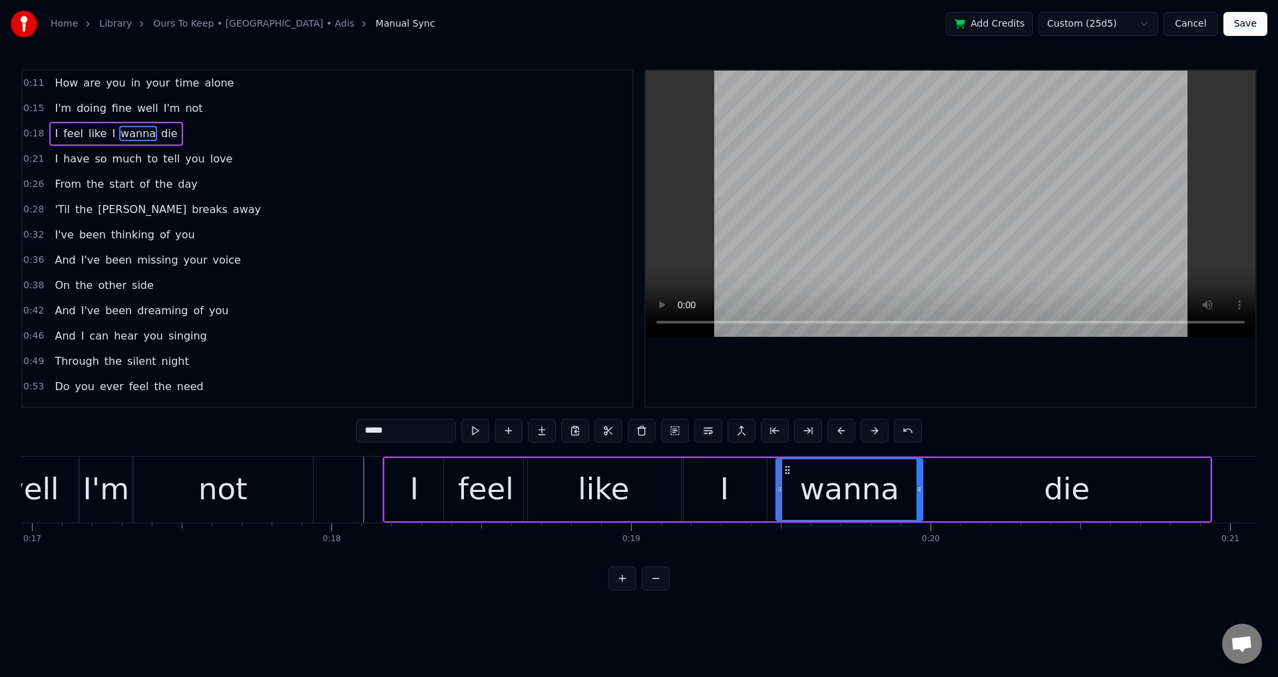
type input "*"
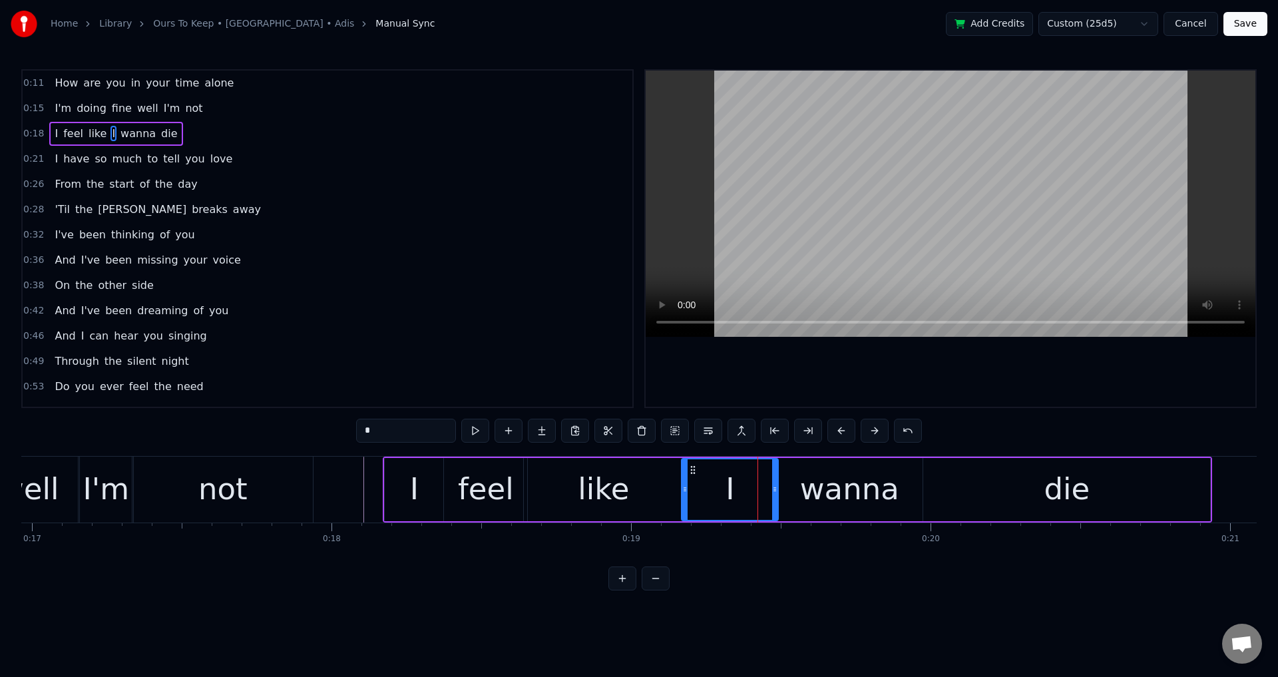
drag, startPoint x: 765, startPoint y: 481, endPoint x: 776, endPoint y: 483, distance: 11.4
click at [776, 483] on div at bounding box center [774, 489] width 5 height 61
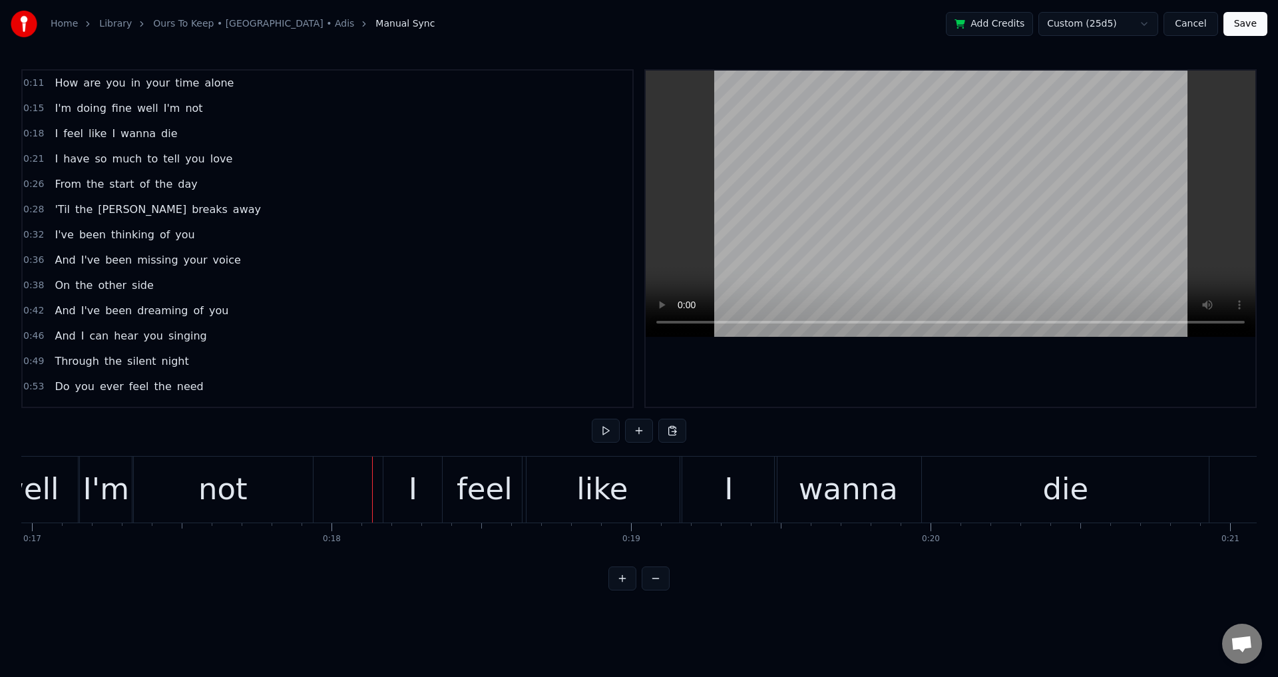
click at [883, 353] on div at bounding box center [951, 239] width 610 height 336
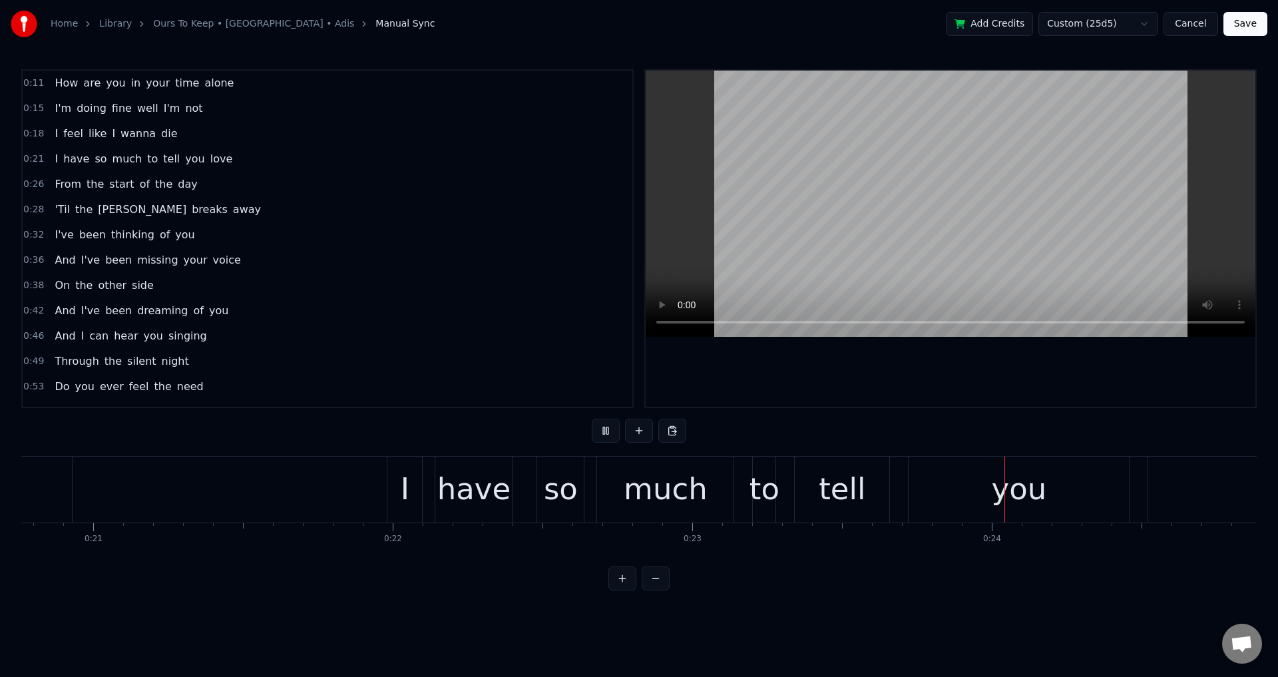
click at [968, 394] on div at bounding box center [951, 239] width 610 height 336
click at [403, 502] on div "I" at bounding box center [405, 489] width 9 height 45
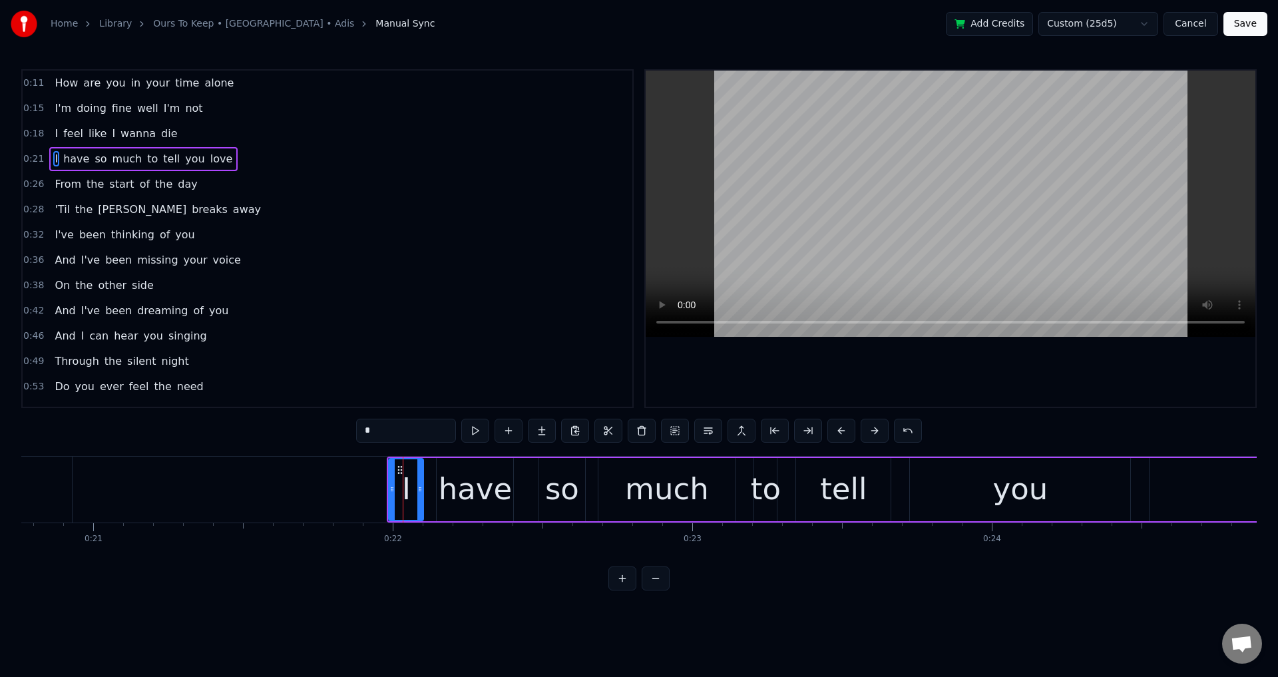
click at [429, 486] on div "I have so much to tell you love" at bounding box center [921, 490] width 1069 height 66
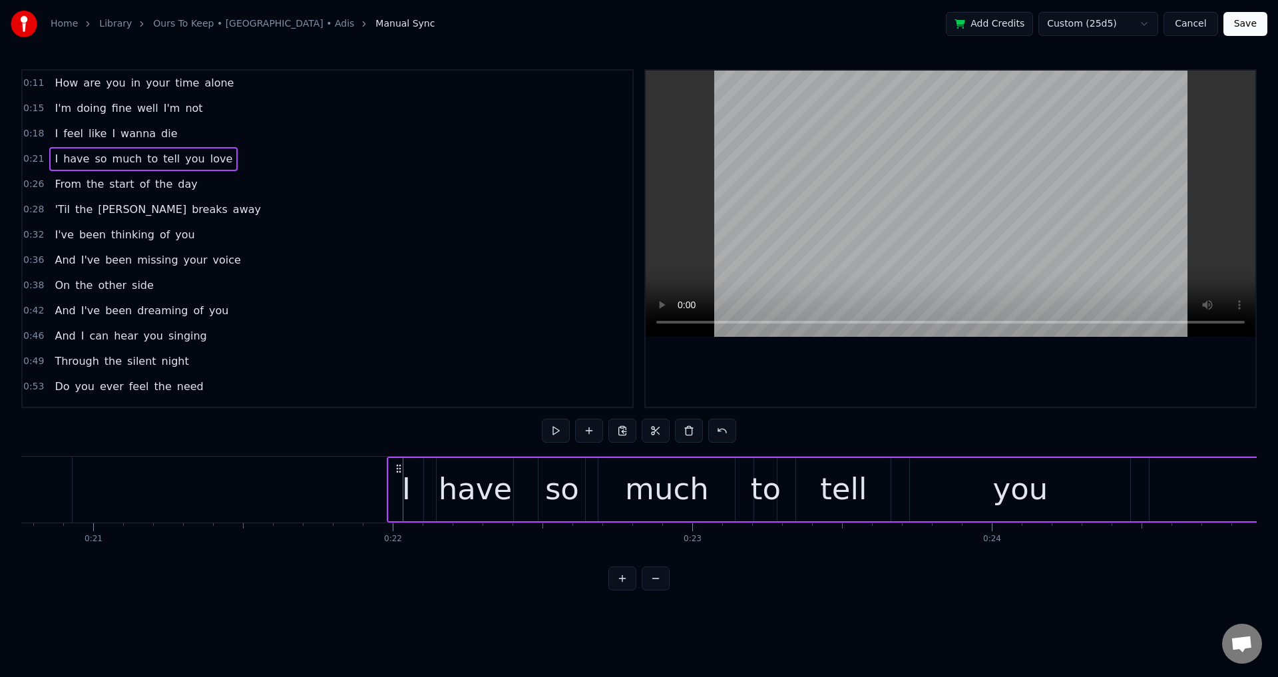
click at [433, 480] on div "I have so much to tell you love" at bounding box center [921, 490] width 1069 height 66
click at [397, 469] on icon at bounding box center [394, 468] width 11 height 11
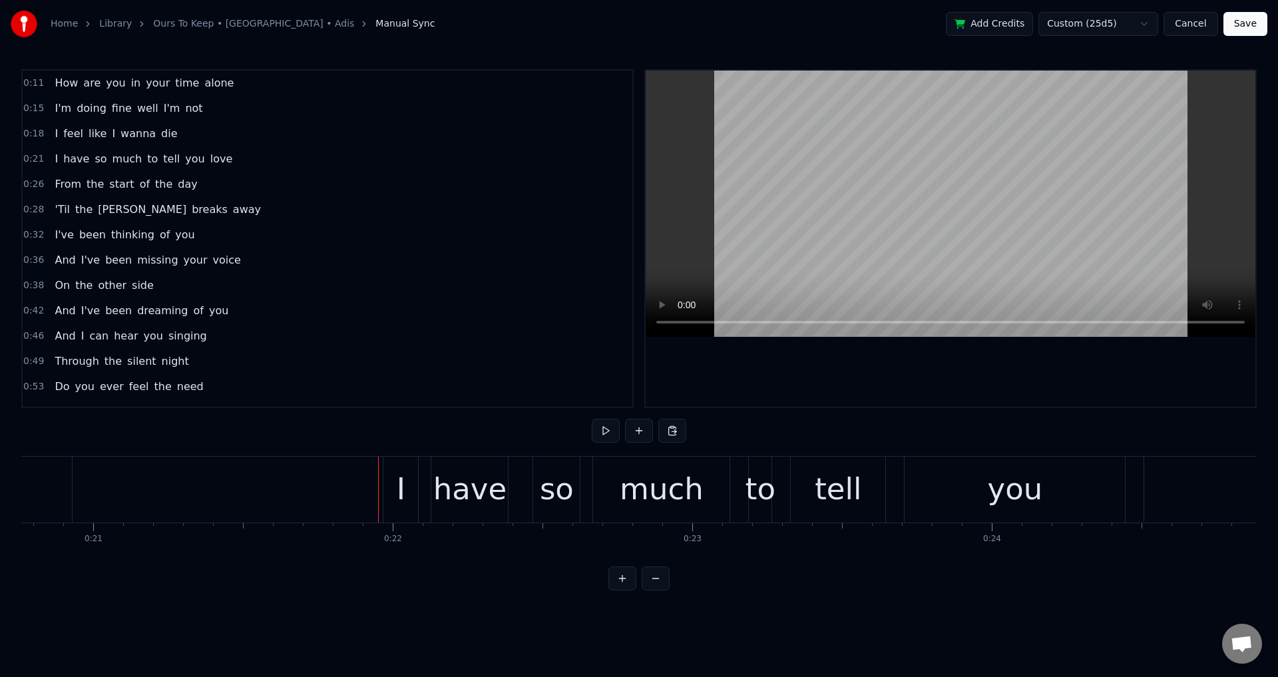
click at [947, 376] on div at bounding box center [951, 239] width 610 height 336
click at [452, 491] on div "have" at bounding box center [469, 489] width 73 height 45
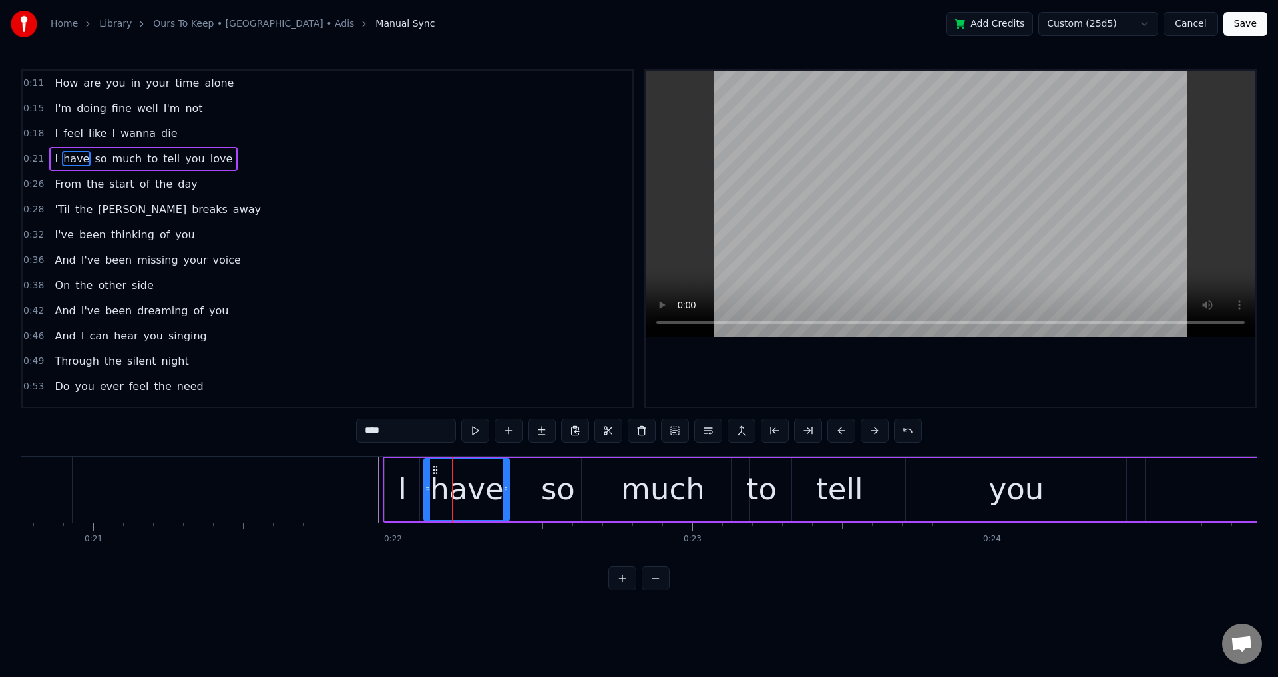
drag, startPoint x: 436, startPoint y: 489, endPoint x: 427, endPoint y: 491, distance: 9.1
click at [425, 490] on icon at bounding box center [427, 489] width 5 height 11
click at [566, 491] on div "so" at bounding box center [558, 489] width 34 height 45
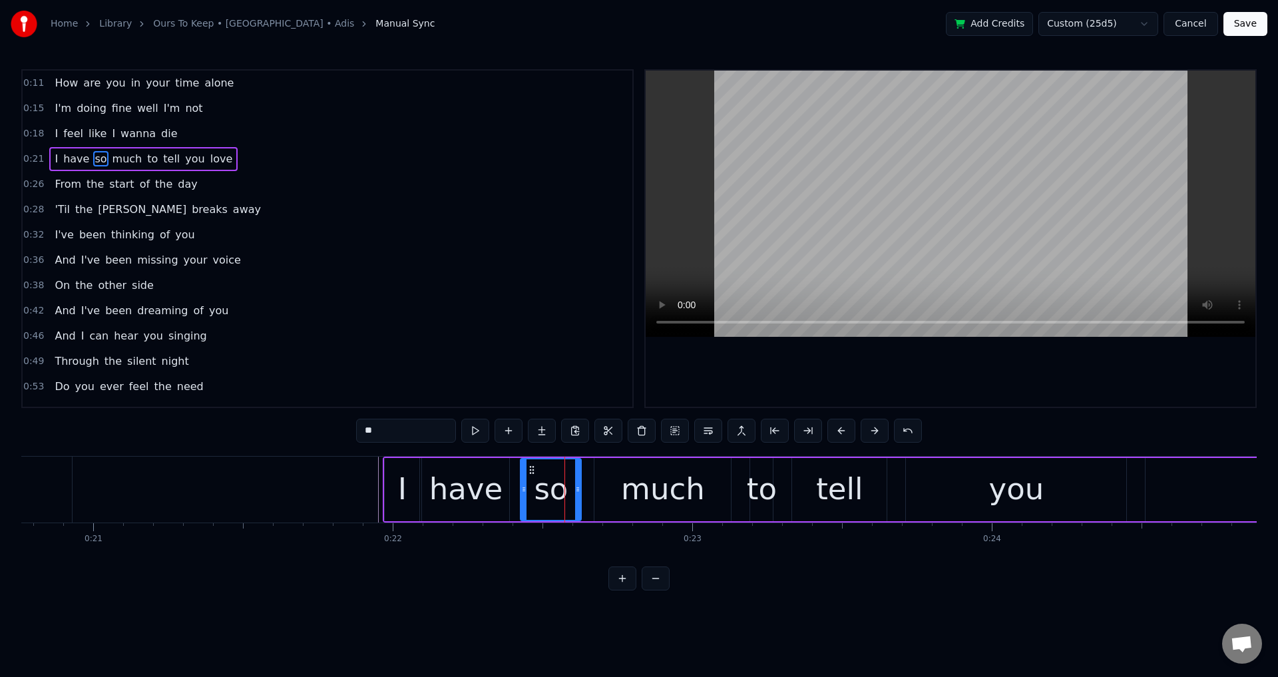
drag, startPoint x: 538, startPoint y: 484, endPoint x: 520, endPoint y: 484, distance: 18.0
click at [521, 484] on icon at bounding box center [523, 489] width 5 height 11
click at [678, 493] on div "much" at bounding box center [663, 489] width 84 height 45
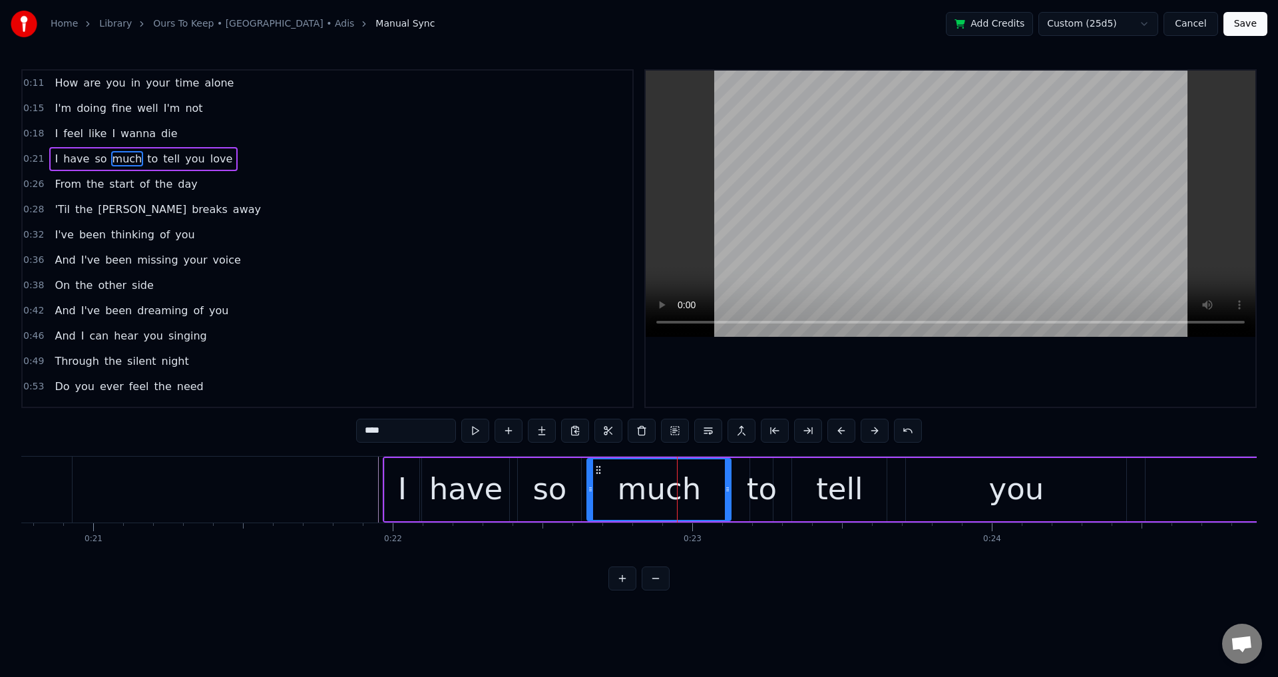
drag, startPoint x: 598, startPoint y: 484, endPoint x: 588, endPoint y: 487, distance: 9.9
click at [589, 487] on icon at bounding box center [590, 489] width 5 height 11
click at [759, 499] on div "to" at bounding box center [762, 489] width 30 height 45
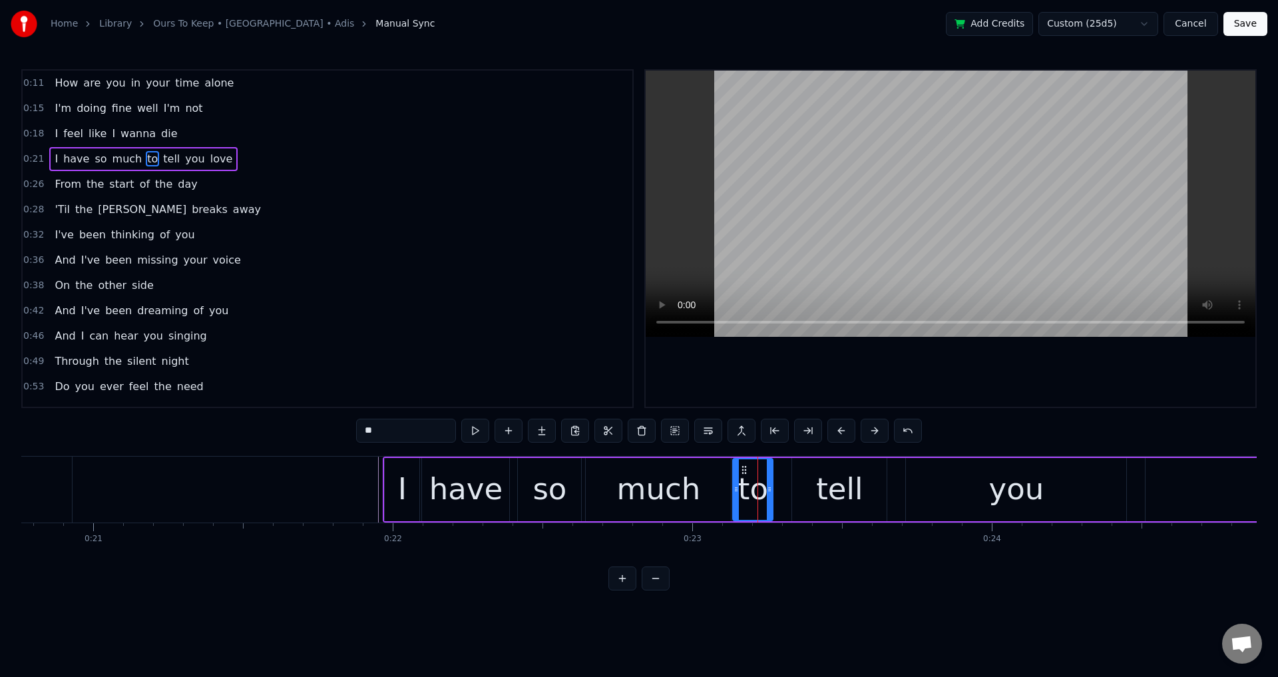
drag, startPoint x: 751, startPoint y: 487, endPoint x: 734, endPoint y: 491, distance: 17.9
click at [734, 491] on icon at bounding box center [736, 489] width 5 height 11
click at [811, 479] on div "tell" at bounding box center [839, 489] width 95 height 63
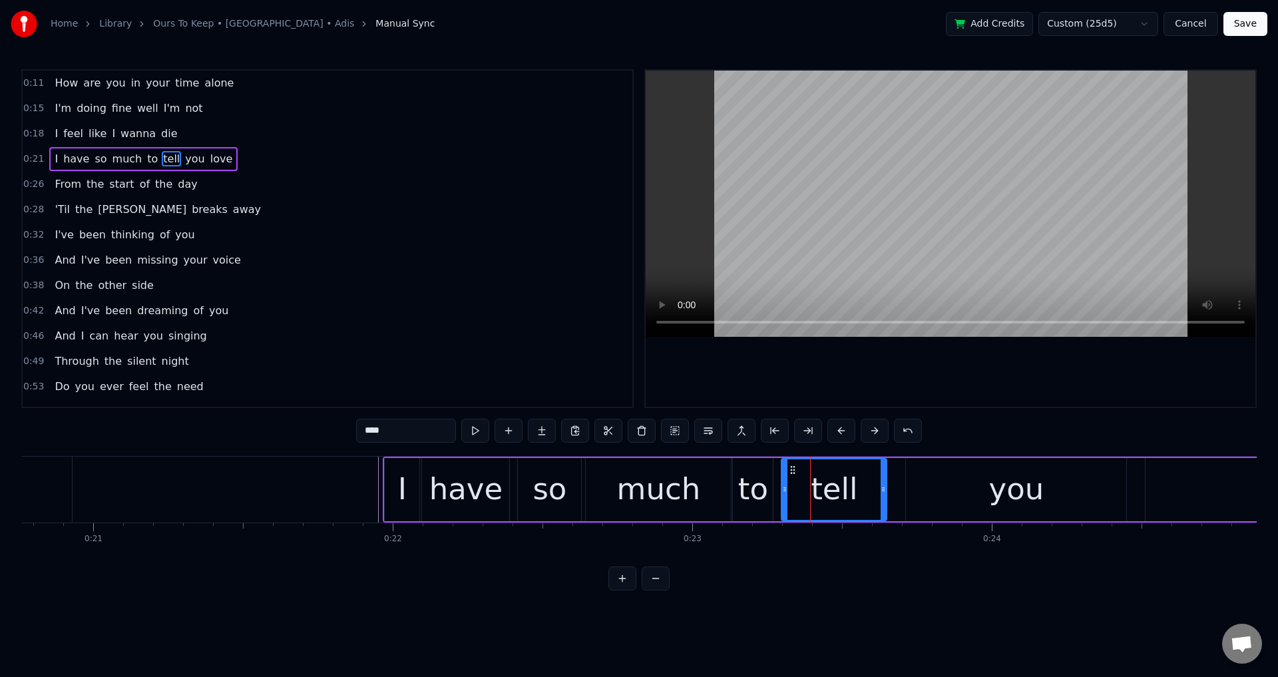
drag, startPoint x: 790, startPoint y: 481, endPoint x: 801, endPoint y: 487, distance: 12.8
click at [782, 486] on div at bounding box center [784, 489] width 5 height 61
click at [925, 483] on div "you" at bounding box center [1016, 489] width 220 height 63
type input "***"
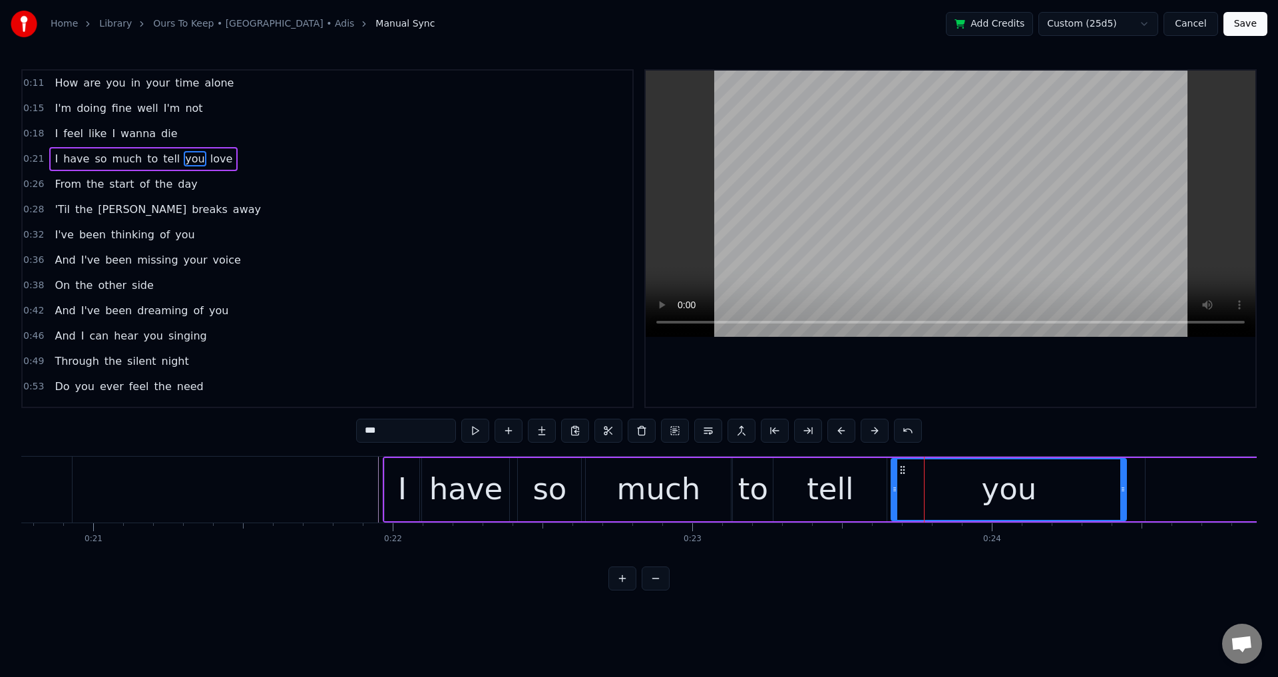
drag, startPoint x: 909, startPoint y: 487, endPoint x: 856, endPoint y: 489, distance: 53.3
click at [894, 489] on icon at bounding box center [894, 489] width 5 height 11
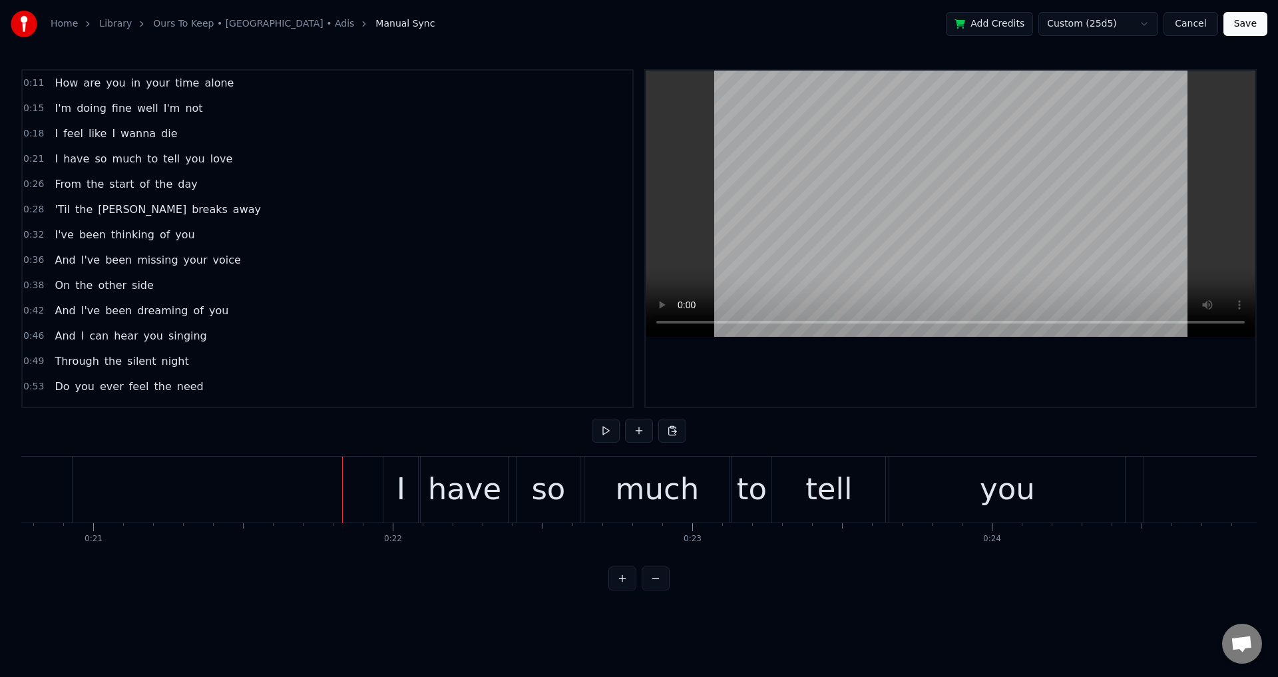
click at [883, 382] on div at bounding box center [951, 239] width 610 height 336
click at [883, 381] on div at bounding box center [951, 239] width 610 height 336
click at [406, 495] on div "I" at bounding box center [400, 490] width 35 height 66
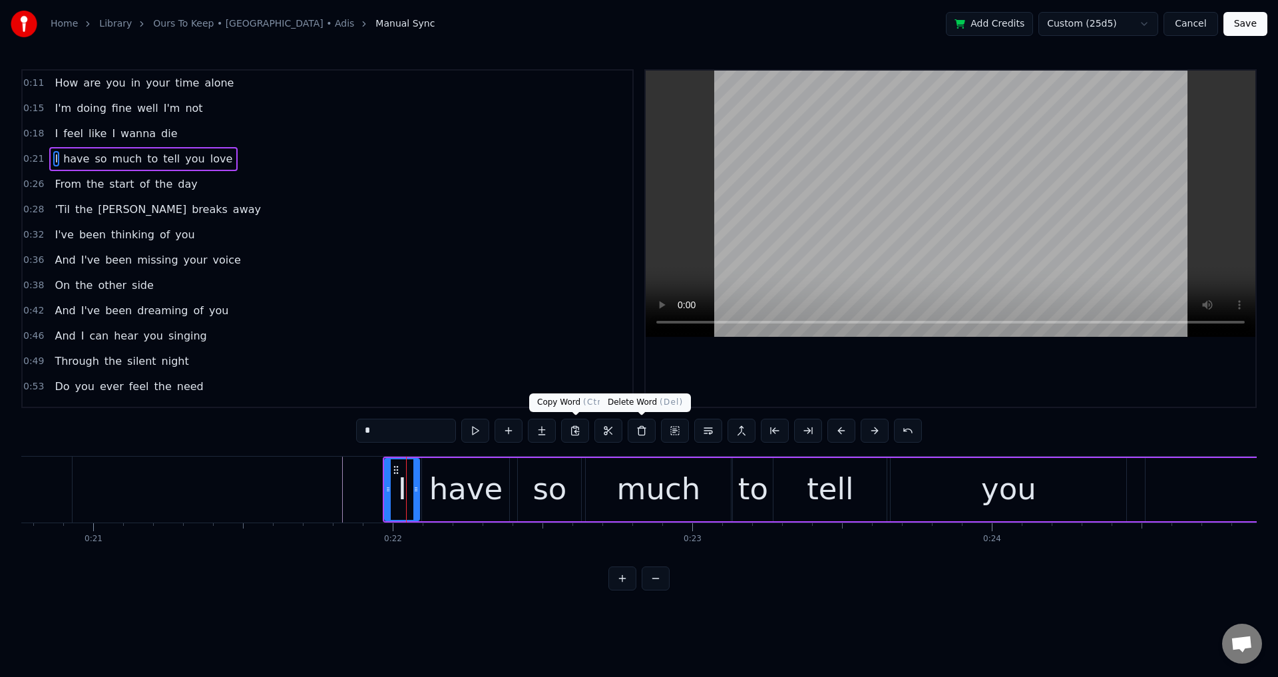
click at [825, 352] on div at bounding box center [951, 239] width 610 height 336
click at [453, 485] on div "have" at bounding box center [465, 489] width 73 height 45
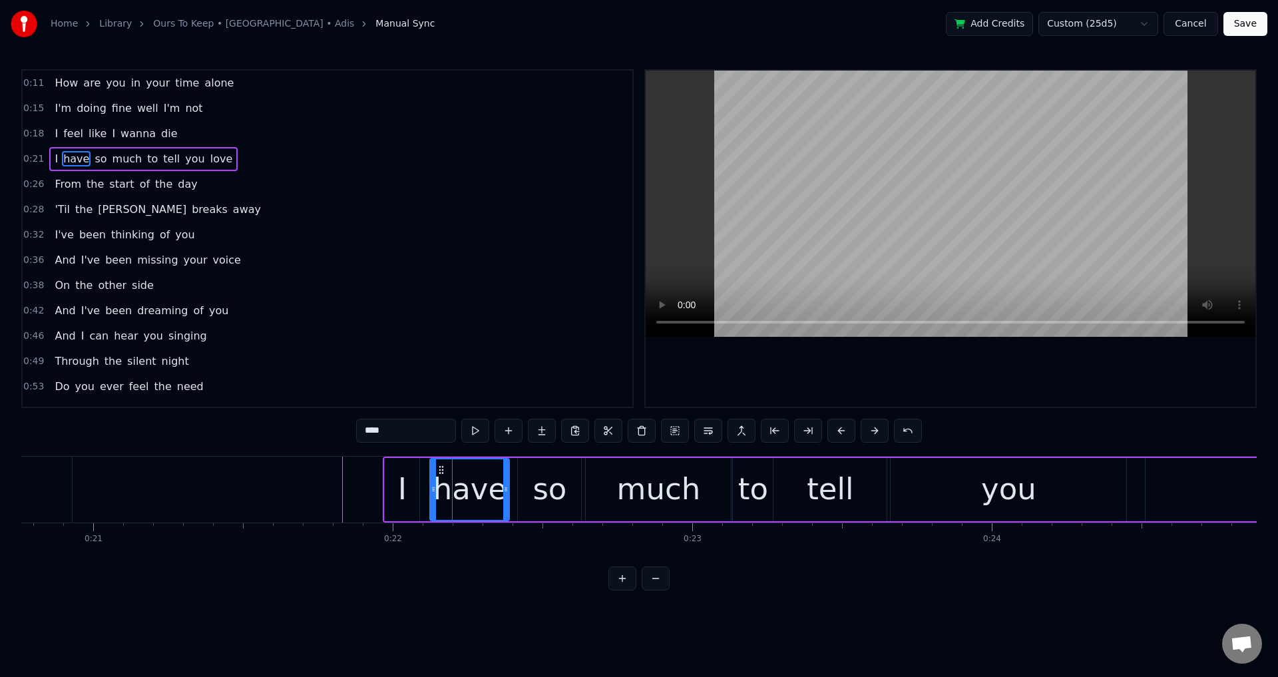
drag, startPoint x: 423, startPoint y: 487, endPoint x: 414, endPoint y: 488, distance: 8.8
click at [431, 488] on icon at bounding box center [433, 489] width 5 height 11
click at [411, 488] on div "I" at bounding box center [402, 489] width 35 height 63
type input "*"
drag, startPoint x: 417, startPoint y: 488, endPoint x: 429, endPoint y: 488, distance: 12.0
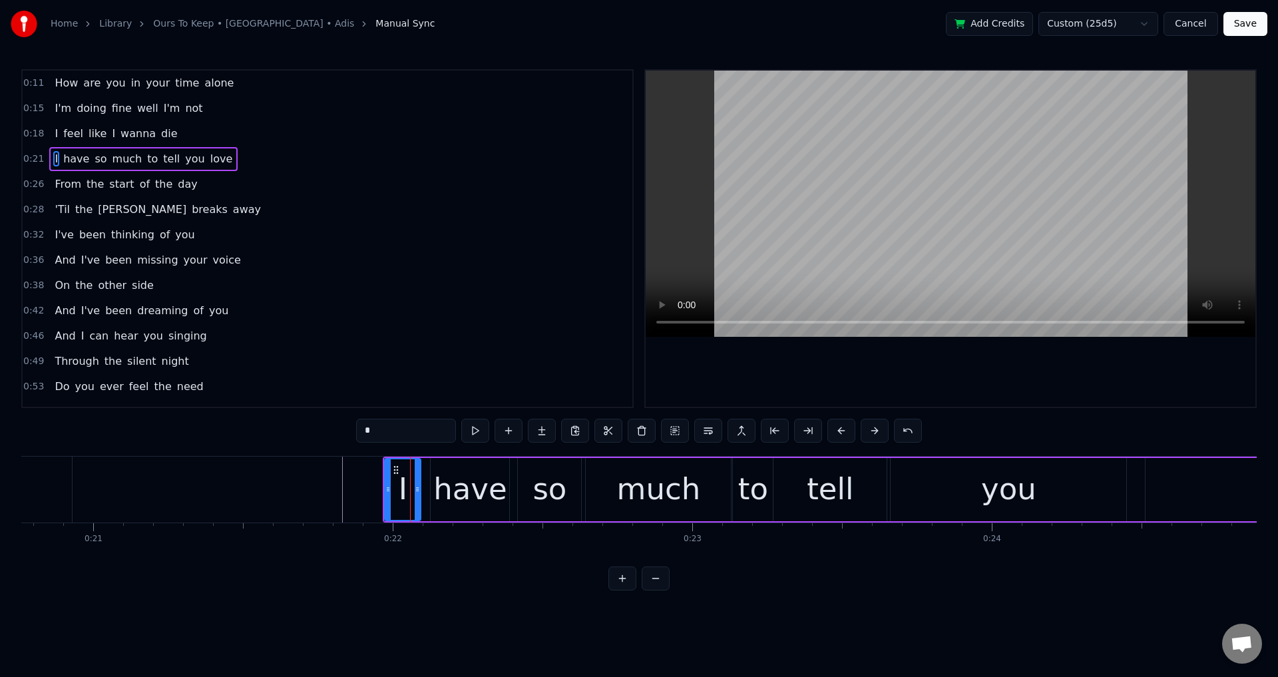
click at [420, 488] on icon at bounding box center [417, 489] width 5 height 11
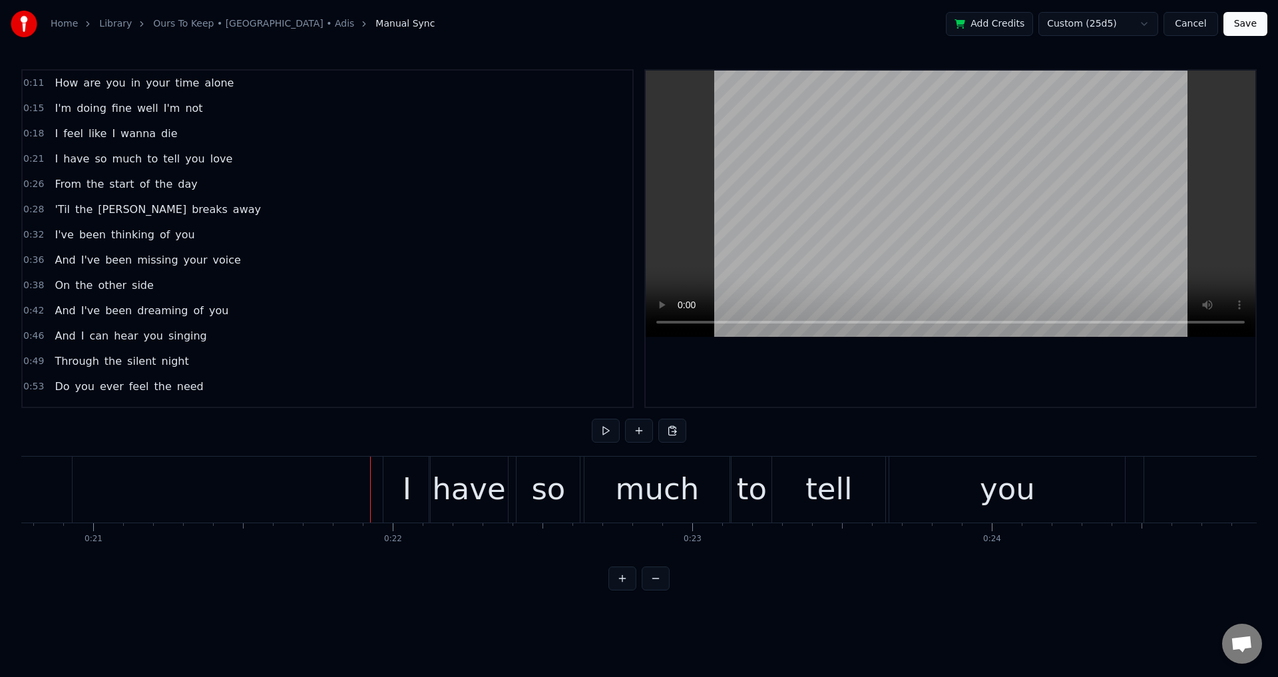
click at [880, 383] on div at bounding box center [951, 239] width 610 height 336
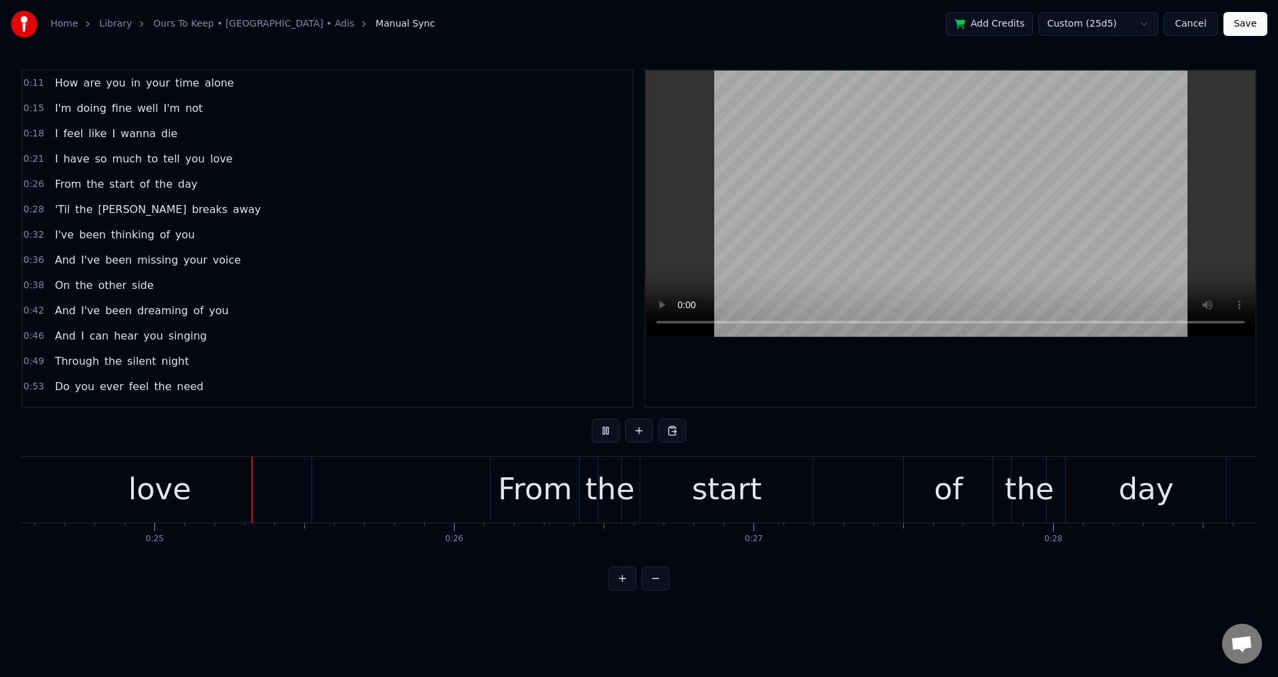
click at [953, 355] on div at bounding box center [951, 239] width 610 height 336
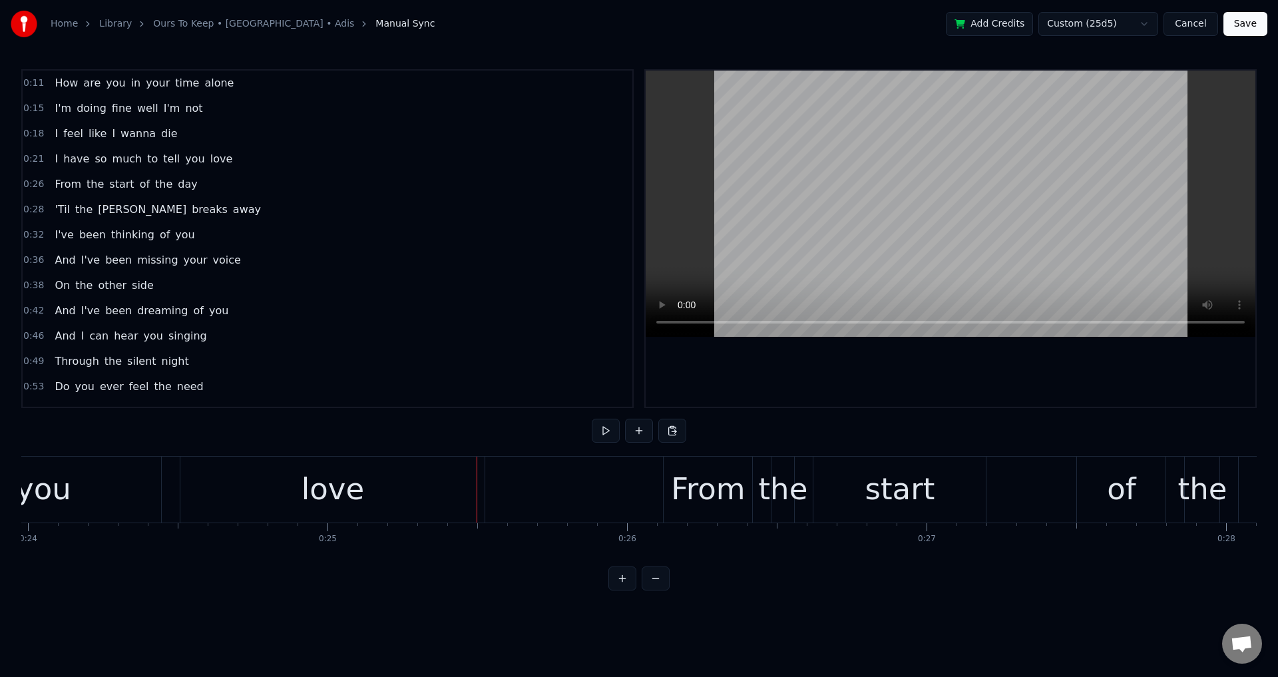
scroll to position [0, 7147]
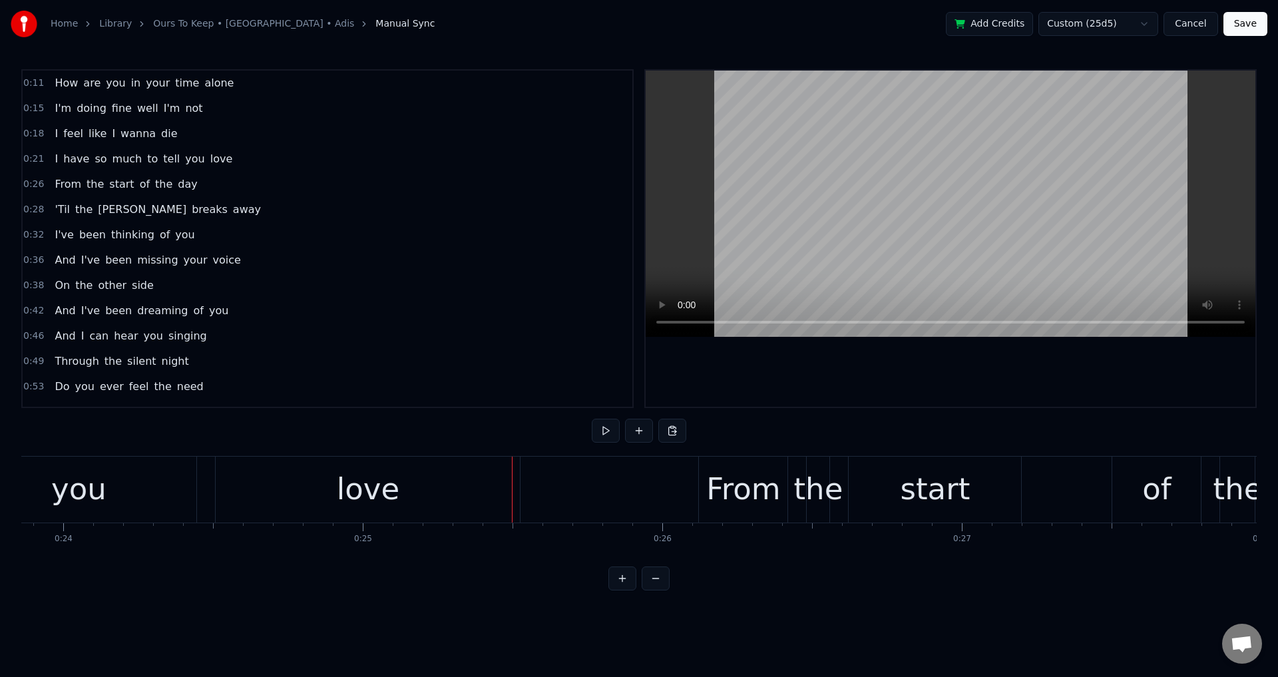
click at [301, 497] on div "love" at bounding box center [368, 490] width 304 height 66
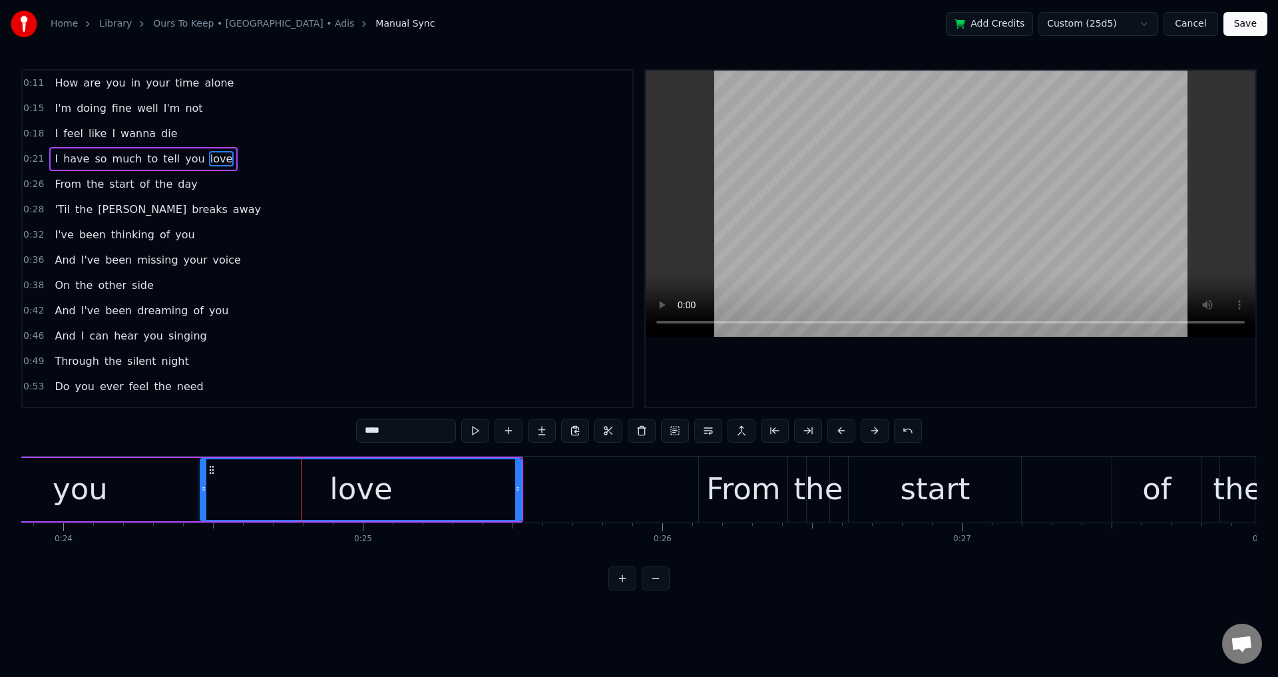
drag, startPoint x: 222, startPoint y: 487, endPoint x: 181, endPoint y: 489, distance: 40.7
click at [203, 487] on icon at bounding box center [203, 489] width 5 height 11
click at [179, 489] on div "you" at bounding box center [80, 489] width 236 height 63
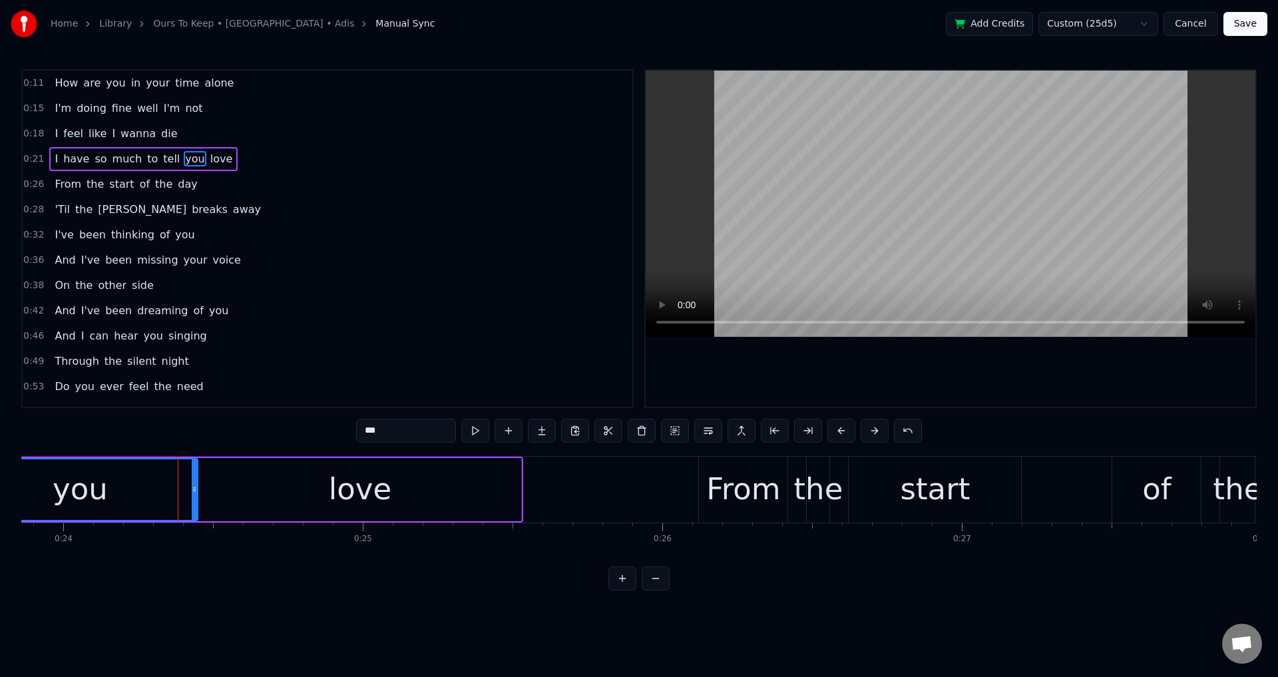
click at [913, 355] on div at bounding box center [951, 239] width 610 height 336
click at [974, 351] on div at bounding box center [951, 239] width 610 height 336
click at [719, 483] on div "From" at bounding box center [743, 489] width 75 height 45
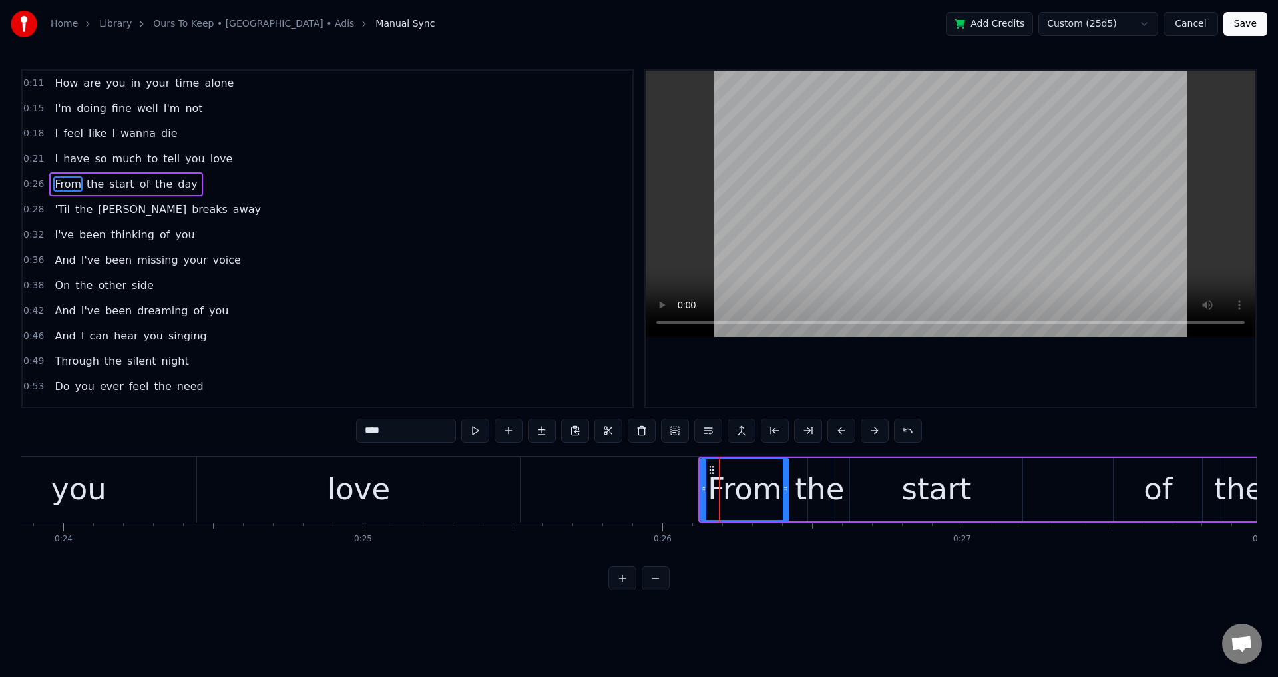
click at [817, 488] on div "the" at bounding box center [819, 489] width 49 height 45
drag, startPoint x: 811, startPoint y: 486, endPoint x: 791, endPoint y: 486, distance: 20.0
click at [795, 487] on icon at bounding box center [796, 489] width 5 height 11
click at [849, 489] on div "start" at bounding box center [936, 489] width 174 height 63
type input "*****"
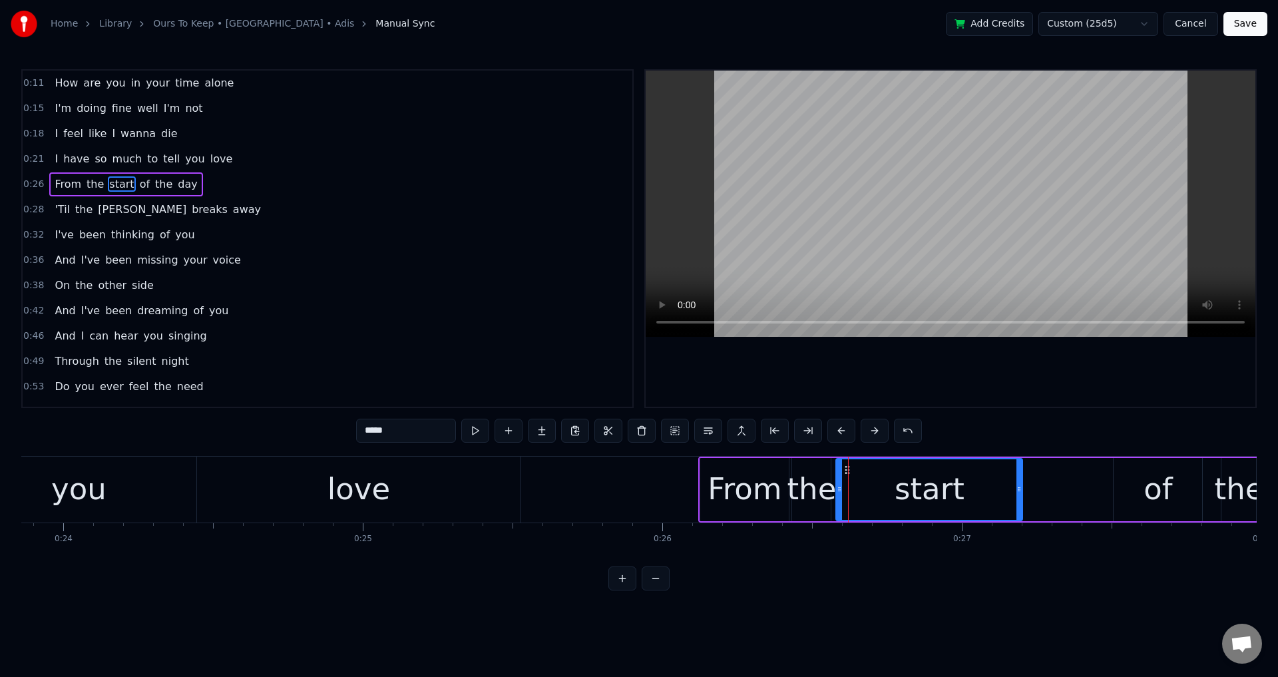
drag, startPoint x: 854, startPoint y: 481, endPoint x: 837, endPoint y: 484, distance: 16.9
click at [838, 484] on div at bounding box center [839, 489] width 5 height 61
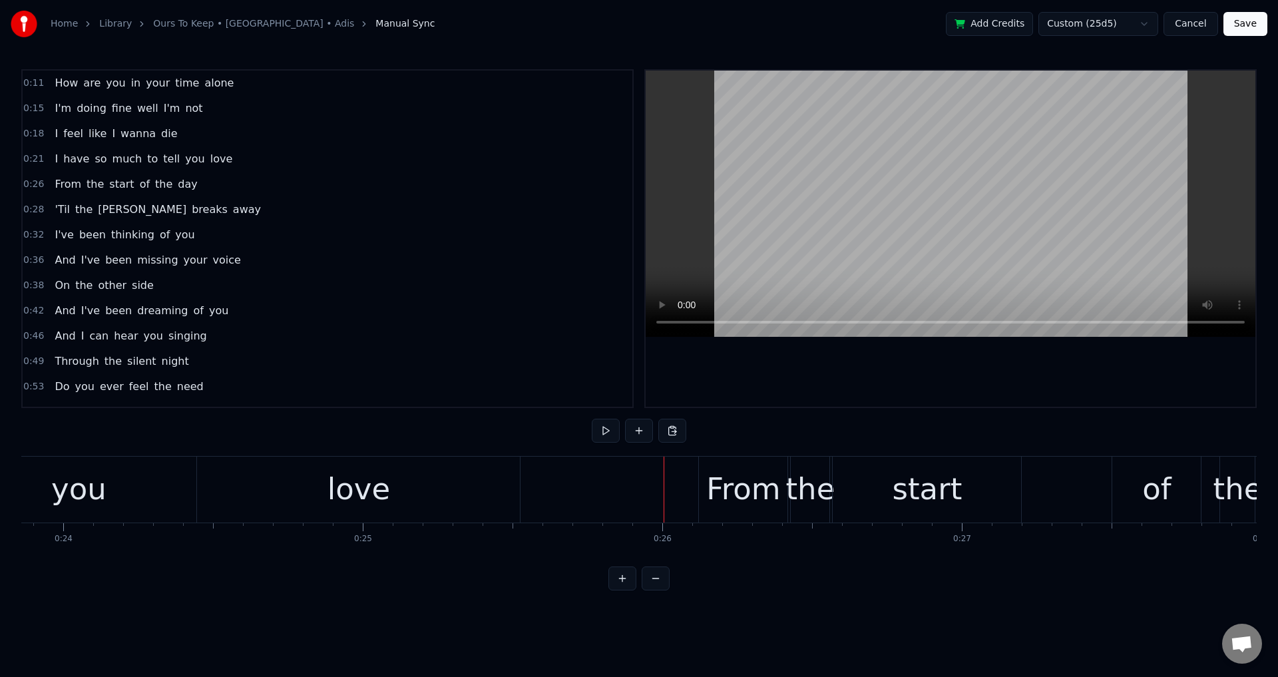
click at [907, 362] on div at bounding box center [951, 239] width 610 height 336
click at [726, 495] on div "From" at bounding box center [743, 489] width 75 height 45
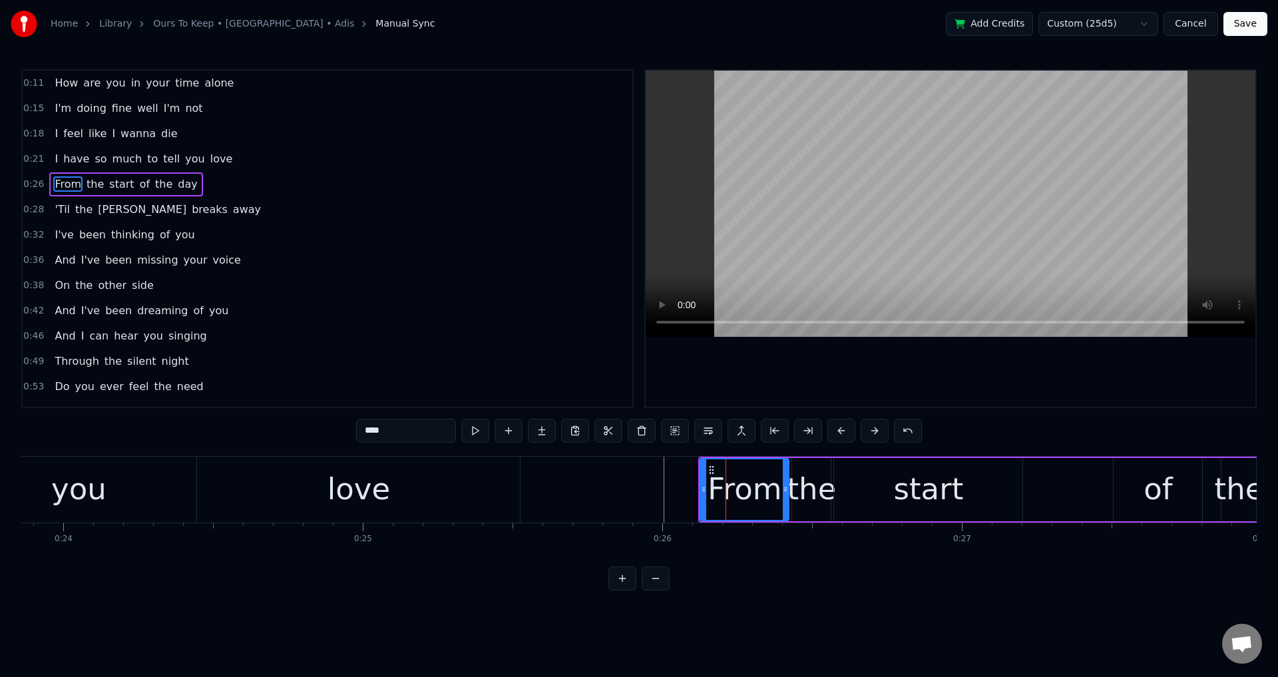
drag, startPoint x: 703, startPoint y: 489, endPoint x: 690, endPoint y: 485, distance: 13.5
click at [701, 487] on icon at bounding box center [703, 489] width 5 height 11
click at [980, 390] on div at bounding box center [951, 239] width 610 height 336
click at [1011, 375] on div at bounding box center [951, 239] width 610 height 336
click at [182, 556] on div "How are you in your time alone I'm doing fine well I'm not I feel like I wanna …" at bounding box center [638, 506] width 1235 height 100
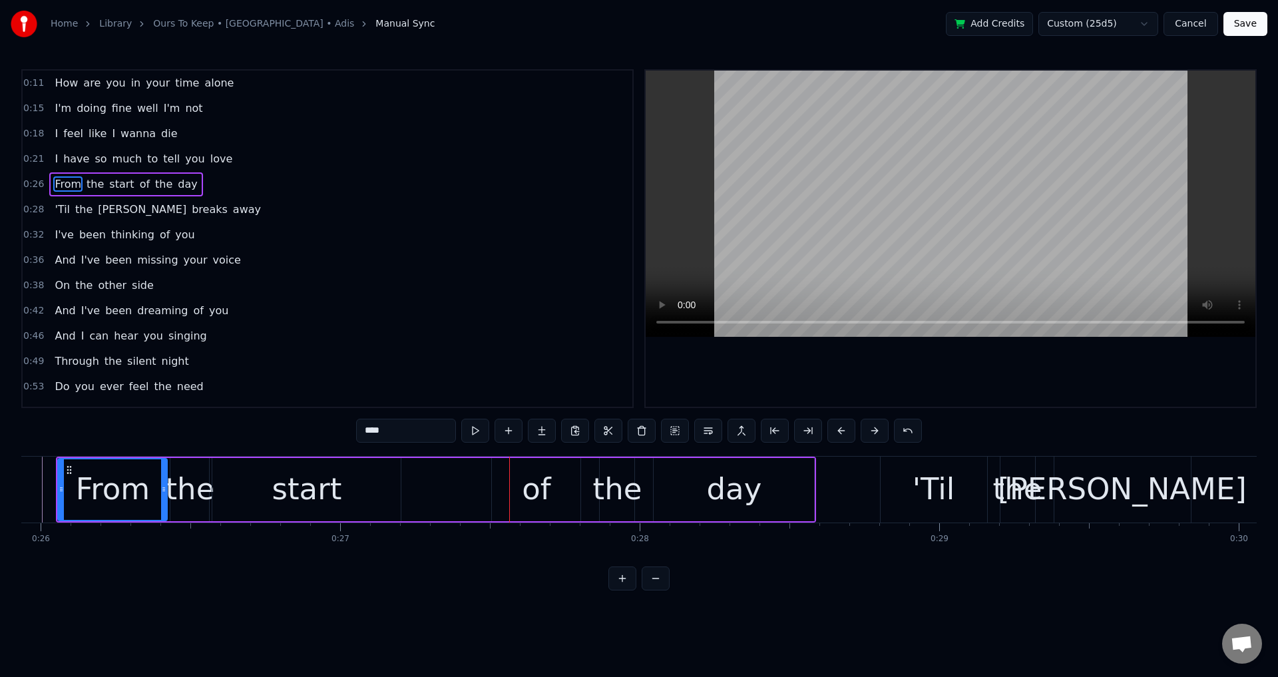
scroll to position [0, 7803]
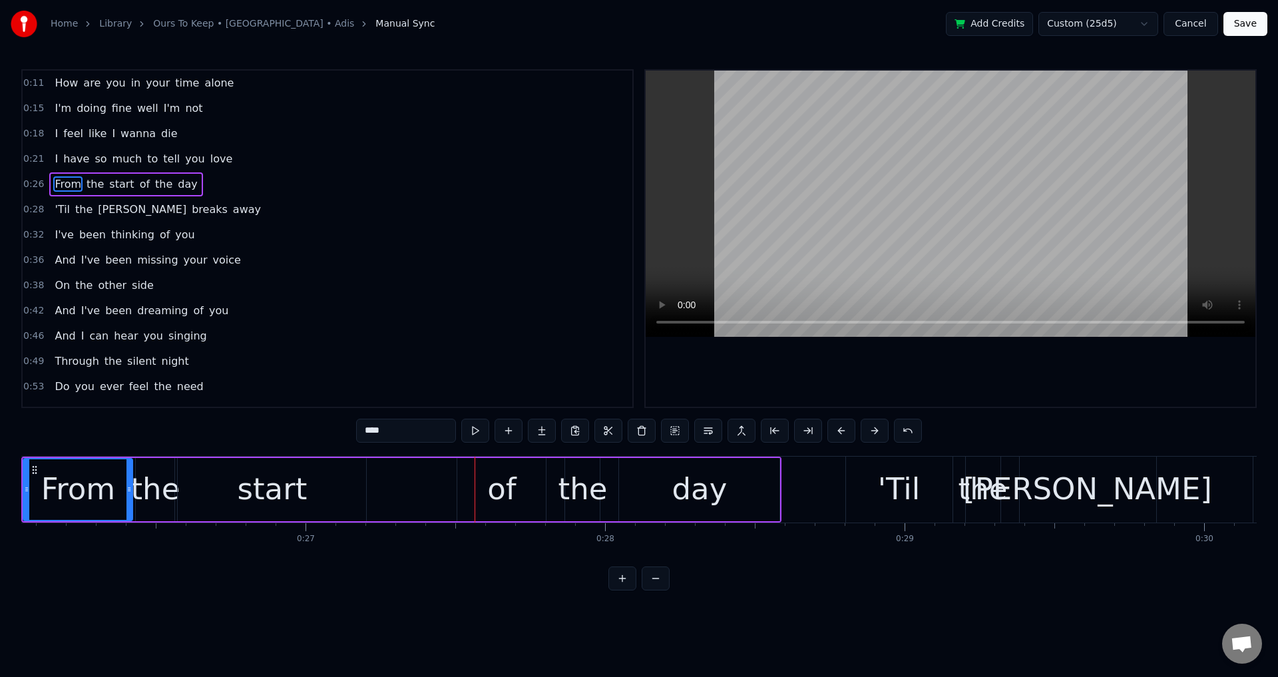
click at [488, 496] on div "of" at bounding box center [501, 489] width 29 height 45
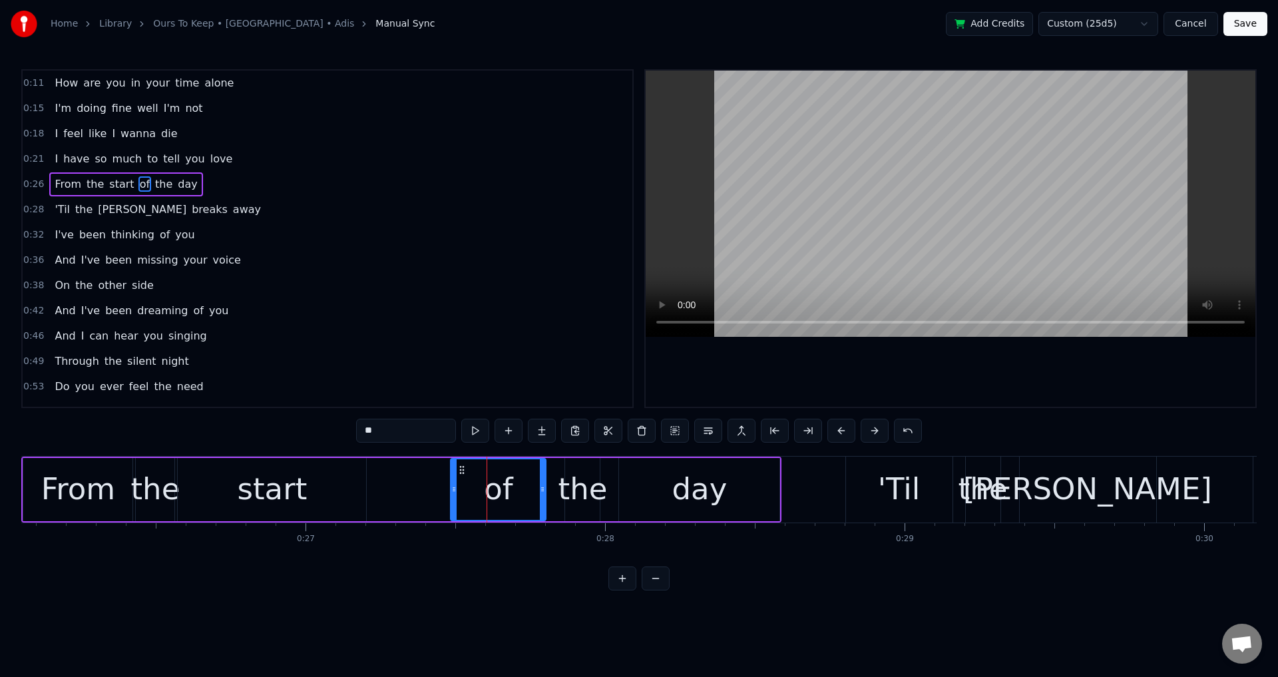
drag, startPoint x: 461, startPoint y: 489, endPoint x: 449, endPoint y: 491, distance: 12.1
click at [451, 491] on icon at bounding box center [453, 489] width 5 height 11
click at [570, 490] on div "the" at bounding box center [582, 489] width 49 height 45
type input "***"
drag, startPoint x: 566, startPoint y: 485, endPoint x: 556, endPoint y: 485, distance: 10.0
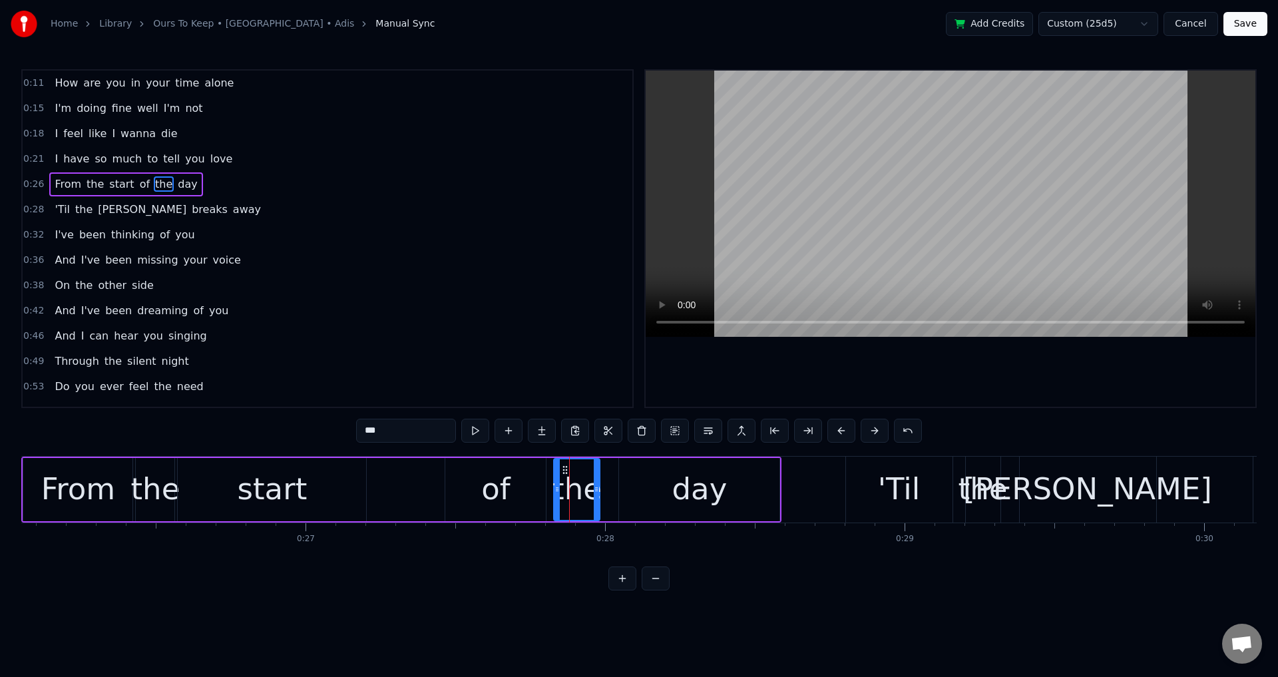
click at [554, 485] on icon at bounding box center [556, 489] width 5 height 11
click at [618, 502] on div "From the start of the day" at bounding box center [401, 490] width 760 height 66
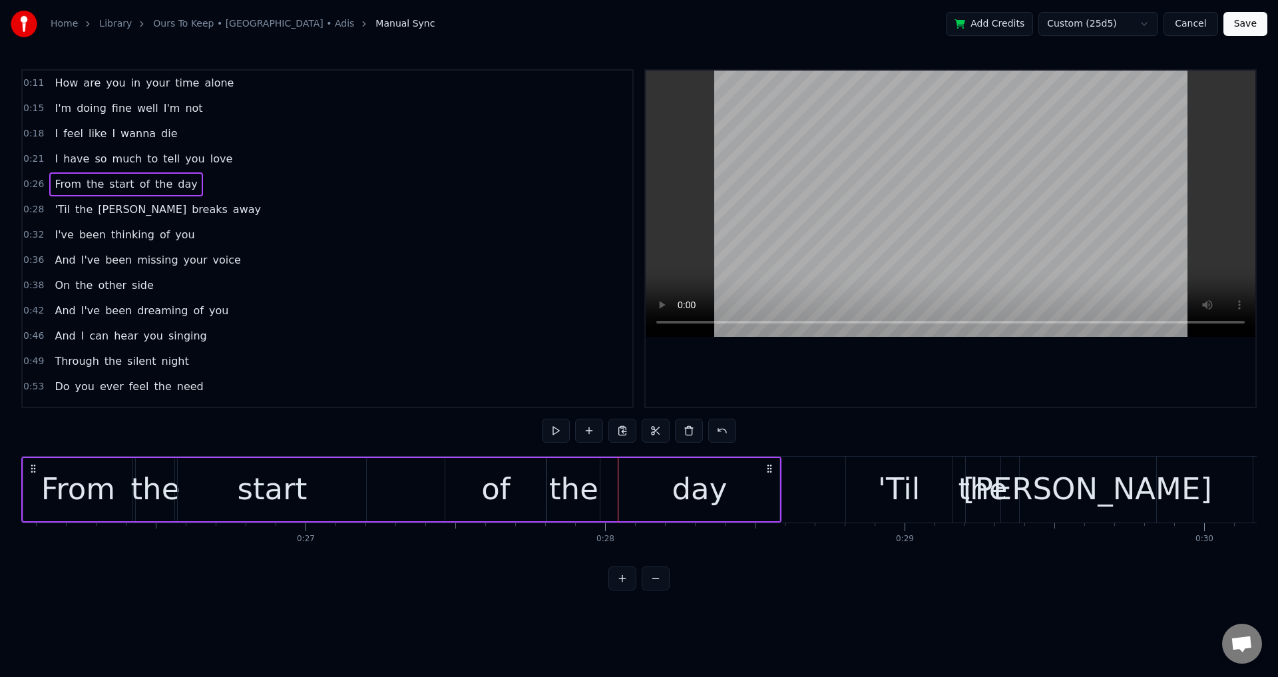
click at [621, 495] on div "day" at bounding box center [699, 489] width 160 height 63
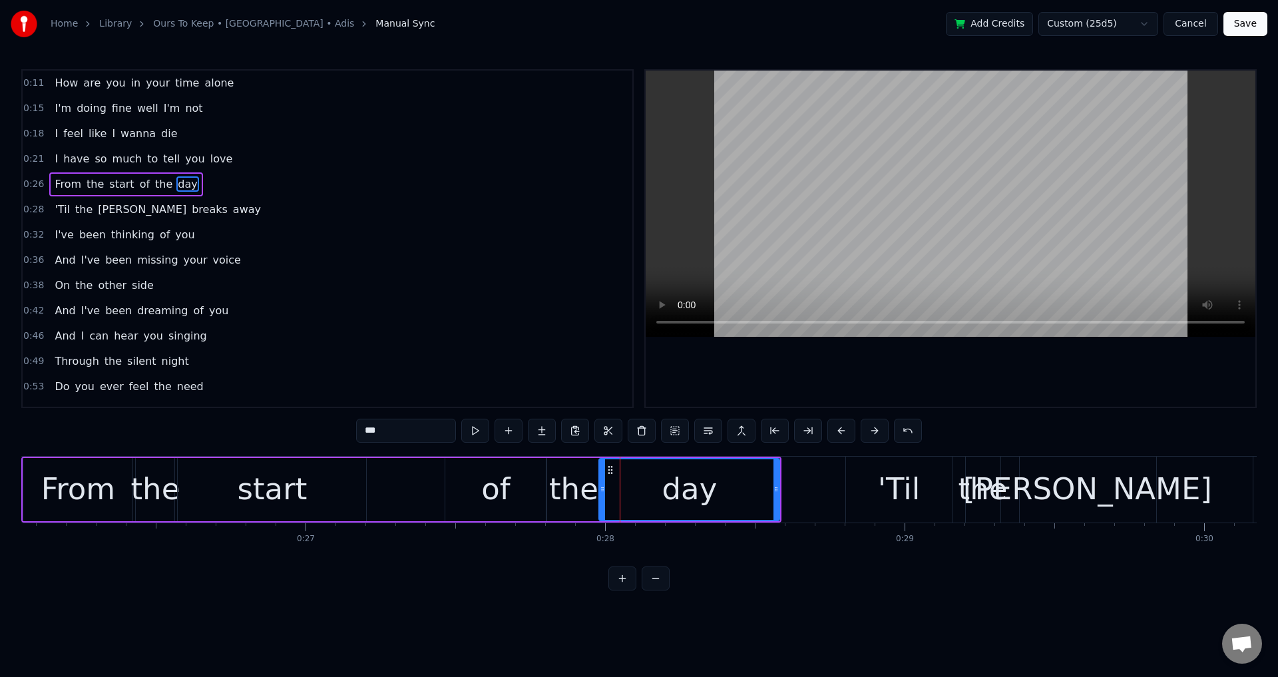
drag, startPoint x: 623, startPoint y: 490, endPoint x: 599, endPoint y: 494, distance: 24.3
click at [600, 494] on icon at bounding box center [602, 489] width 5 height 11
click at [428, 486] on div "From the start of the day" at bounding box center [401, 490] width 760 height 66
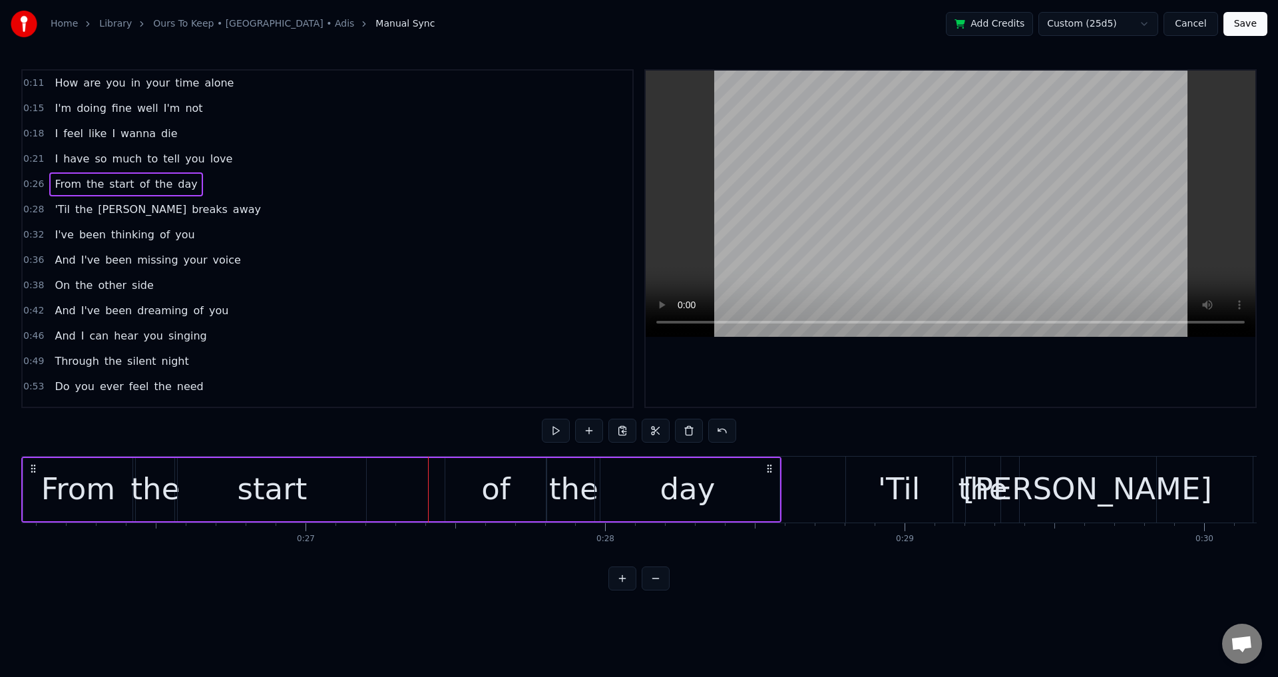
click at [872, 358] on div at bounding box center [951, 239] width 610 height 336
click at [961, 363] on div at bounding box center [951, 239] width 610 height 336
click at [905, 460] on div "'Til" at bounding box center [899, 490] width 107 height 66
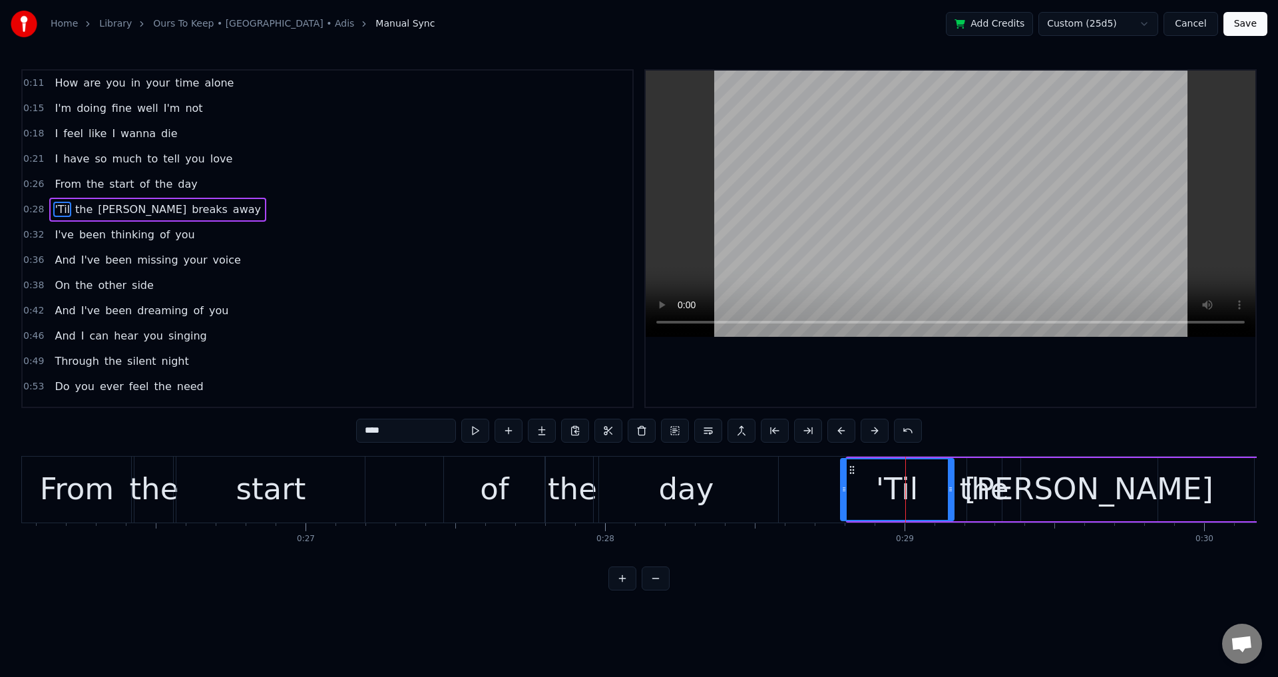
drag, startPoint x: 849, startPoint y: 478, endPoint x: 827, endPoint y: 479, distance: 22.7
click at [841, 482] on div at bounding box center [843, 489] width 5 height 61
click at [961, 480] on div "'Til the [PERSON_NAME] breaks away" at bounding box center [1245, 490] width 845 height 66
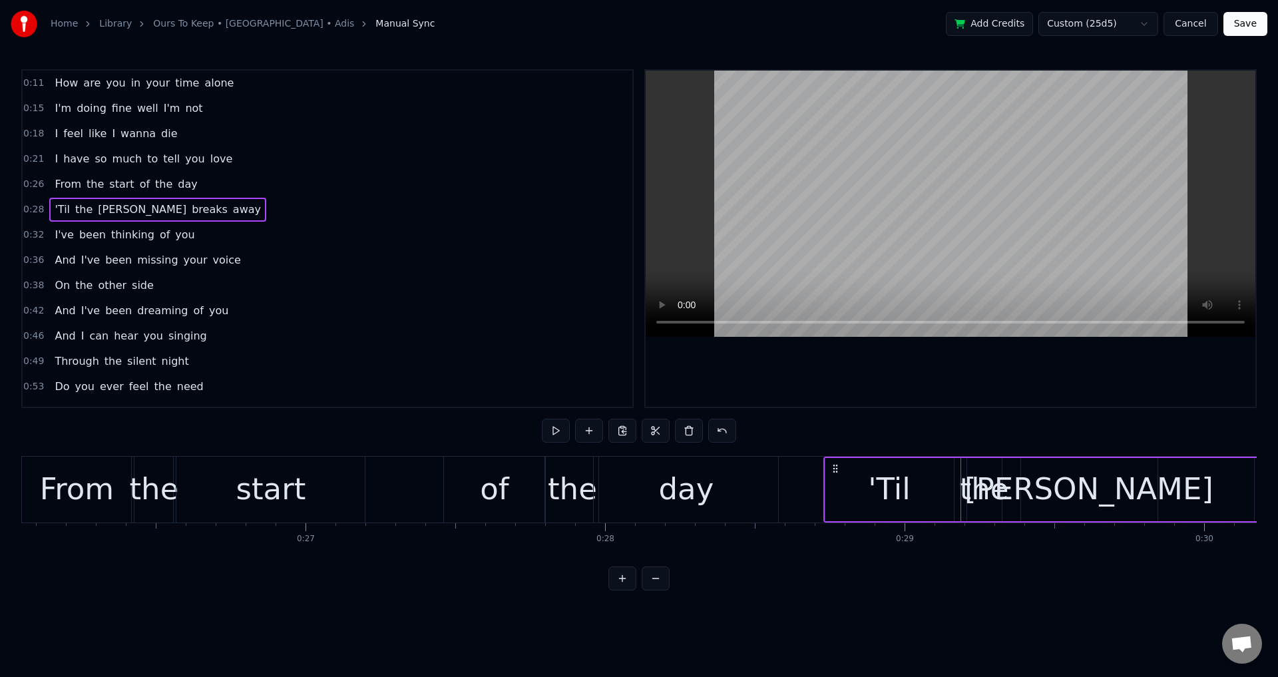
click at [980, 486] on div "the" at bounding box center [984, 489] width 49 height 45
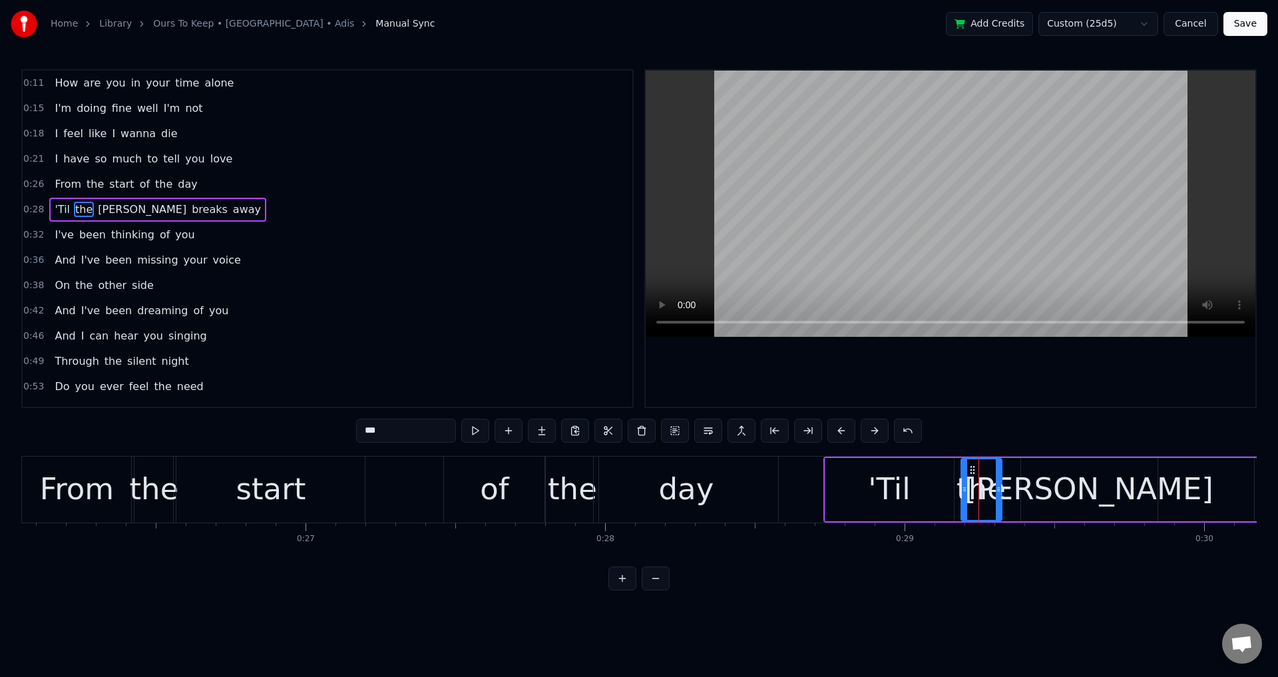
drag, startPoint x: 970, startPoint y: 483, endPoint x: 960, endPoint y: 483, distance: 10.0
click at [962, 483] on div at bounding box center [964, 489] width 5 height 61
drag, startPoint x: 1026, startPoint y: 483, endPoint x: 1016, endPoint y: 485, distance: 10.1
click at [1026, 484] on div "[PERSON_NAME]" at bounding box center [1089, 489] width 136 height 63
type input "****"
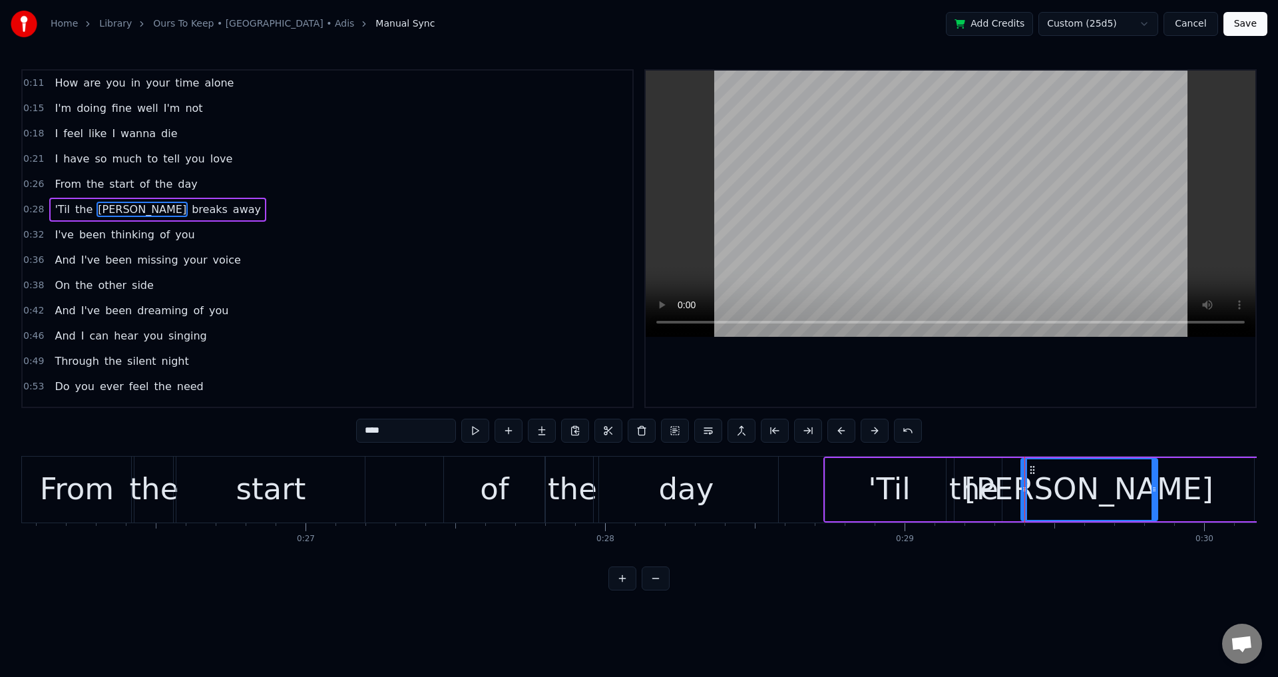
drag, startPoint x: 1025, startPoint y: 479, endPoint x: 1018, endPoint y: 479, distance: 7.4
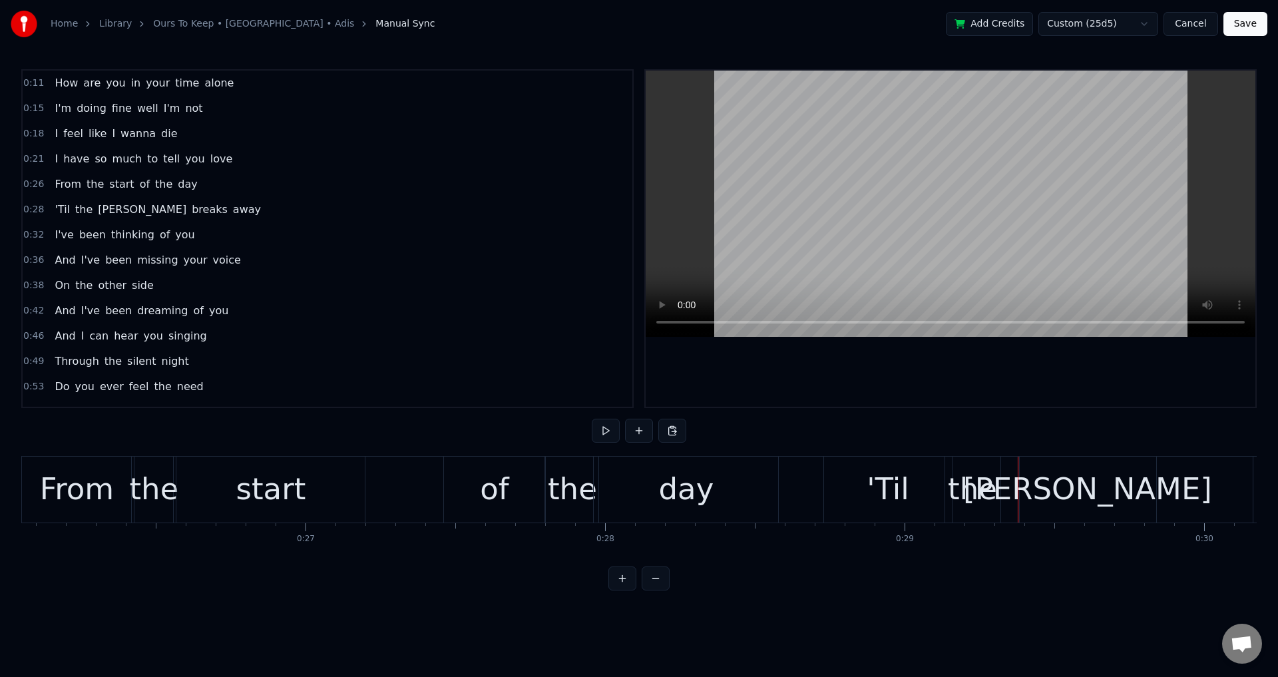
click at [1020, 479] on div "[PERSON_NAME]" at bounding box center [1088, 490] width 136 height 66
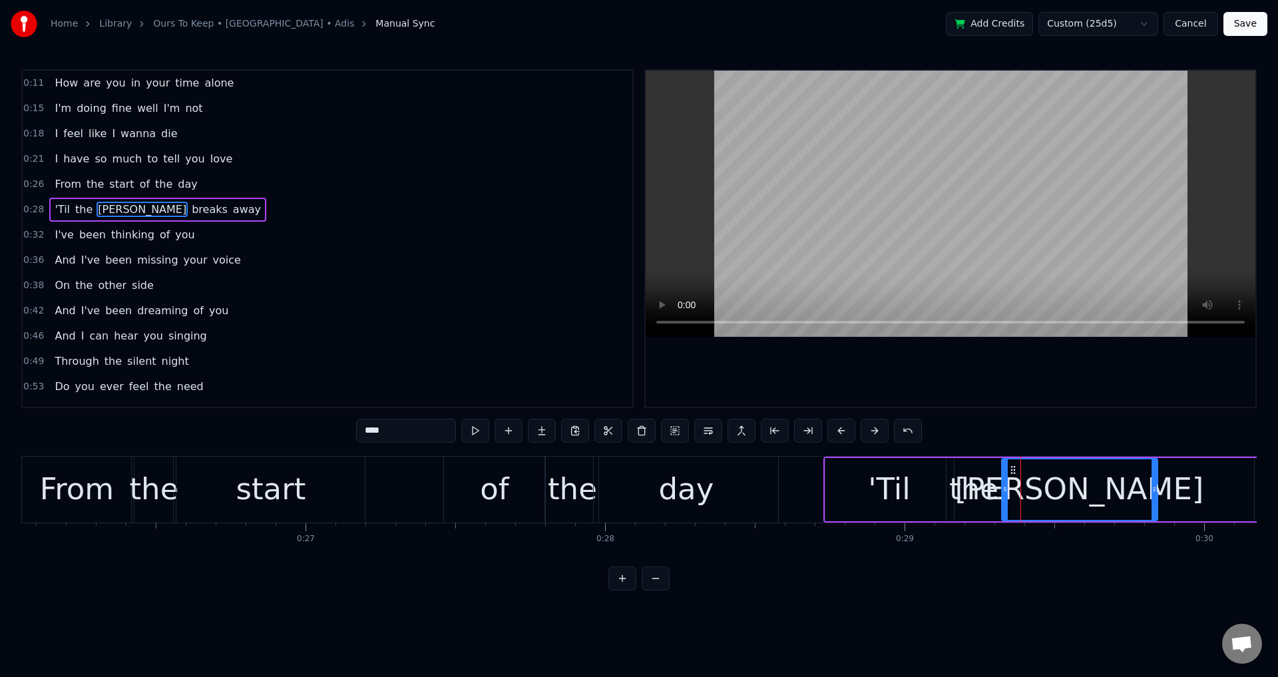
drag, startPoint x: 1020, startPoint y: 485, endPoint x: 1004, endPoint y: 488, distance: 16.2
click at [1004, 488] on icon at bounding box center [1004, 489] width 5 height 11
click at [972, 485] on div "the" at bounding box center [973, 489] width 49 height 45
type input "***"
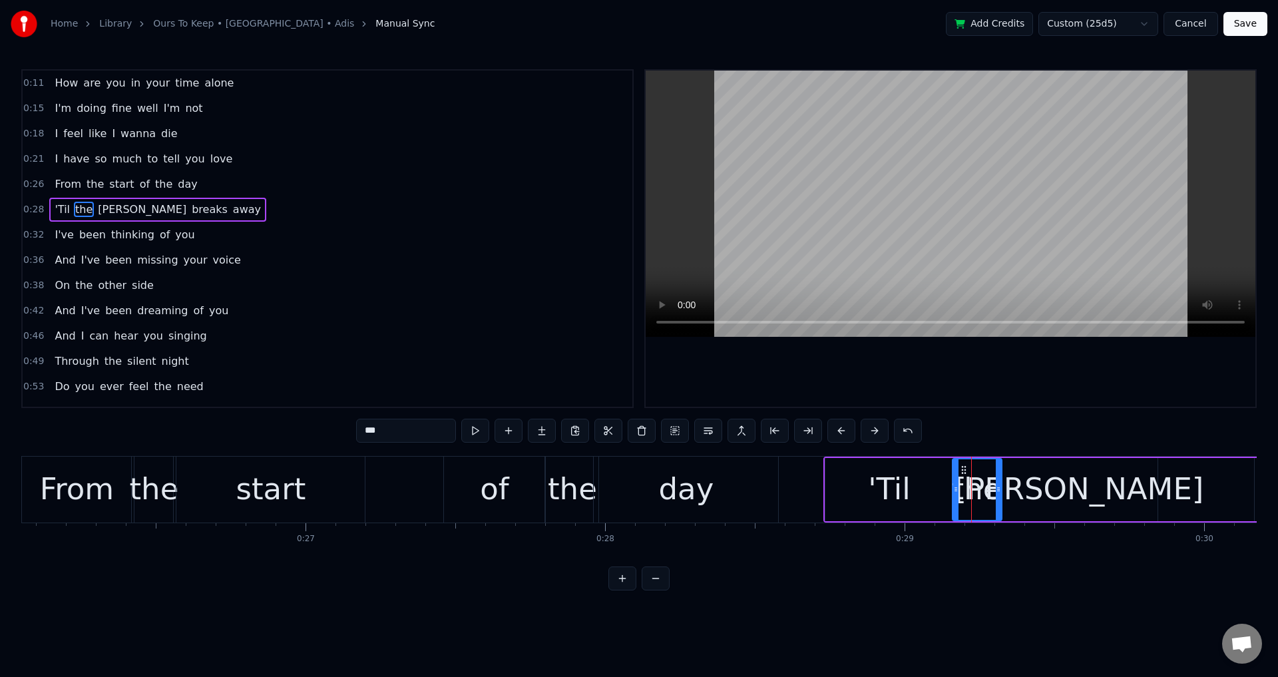
click at [956, 483] on div at bounding box center [955, 489] width 5 height 61
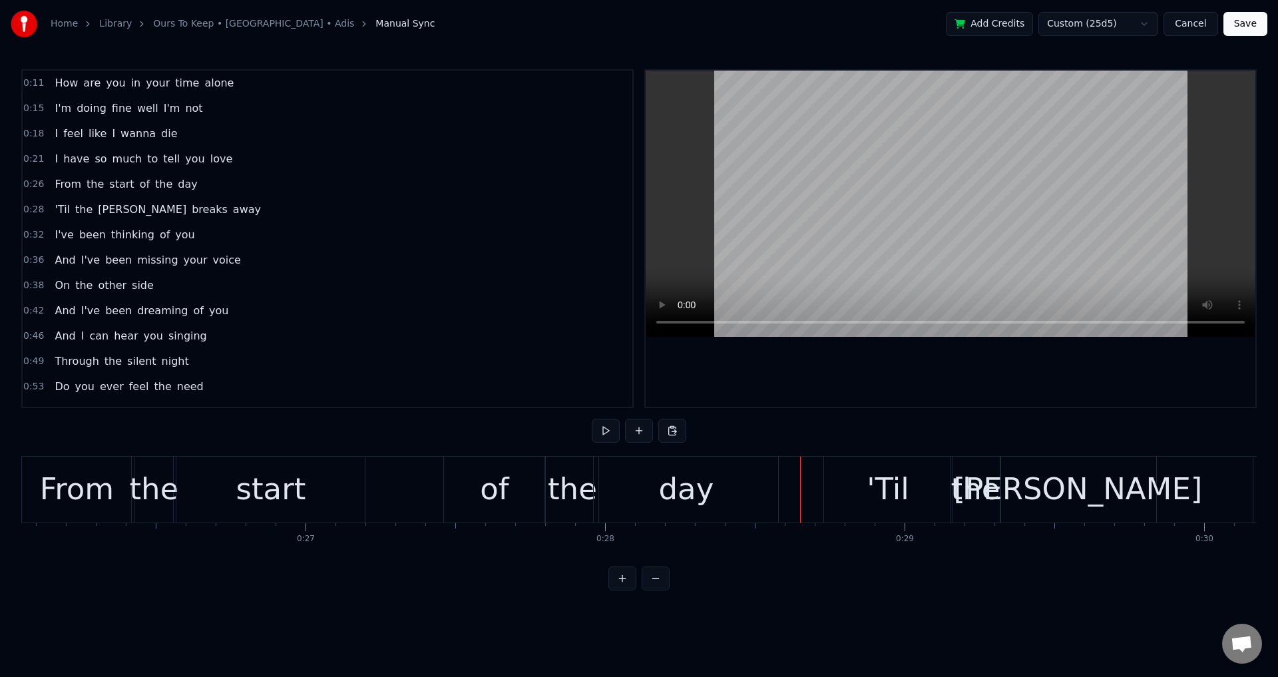
click at [915, 413] on div "0:11 How are you in your time alone 0:15 I'm doing fine well I'm not 0:18 I fee…" at bounding box center [638, 329] width 1235 height 521
click at [913, 397] on div at bounding box center [951, 239] width 610 height 336
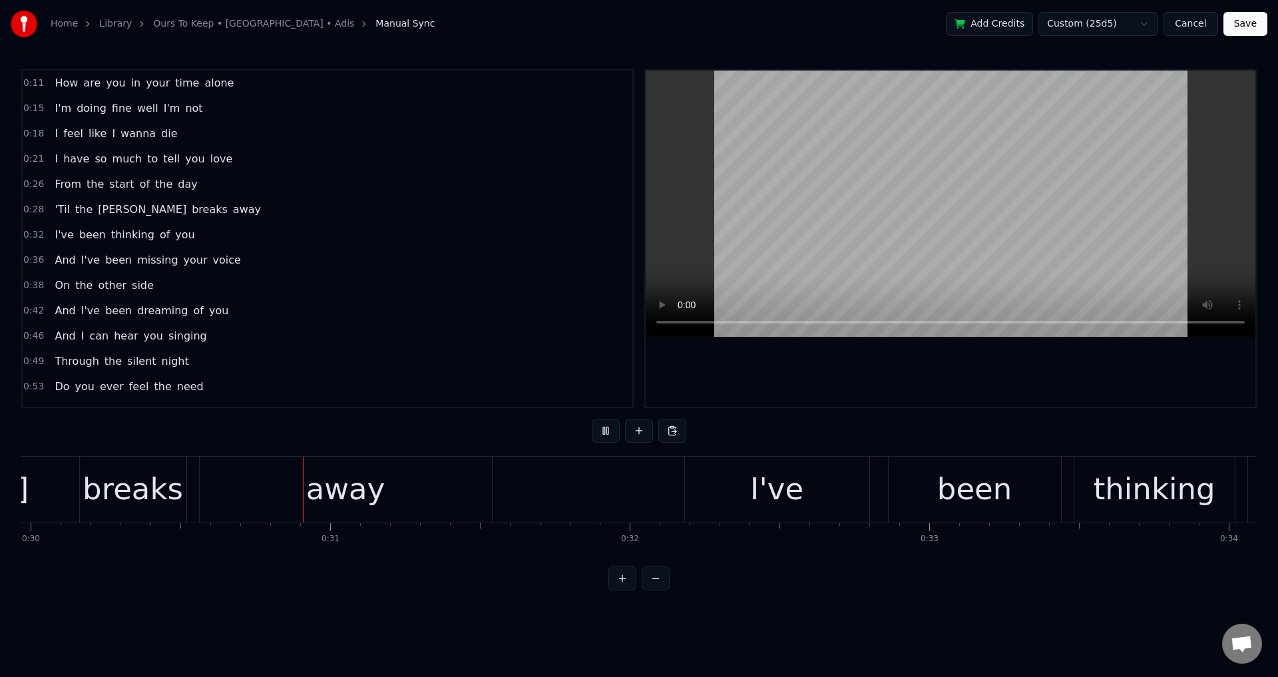
click at [945, 397] on div at bounding box center [951, 239] width 610 height 336
click at [187, 491] on div "'Til the [PERSON_NAME] breaks away" at bounding box center [72, 490] width 845 height 66
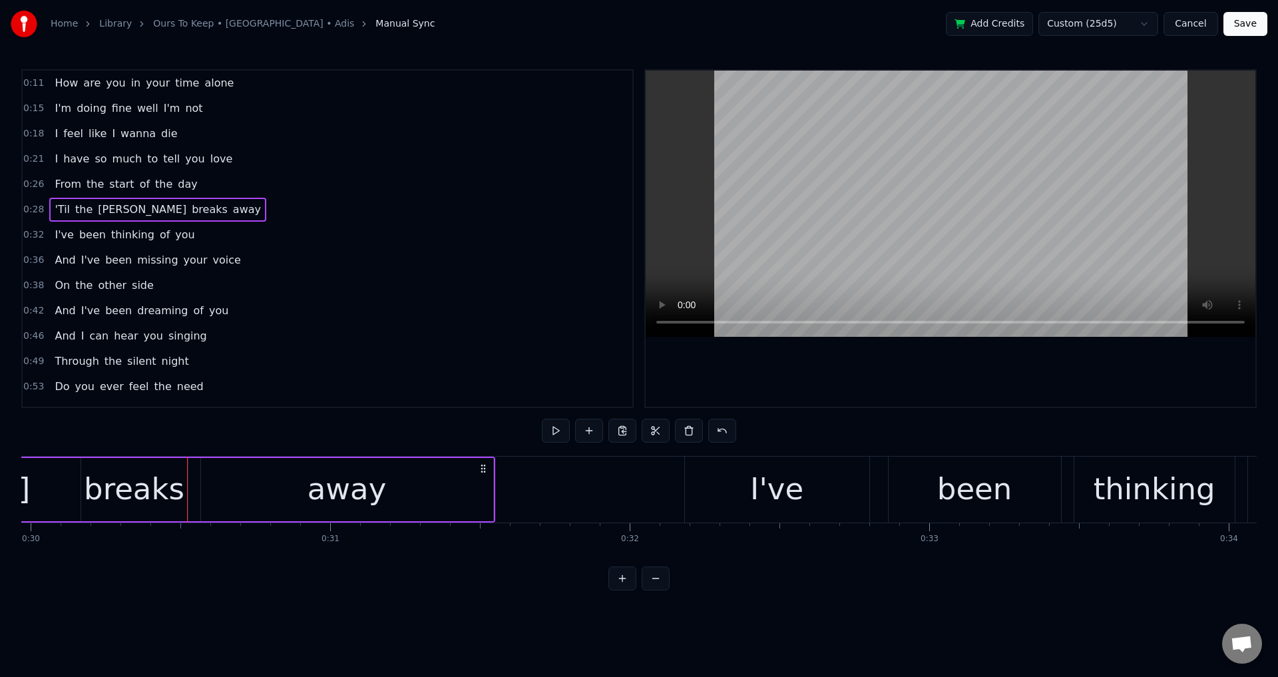
click at [200, 491] on div "away" at bounding box center [347, 489] width 294 height 63
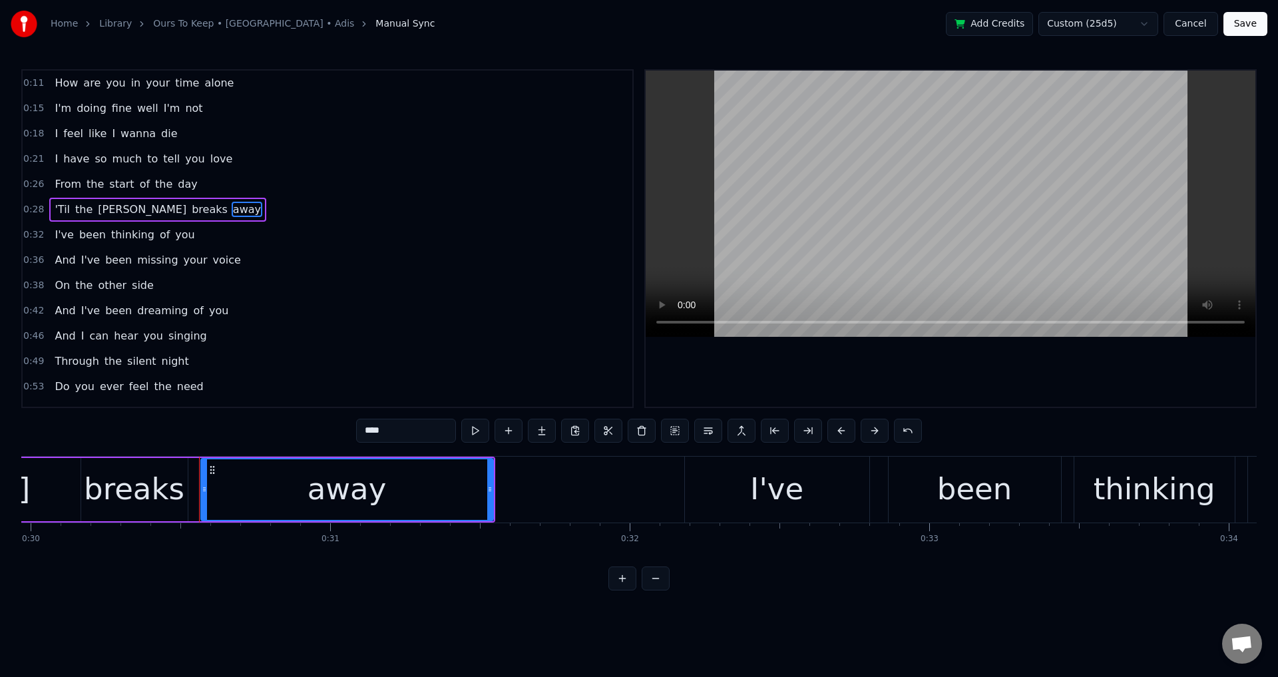
click at [176, 485] on div "breaks" at bounding box center [134, 489] width 101 height 45
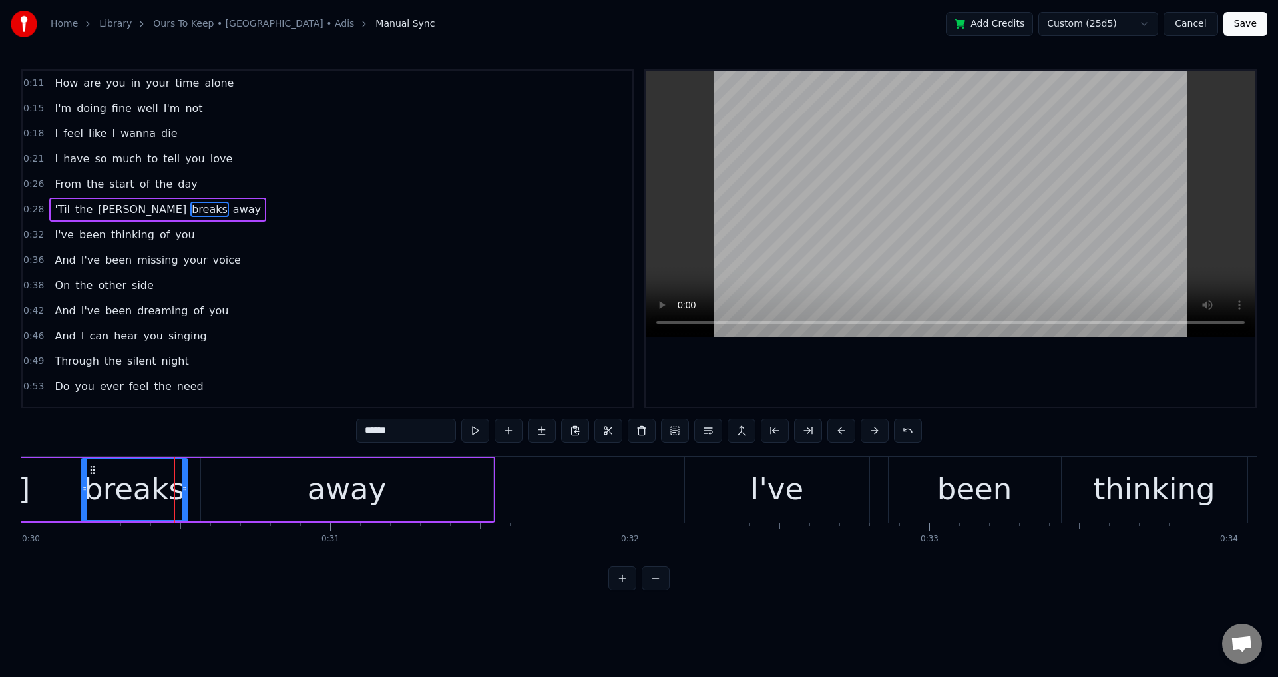
click at [187, 481] on div "breaks" at bounding box center [135, 489] width 108 height 63
click at [212, 477] on div "away" at bounding box center [347, 489] width 292 height 63
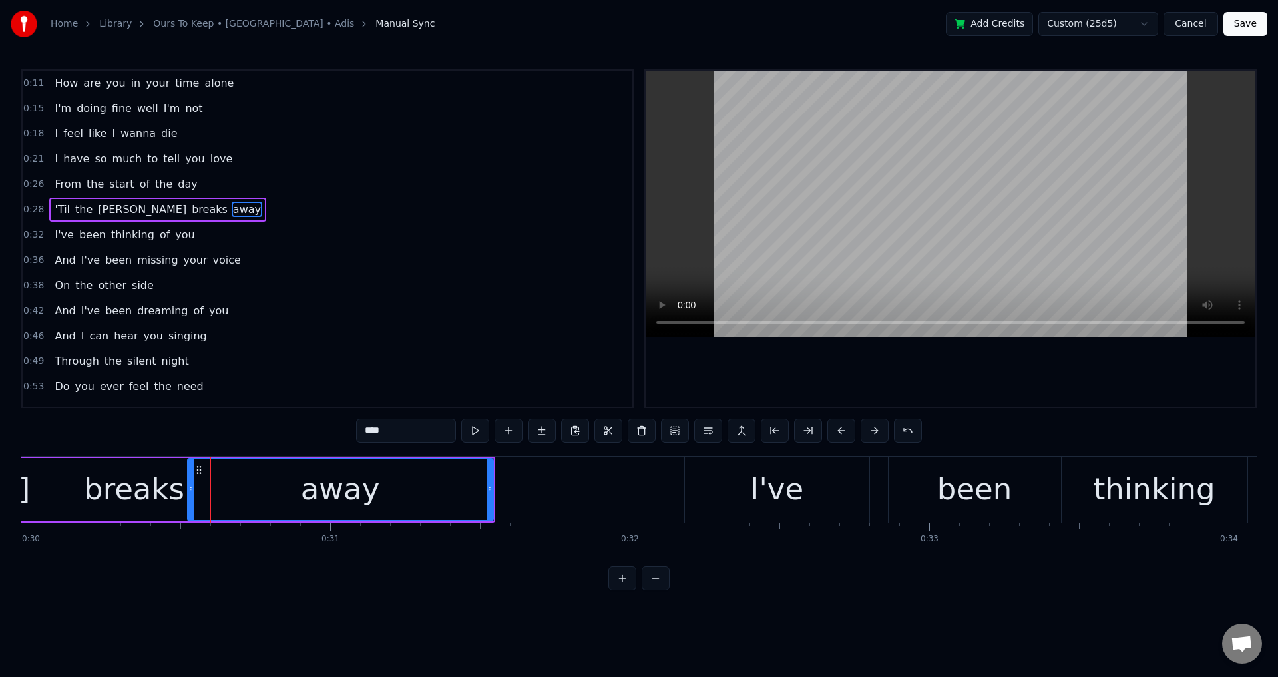
drag, startPoint x: 206, startPoint y: 479, endPoint x: 190, endPoint y: 479, distance: 15.3
click at [191, 479] on div at bounding box center [190, 489] width 5 height 61
click at [175, 482] on div "breaks" at bounding box center [134, 489] width 101 height 45
type input "******"
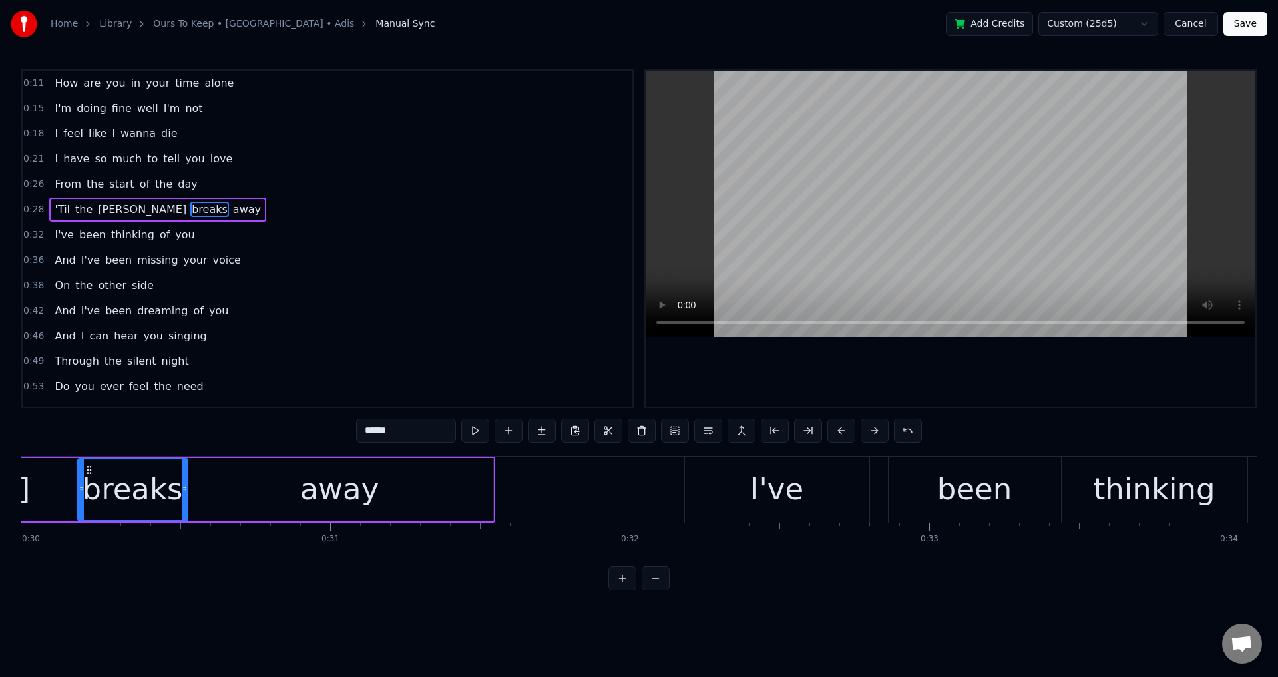
click at [82, 488] on circle at bounding box center [81, 487] width 1 height 1
click at [57, 489] on div "'Til the [PERSON_NAME] breaks away" at bounding box center [72, 490] width 845 height 66
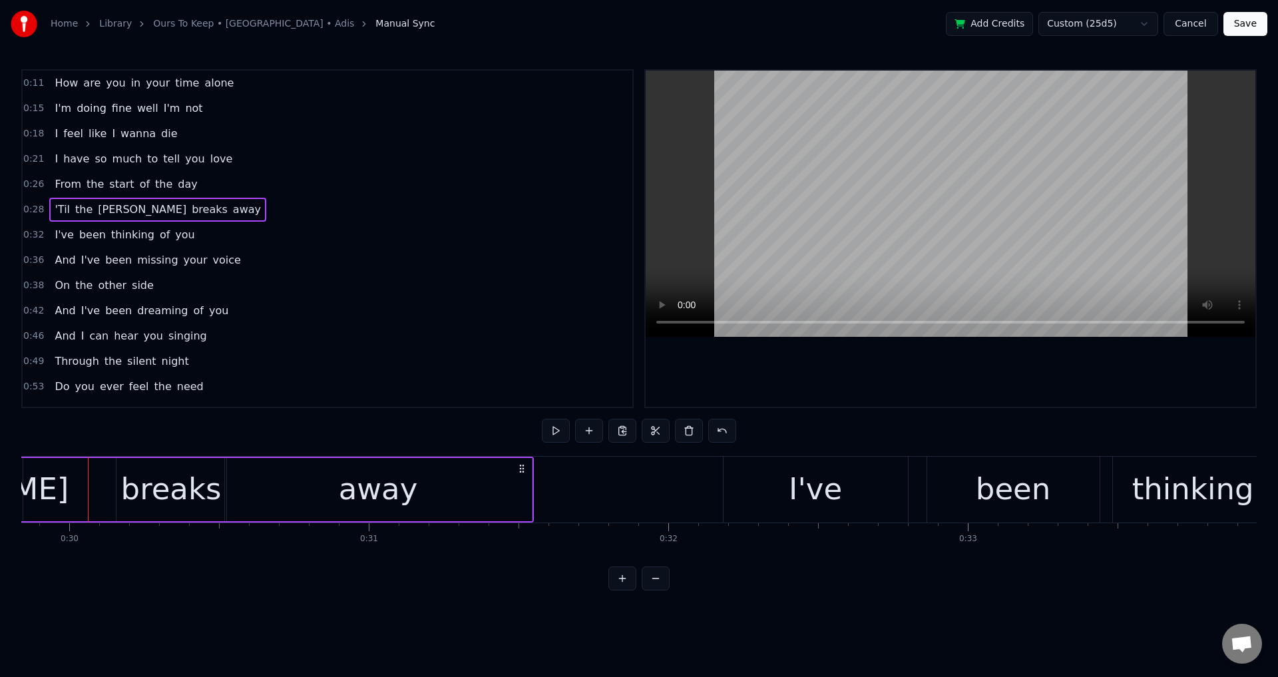
click at [934, 376] on div at bounding box center [951, 239] width 610 height 336
click at [1018, 377] on div at bounding box center [951, 239] width 610 height 336
click at [183, 510] on div "breaks" at bounding box center [171, 489] width 101 height 45
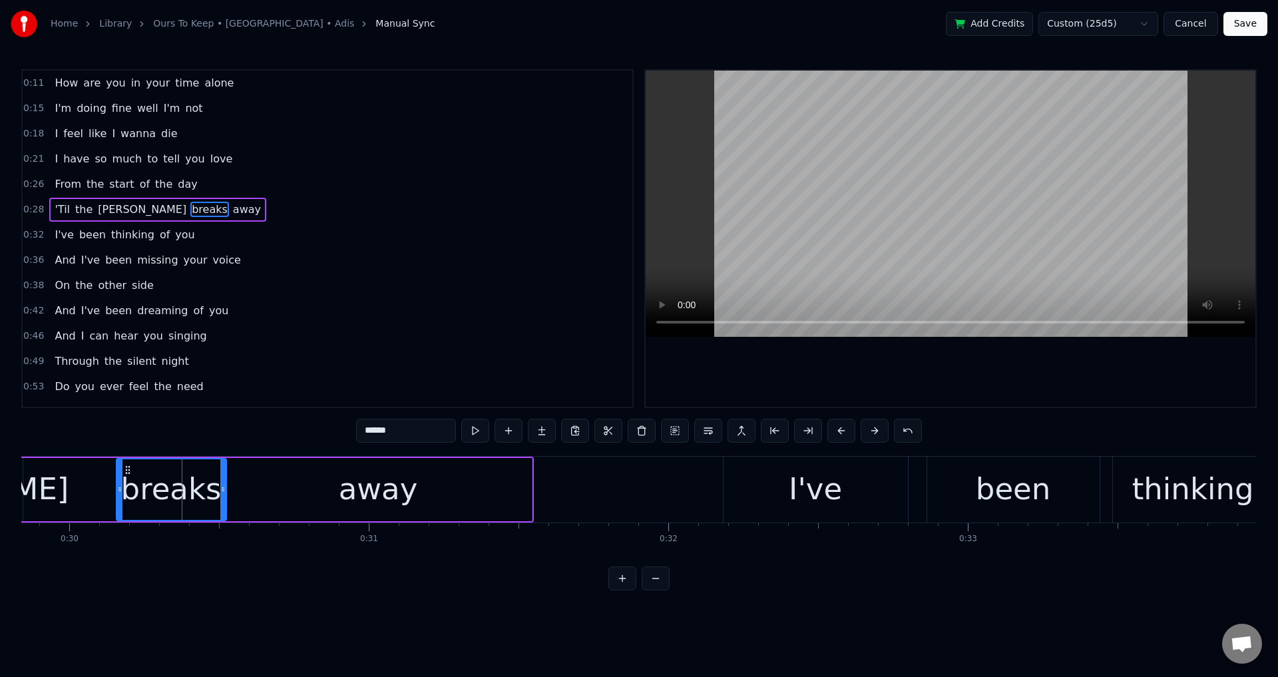
click at [218, 489] on div "breaks" at bounding box center [171, 489] width 108 height 61
drag, startPoint x: 222, startPoint y: 489, endPoint x: 214, endPoint y: 489, distance: 7.4
click at [220, 489] on icon at bounding box center [222, 489] width 5 height 11
click at [235, 497] on div "away" at bounding box center [378, 489] width 307 height 63
type input "****"
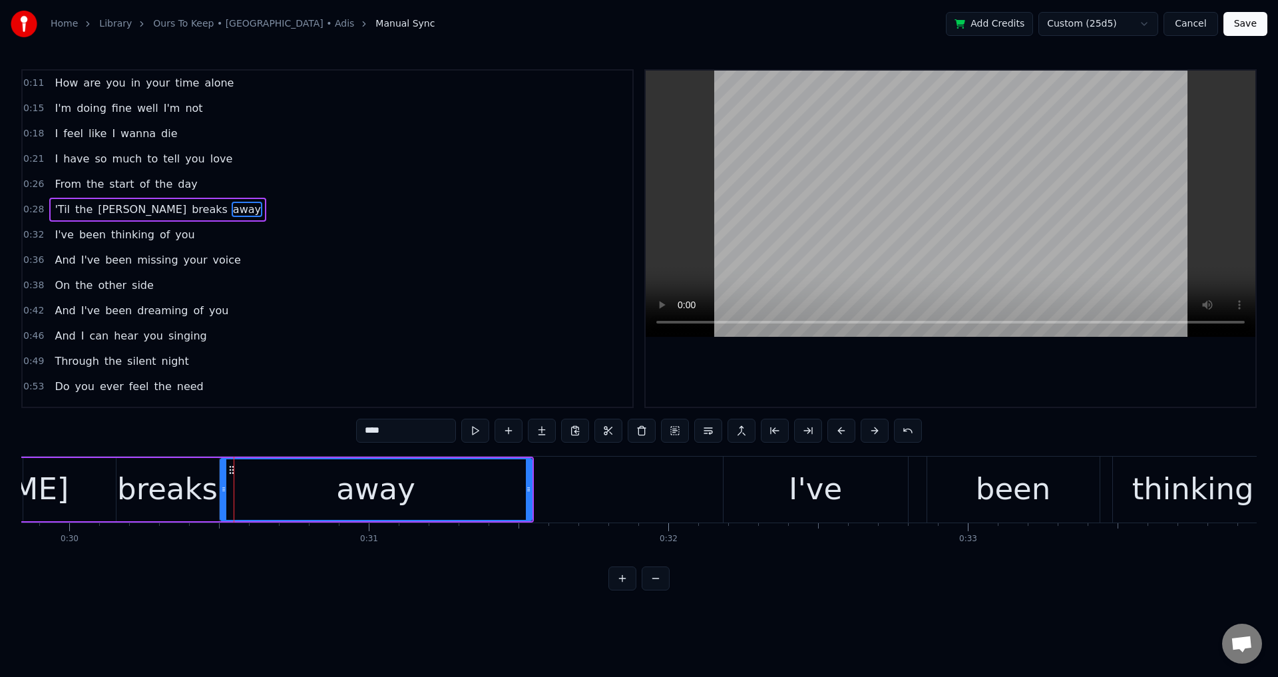
drag, startPoint x: 226, startPoint y: 487, endPoint x: 216, endPoint y: 488, distance: 9.4
click at [221, 488] on icon at bounding box center [223, 489] width 5 height 11
click at [75, 470] on div "'Til the [PERSON_NAME] breaks away" at bounding box center [110, 490] width 845 height 66
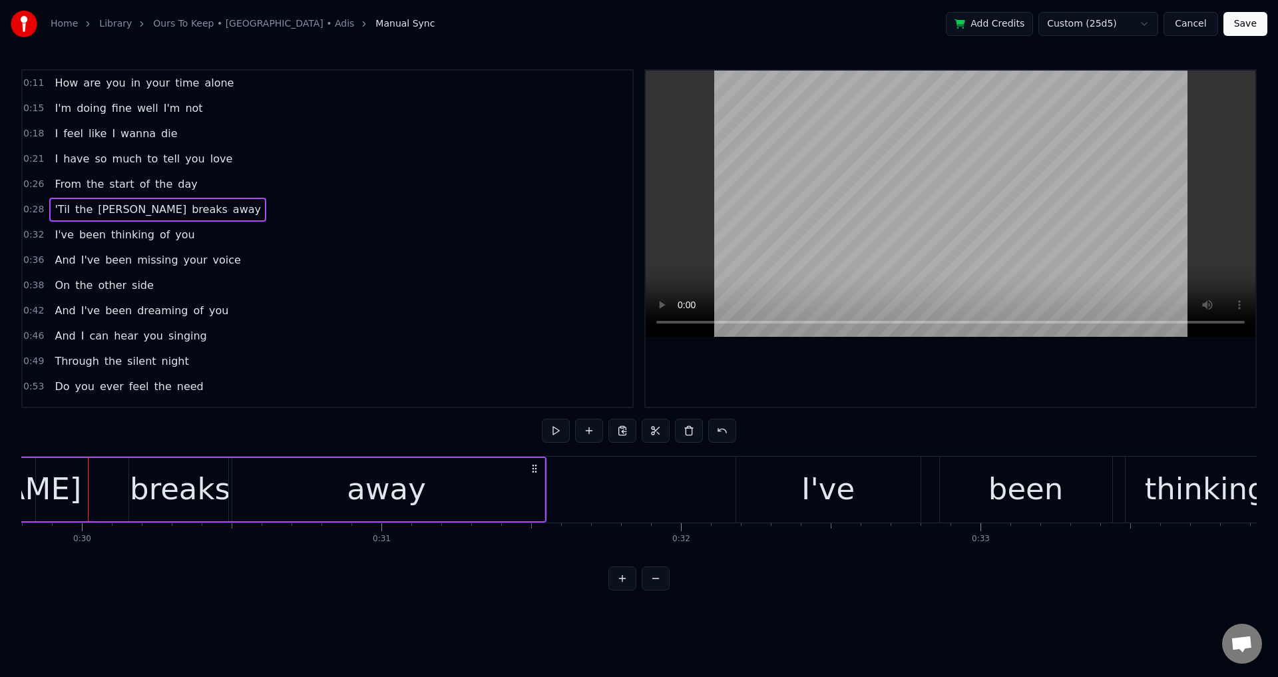
click at [936, 397] on div at bounding box center [951, 239] width 610 height 336
click at [915, 382] on div at bounding box center [951, 239] width 610 height 336
click at [875, 488] on div "I've" at bounding box center [828, 490] width 184 height 66
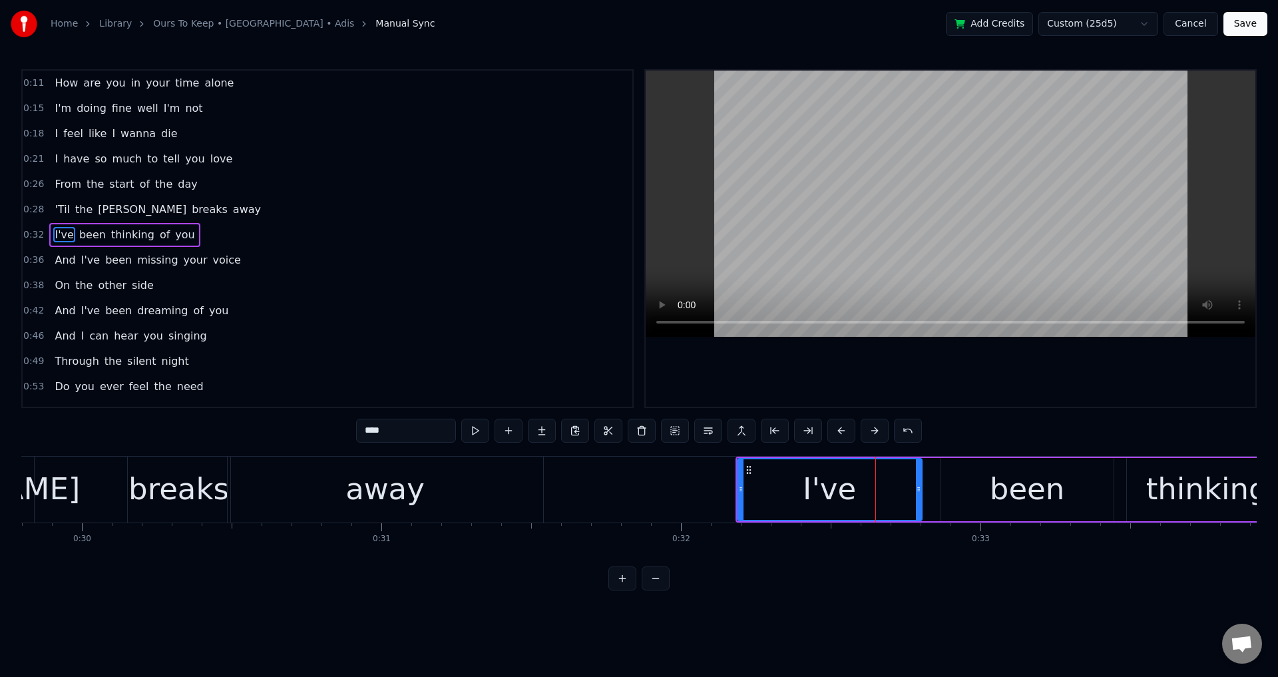
click at [944, 481] on div "been" at bounding box center [1027, 489] width 172 height 63
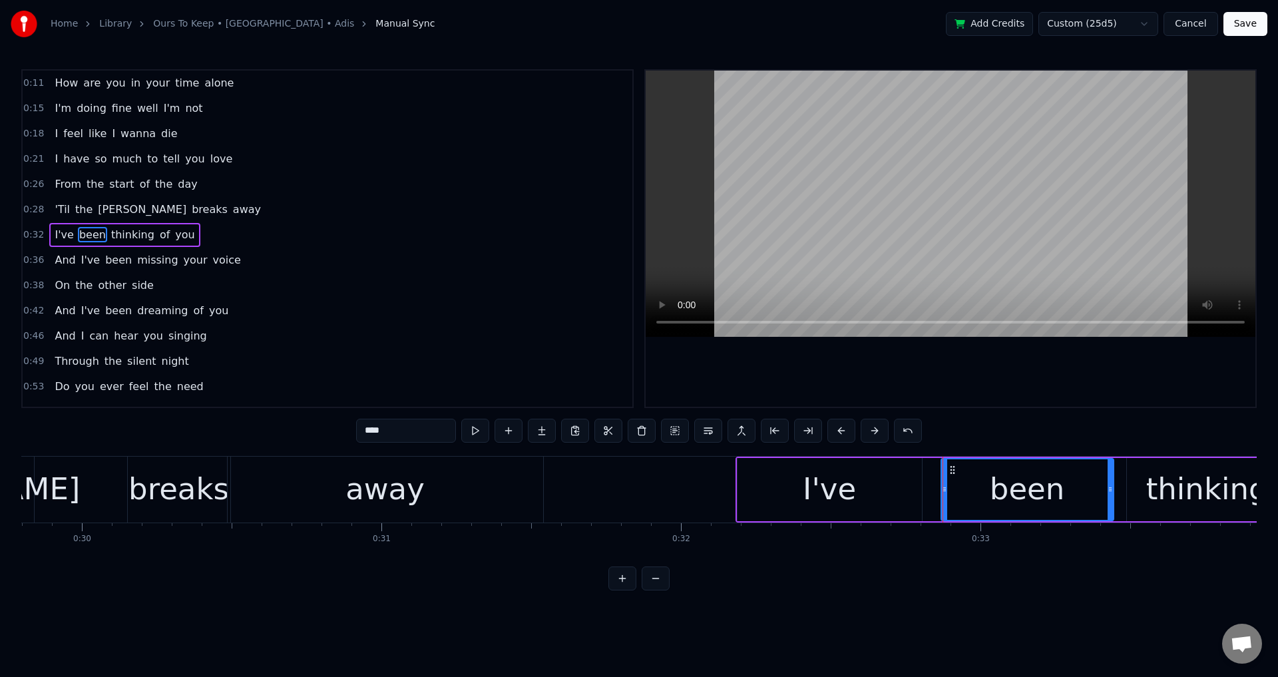
click at [919, 484] on div "I've" at bounding box center [830, 489] width 184 height 63
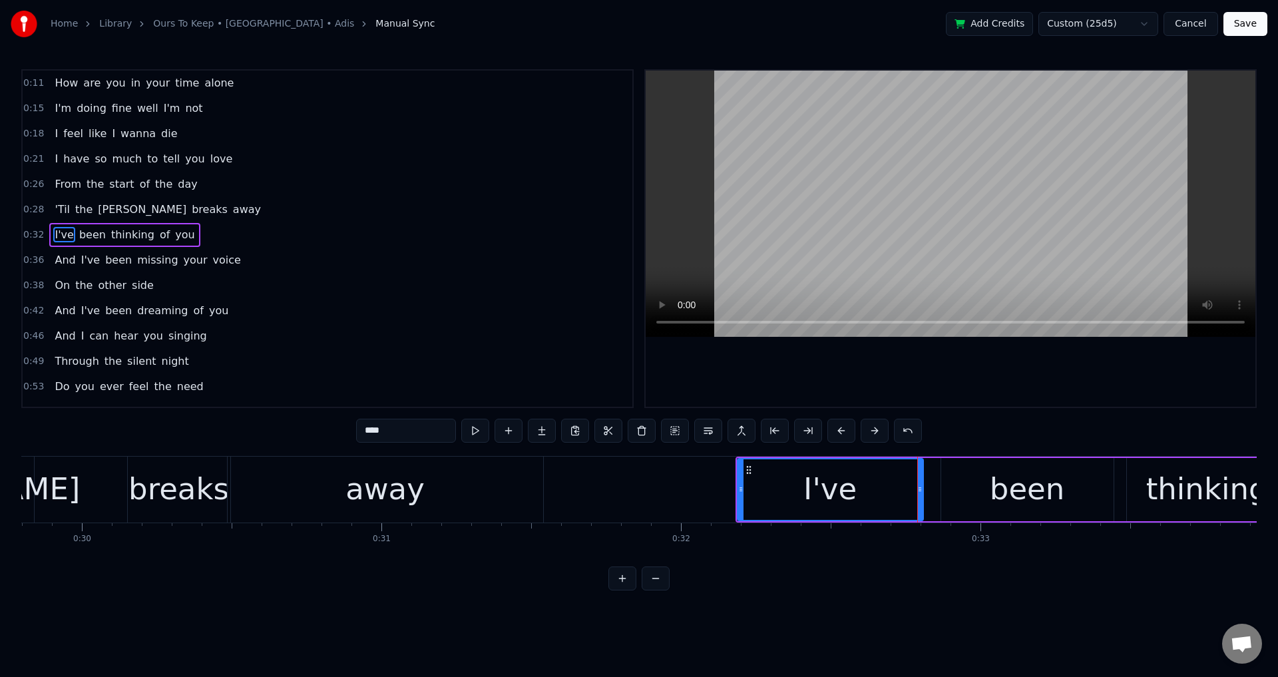
click at [923, 485] on icon at bounding box center [919, 489] width 5 height 11
click at [953, 485] on div "been" at bounding box center [1027, 489] width 172 height 63
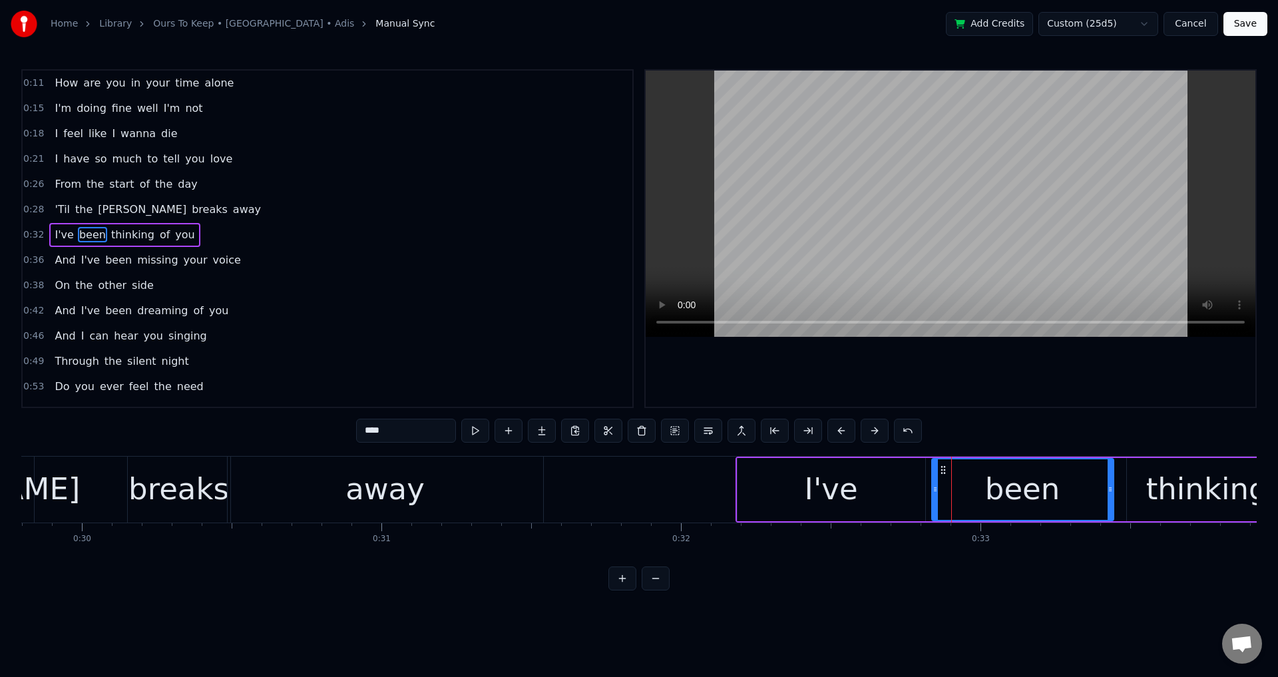
drag, startPoint x: 946, startPoint y: 482, endPoint x: 935, endPoint y: 482, distance: 11.3
click at [936, 482] on div at bounding box center [935, 489] width 5 height 61
click at [924, 483] on div "I've" at bounding box center [832, 489] width 188 height 63
type input "****"
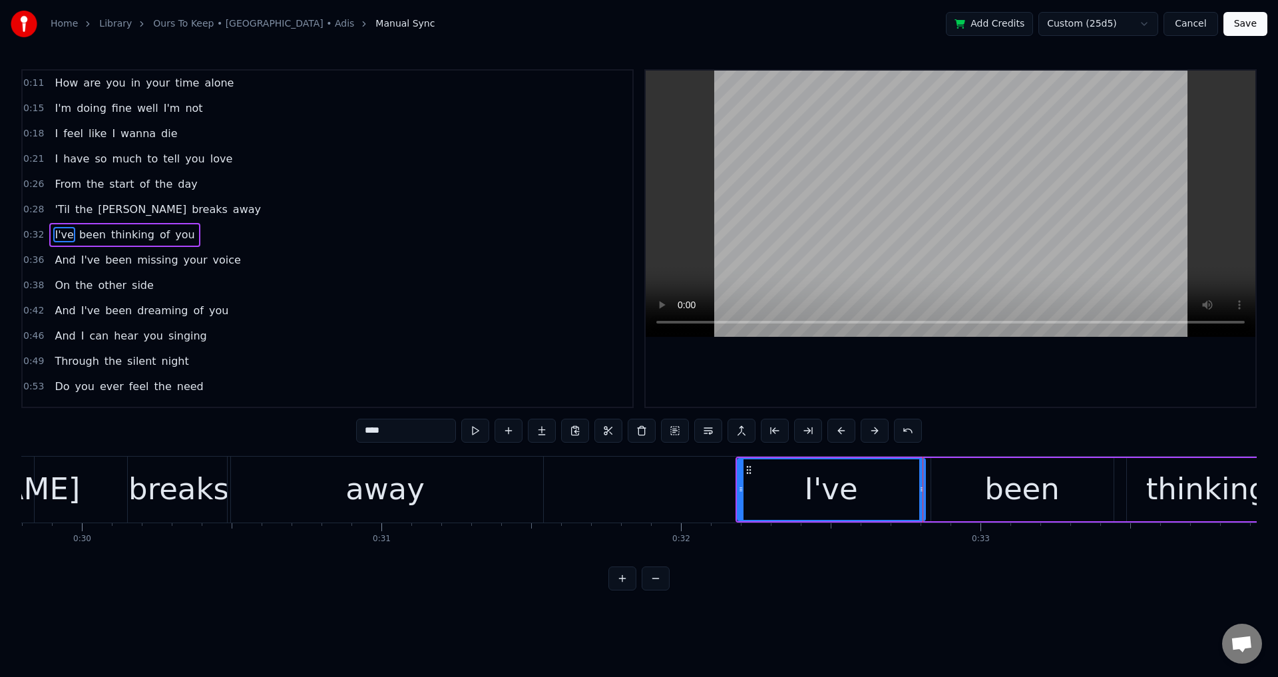
click at [923, 483] on div at bounding box center [923, 490] width 1 height 66
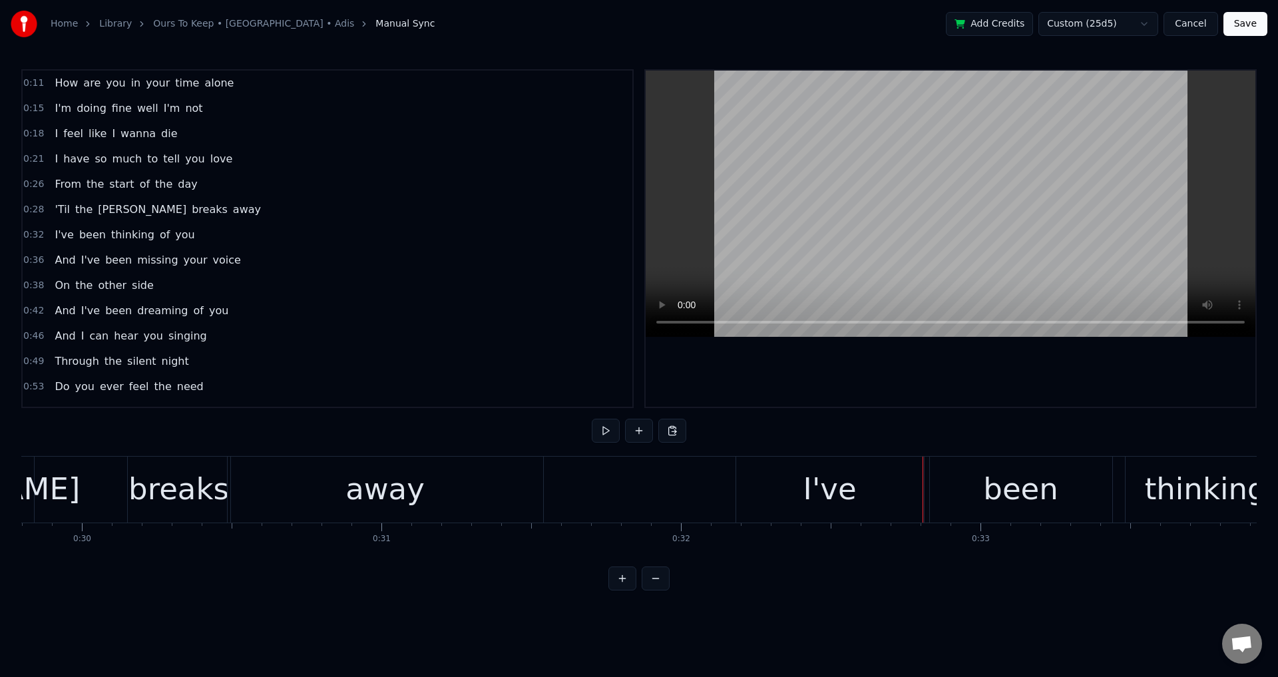
drag, startPoint x: 924, startPoint y: 483, endPoint x: 898, endPoint y: 485, distance: 26.0
click at [923, 483] on div "I've" at bounding box center [830, 490] width 189 height 66
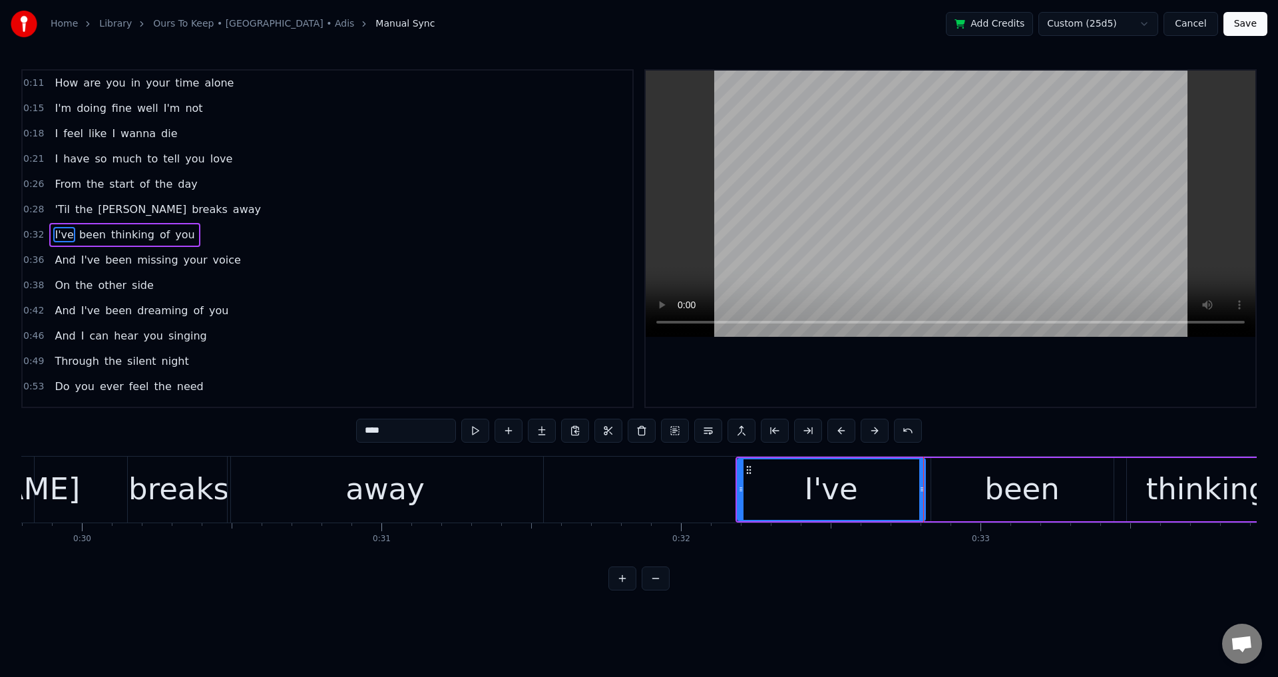
drag, startPoint x: 740, startPoint y: 489, endPoint x: 716, endPoint y: 492, distance: 24.2
click at [738, 492] on icon at bounding box center [740, 489] width 5 height 11
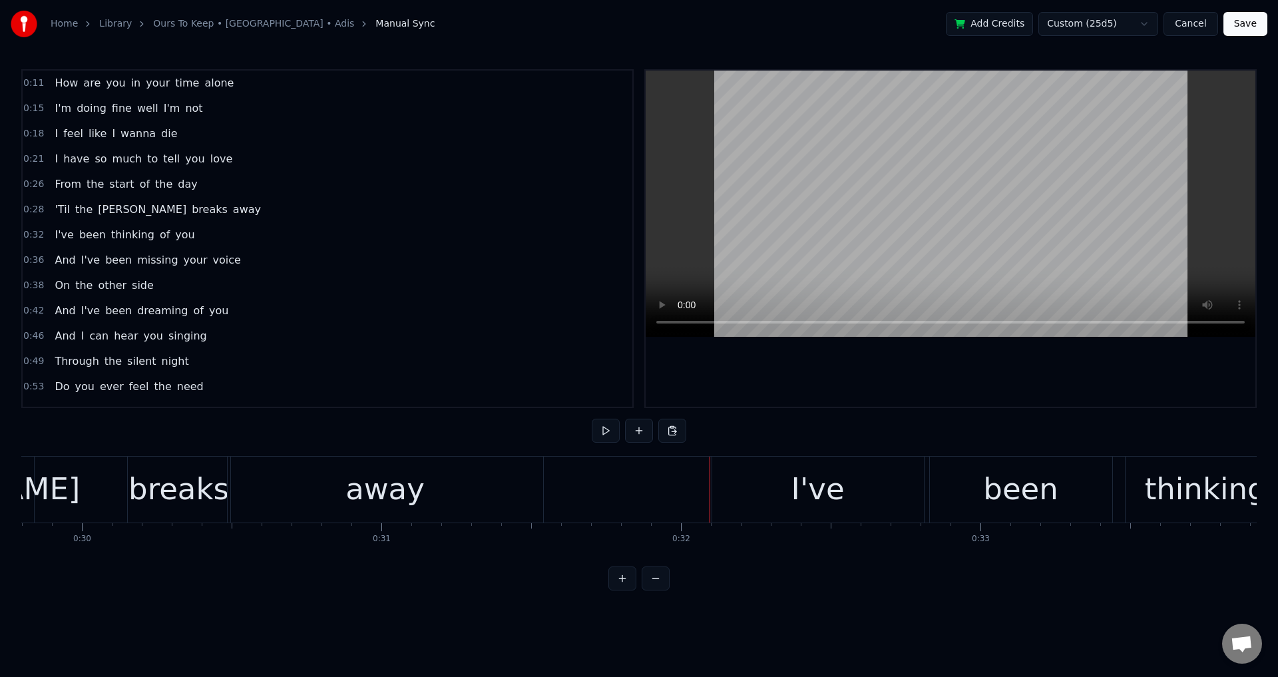
click at [897, 384] on div at bounding box center [951, 239] width 610 height 336
click at [957, 505] on div "been" at bounding box center [1021, 490] width 182 height 66
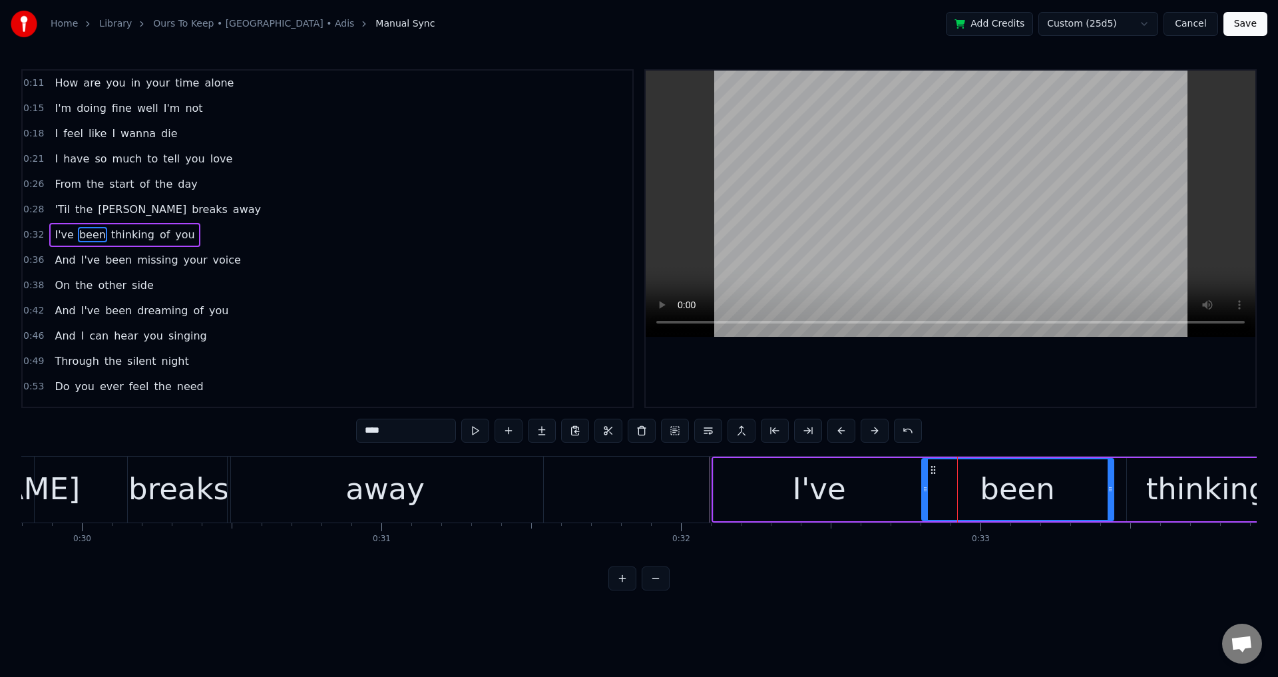
drag, startPoint x: 933, startPoint y: 489, endPoint x: 917, endPoint y: 489, distance: 16.0
click at [923, 489] on icon at bounding box center [925, 489] width 5 height 11
click at [893, 484] on div "I've" at bounding box center [820, 489] width 212 height 63
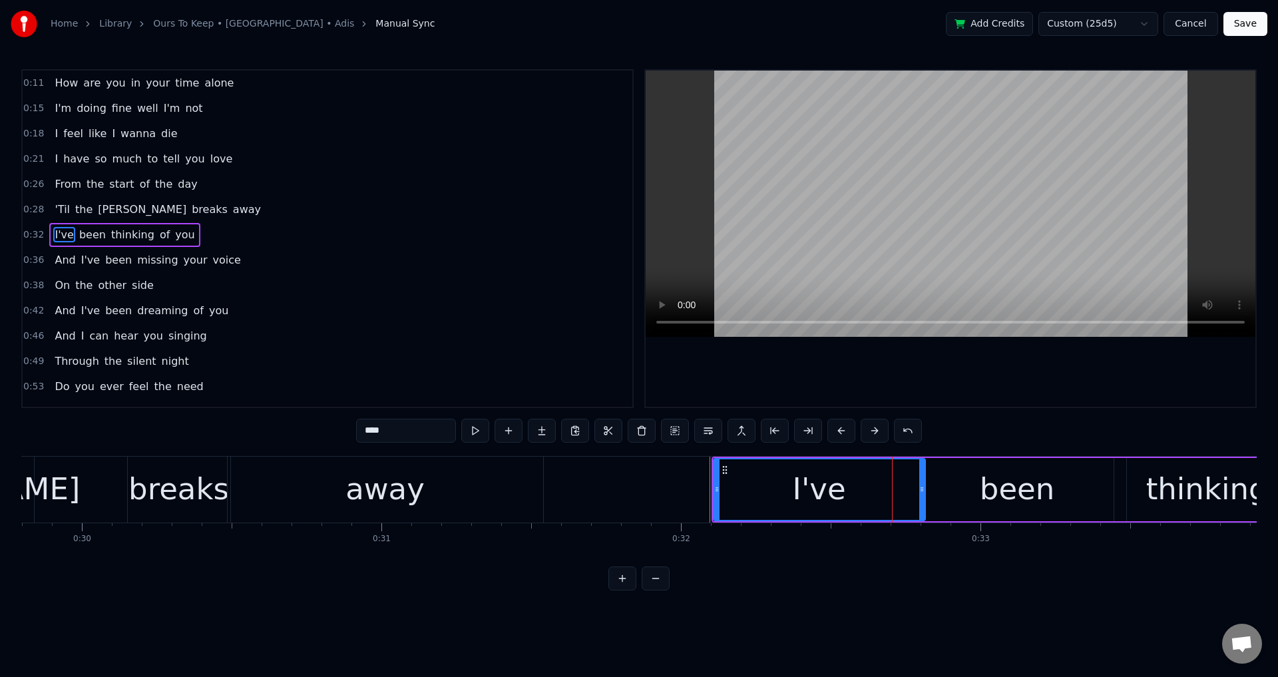
click at [954, 384] on div at bounding box center [951, 239] width 610 height 336
click at [958, 377] on div at bounding box center [951, 239] width 610 height 336
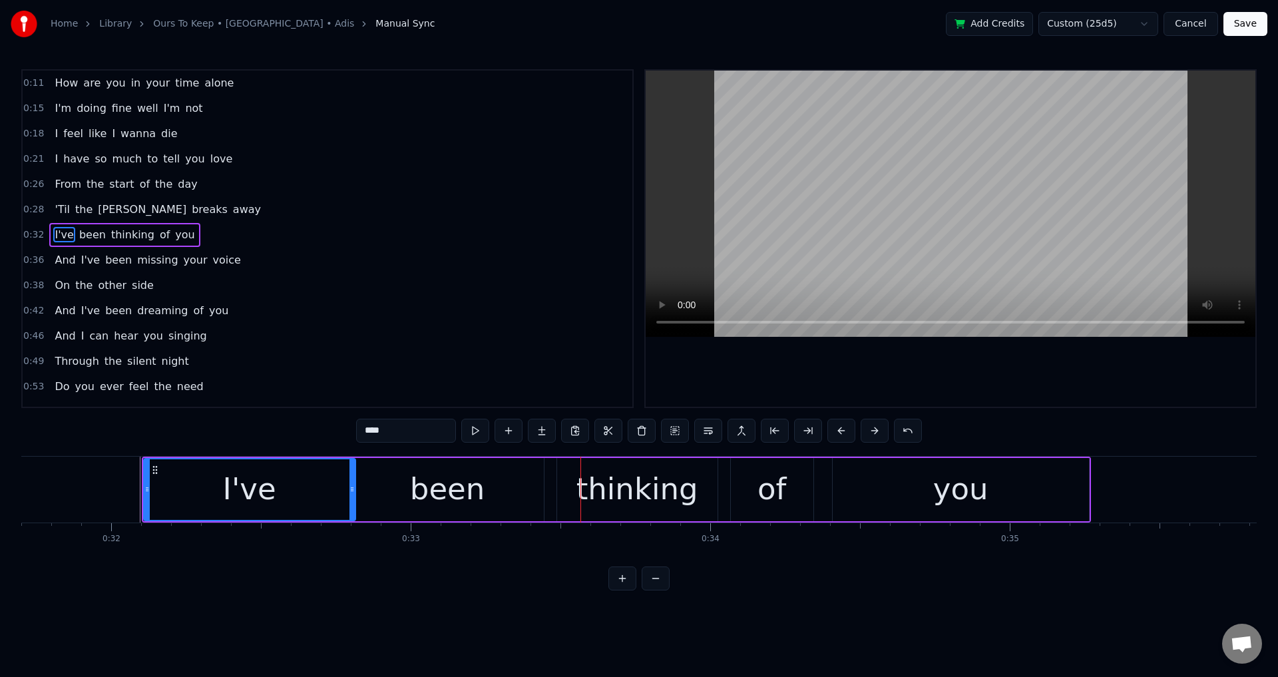
scroll to position [0, 9598]
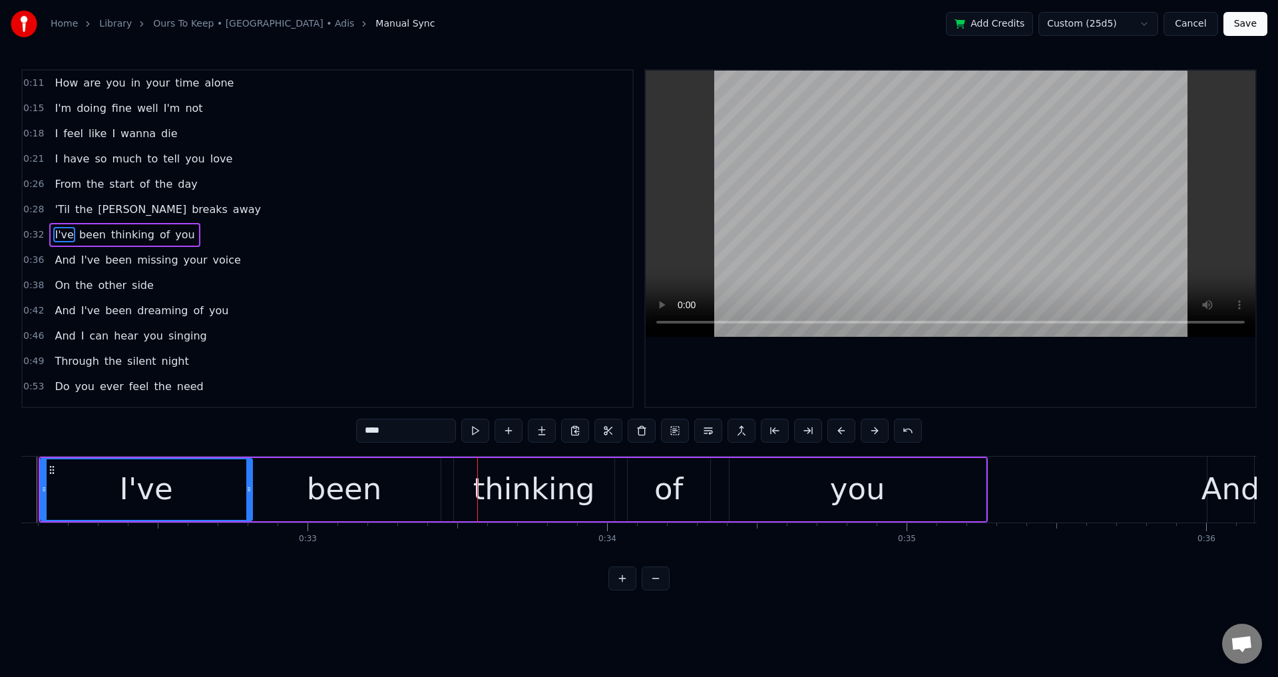
click at [361, 499] on div "been" at bounding box center [344, 489] width 75 height 45
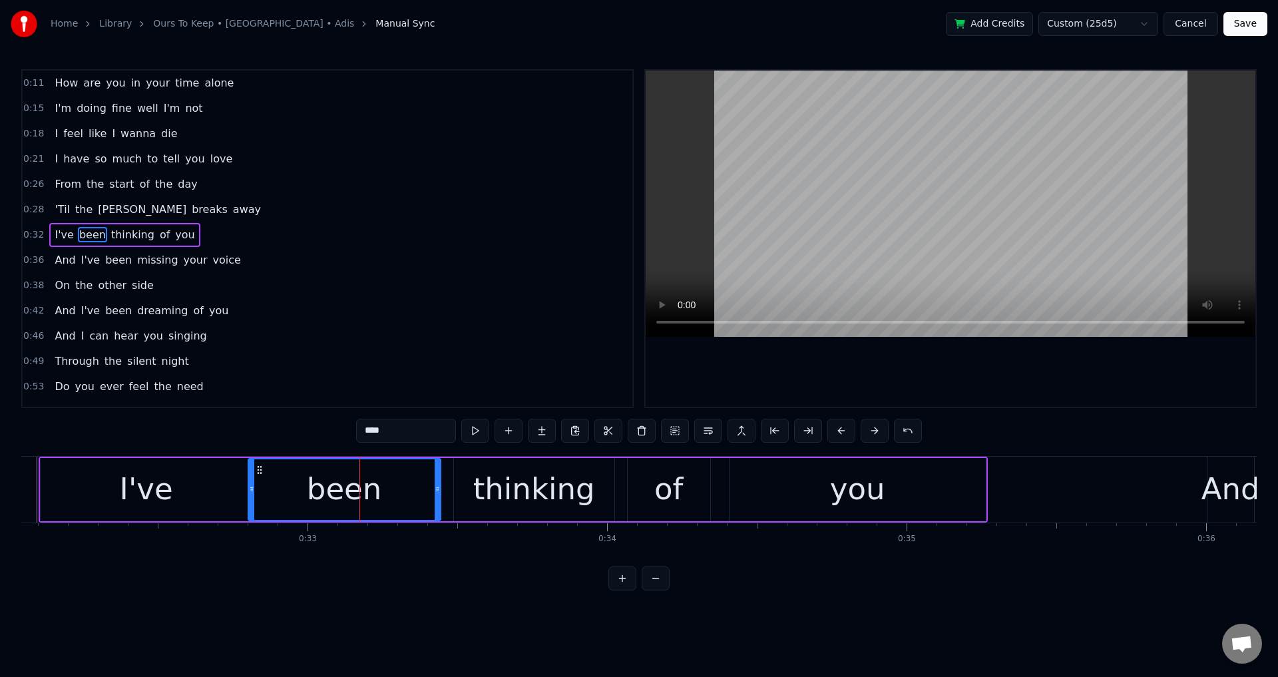
click at [820, 358] on div at bounding box center [951, 239] width 610 height 336
click at [509, 463] on div "thinking" at bounding box center [534, 489] width 160 height 63
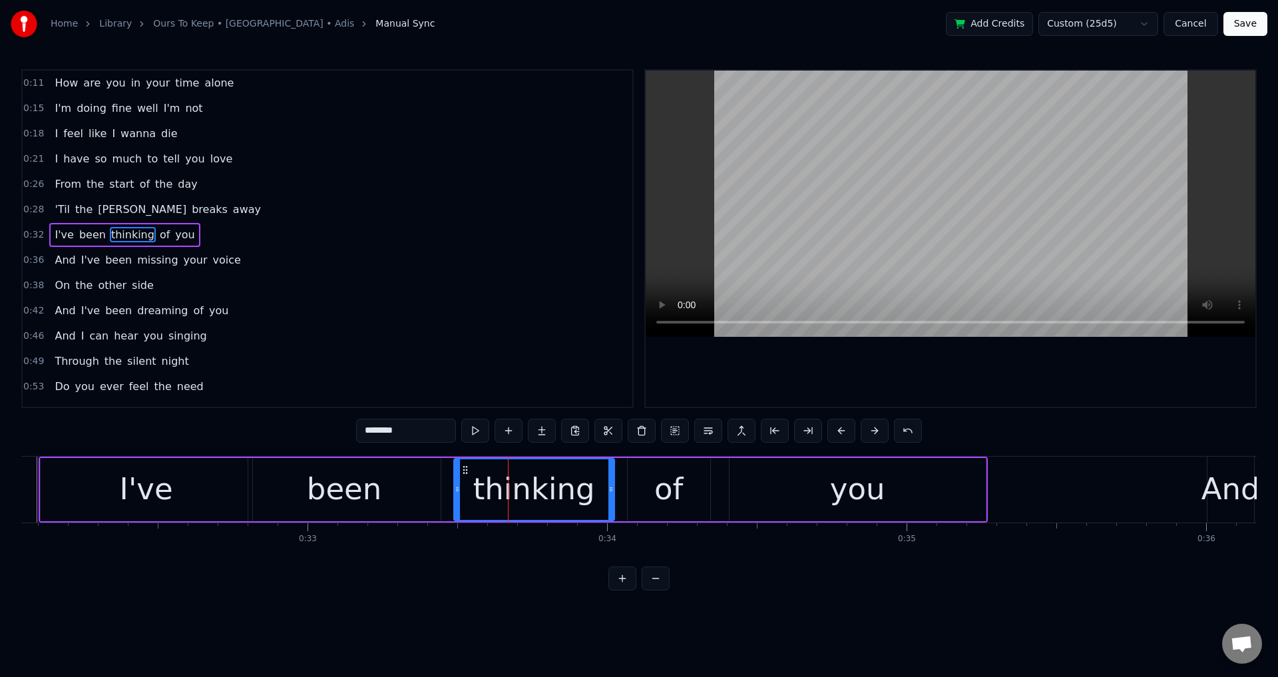
click at [429, 492] on div "been" at bounding box center [344, 489] width 192 height 63
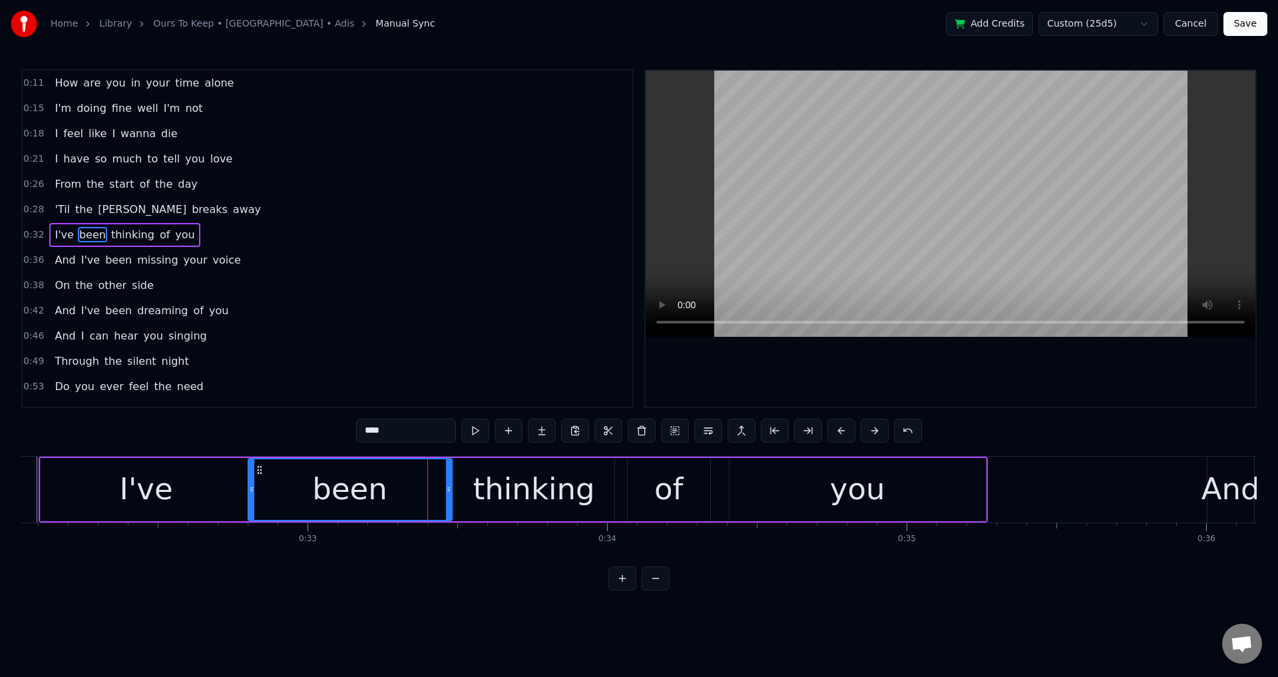
drag, startPoint x: 439, startPoint y: 485, endPoint x: 472, endPoint y: 484, distance: 33.3
click at [451, 485] on icon at bounding box center [448, 489] width 5 height 11
click at [519, 487] on div "thinking" at bounding box center [534, 489] width 122 height 45
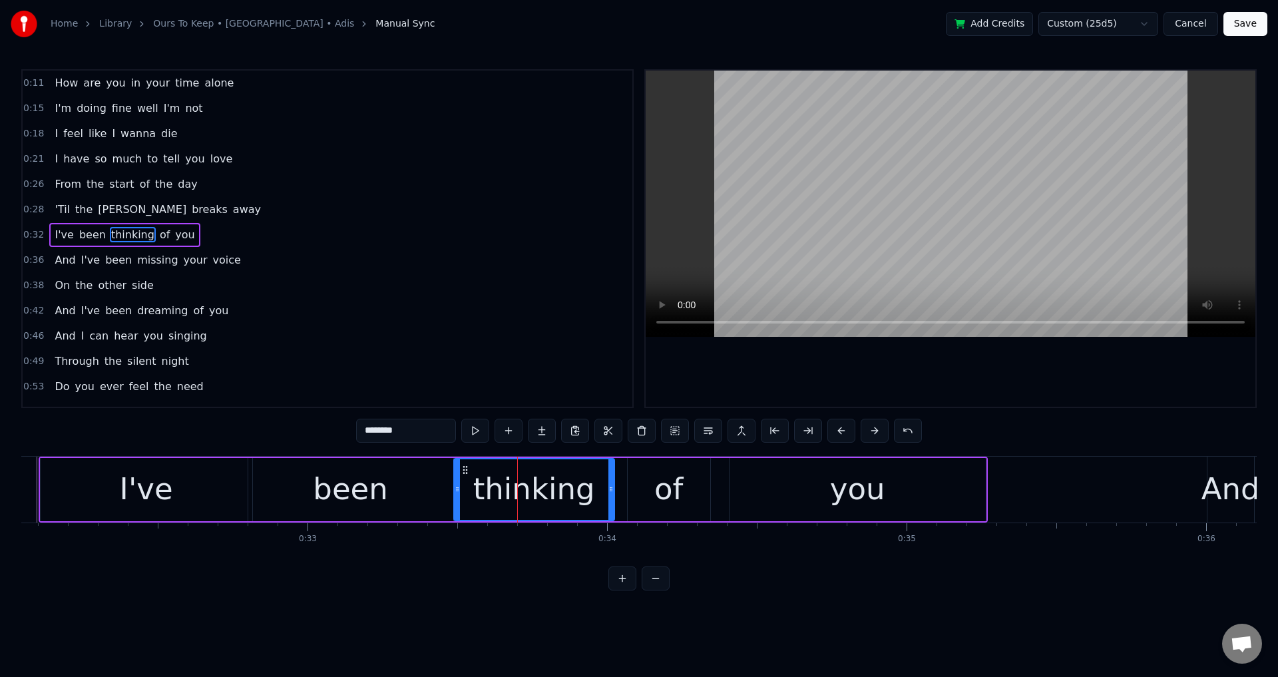
click at [966, 349] on div at bounding box center [951, 239] width 610 height 336
click at [957, 355] on div at bounding box center [951, 239] width 610 height 336
click at [664, 480] on div "of" at bounding box center [668, 489] width 29 height 45
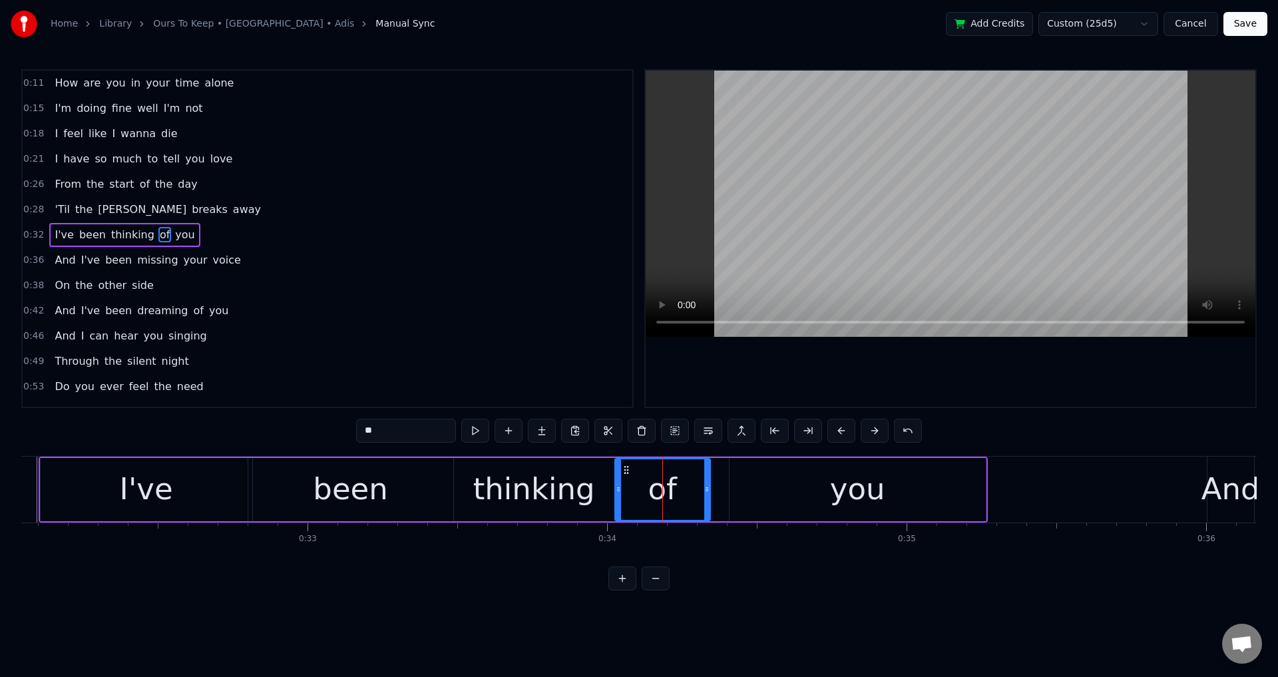
drag, startPoint x: 631, startPoint y: 483, endPoint x: 618, endPoint y: 483, distance: 13.3
click at [618, 483] on div at bounding box center [618, 489] width 5 height 61
click at [742, 484] on div "you" at bounding box center [858, 489] width 256 height 63
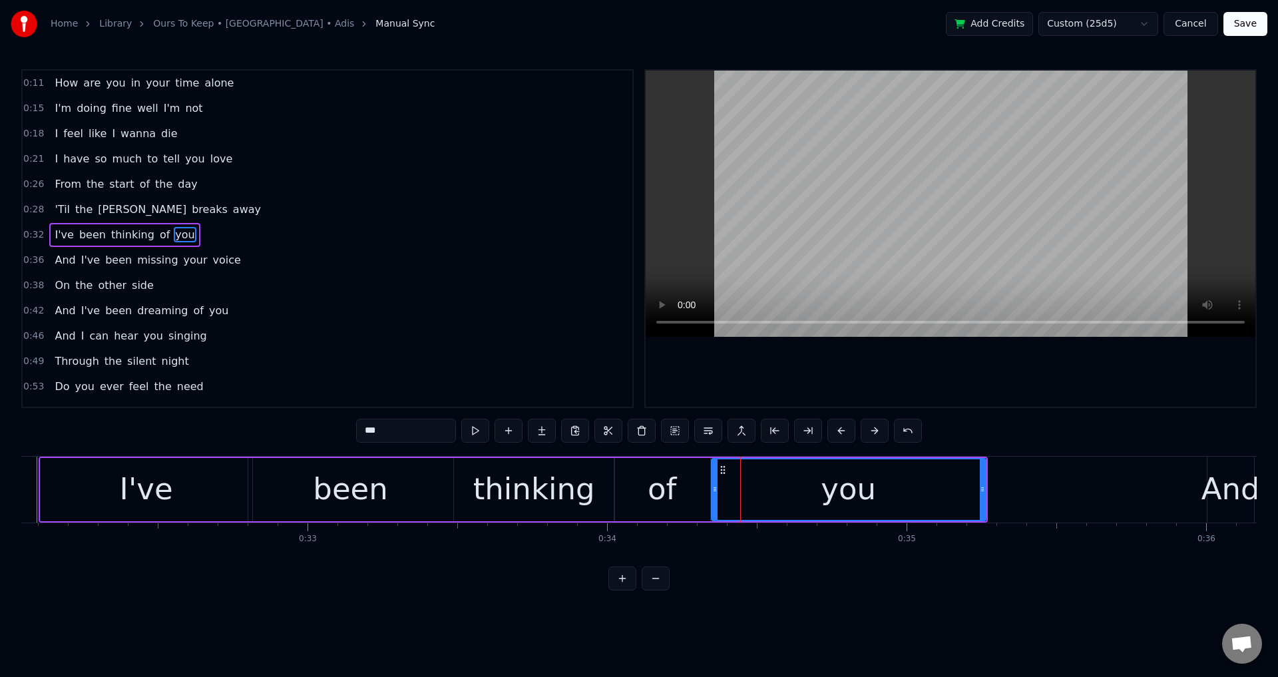
drag, startPoint x: 733, startPoint y: 480, endPoint x: 715, endPoint y: 483, distance: 18.3
click at [715, 483] on div at bounding box center [714, 489] width 5 height 61
click at [427, 481] on div "been" at bounding box center [350, 489] width 205 height 63
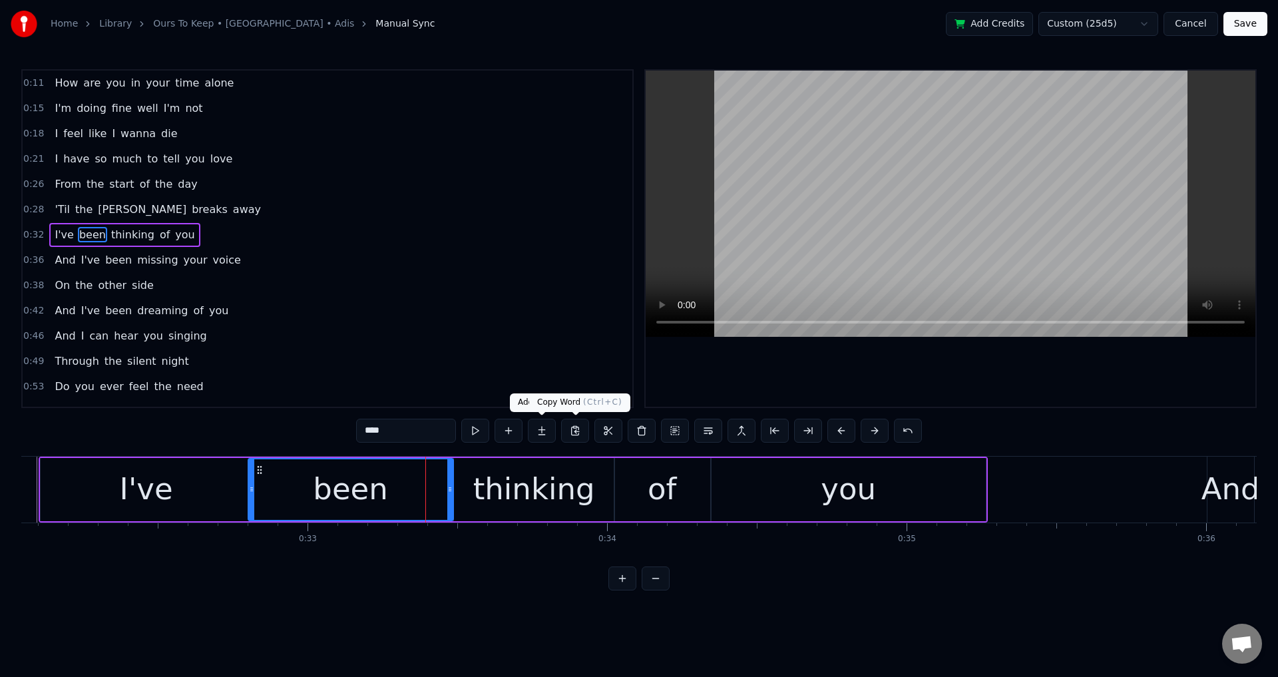
click at [877, 344] on div at bounding box center [951, 239] width 610 height 336
click at [920, 355] on div at bounding box center [951, 239] width 610 height 336
click at [556, 466] on div "thinking" at bounding box center [534, 489] width 160 height 63
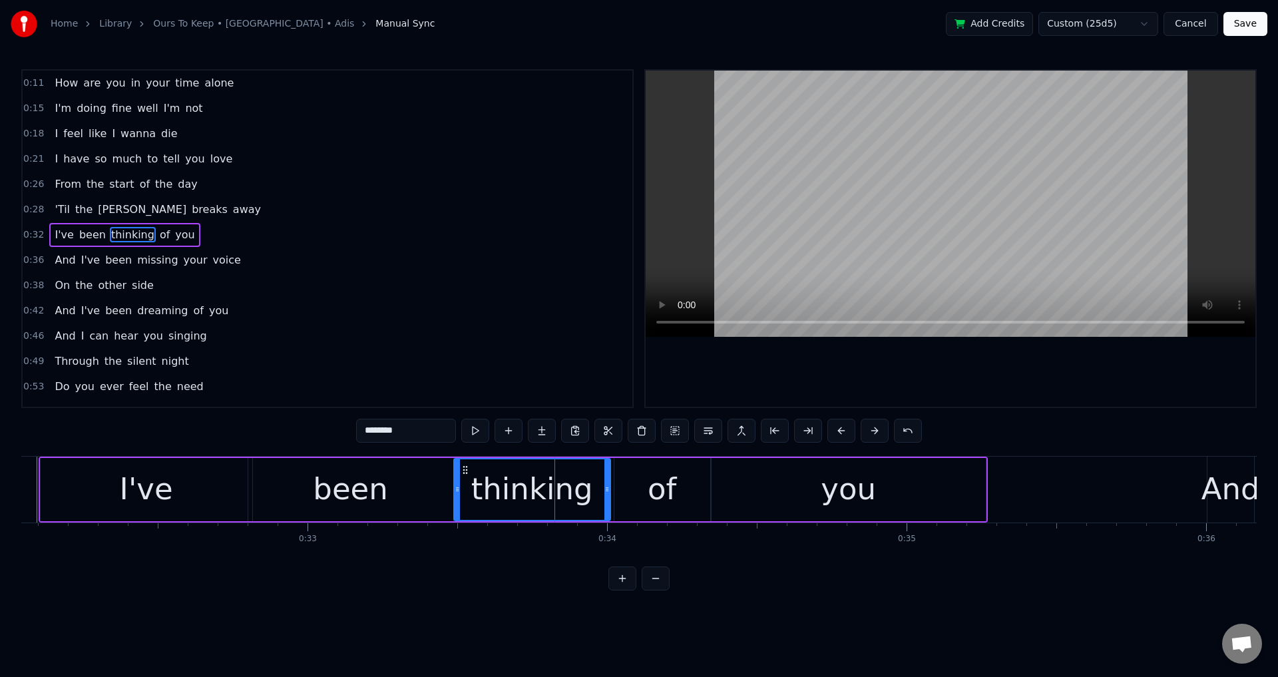
click at [606, 485] on icon at bounding box center [606, 489] width 5 height 11
click at [624, 488] on div "of" at bounding box center [662, 489] width 96 height 63
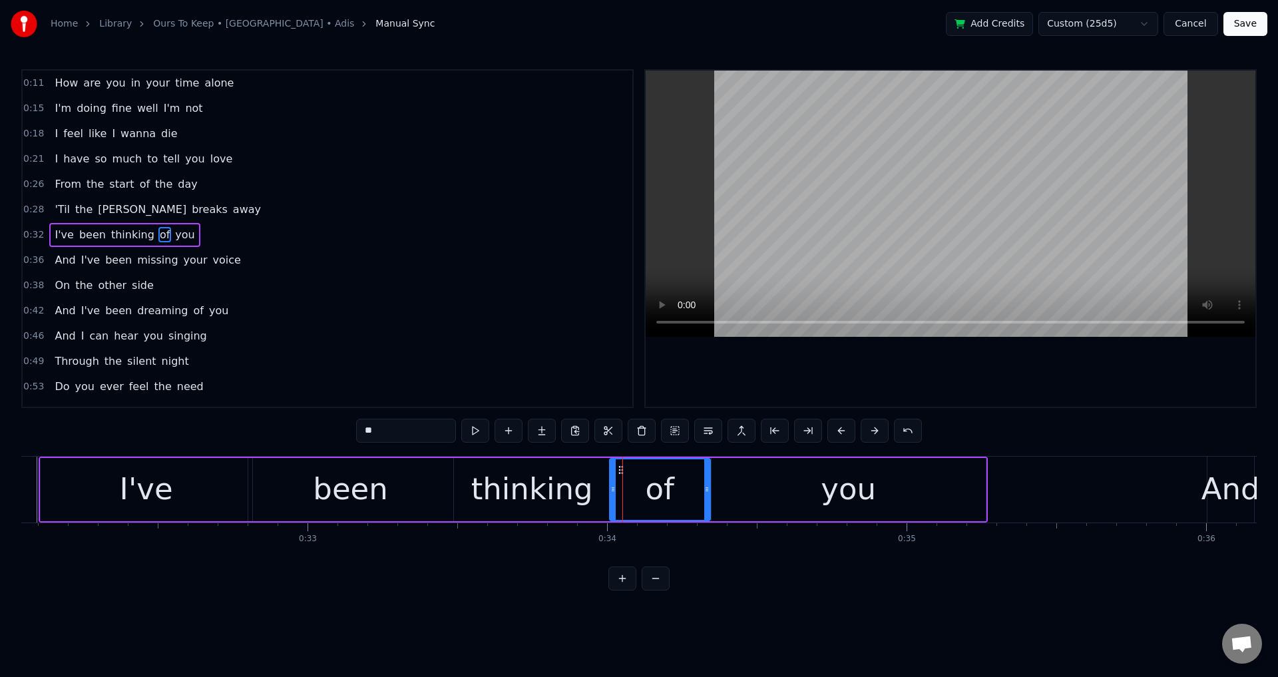
click at [614, 485] on icon at bounding box center [612, 489] width 5 height 11
click at [460, 488] on div "thinking" at bounding box center [532, 489] width 156 height 63
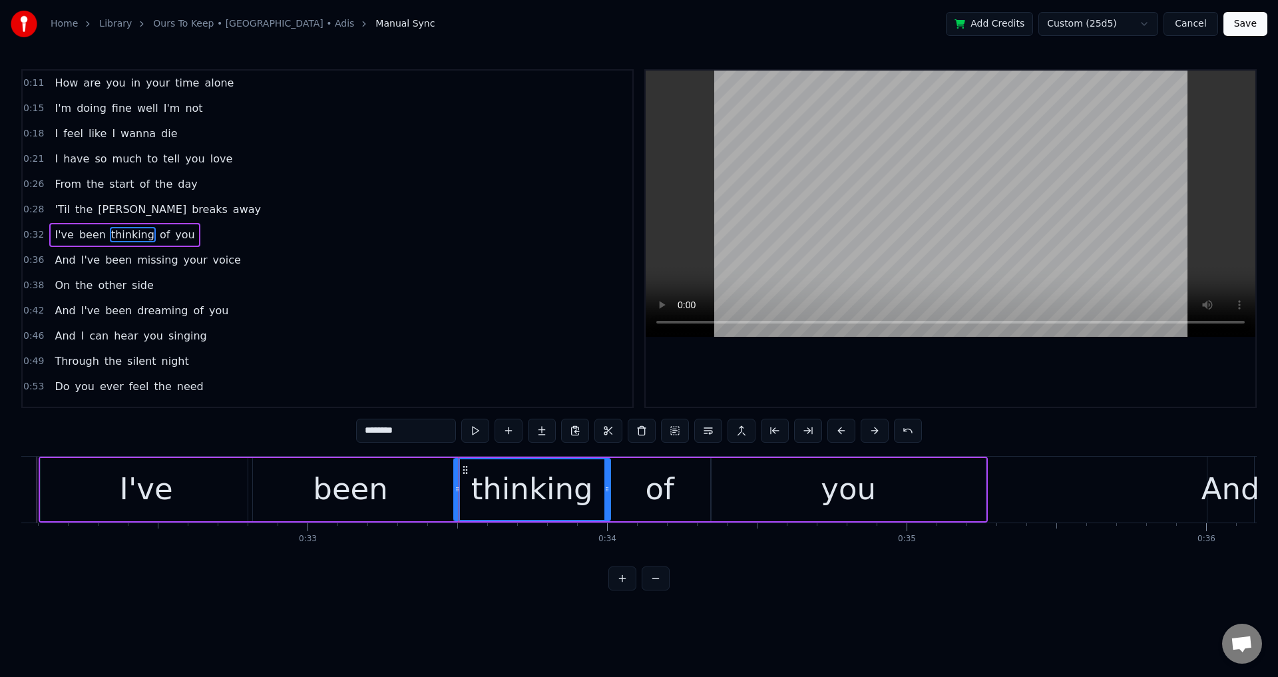
click at [891, 379] on div at bounding box center [951, 239] width 610 height 336
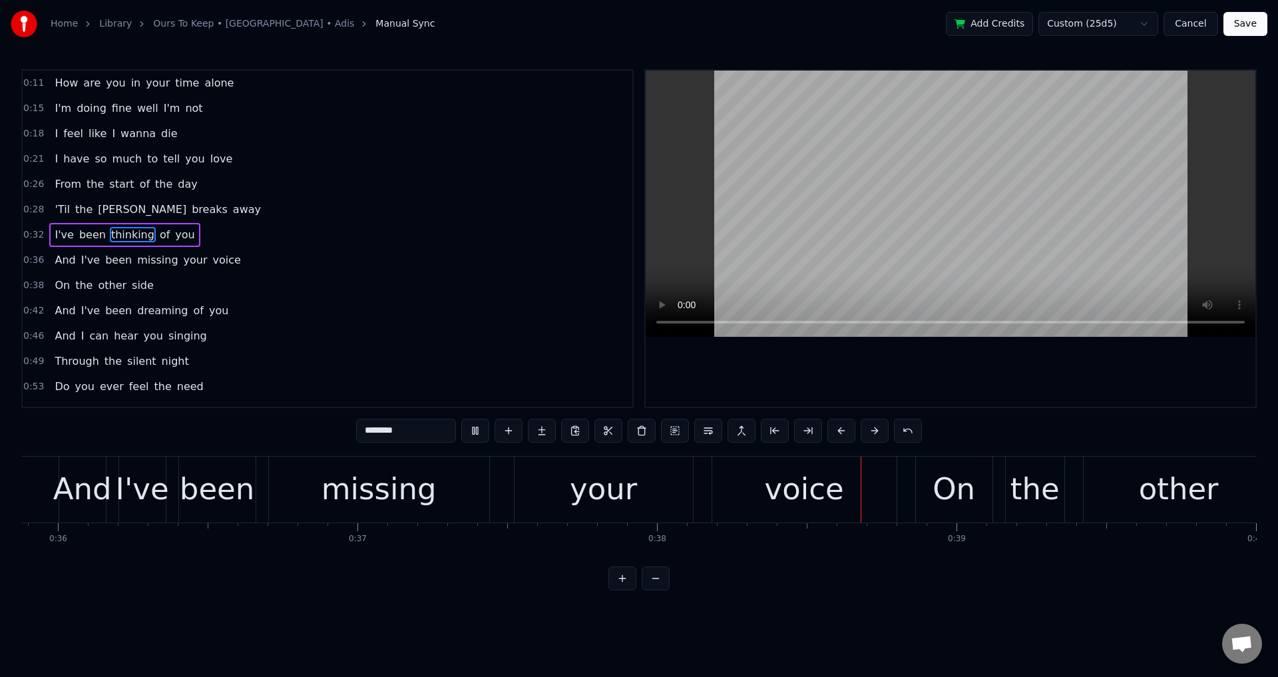
click at [978, 397] on div at bounding box center [951, 239] width 610 height 336
click at [634, 498] on div "your" at bounding box center [604, 490] width 178 height 66
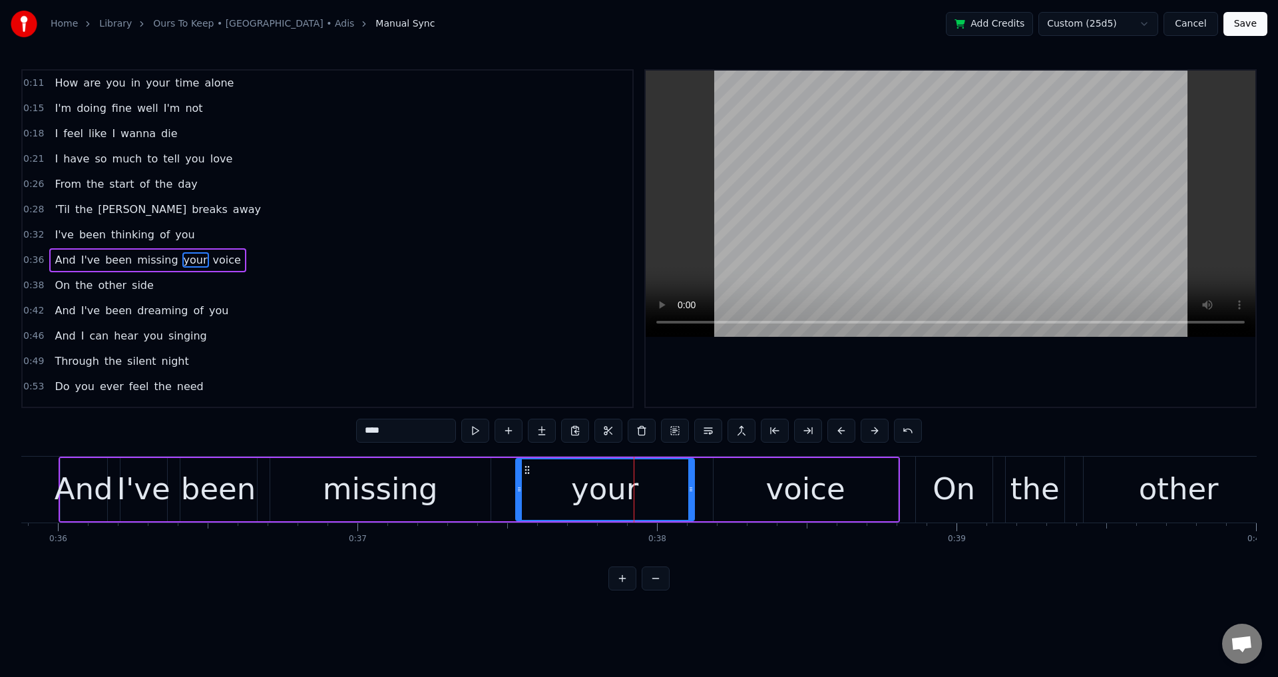
scroll to position [21, 0]
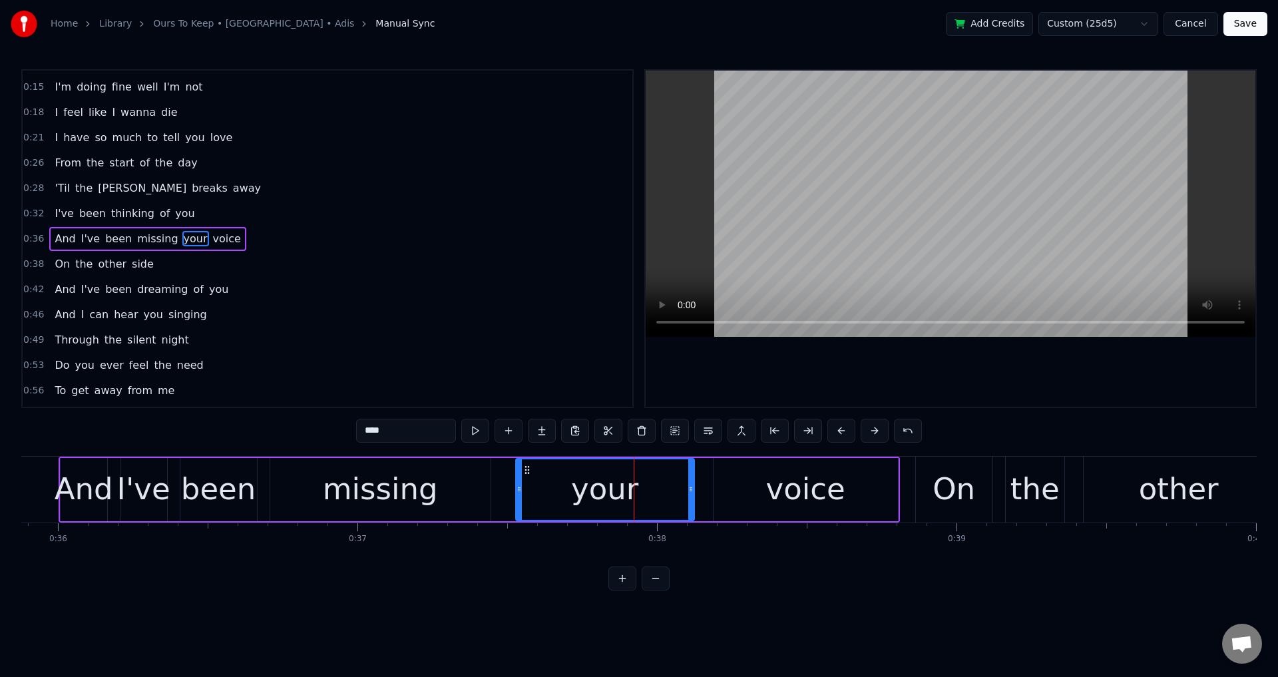
click at [714, 485] on div "voice" at bounding box center [806, 489] width 184 height 63
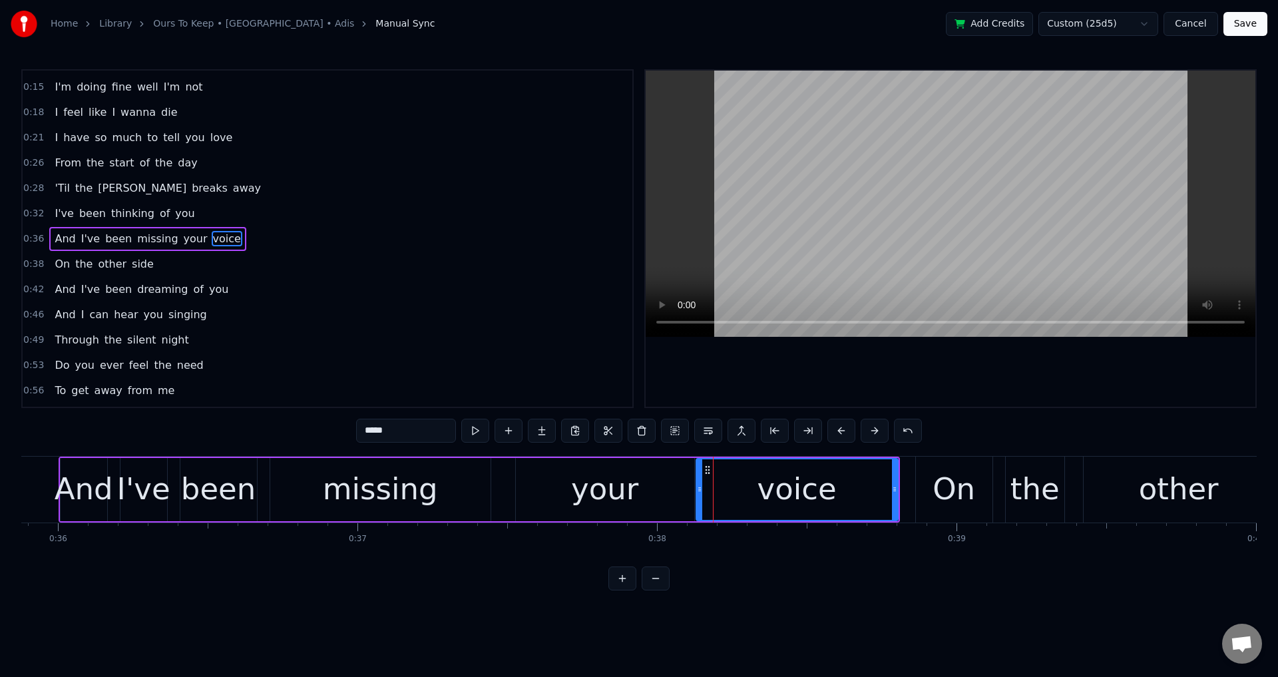
drag, startPoint x: 716, startPoint y: 487, endPoint x: 669, endPoint y: 481, distance: 47.0
click at [697, 487] on icon at bounding box center [699, 489] width 5 height 11
drag, startPoint x: 660, startPoint y: 481, endPoint x: 480, endPoint y: 487, distance: 180.5
click at [660, 481] on div "your" at bounding box center [605, 489] width 178 height 63
type input "****"
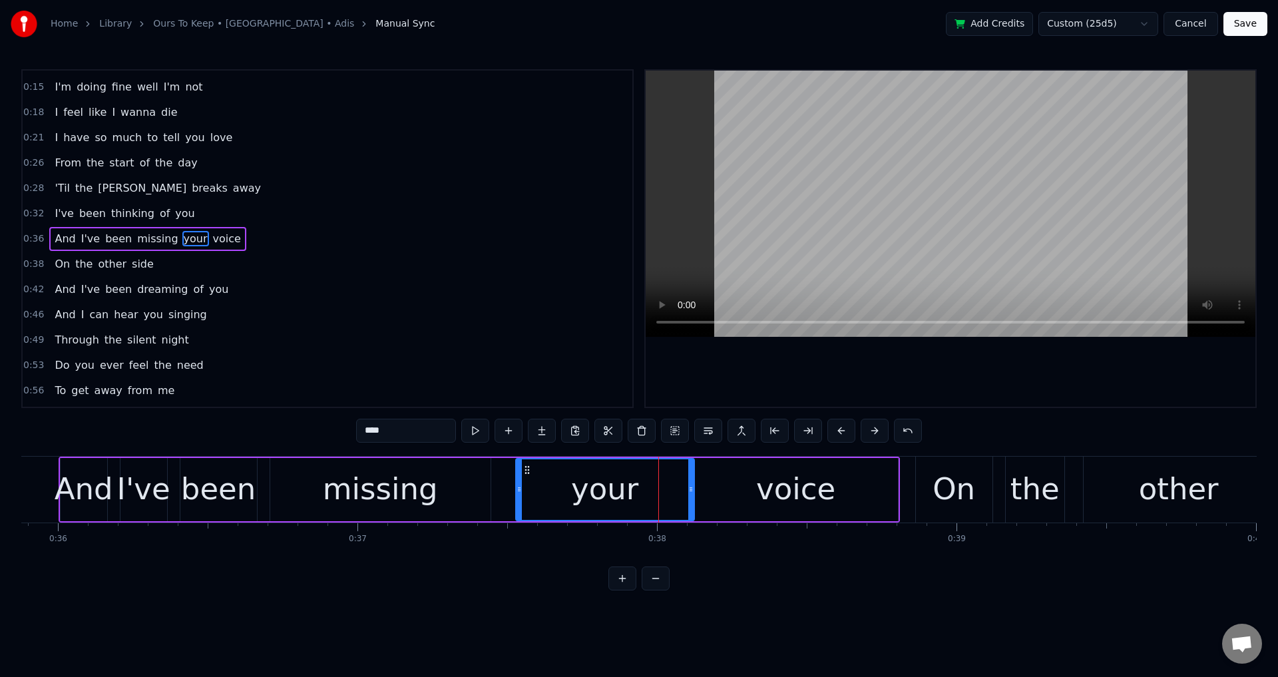
drag, startPoint x: 515, startPoint y: 483, endPoint x: 502, endPoint y: 484, distance: 13.4
click at [502, 484] on div "And I've been missing your voice" at bounding box center [479, 490] width 841 height 66
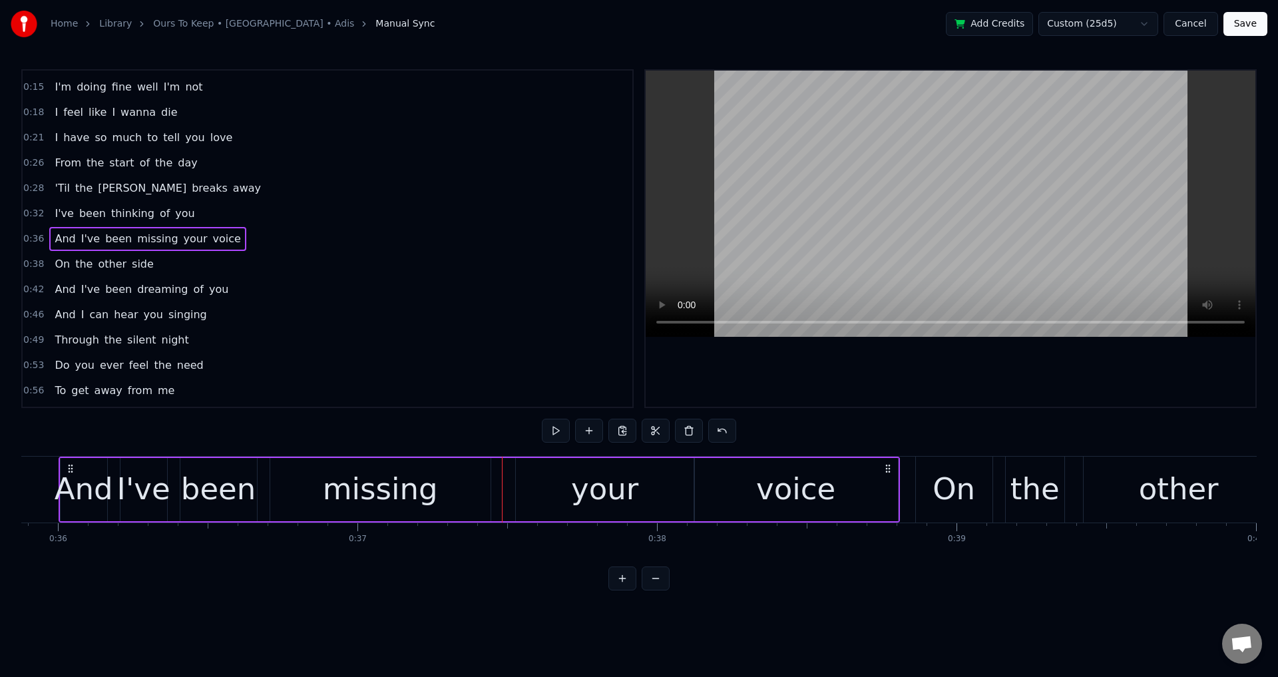
click at [521, 483] on div "your" at bounding box center [605, 489] width 178 height 63
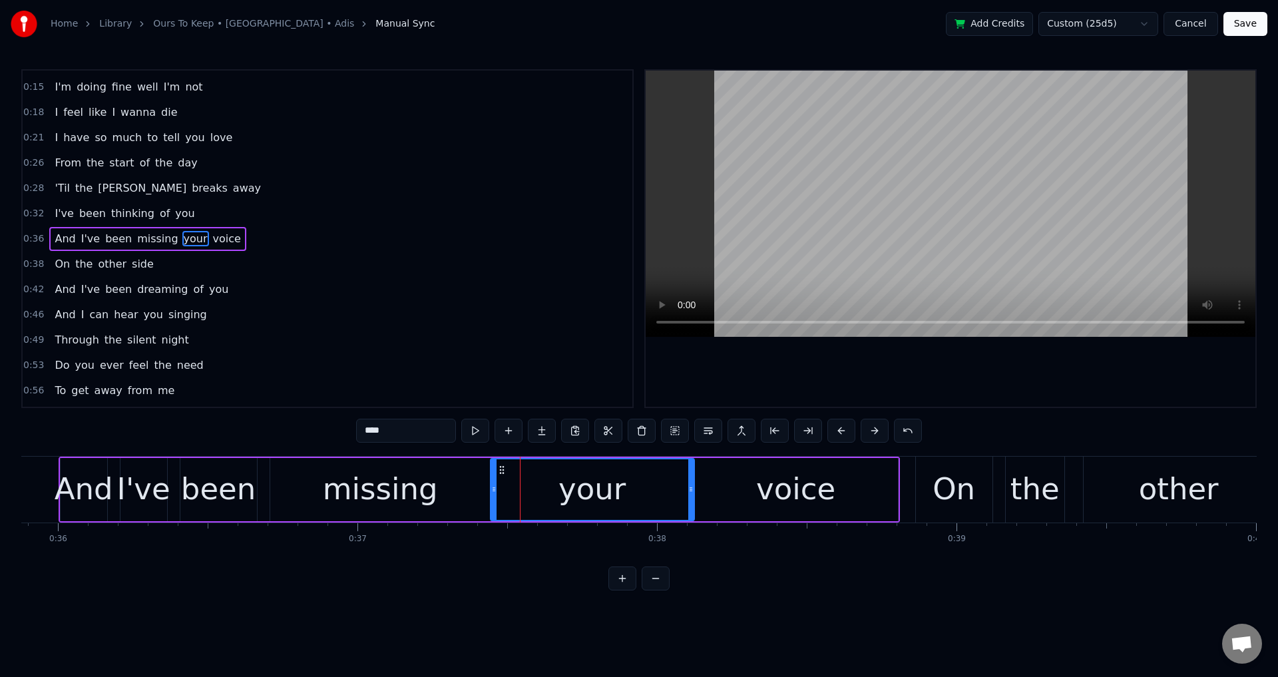
drag, startPoint x: 516, startPoint y: 481, endPoint x: 493, endPoint y: 482, distance: 23.3
click at [493, 482] on div at bounding box center [493, 489] width 5 height 61
click at [283, 491] on div "missing" at bounding box center [380, 489] width 220 height 63
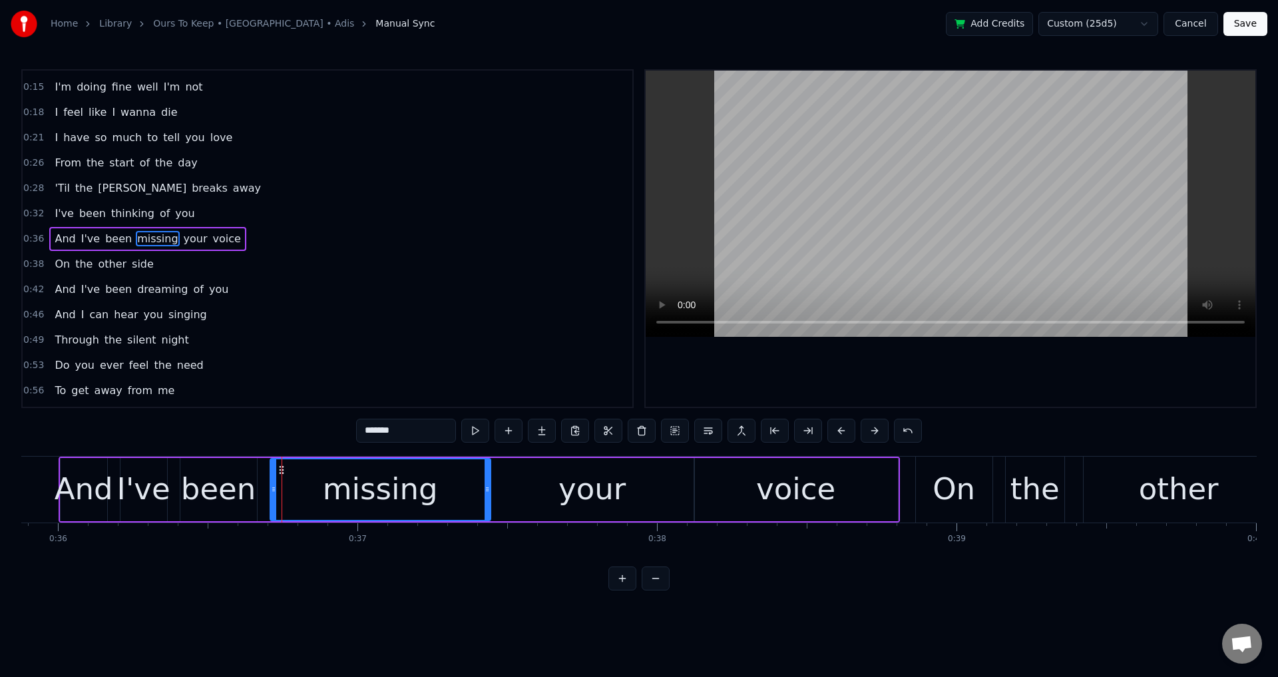
click at [889, 372] on div at bounding box center [951, 239] width 610 height 336
click at [937, 389] on div at bounding box center [951, 239] width 610 height 336
click at [753, 511] on div "voice" at bounding box center [796, 489] width 204 height 63
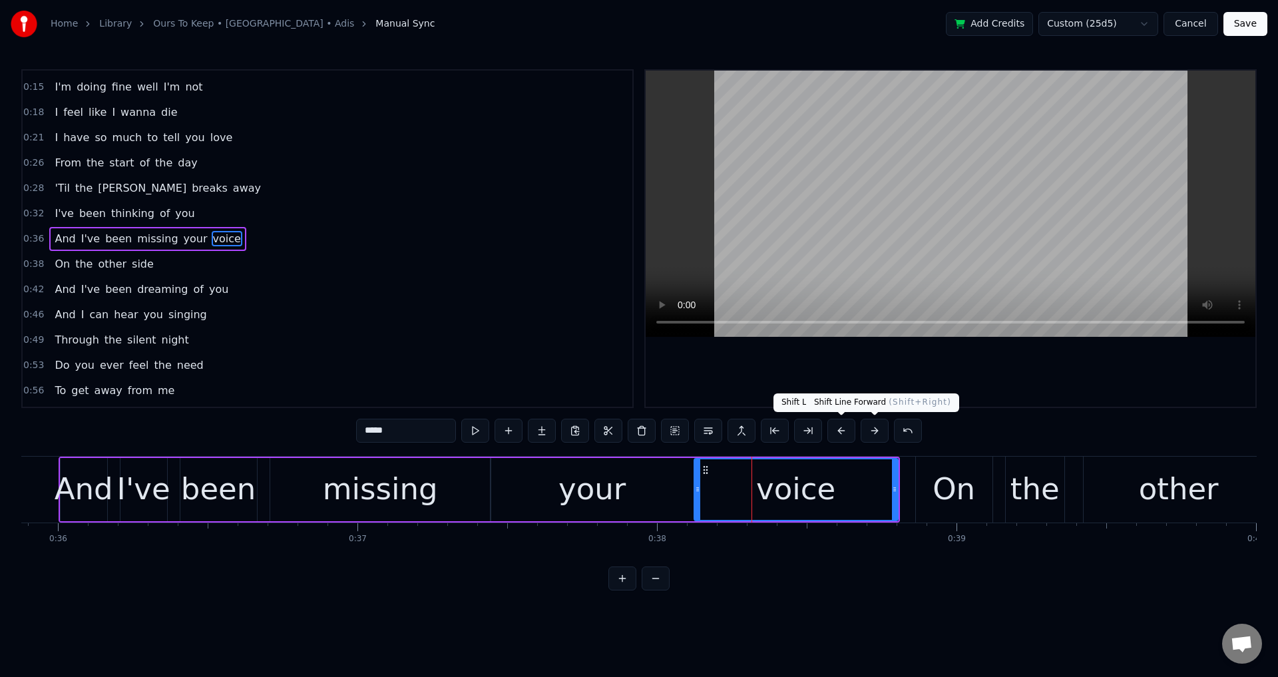
click at [911, 377] on div at bounding box center [951, 239] width 610 height 336
click at [913, 365] on div at bounding box center [951, 239] width 610 height 336
click at [943, 488] on div "On" at bounding box center [954, 489] width 43 height 45
type input "**"
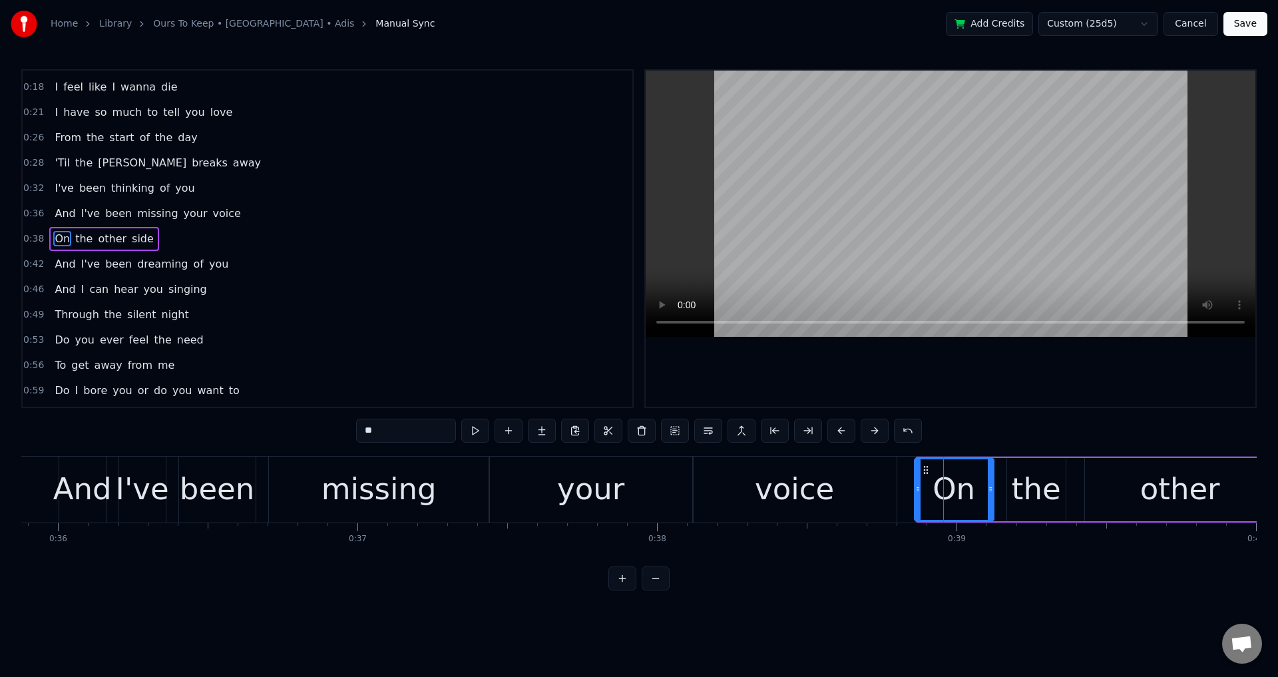
drag, startPoint x: 917, startPoint y: 484, endPoint x: 901, endPoint y: 484, distance: 16.6
click at [915, 484] on icon at bounding box center [917, 489] width 5 height 11
click at [992, 495] on div at bounding box center [990, 489] width 5 height 61
click at [998, 495] on div "On the other side" at bounding box center [1208, 490] width 618 height 66
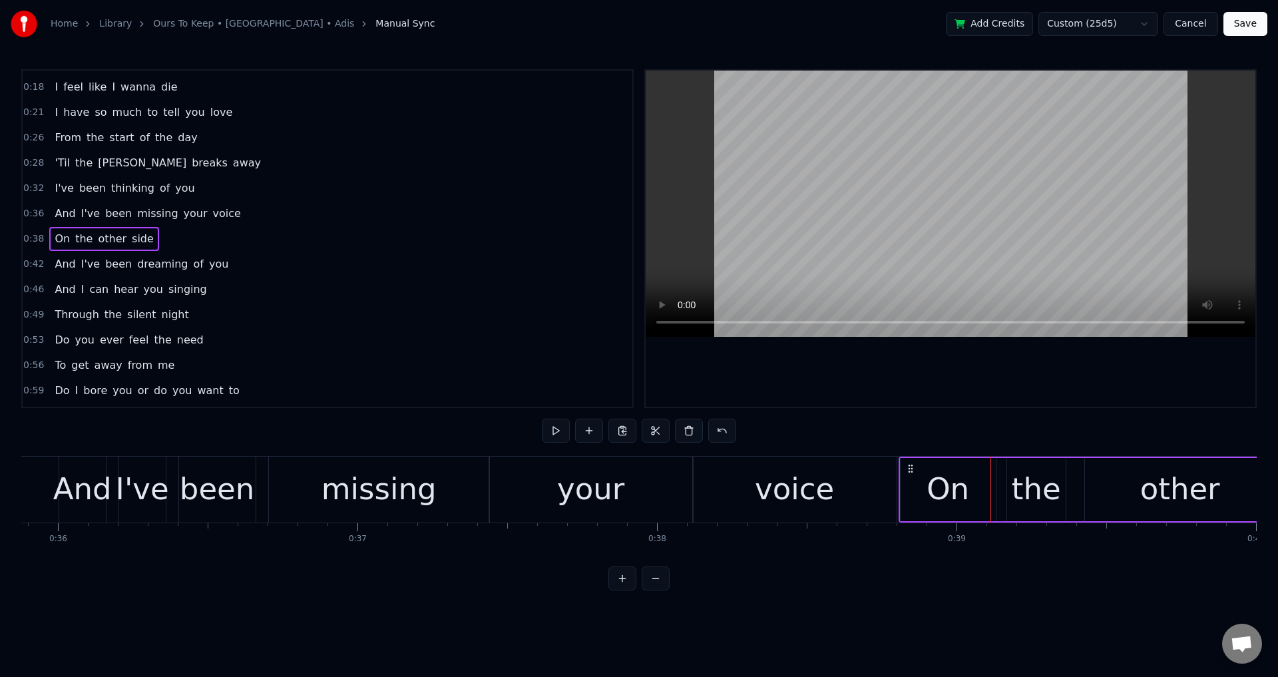
click at [1001, 495] on div "On the other side" at bounding box center [1208, 490] width 618 height 66
click at [1014, 498] on div "the" at bounding box center [1036, 489] width 59 height 63
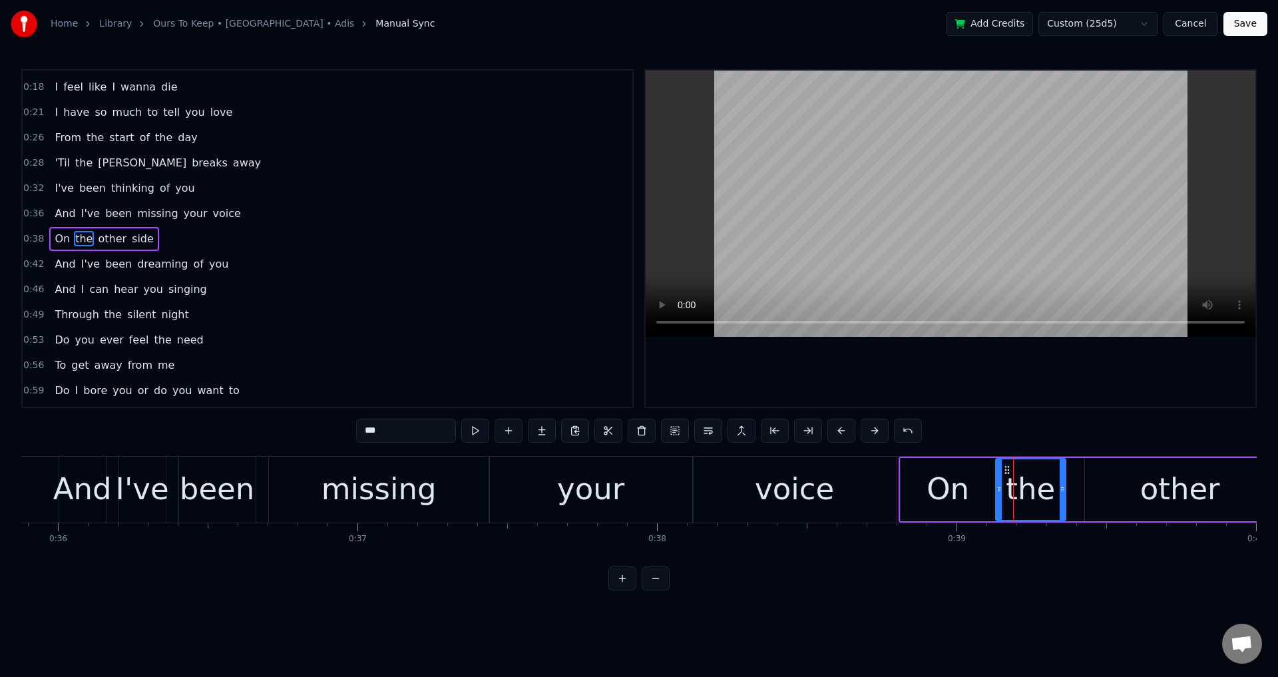
drag, startPoint x: 1010, startPoint y: 491, endPoint x: 998, endPoint y: 493, distance: 11.5
click at [998, 493] on icon at bounding box center [998, 489] width 5 height 11
click at [1198, 485] on div "other" at bounding box center [1180, 489] width 80 height 45
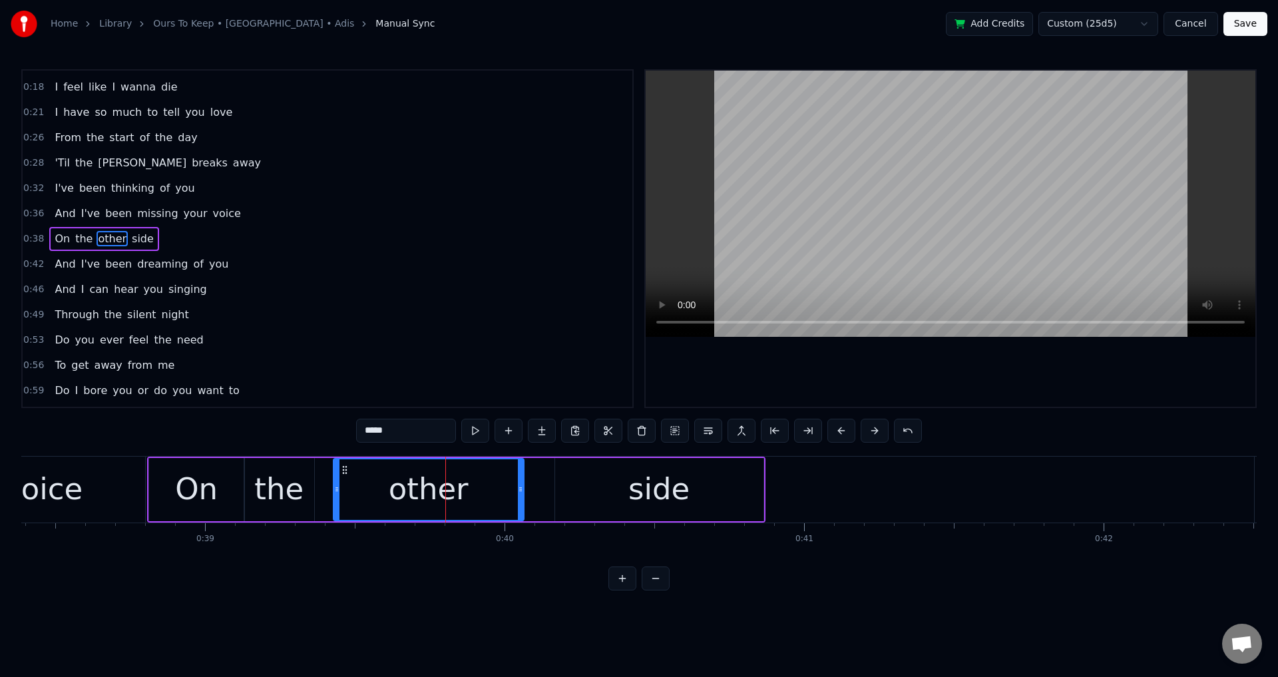
scroll to position [0, 11463]
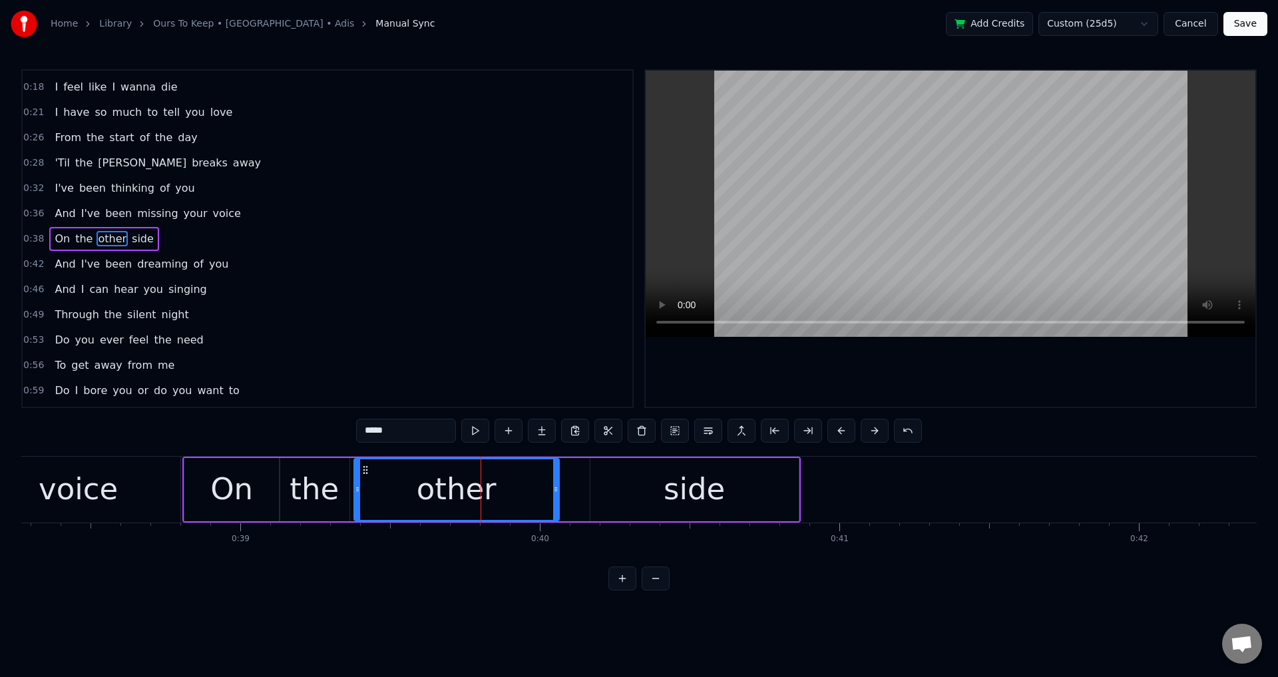
drag, startPoint x: 373, startPoint y: 495, endPoint x: 353, endPoint y: 494, distance: 19.3
click at [355, 494] on div at bounding box center [357, 489] width 5 height 61
click at [717, 487] on div "side" at bounding box center [694, 489] width 61 height 45
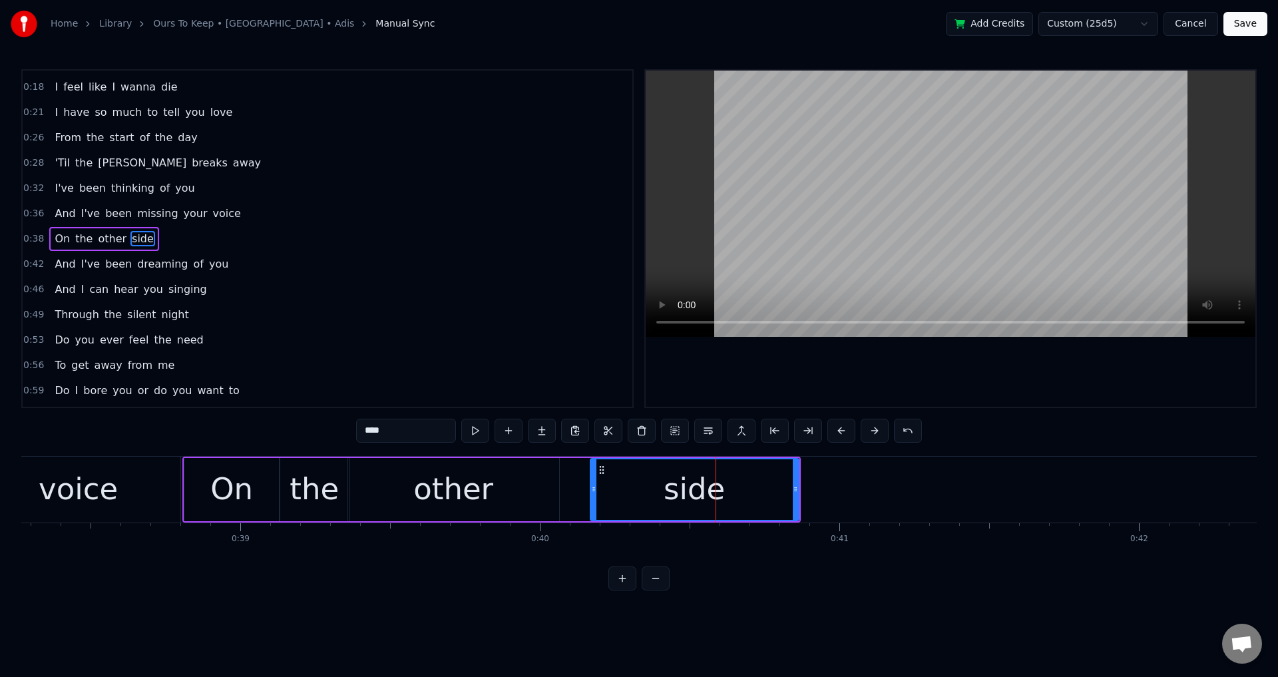
click at [592, 481] on div "side" at bounding box center [694, 489] width 207 height 61
drag, startPoint x: 592, startPoint y: 481, endPoint x: 561, endPoint y: 483, distance: 30.6
click at [561, 483] on div at bounding box center [562, 489] width 5 height 61
click at [192, 489] on div "On" at bounding box center [231, 489] width 95 height 63
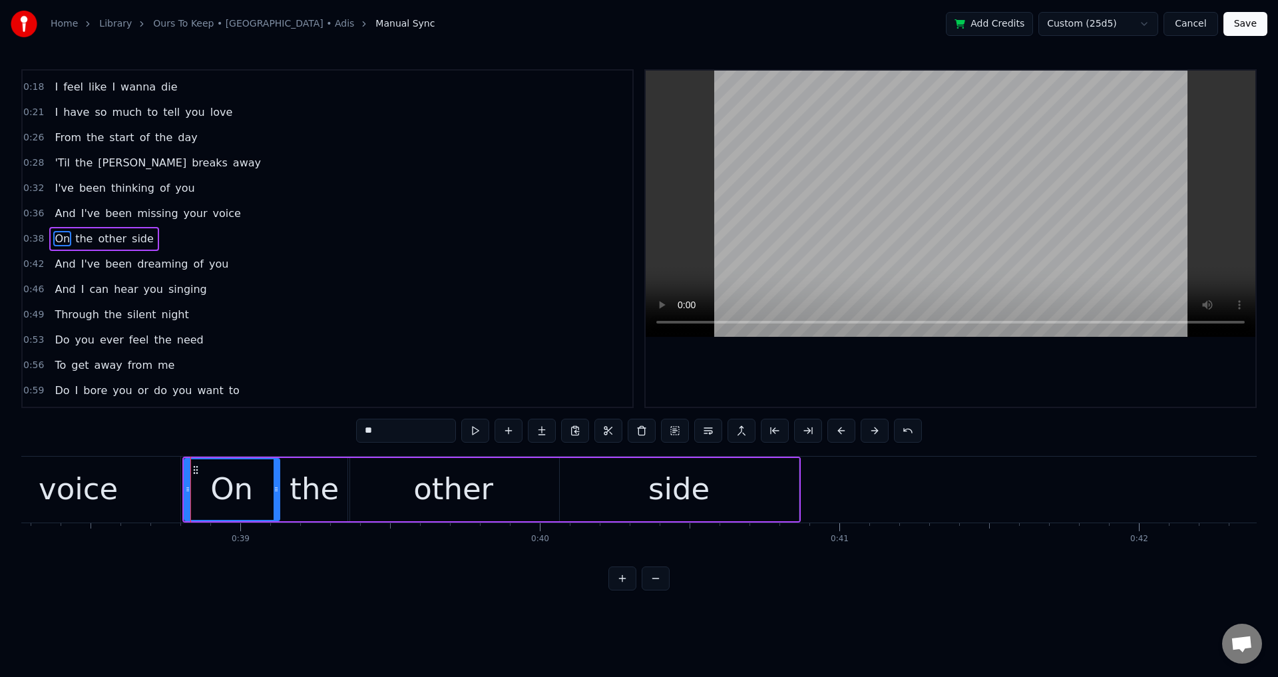
click at [841, 367] on div at bounding box center [951, 239] width 610 height 336
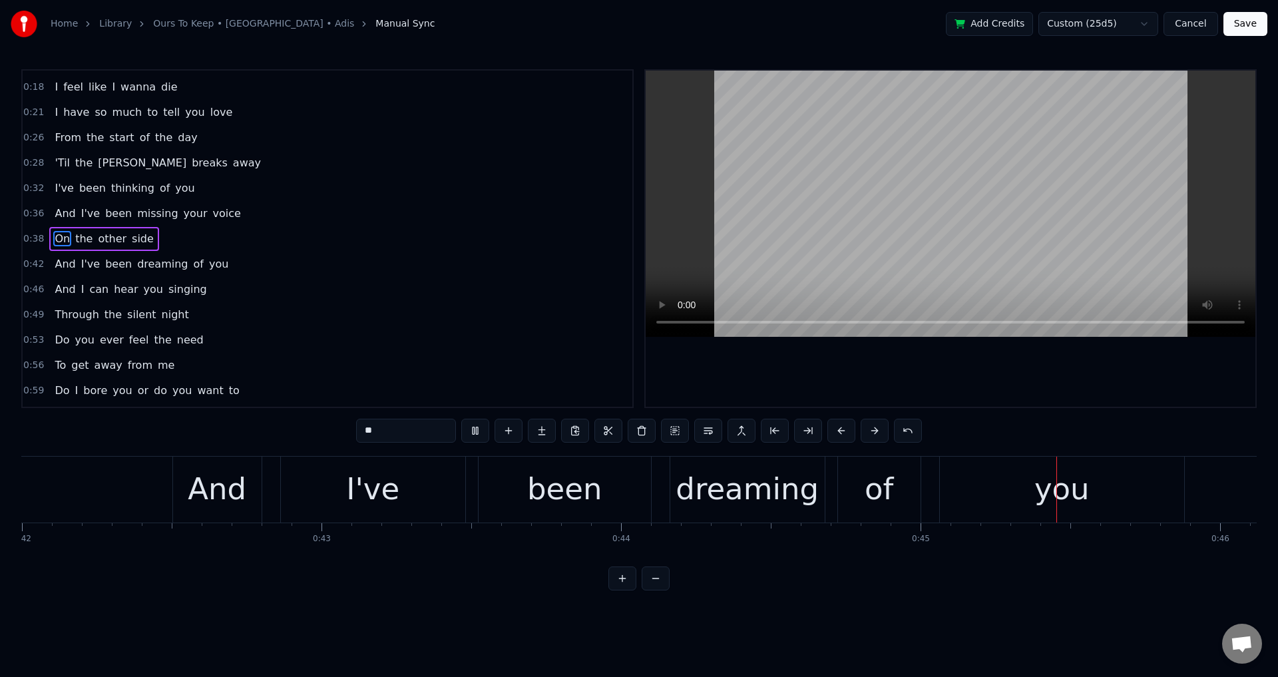
click at [1040, 382] on div at bounding box center [951, 239] width 610 height 336
click at [761, 498] on div "dreaming" at bounding box center [747, 489] width 143 height 45
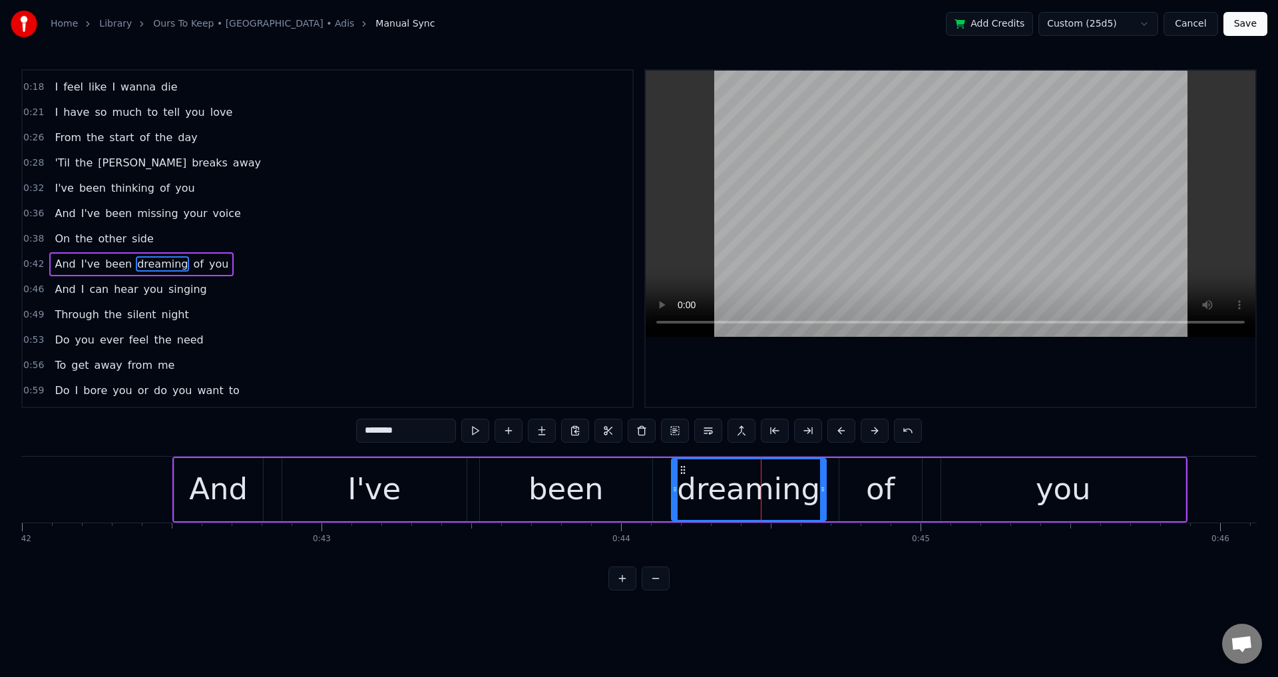
scroll to position [72, 0]
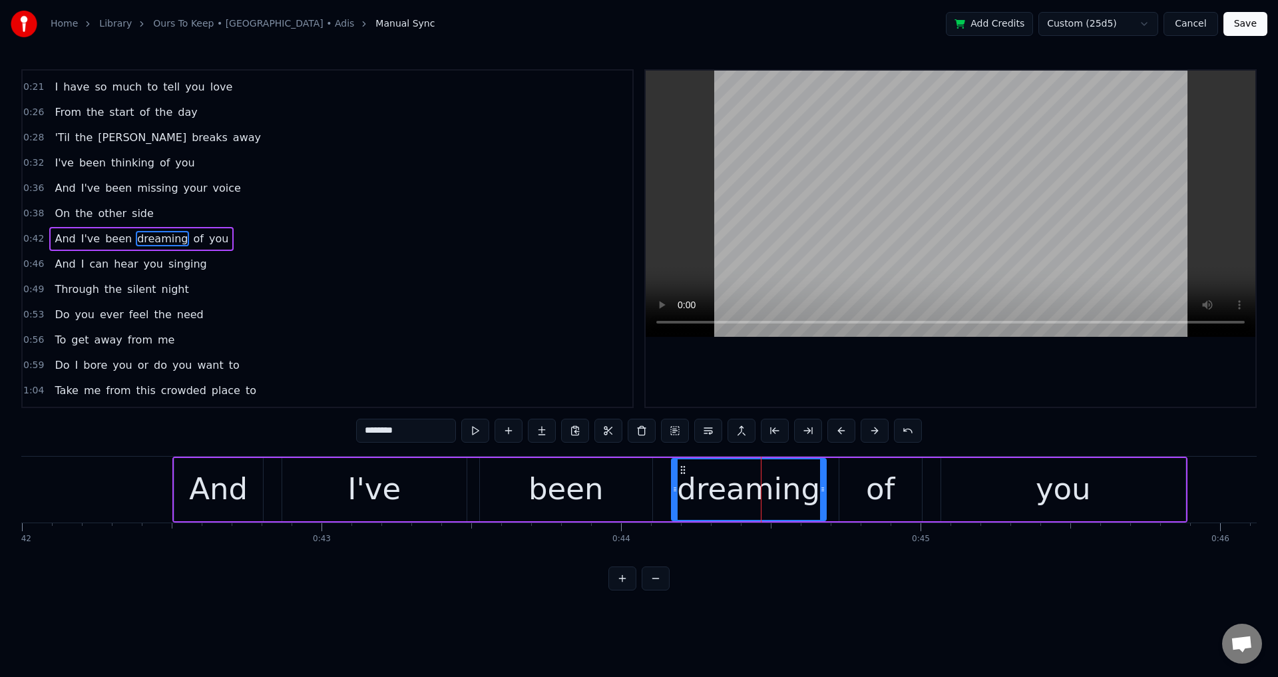
click at [847, 489] on div "of" at bounding box center [880, 489] width 83 height 63
type input "**"
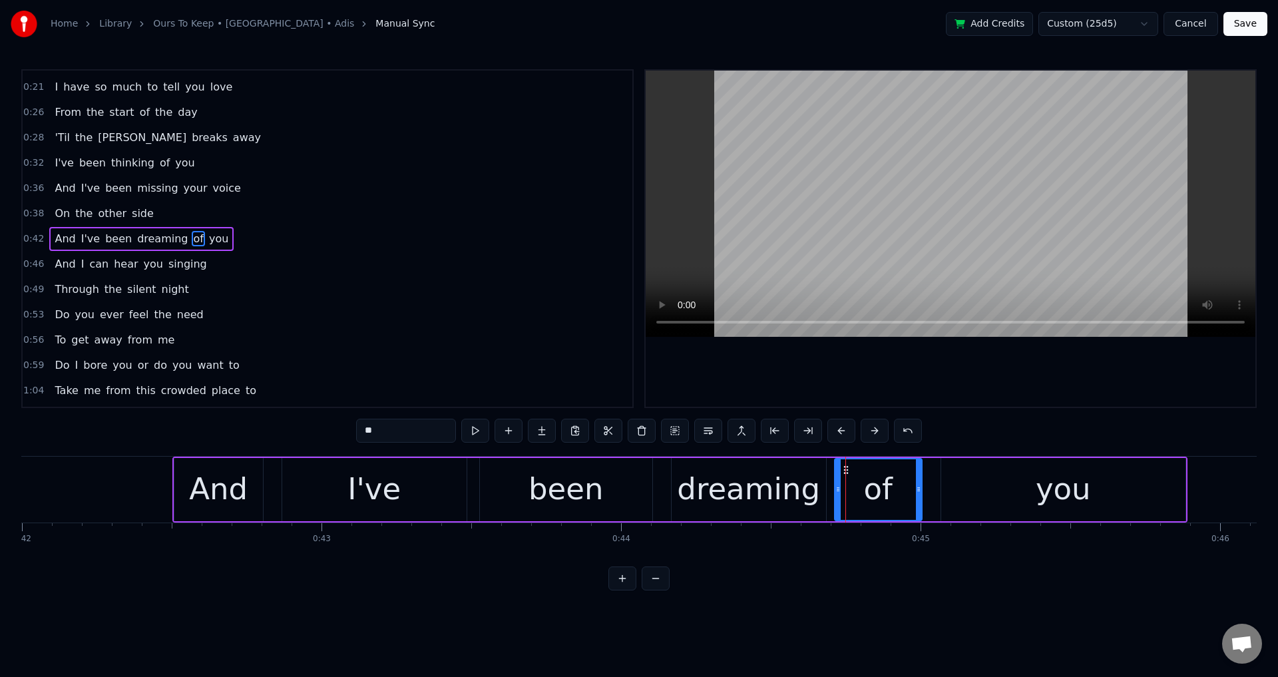
drag, startPoint x: 842, startPoint y: 483, endPoint x: 833, endPoint y: 485, distance: 8.9
click at [835, 485] on div at bounding box center [837, 489] width 5 height 61
click at [933, 489] on div "And I've been dreaming of you" at bounding box center [679, 490] width 1015 height 66
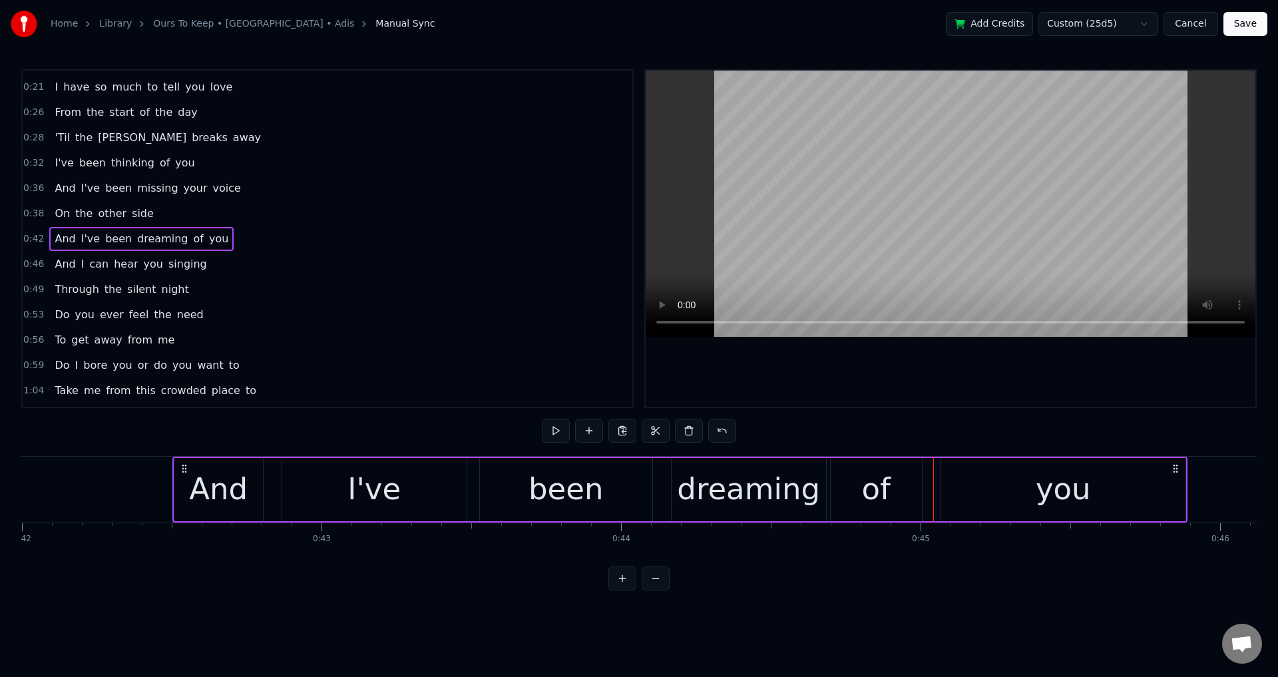
click at [943, 491] on div "you" at bounding box center [1063, 489] width 244 height 63
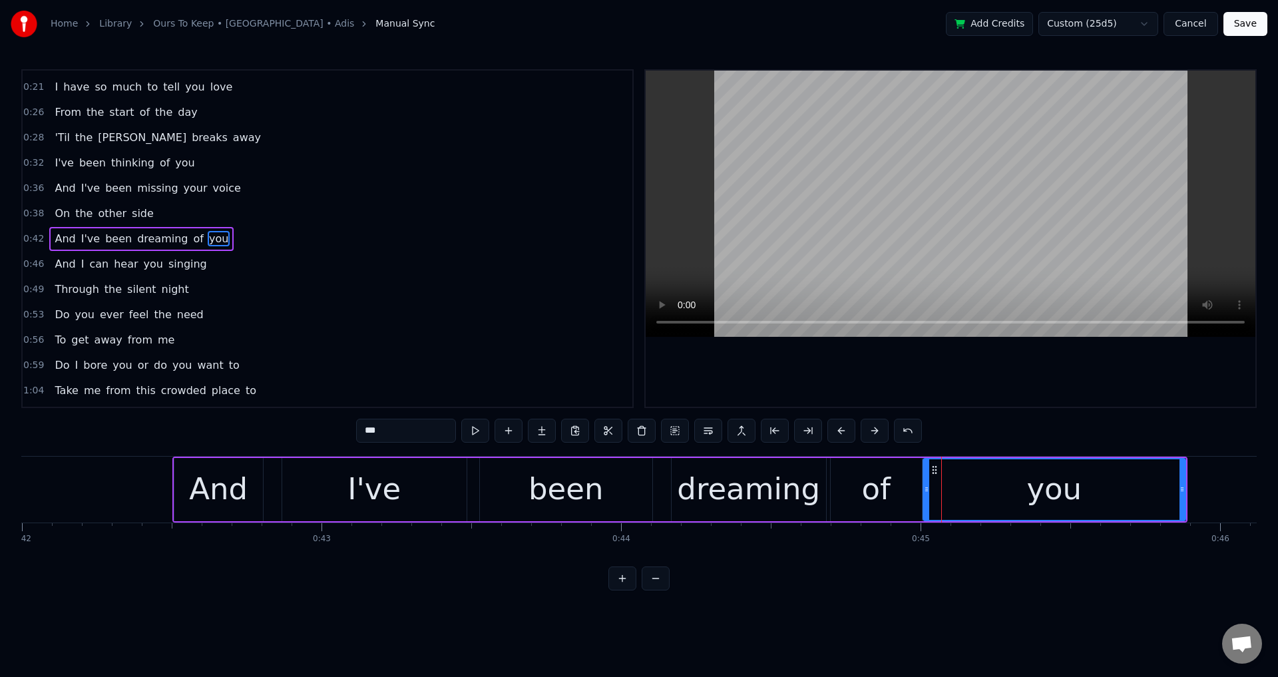
drag, startPoint x: 943, startPoint y: 491, endPoint x: 925, endPoint y: 494, distance: 18.3
click at [925, 494] on icon at bounding box center [926, 489] width 5 height 11
click at [512, 489] on div "been" at bounding box center [566, 489] width 172 height 63
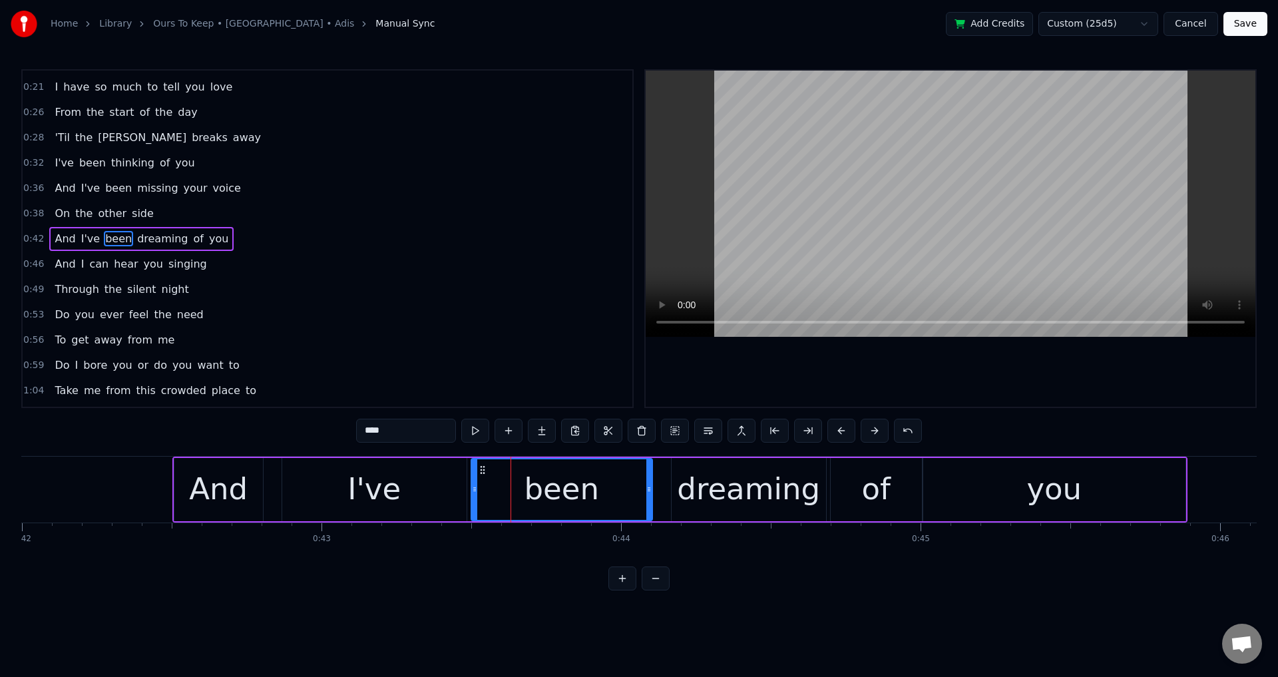
drag, startPoint x: 483, startPoint y: 489, endPoint x: 472, endPoint y: 491, distance: 10.8
click at [472, 491] on icon at bounding box center [474, 489] width 5 height 11
click at [337, 494] on div "I've" at bounding box center [374, 489] width 184 height 63
type input "****"
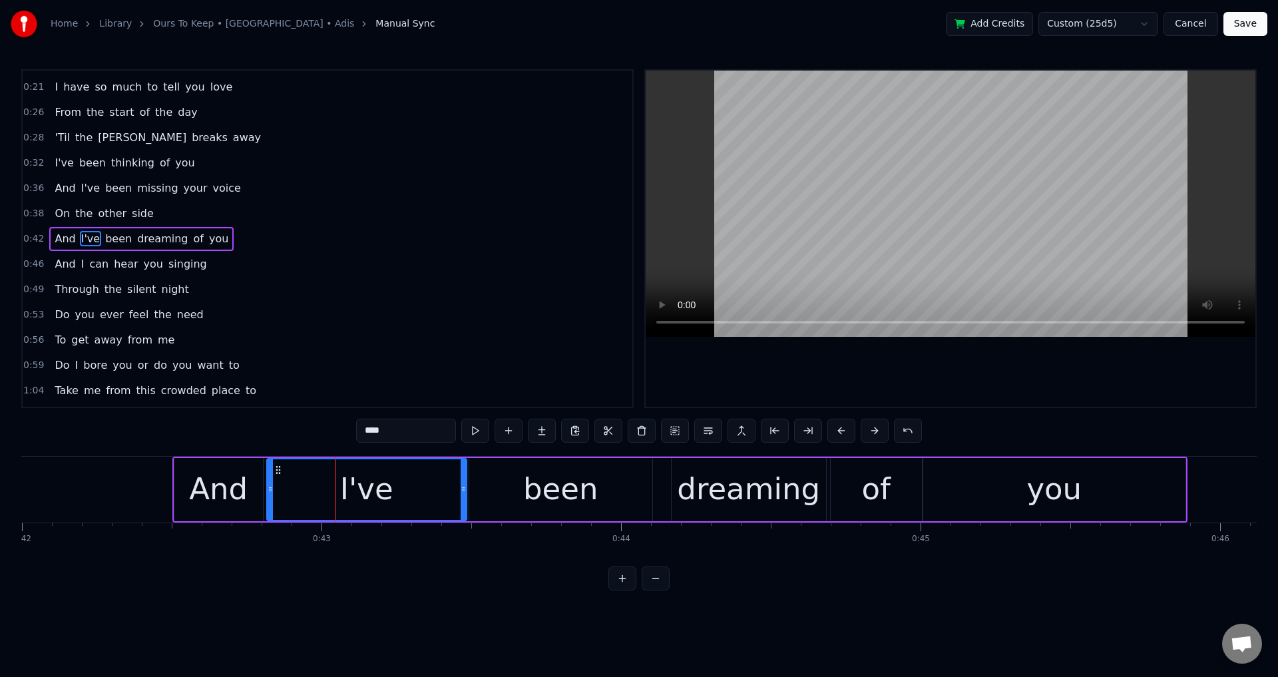
drag, startPoint x: 284, startPoint y: 494, endPoint x: 266, endPoint y: 493, distance: 18.0
click at [268, 493] on icon at bounding box center [270, 489] width 5 height 11
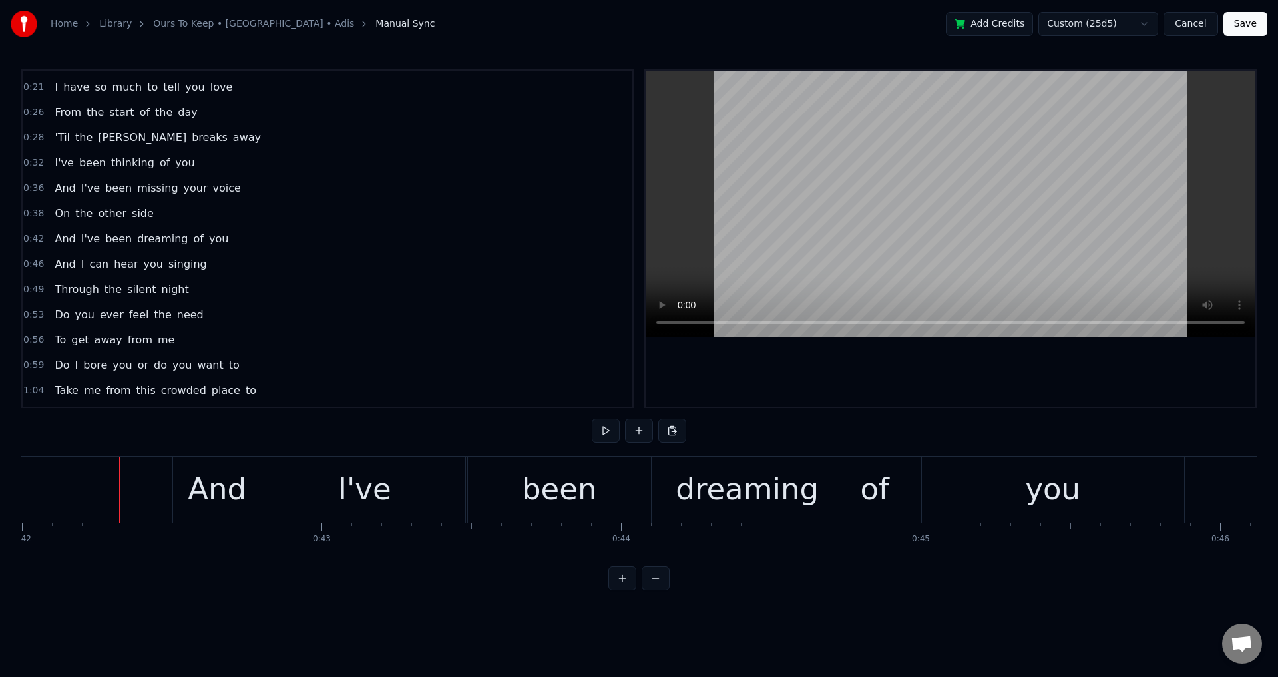
click at [875, 375] on div at bounding box center [951, 239] width 610 height 336
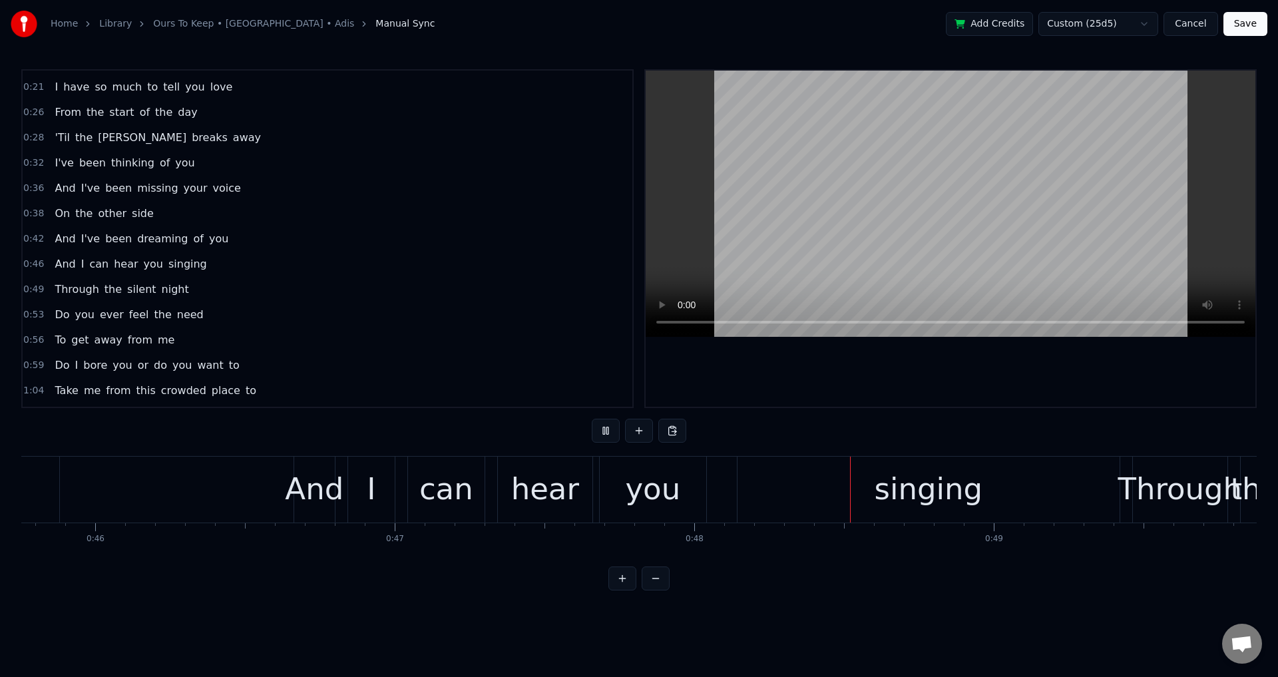
click at [988, 405] on div at bounding box center [951, 239] width 610 height 336
click at [696, 513] on div "you" at bounding box center [653, 490] width 107 height 66
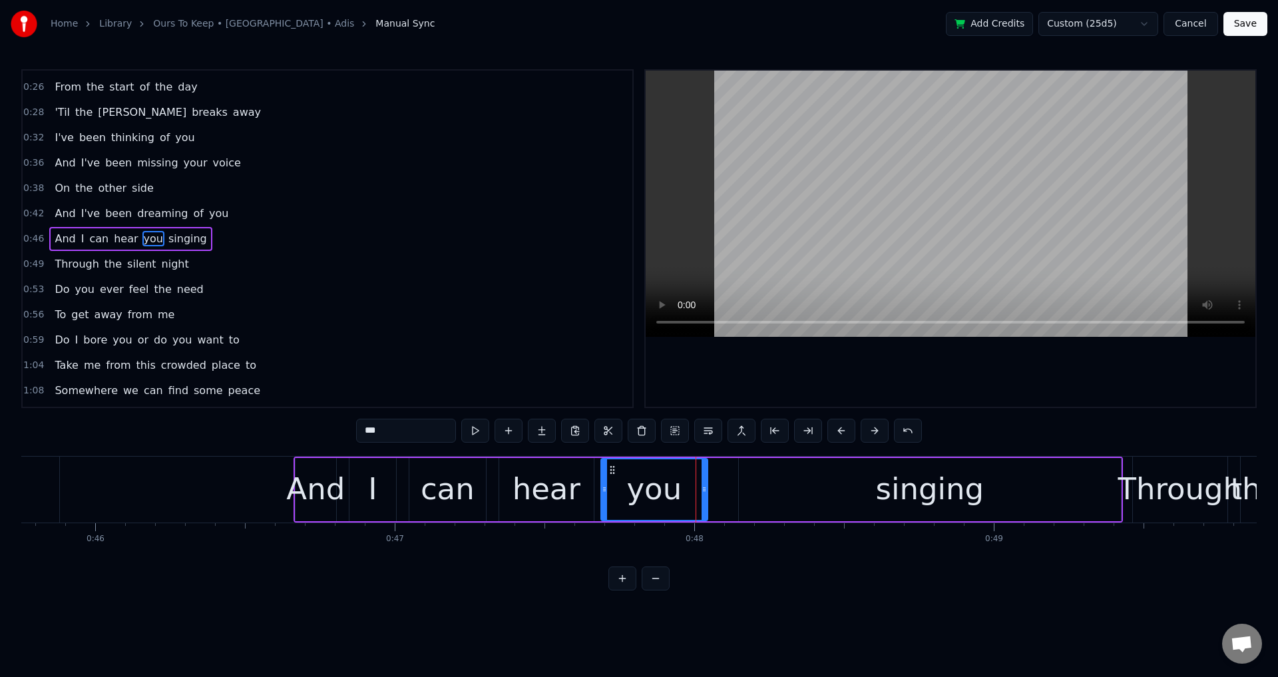
click at [321, 500] on div "And" at bounding box center [315, 489] width 59 height 45
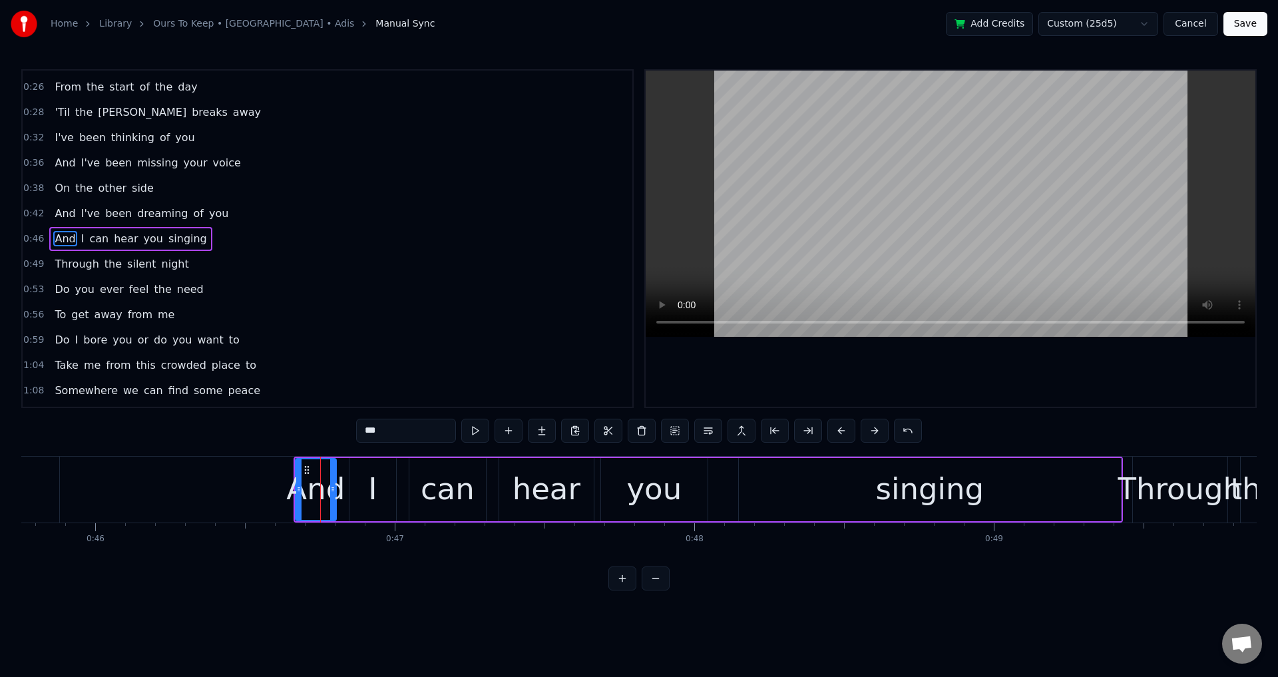
drag, startPoint x: 300, startPoint y: 486, endPoint x: 286, endPoint y: 486, distance: 14.0
click at [296, 486] on icon at bounding box center [298, 489] width 5 height 11
click at [361, 493] on div "I" at bounding box center [372, 489] width 47 height 63
drag, startPoint x: 353, startPoint y: 485, endPoint x: 338, endPoint y: 486, distance: 14.7
click at [338, 486] on icon at bounding box center [337, 489] width 5 height 11
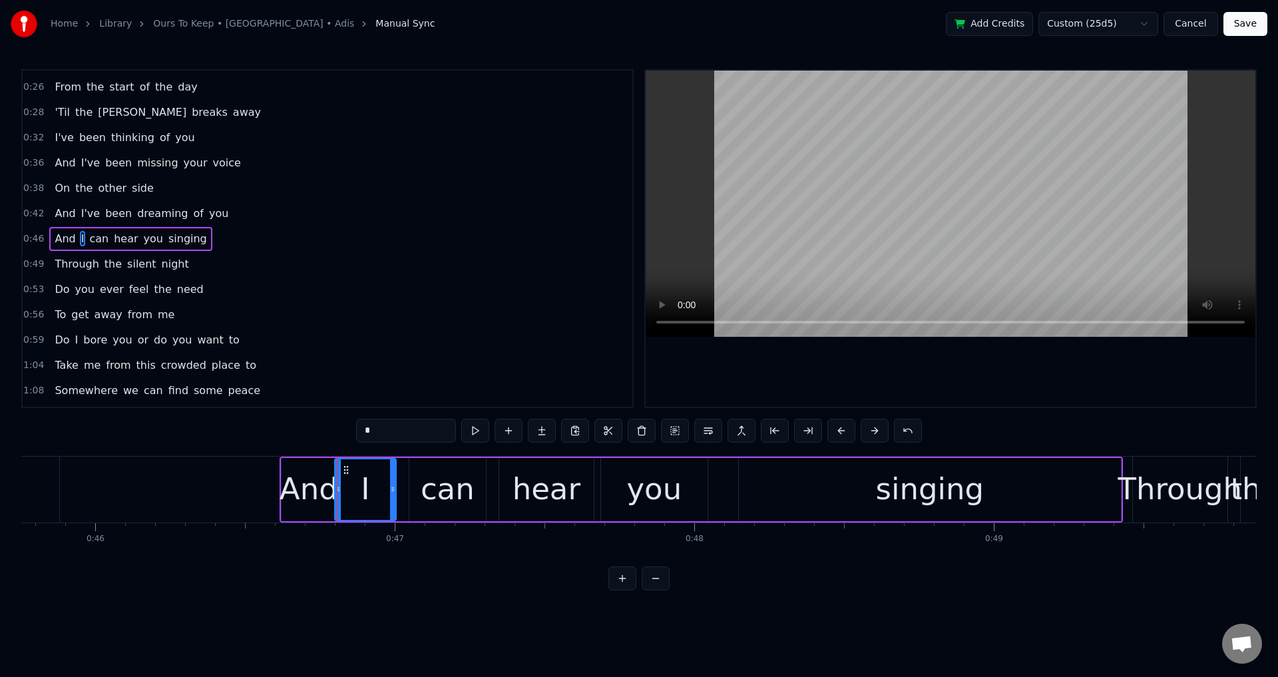
click at [417, 500] on div "can" at bounding box center [447, 489] width 77 height 63
drag, startPoint x: 413, startPoint y: 487, endPoint x: 399, endPoint y: 490, distance: 14.4
click at [409, 489] on icon at bounding box center [411, 489] width 5 height 11
click at [534, 490] on div "hear" at bounding box center [547, 489] width 68 height 45
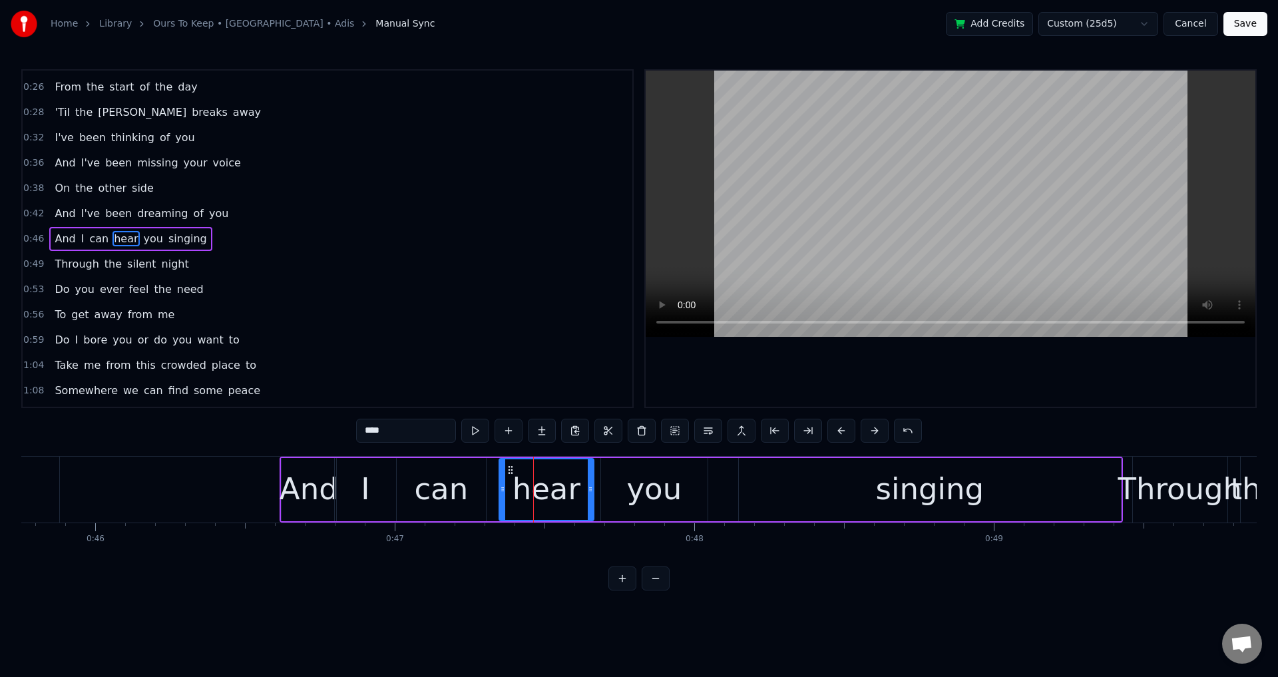
drag, startPoint x: 503, startPoint y: 484, endPoint x: 493, endPoint y: 486, distance: 10.2
click at [500, 486] on icon at bounding box center [502, 489] width 5 height 11
click at [615, 495] on div "you" at bounding box center [654, 489] width 107 height 63
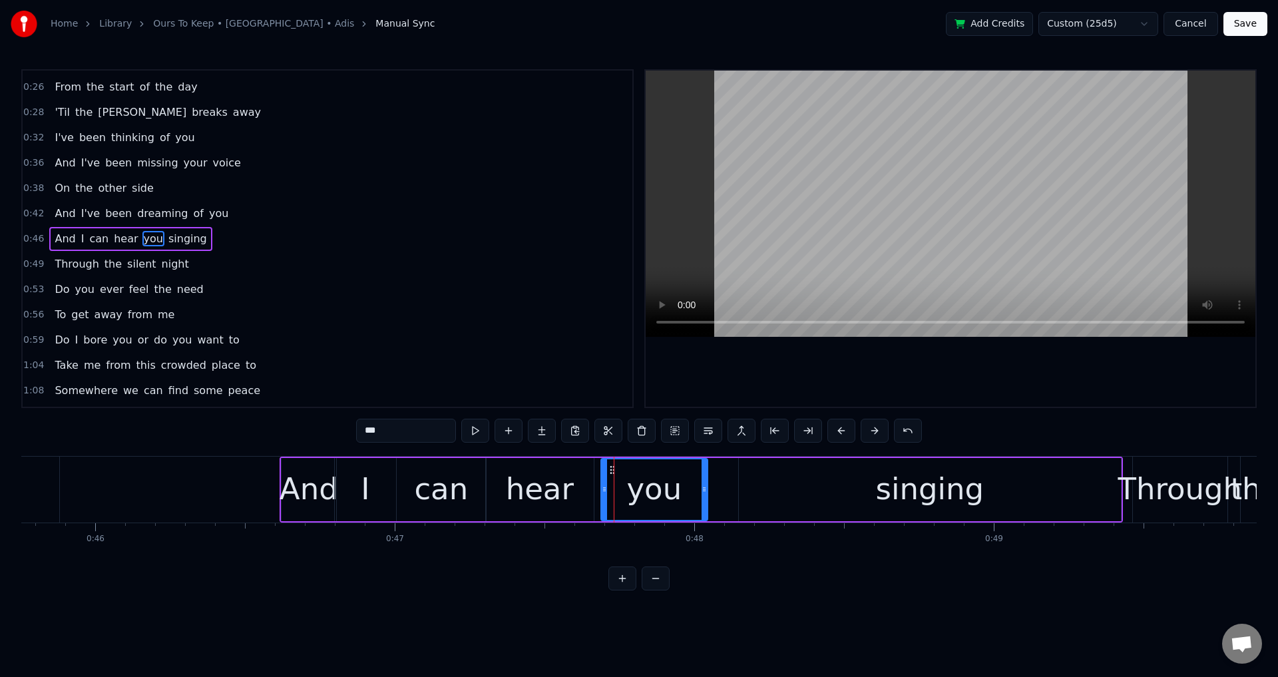
drag, startPoint x: 606, startPoint y: 491, endPoint x: 598, endPoint y: 493, distance: 8.9
click at [602, 493] on icon at bounding box center [604, 489] width 5 height 11
click at [797, 495] on div "singing" at bounding box center [930, 489] width 382 height 63
type input "*******"
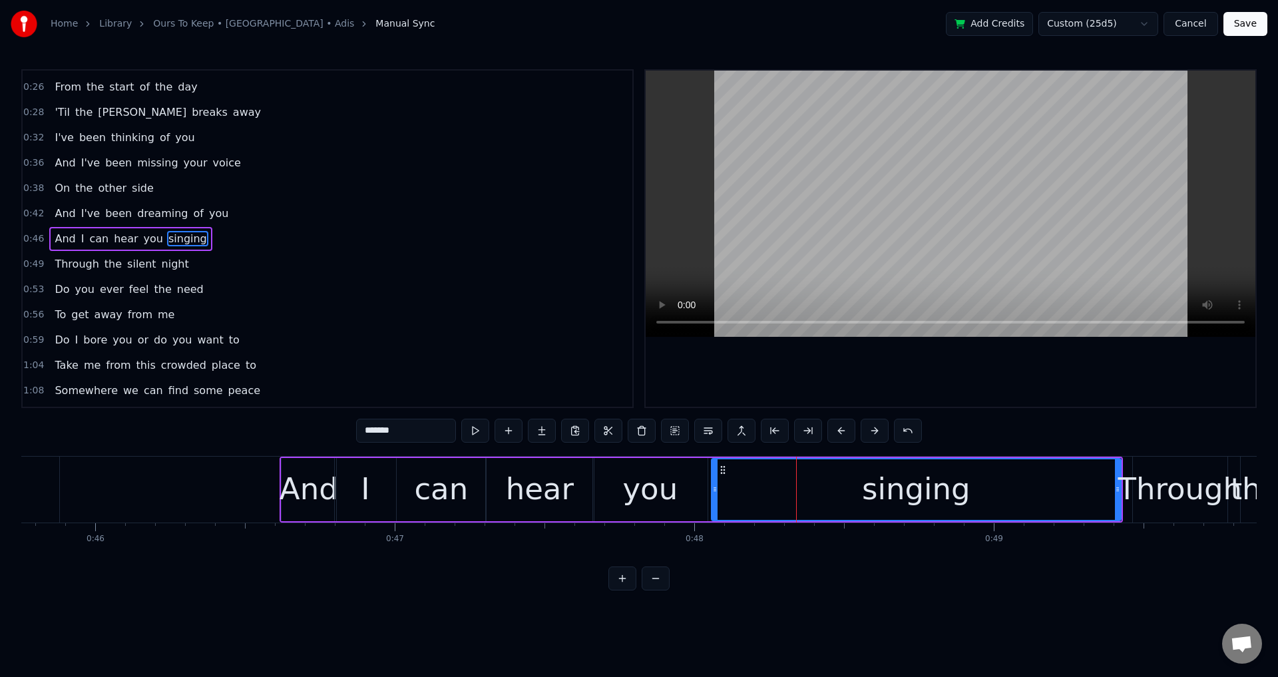
drag, startPoint x: 741, startPoint y: 485, endPoint x: 714, endPoint y: 485, distance: 27.3
click at [714, 485] on icon at bounding box center [714, 489] width 5 height 11
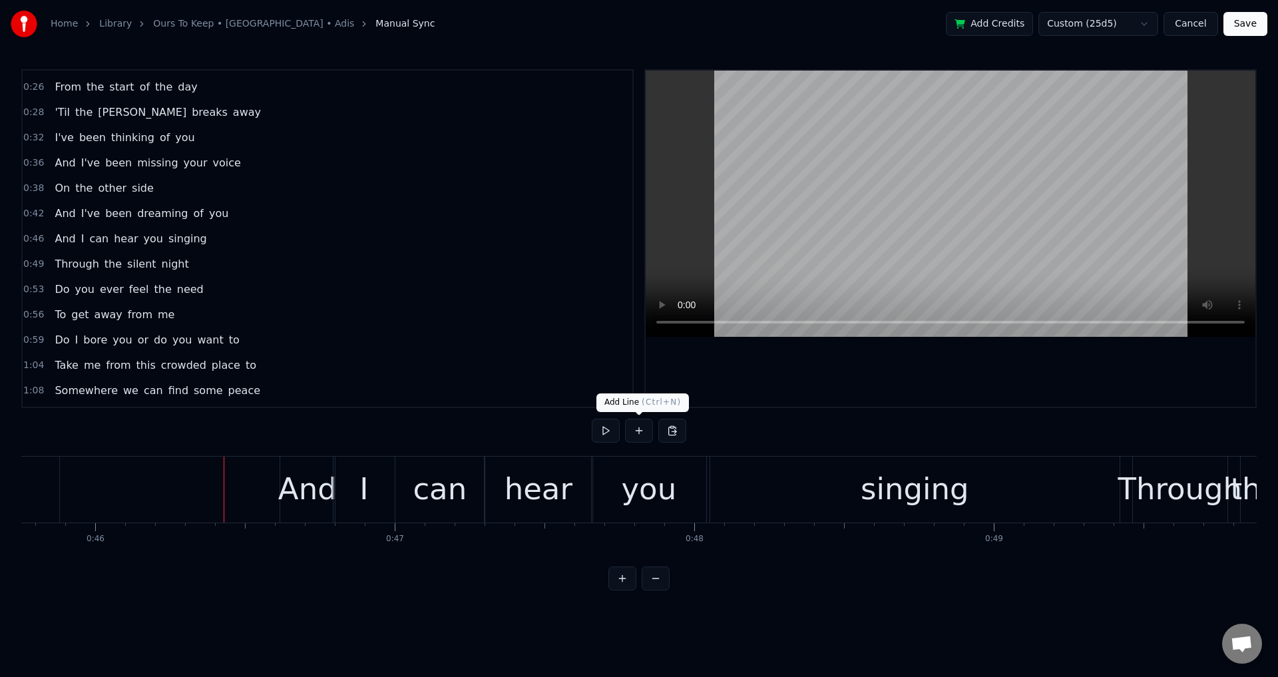
click at [908, 384] on div at bounding box center [951, 239] width 610 height 336
click at [898, 381] on div at bounding box center [951, 239] width 610 height 336
click at [796, 356] on div at bounding box center [951, 239] width 610 height 336
click at [807, 352] on div at bounding box center [951, 239] width 610 height 336
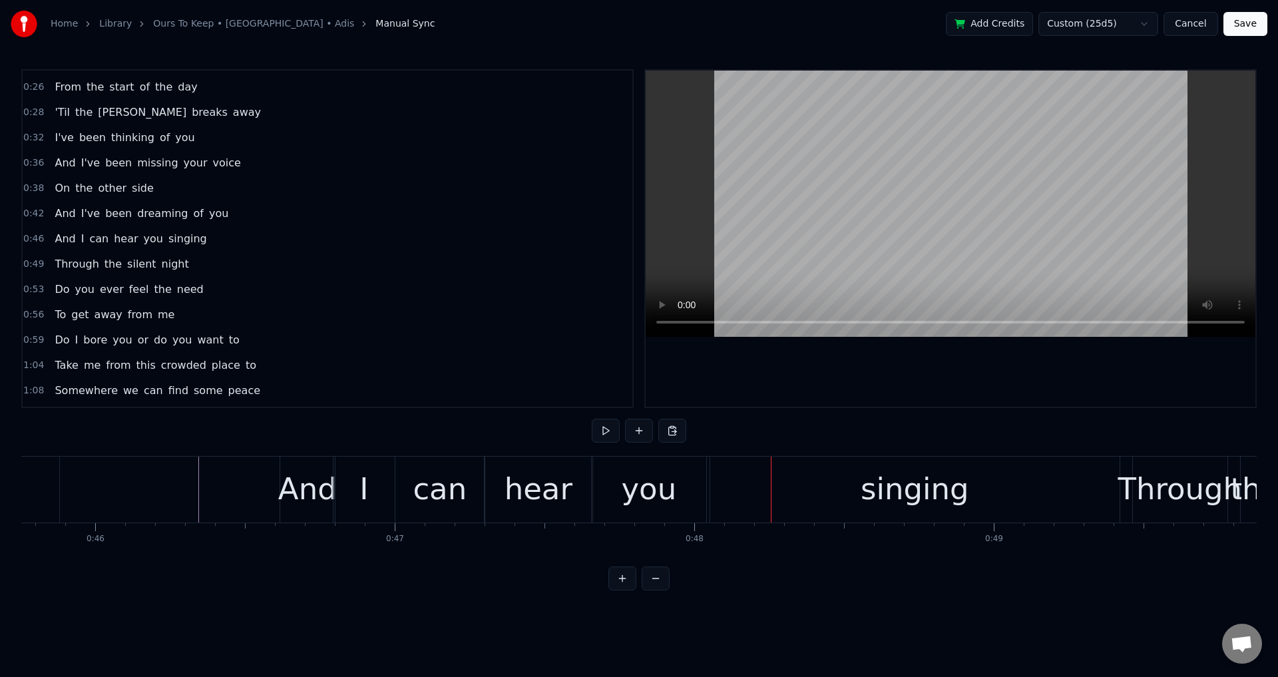
click at [350, 492] on div "I" at bounding box center [363, 490] width 61 height 66
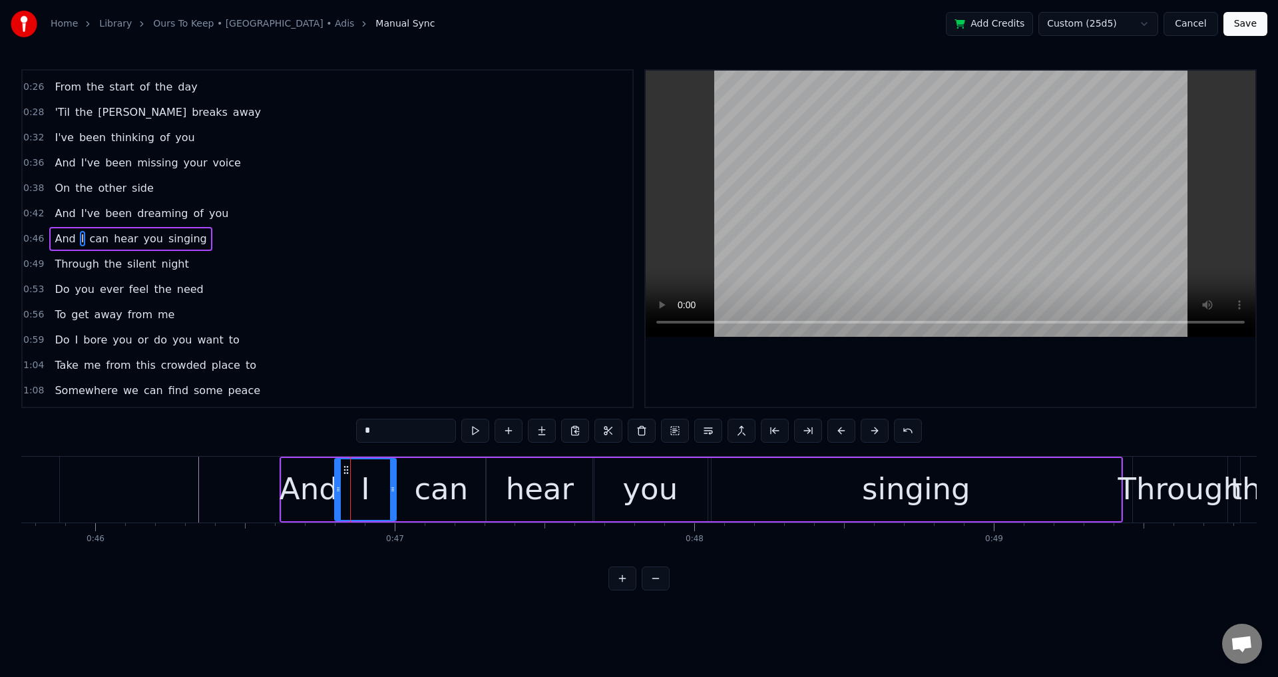
click at [893, 347] on div at bounding box center [951, 239] width 610 height 336
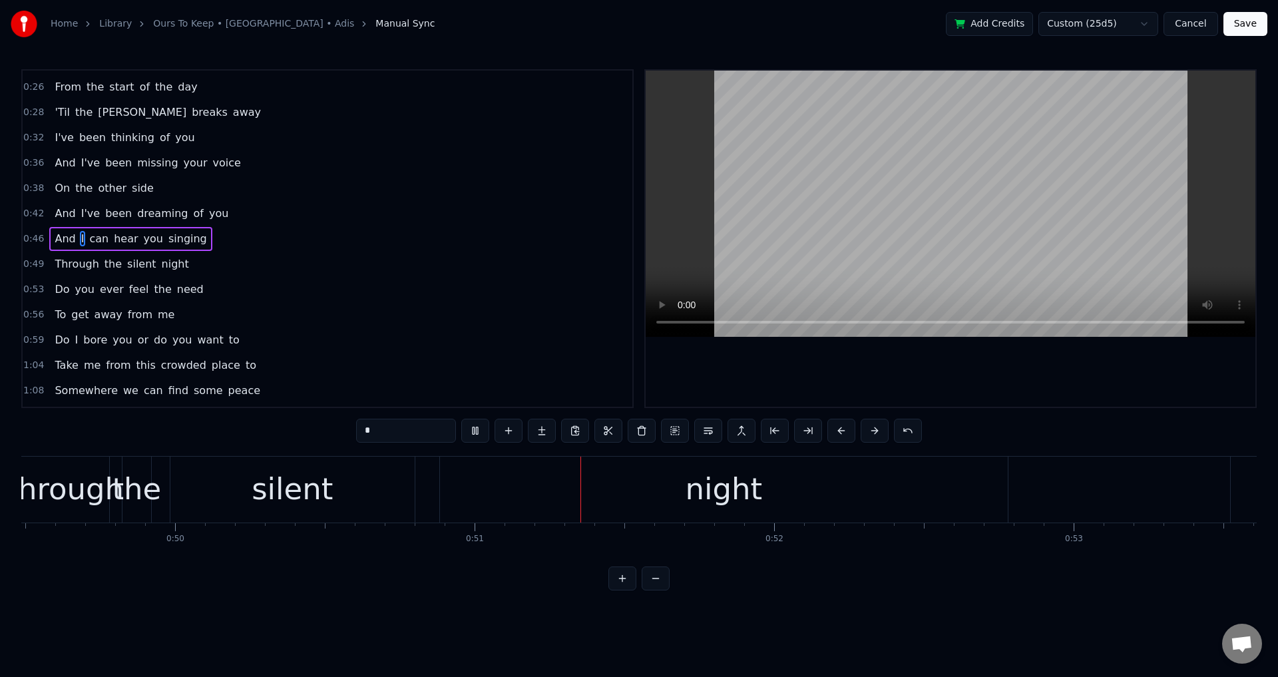
click at [894, 357] on div at bounding box center [951, 239] width 610 height 336
click at [323, 556] on div "How are you in your time alone I'm doing fine well I'm not I feel like I wanna …" at bounding box center [638, 506] width 1235 height 100
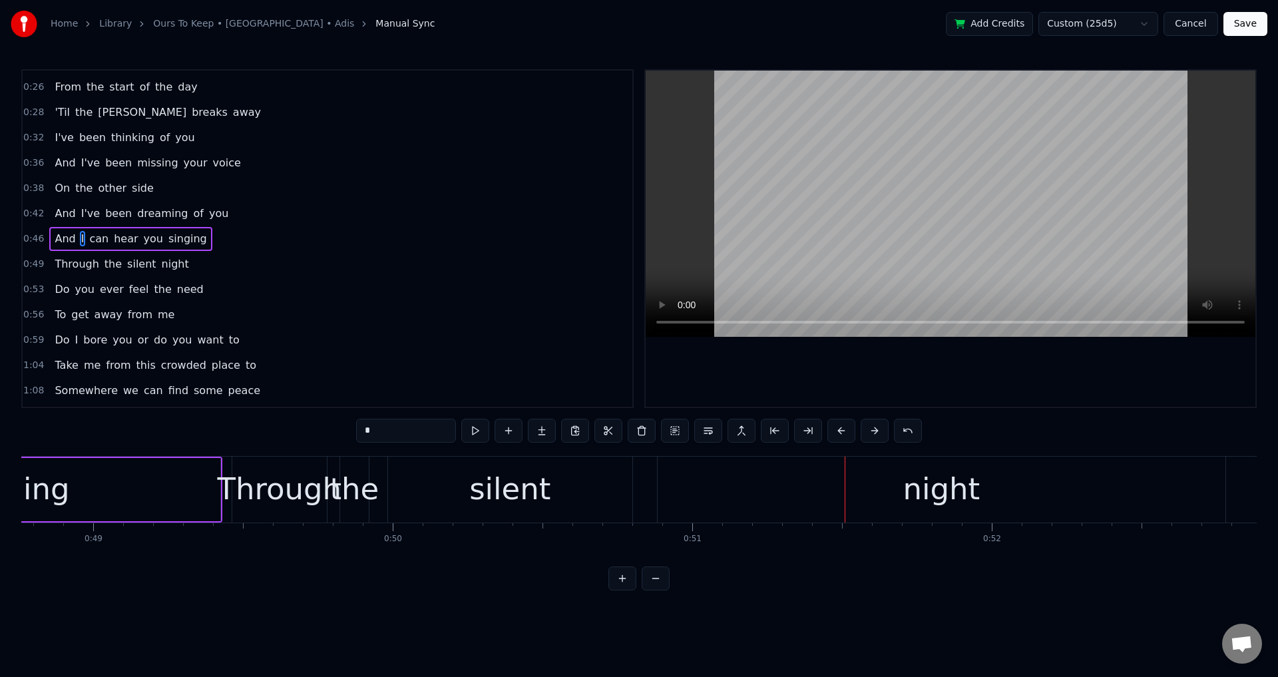
scroll to position [0, 14571]
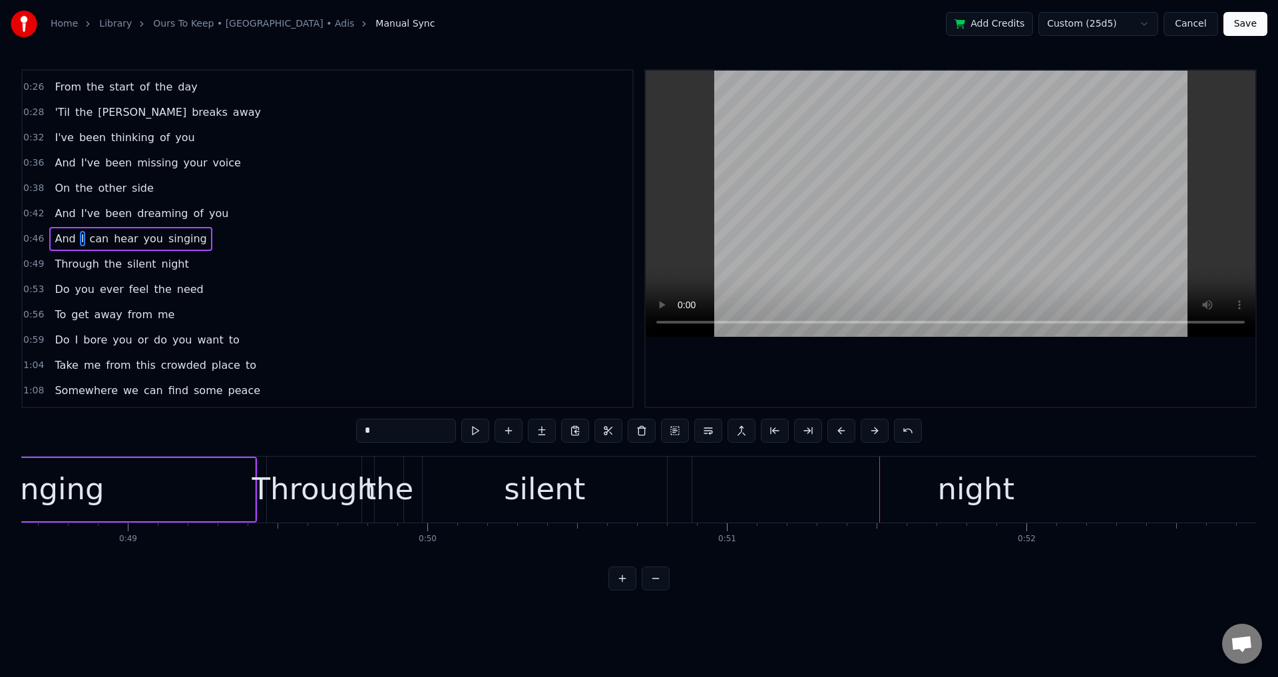
click at [415, 497] on div "Through the silent night" at bounding box center [764, 490] width 997 height 66
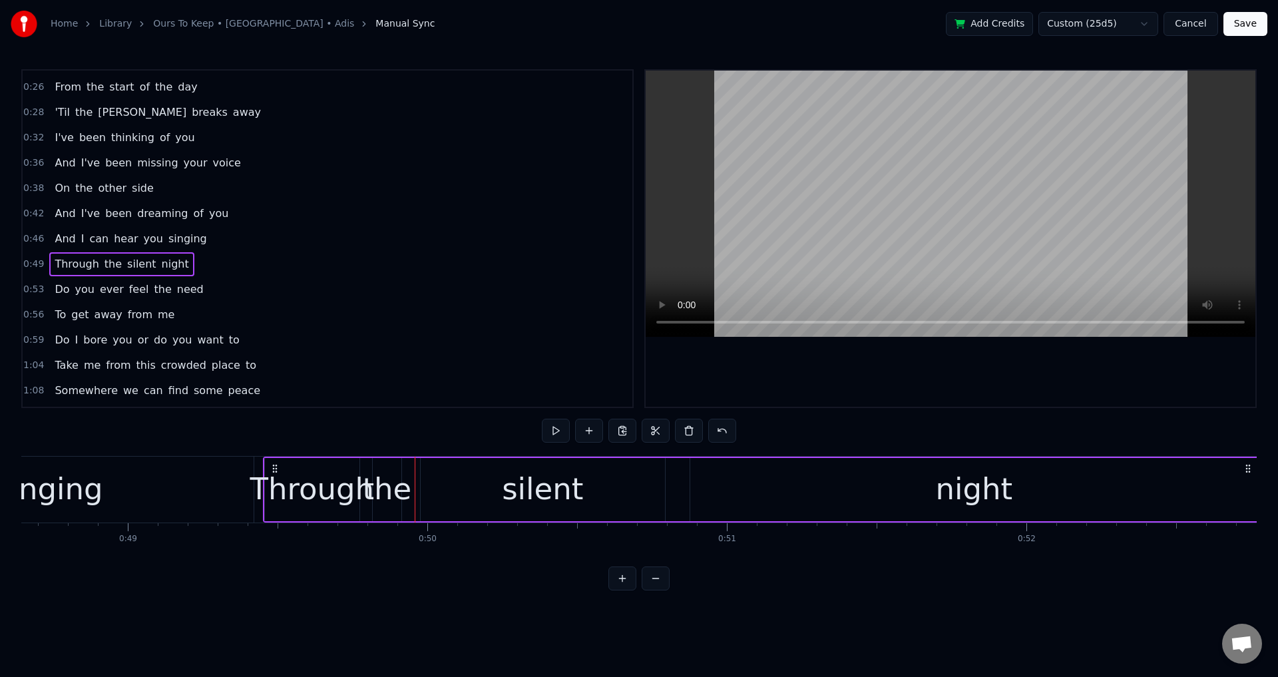
click at [270, 467] on icon at bounding box center [275, 468] width 11 height 11
click at [256, 487] on div "Through" at bounding box center [312, 489] width 124 height 45
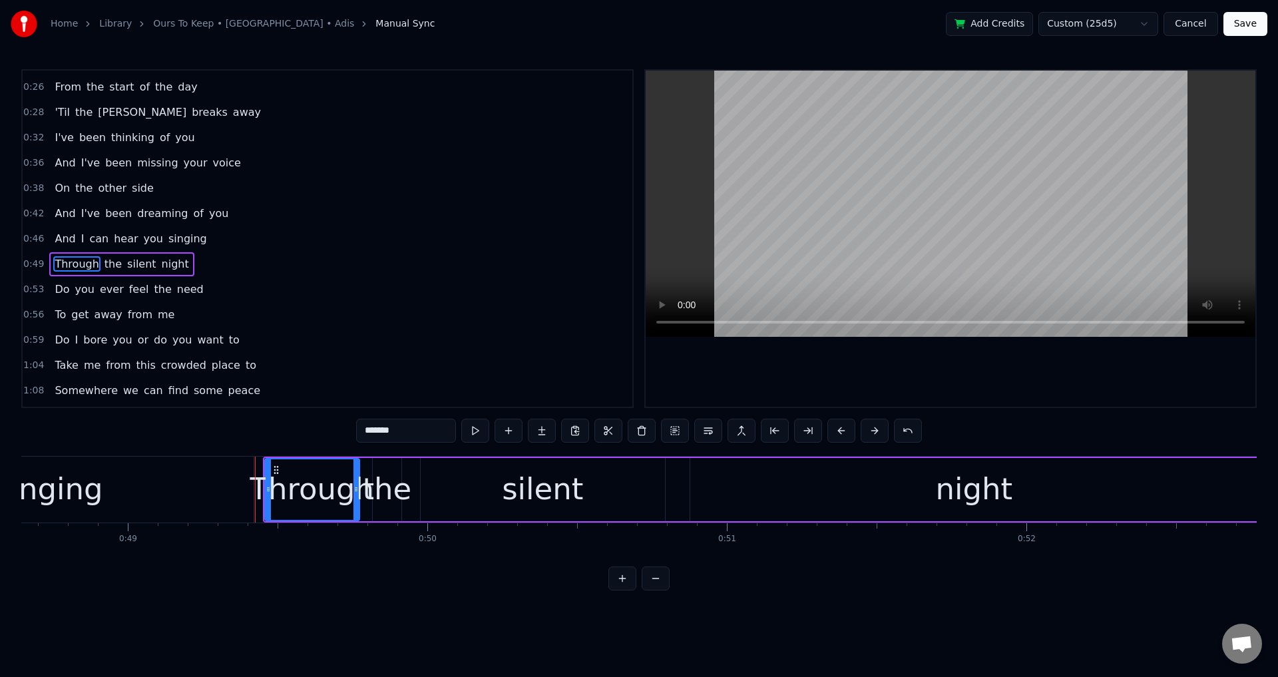
scroll to position [122, 0]
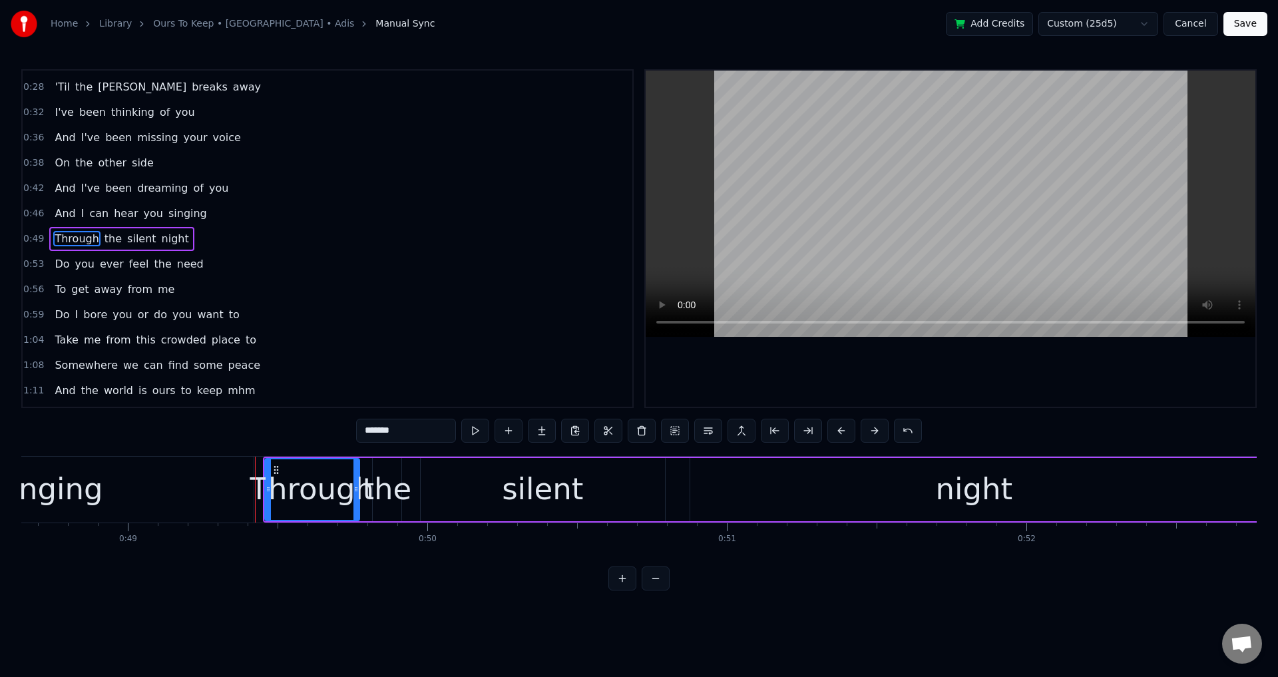
click at [823, 367] on div at bounding box center [951, 239] width 610 height 336
click at [375, 497] on div "the" at bounding box center [386, 489] width 49 height 45
drag, startPoint x: 377, startPoint y: 489, endPoint x: 362, endPoint y: 489, distance: 14.7
click at [362, 489] on icon at bounding box center [361, 489] width 5 height 11
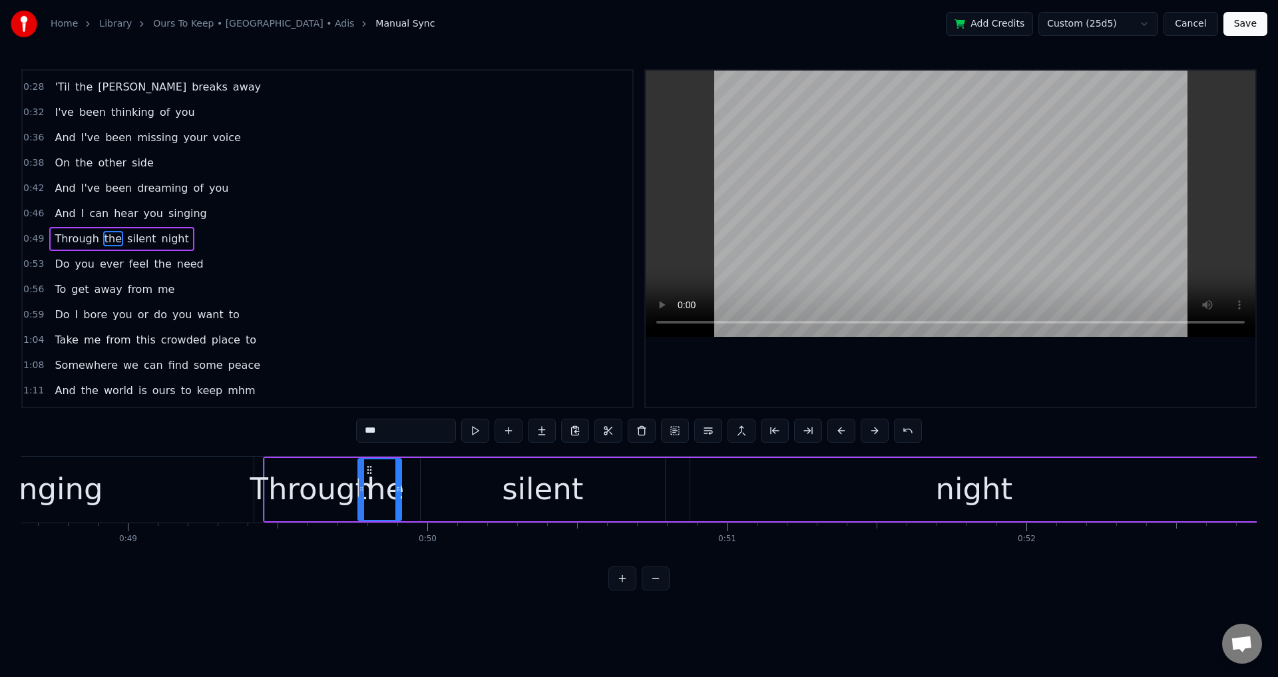
click at [439, 495] on div "silent" at bounding box center [543, 489] width 244 height 63
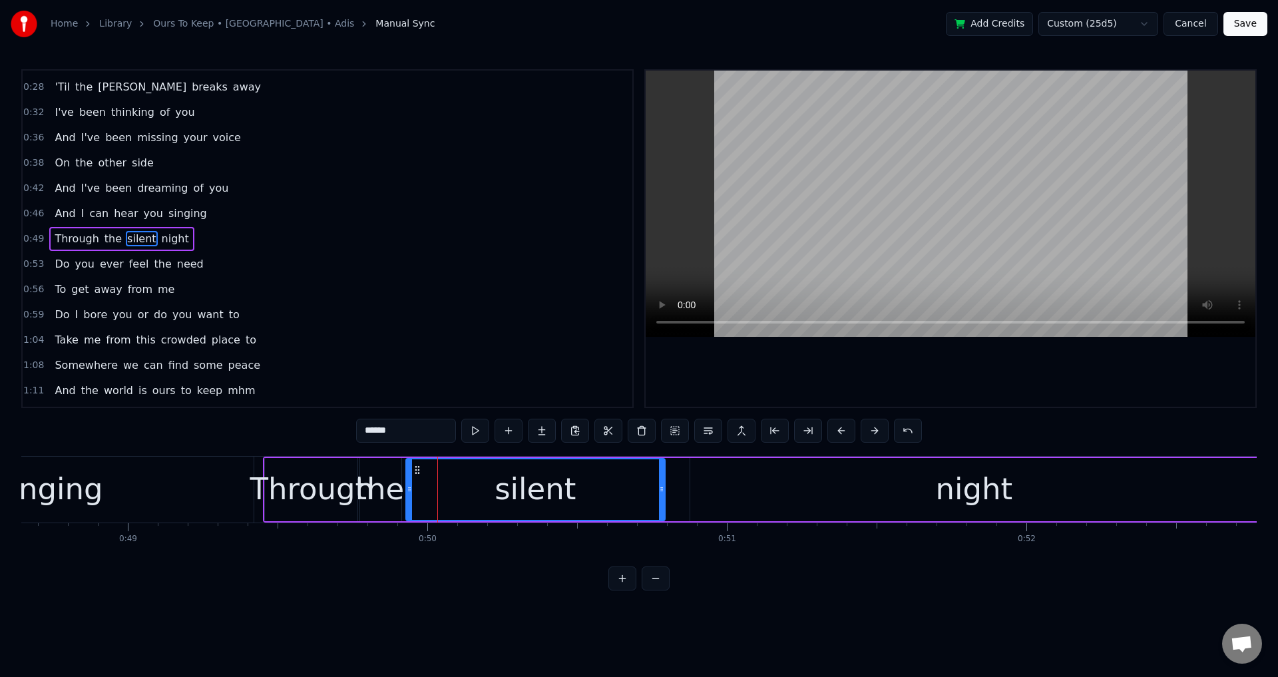
drag, startPoint x: 423, startPoint y: 490, endPoint x: 409, endPoint y: 490, distance: 14.6
click at [409, 490] on icon at bounding box center [409, 489] width 5 height 11
drag, startPoint x: 710, startPoint y: 514, endPoint x: 698, endPoint y: 507, distance: 14.0
click at [710, 515] on div "night" at bounding box center [974, 489] width 568 height 63
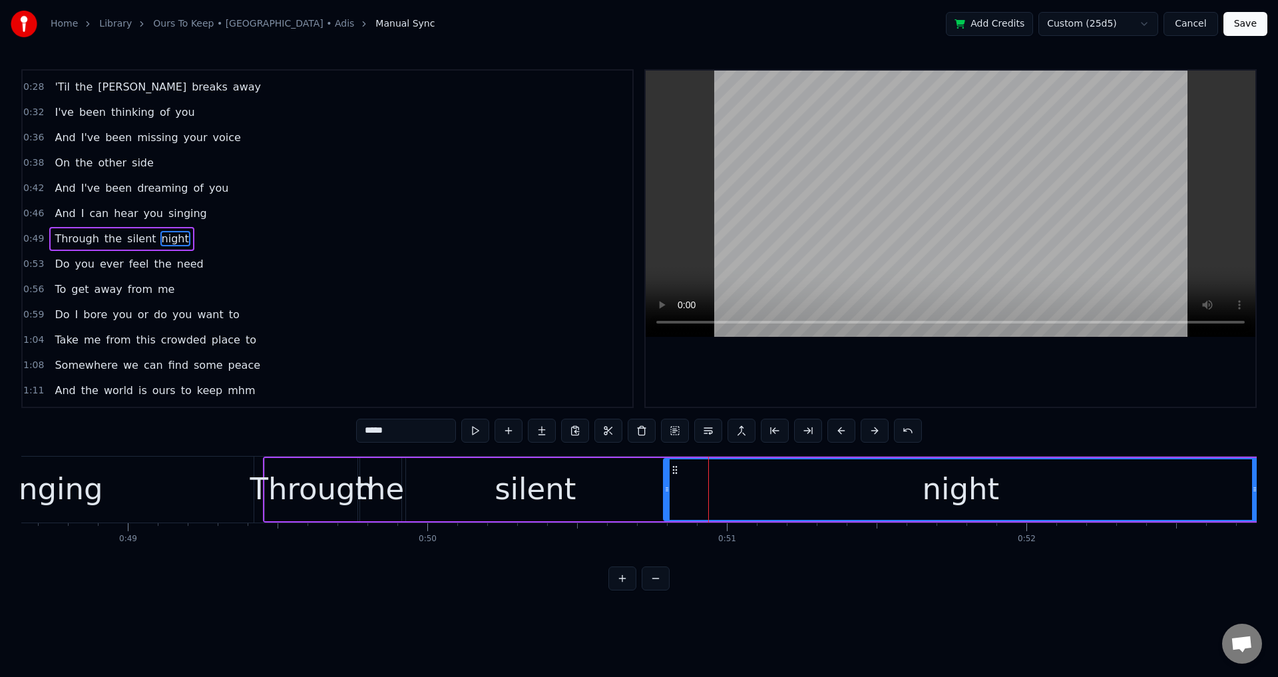
drag, startPoint x: 690, startPoint y: 493, endPoint x: 664, endPoint y: 490, distance: 26.8
click at [664, 490] on icon at bounding box center [666, 489] width 5 height 11
click at [258, 487] on div "Through" at bounding box center [312, 489] width 124 height 45
type input "*******"
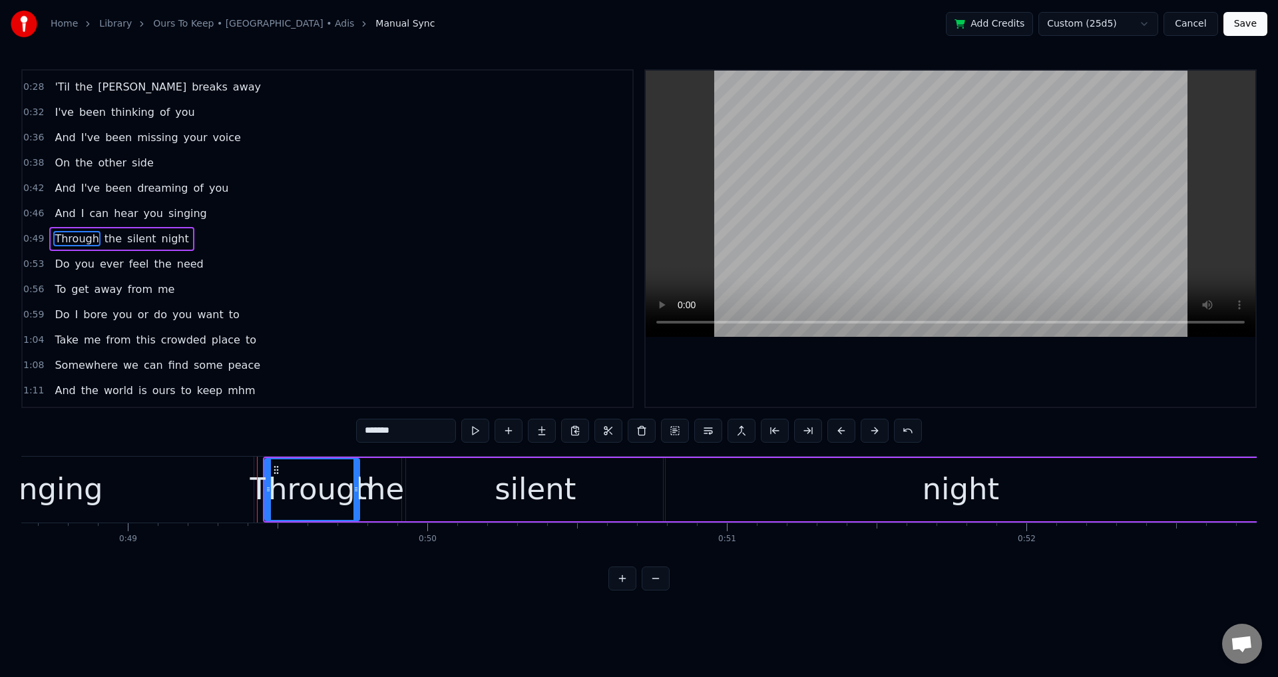
click at [893, 370] on div at bounding box center [951, 239] width 610 height 336
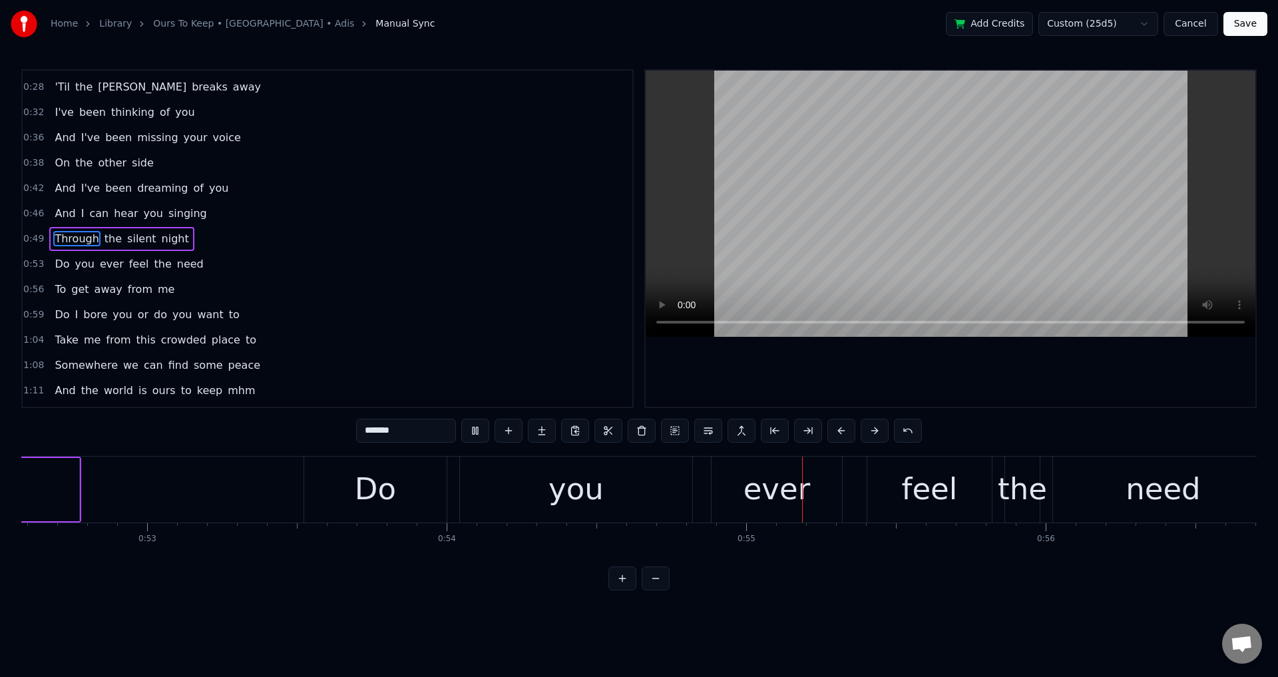
click at [922, 379] on div at bounding box center [951, 239] width 610 height 336
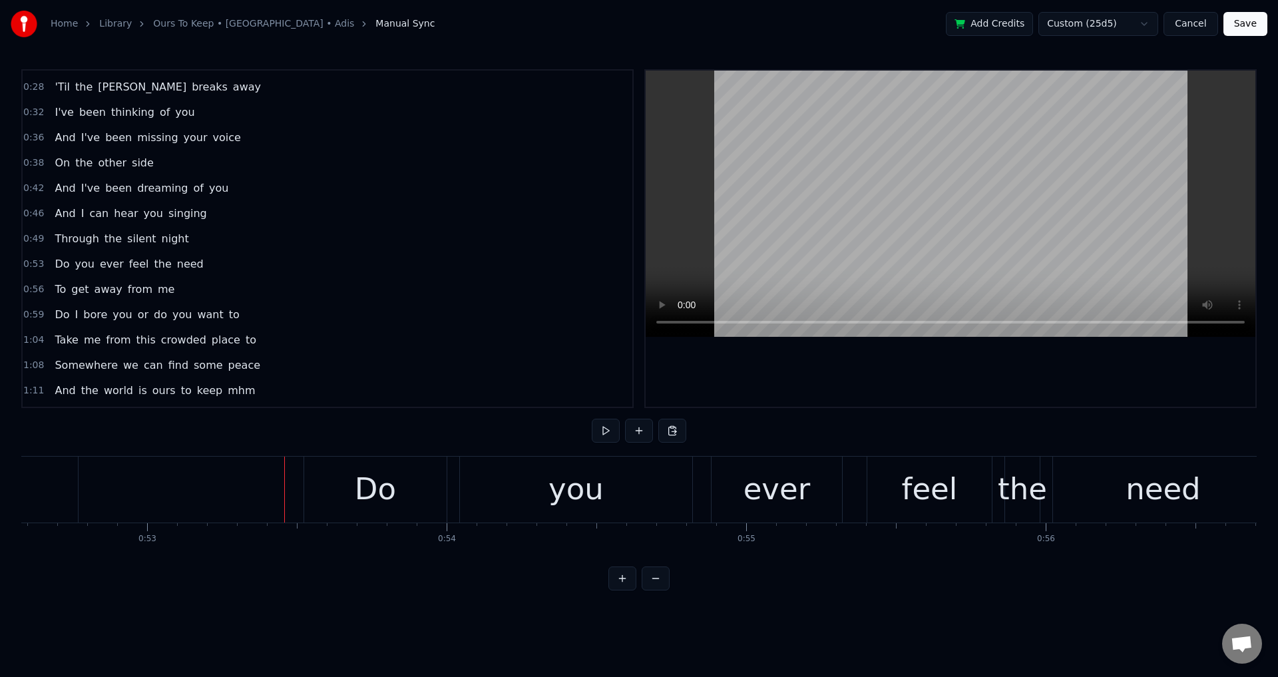
click at [451, 479] on div "Do you ever feel the need" at bounding box center [790, 490] width 973 height 66
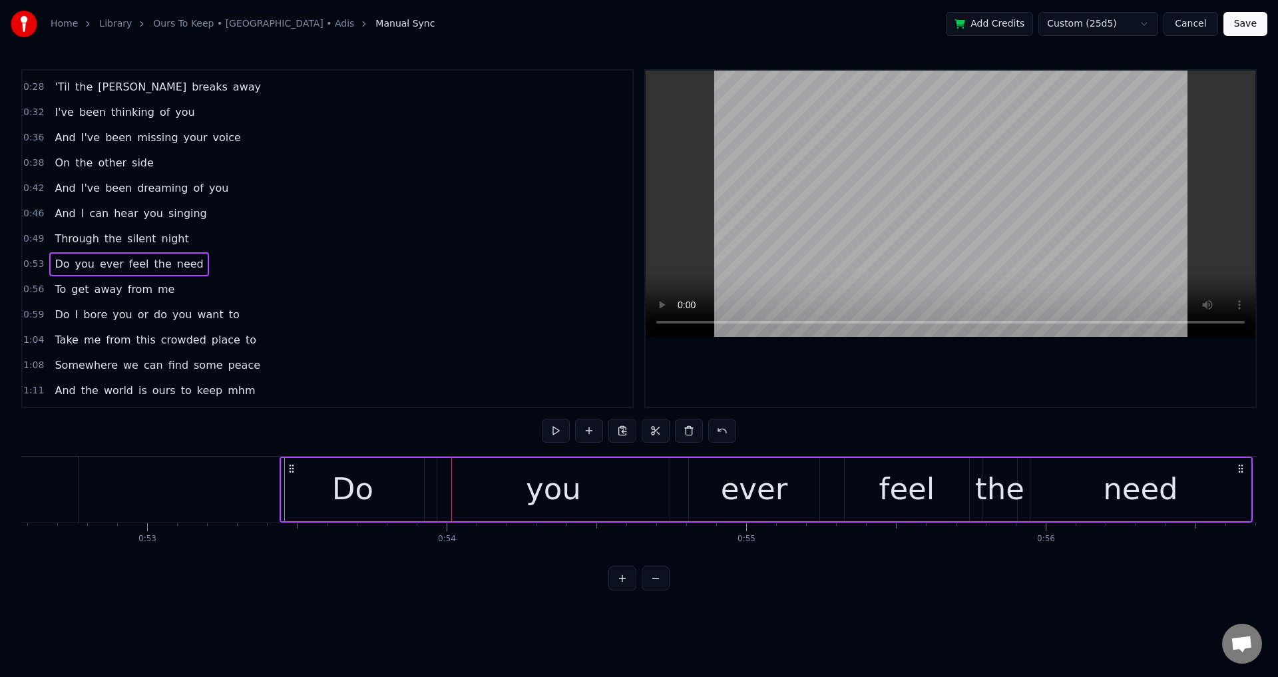
drag, startPoint x: 317, startPoint y: 466, endPoint x: 293, endPoint y: 467, distance: 24.0
click at [293, 467] on icon at bounding box center [291, 468] width 11 height 11
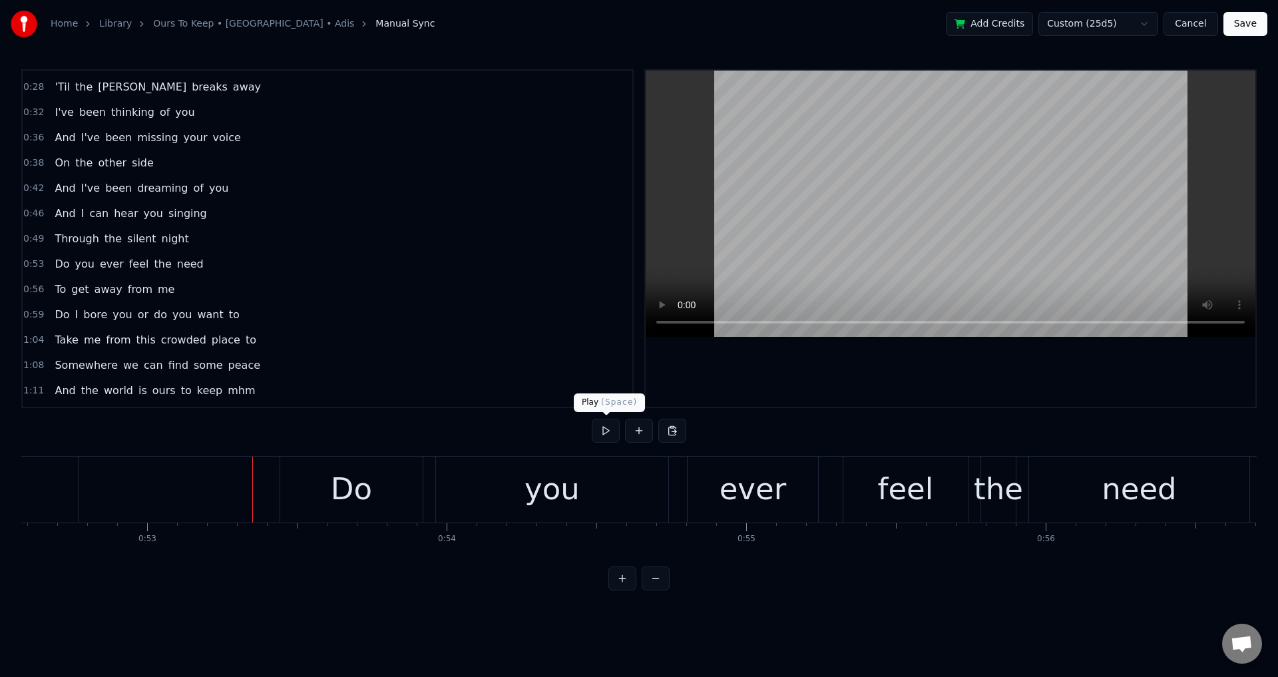
click at [900, 368] on div at bounding box center [951, 239] width 610 height 336
click at [929, 386] on div at bounding box center [951, 239] width 610 height 336
click at [472, 503] on div "you" at bounding box center [552, 490] width 232 height 66
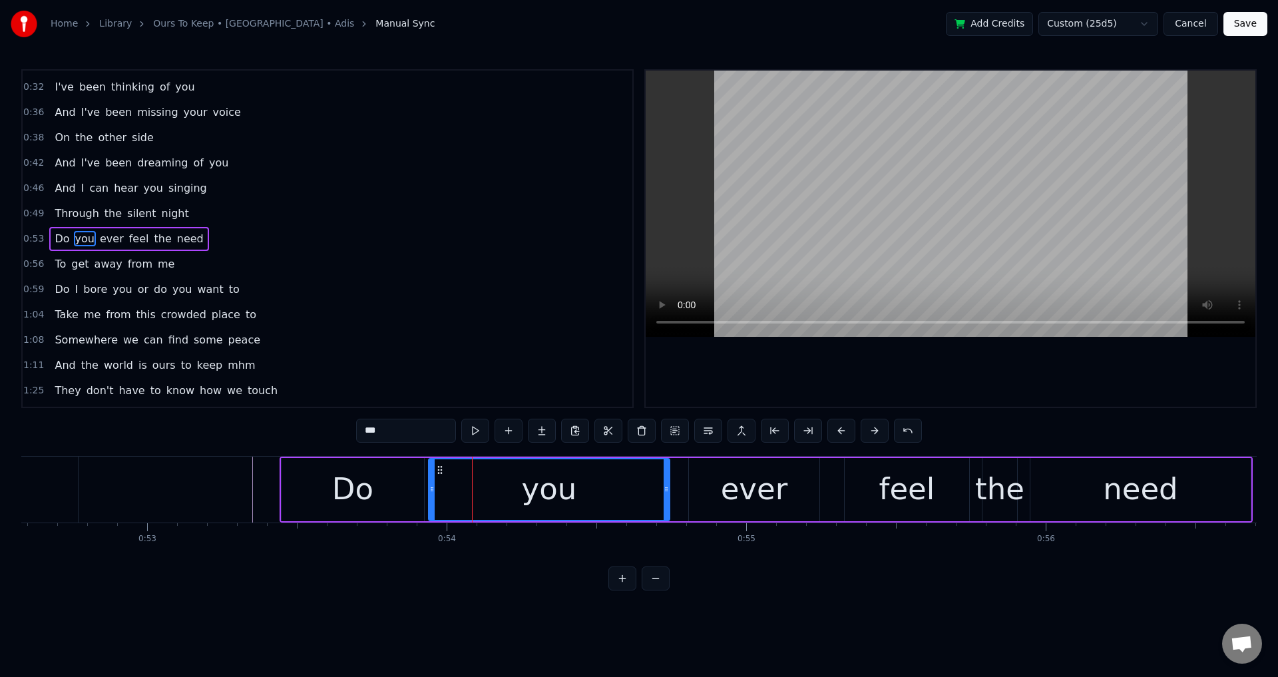
drag, startPoint x: 439, startPoint y: 487, endPoint x: 428, endPoint y: 487, distance: 11.3
click at [429, 487] on icon at bounding box center [431, 489] width 5 height 11
click at [759, 485] on div "ever" at bounding box center [754, 489] width 67 height 45
type input "****"
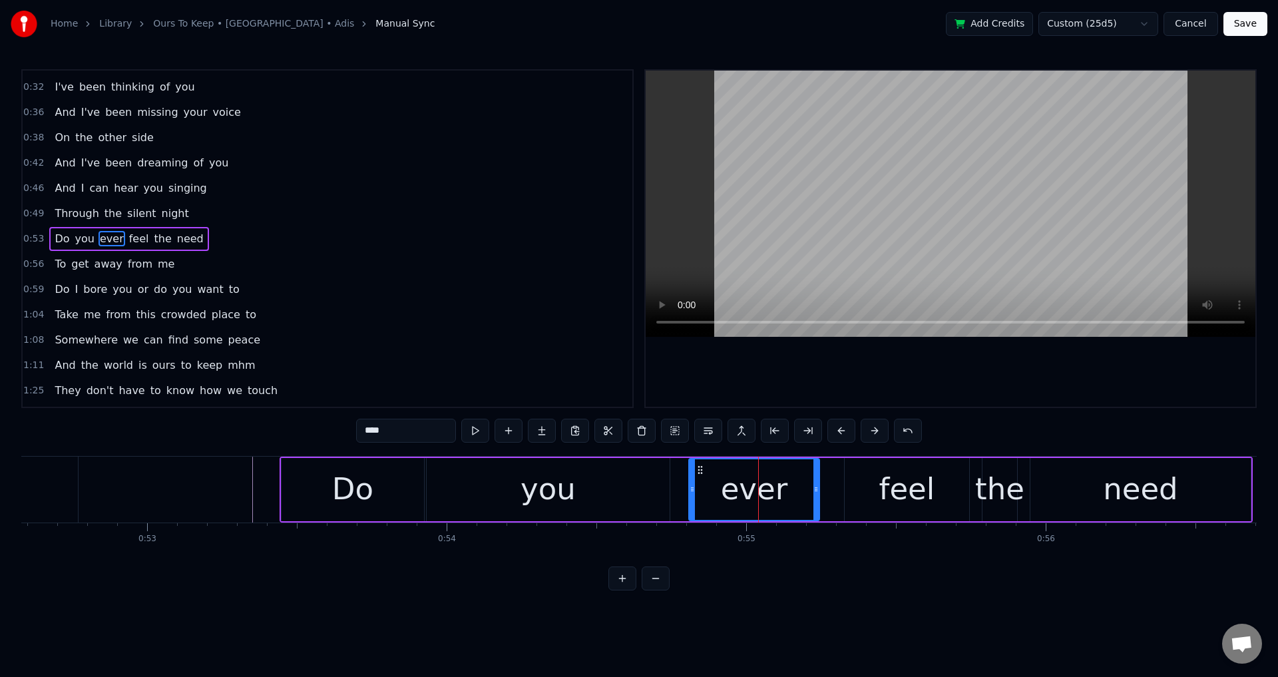
drag, startPoint x: 695, startPoint y: 483, endPoint x: 679, endPoint y: 483, distance: 16.0
click at [679, 483] on div "Do you ever feel the need" at bounding box center [766, 490] width 973 height 66
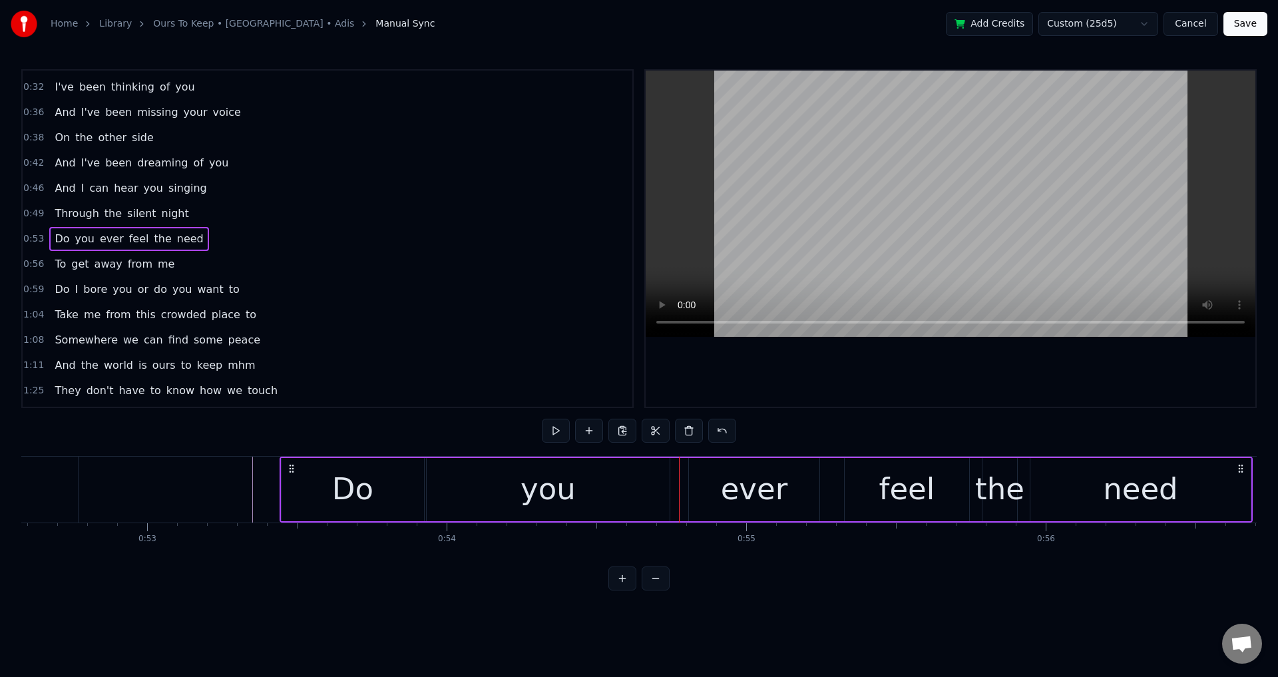
click at [698, 485] on div "ever" at bounding box center [754, 489] width 130 height 63
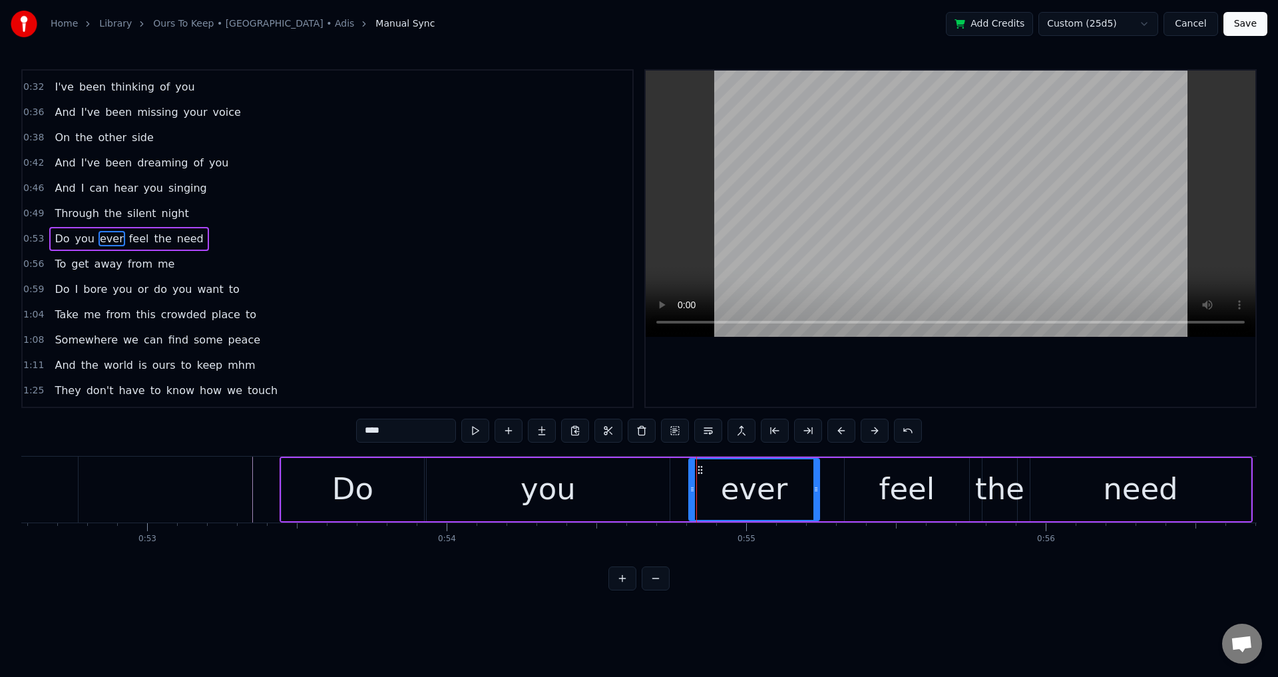
drag, startPoint x: 692, startPoint y: 477, endPoint x: 680, endPoint y: 478, distance: 11.3
click at [680, 478] on div "Do you ever feel the need" at bounding box center [766, 490] width 973 height 66
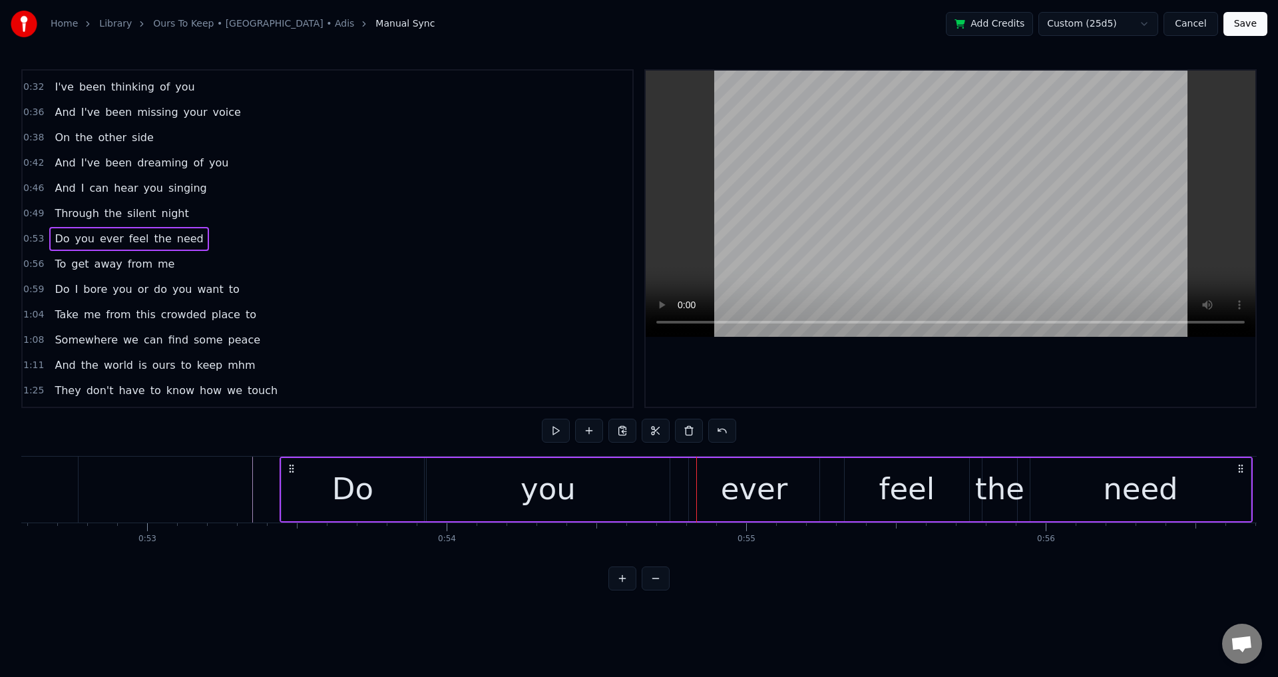
click at [699, 481] on div "ever" at bounding box center [754, 489] width 130 height 63
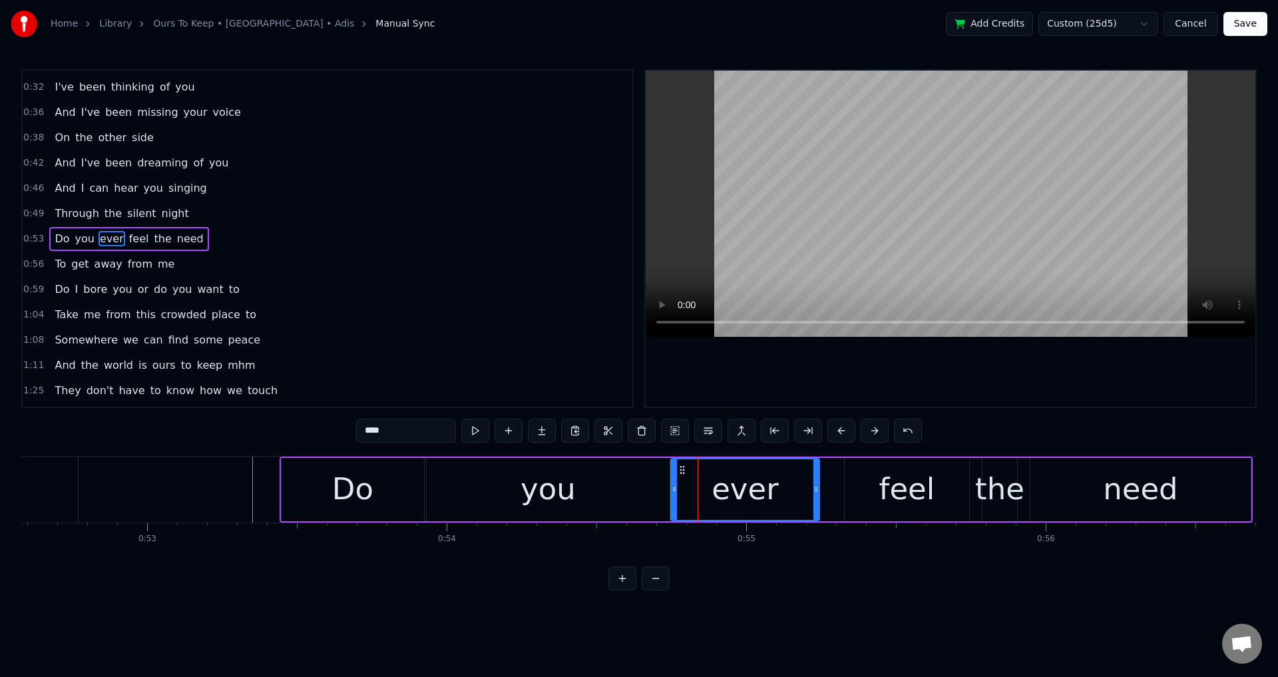
drag, startPoint x: 694, startPoint y: 482, endPoint x: 676, endPoint y: 479, distance: 18.2
click at [676, 479] on div at bounding box center [674, 489] width 5 height 61
click at [849, 496] on div "feel" at bounding box center [907, 489] width 124 height 63
type input "****"
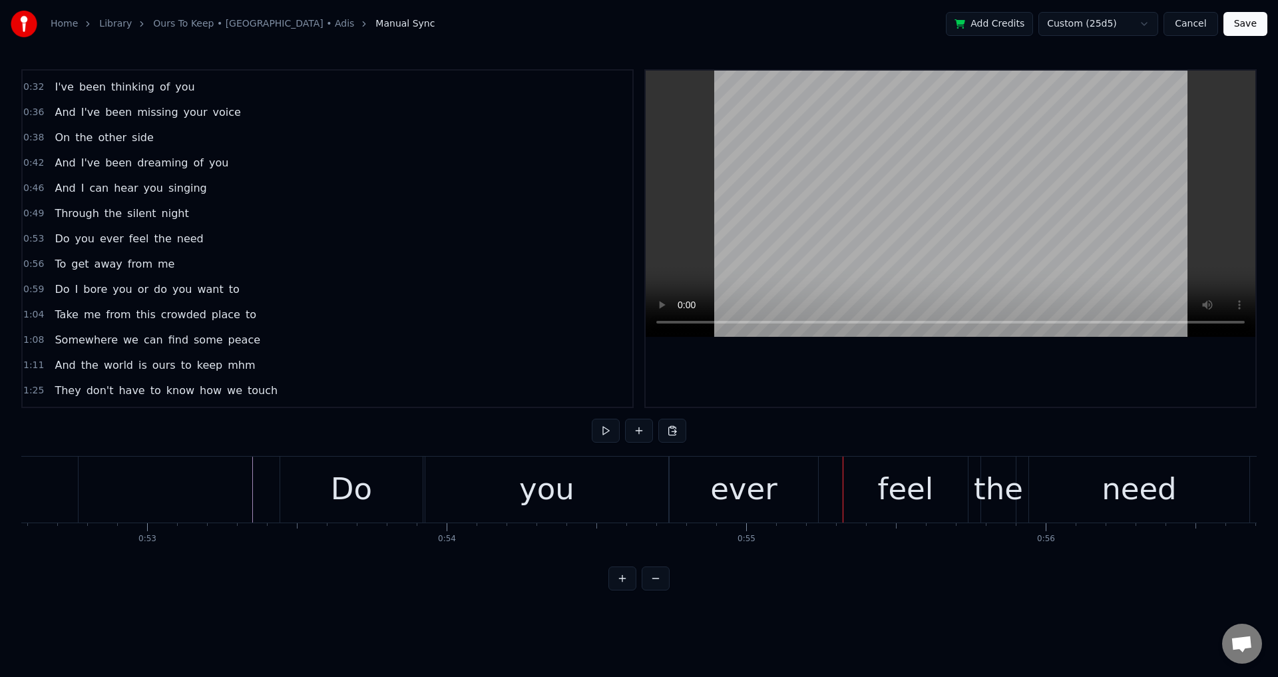
click at [847, 491] on div "feel" at bounding box center [905, 490] width 124 height 66
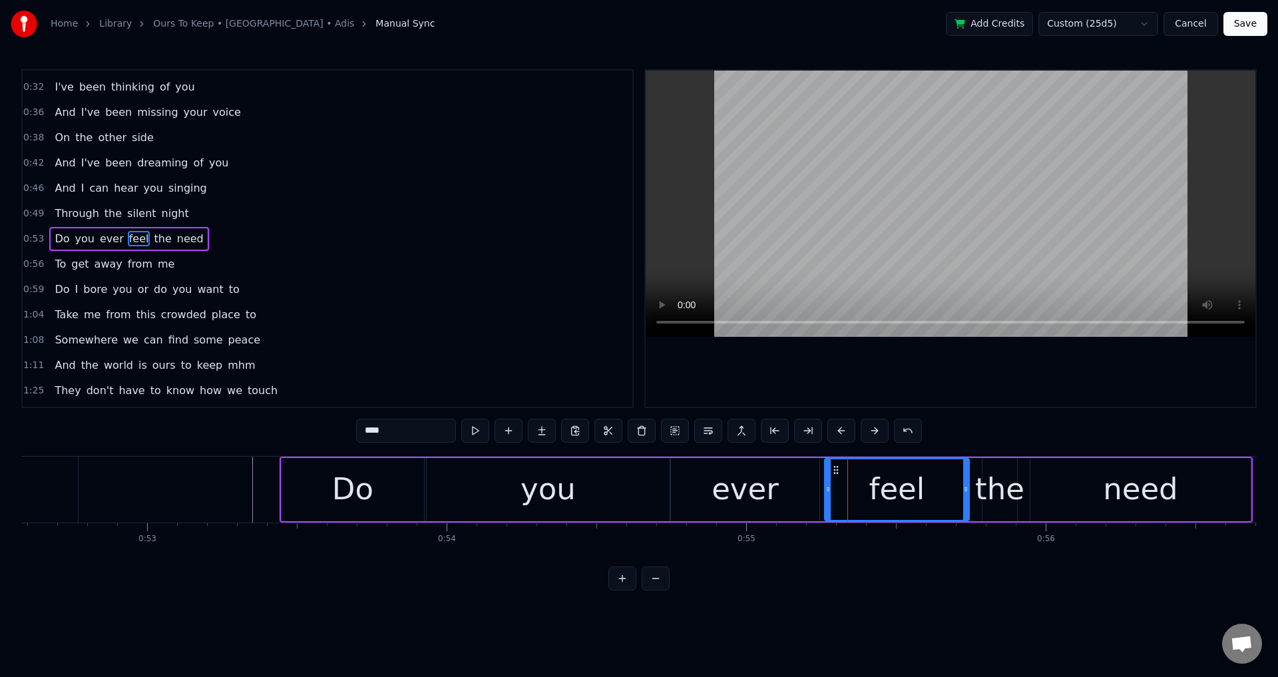
drag, startPoint x: 846, startPoint y: 483, endPoint x: 823, endPoint y: 489, distance: 23.9
click at [825, 489] on div at bounding box center [827, 489] width 5 height 61
click at [1066, 488] on div "need" at bounding box center [1140, 489] width 220 height 63
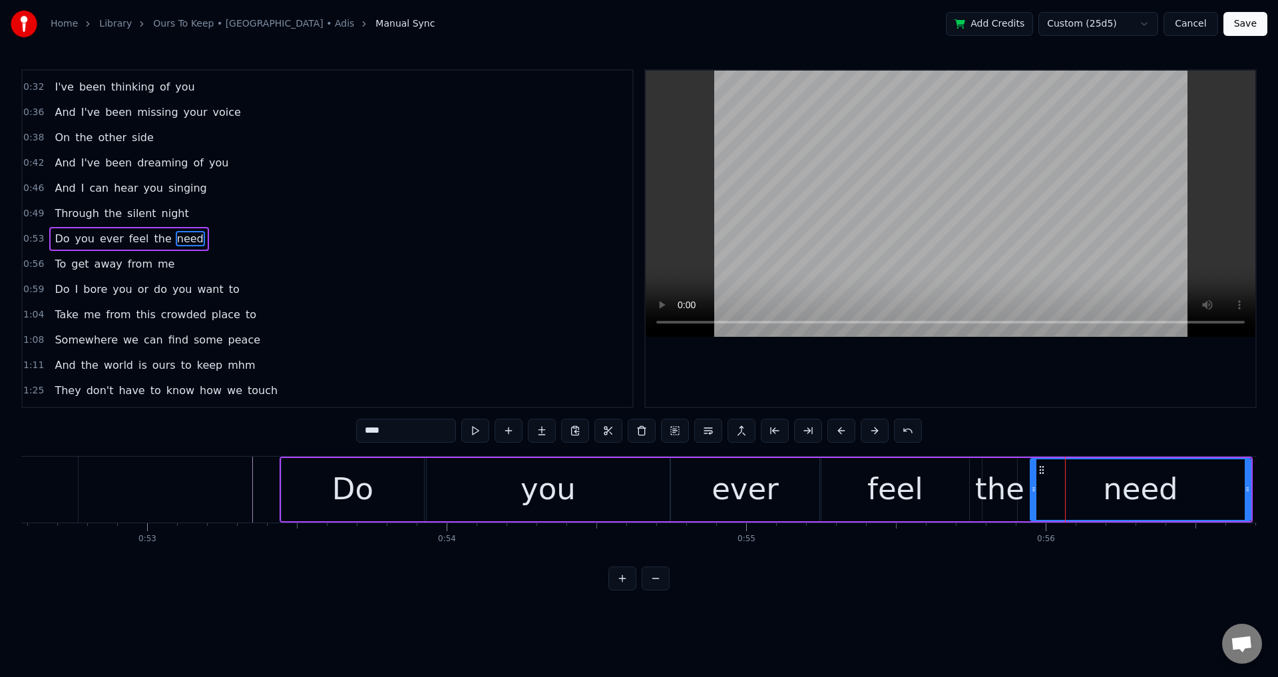
click at [1034, 483] on div at bounding box center [1033, 489] width 5 height 61
click at [1012, 483] on div "the" at bounding box center [999, 489] width 49 height 45
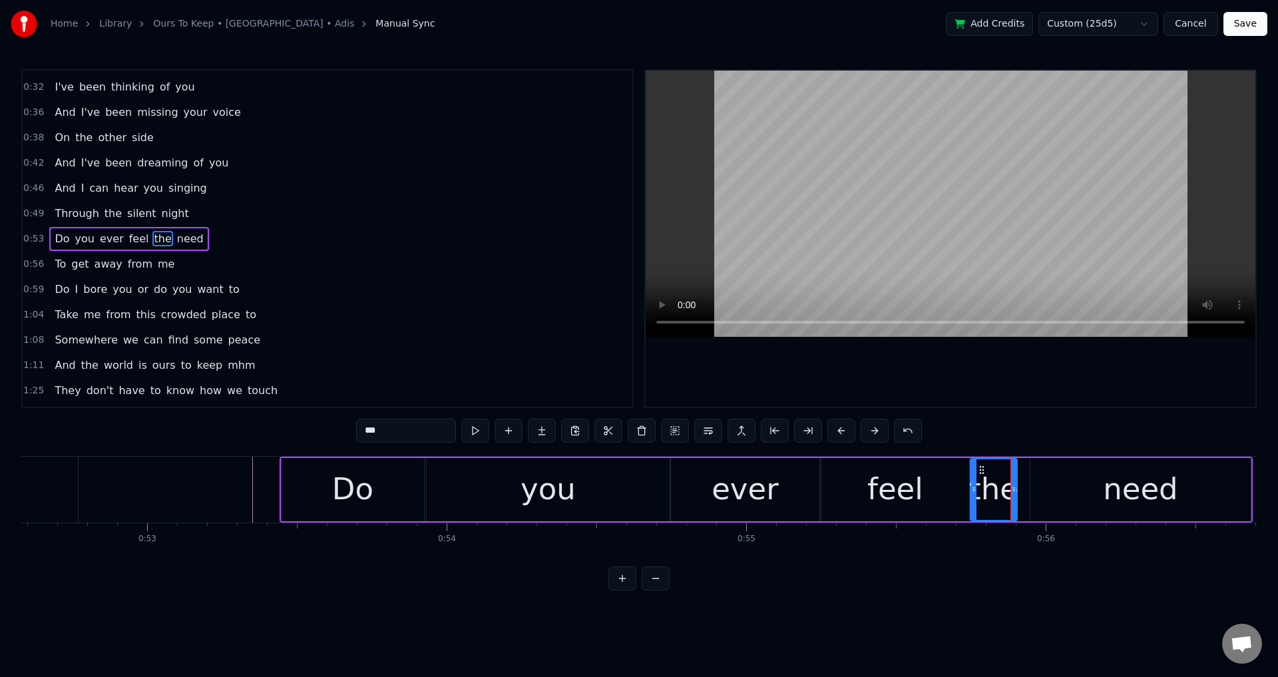
drag, startPoint x: 986, startPoint y: 483, endPoint x: 974, endPoint y: 483, distance: 12.0
click at [974, 483] on div at bounding box center [973, 489] width 5 height 61
click at [1076, 484] on div "need" at bounding box center [1140, 489] width 220 height 63
type input "****"
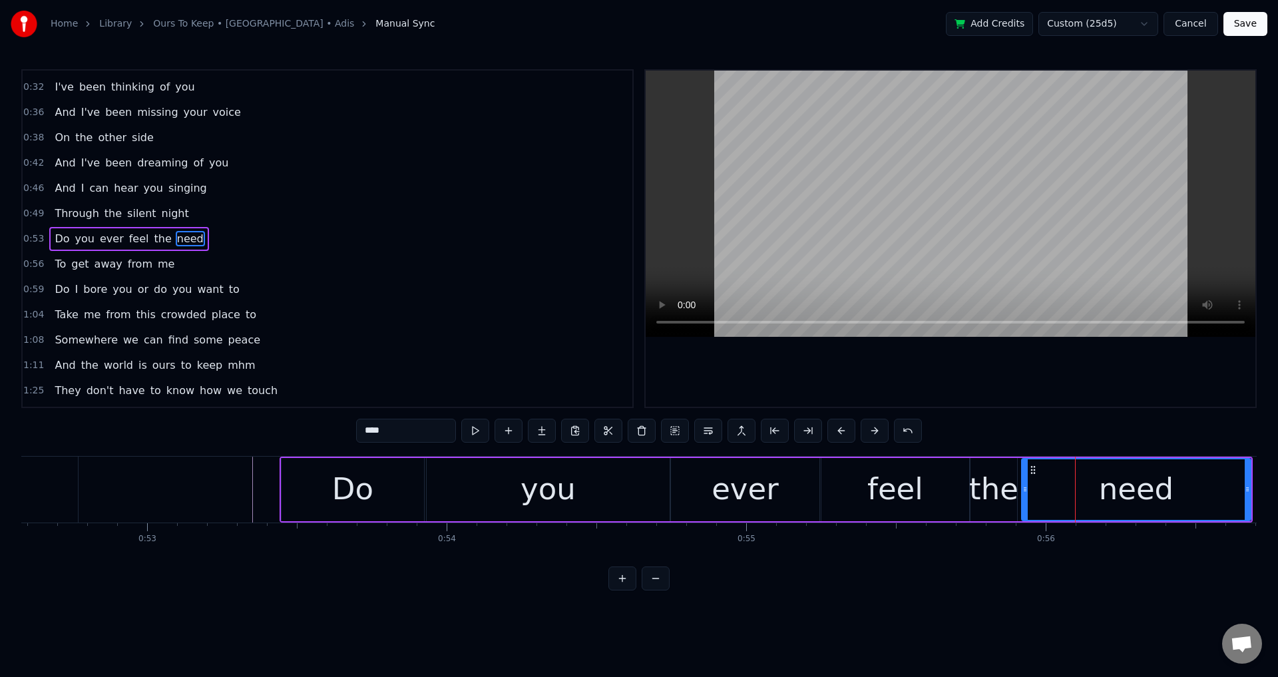
drag, startPoint x: 1032, startPoint y: 479, endPoint x: 1022, endPoint y: 483, distance: 11.2
click at [1022, 483] on div at bounding box center [1024, 489] width 5 height 61
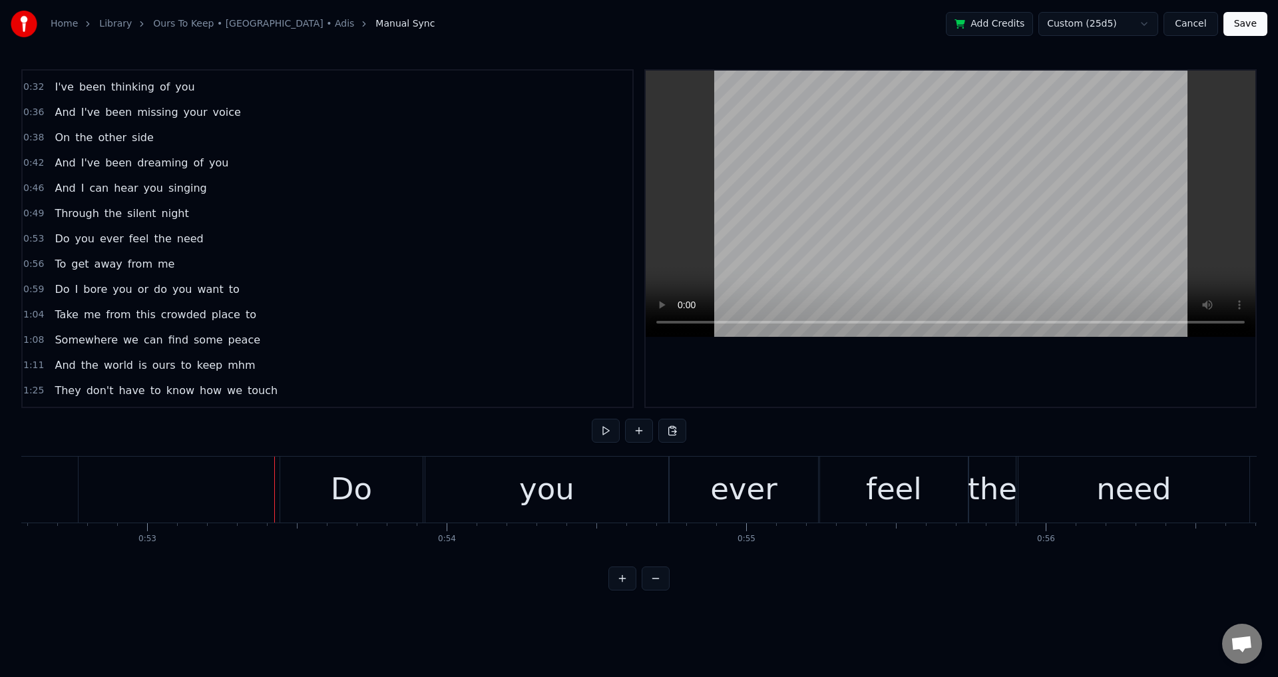
click at [904, 352] on div at bounding box center [951, 239] width 610 height 336
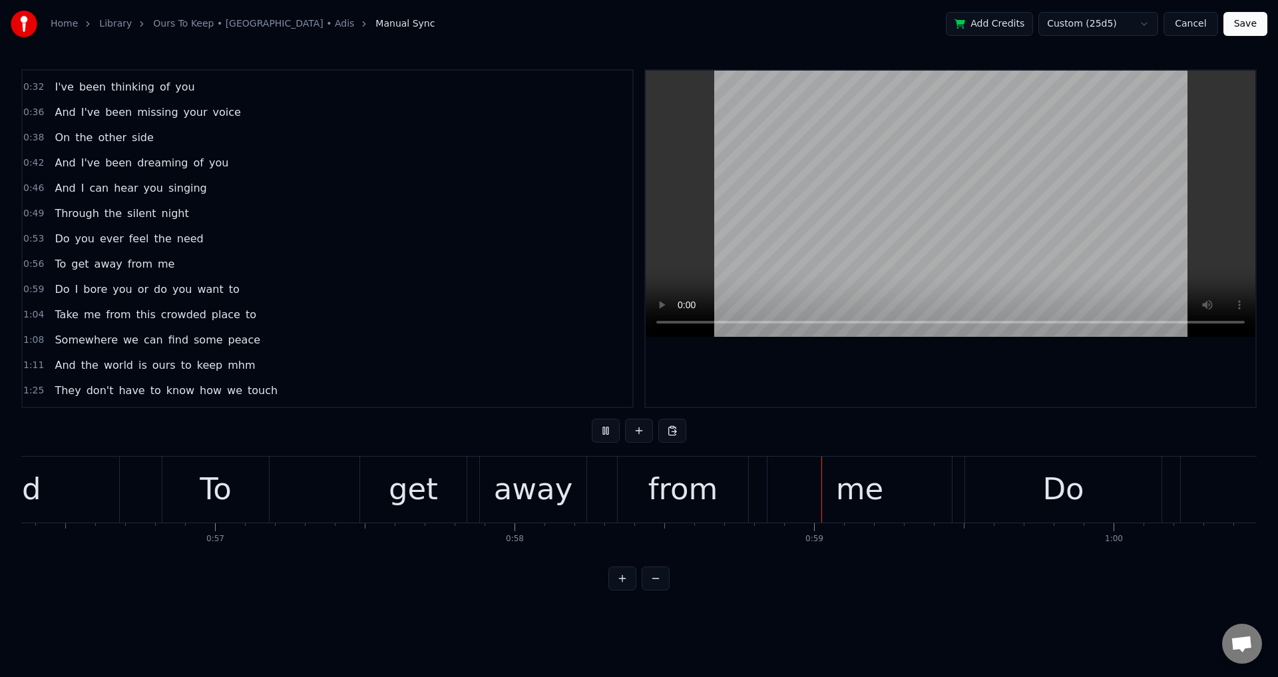
click at [970, 405] on div at bounding box center [951, 239] width 610 height 336
click at [188, 497] on div "To" at bounding box center [215, 490] width 107 height 66
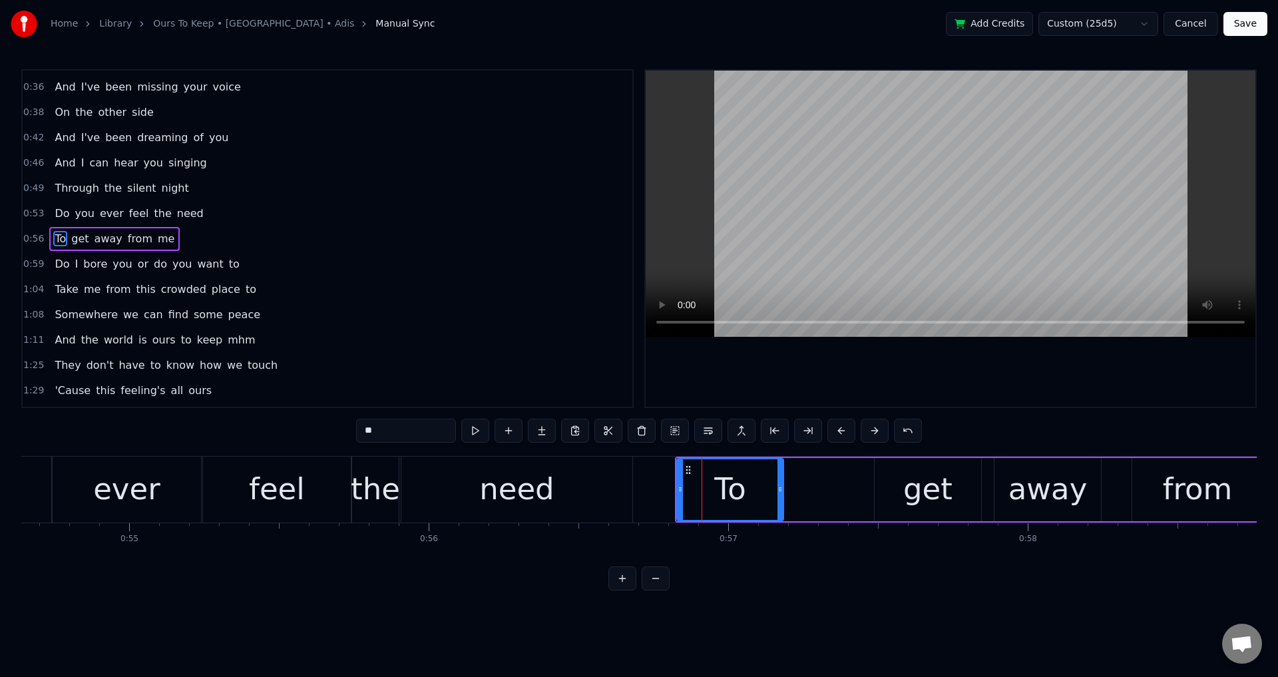
scroll to position [0, 16297]
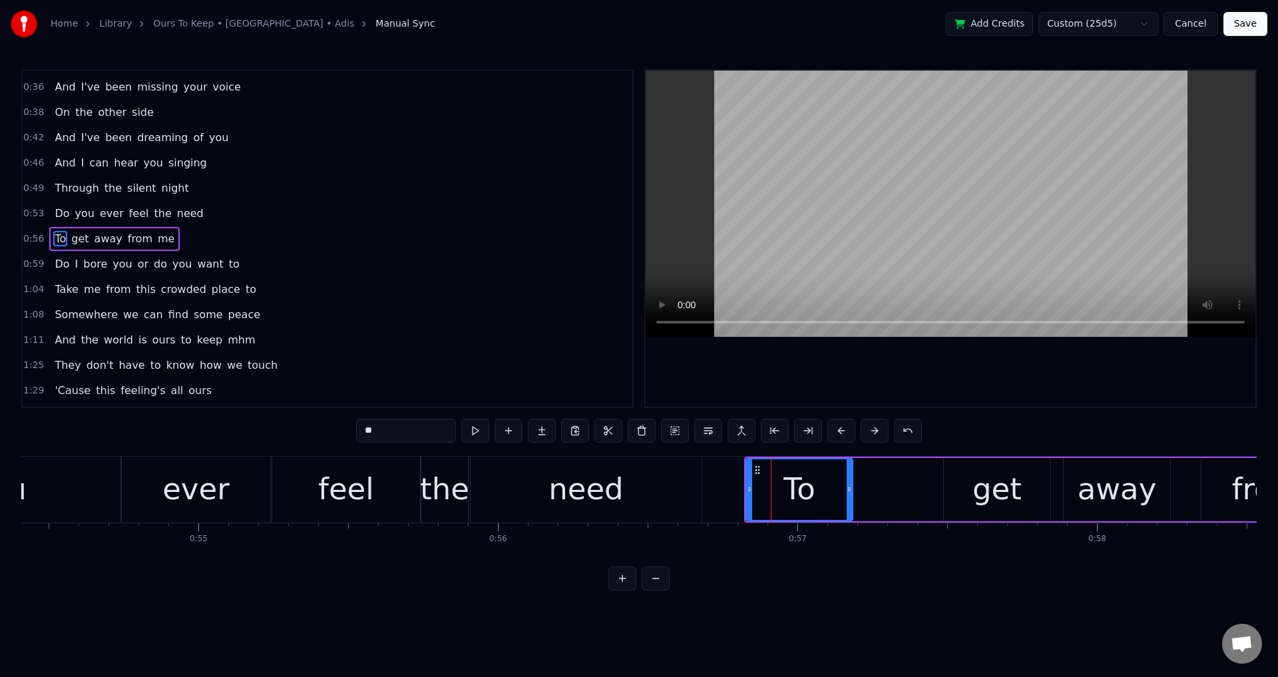
click at [584, 507] on div "need" at bounding box center [585, 489] width 75 height 45
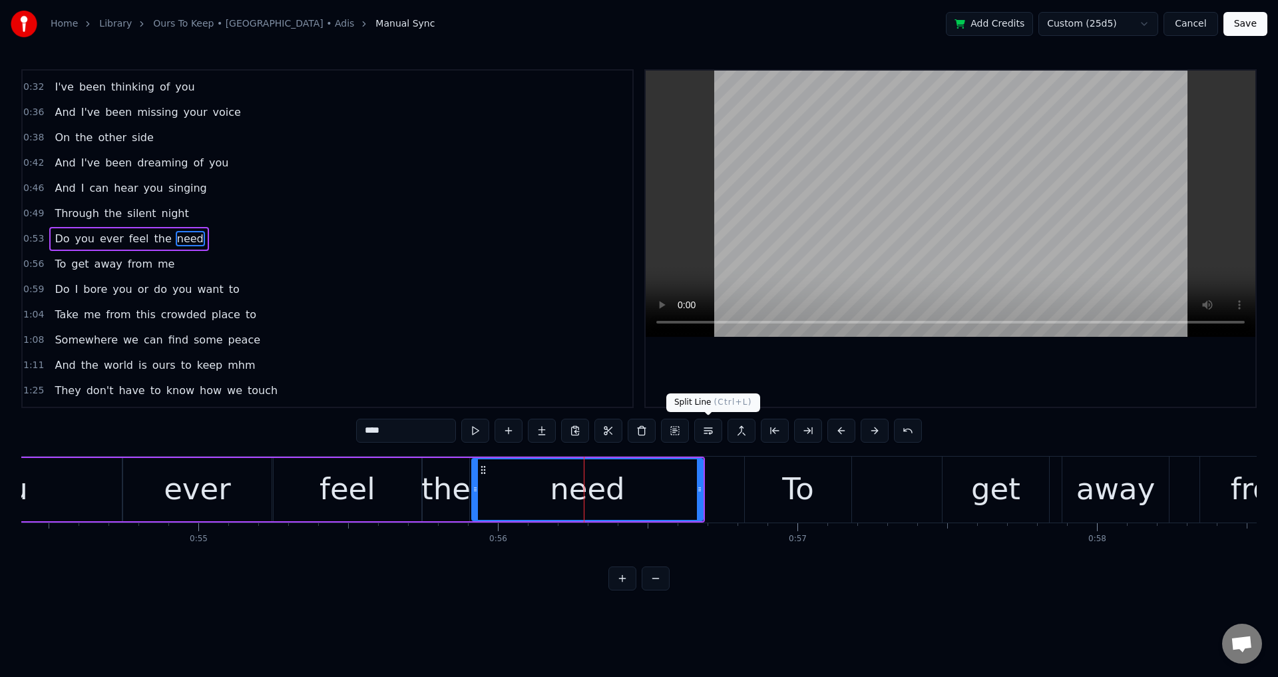
click at [905, 355] on div at bounding box center [951, 239] width 610 height 336
click at [906, 369] on div at bounding box center [951, 239] width 610 height 336
click at [766, 487] on div "To" at bounding box center [798, 490] width 107 height 66
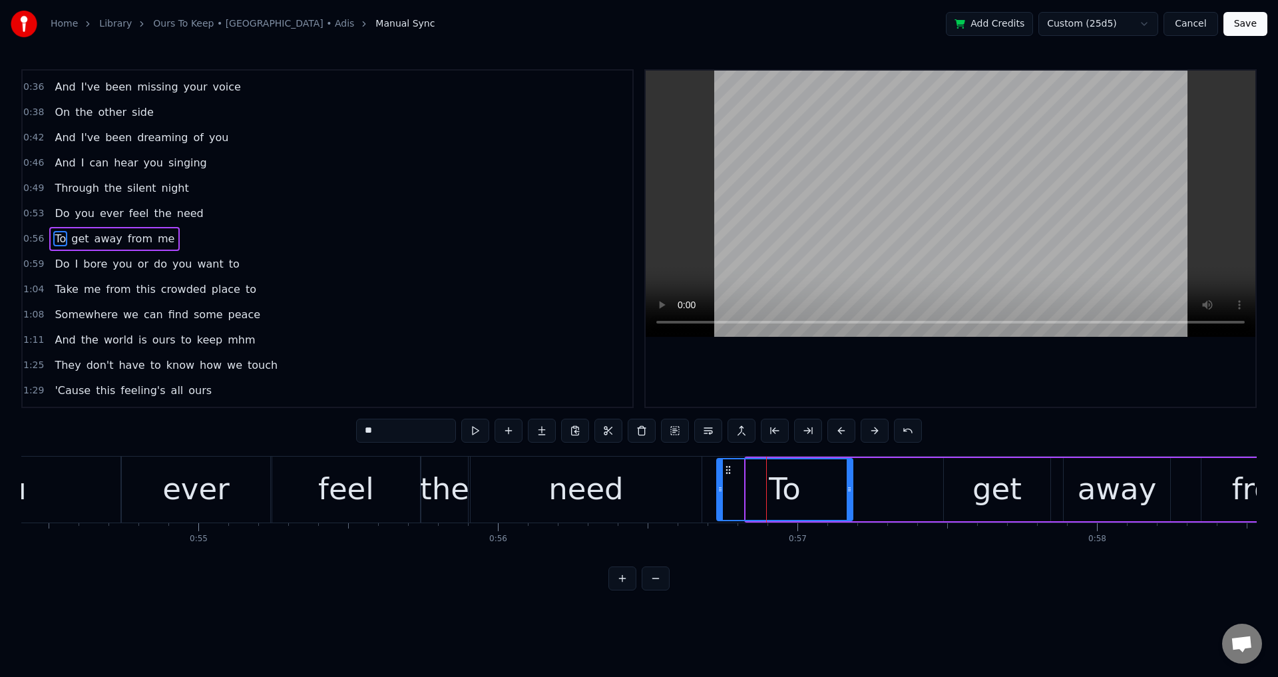
drag, startPoint x: 750, startPoint y: 486, endPoint x: 721, endPoint y: 483, distance: 29.4
click at [721, 483] on div at bounding box center [720, 489] width 5 height 61
click at [654, 483] on div "need" at bounding box center [586, 490] width 231 height 66
type input "****"
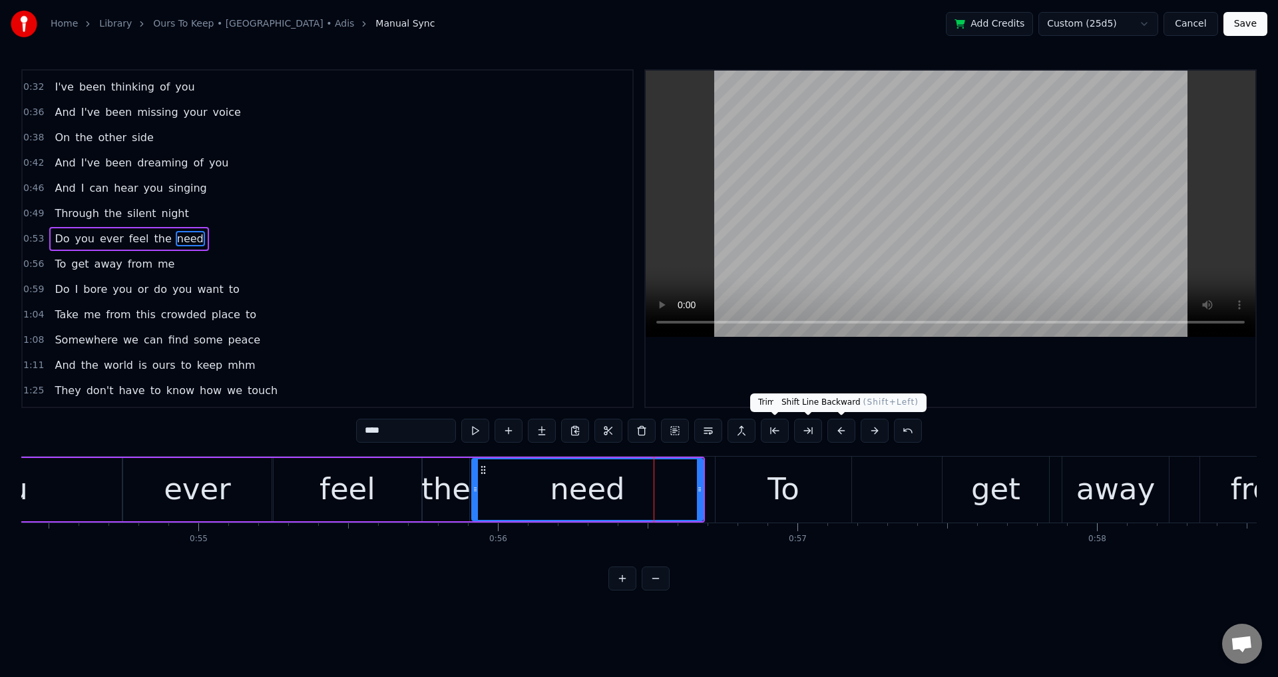
click at [892, 389] on div at bounding box center [951, 239] width 610 height 336
click at [941, 398] on div at bounding box center [951, 239] width 610 height 336
click at [1025, 405] on div at bounding box center [951, 239] width 610 height 336
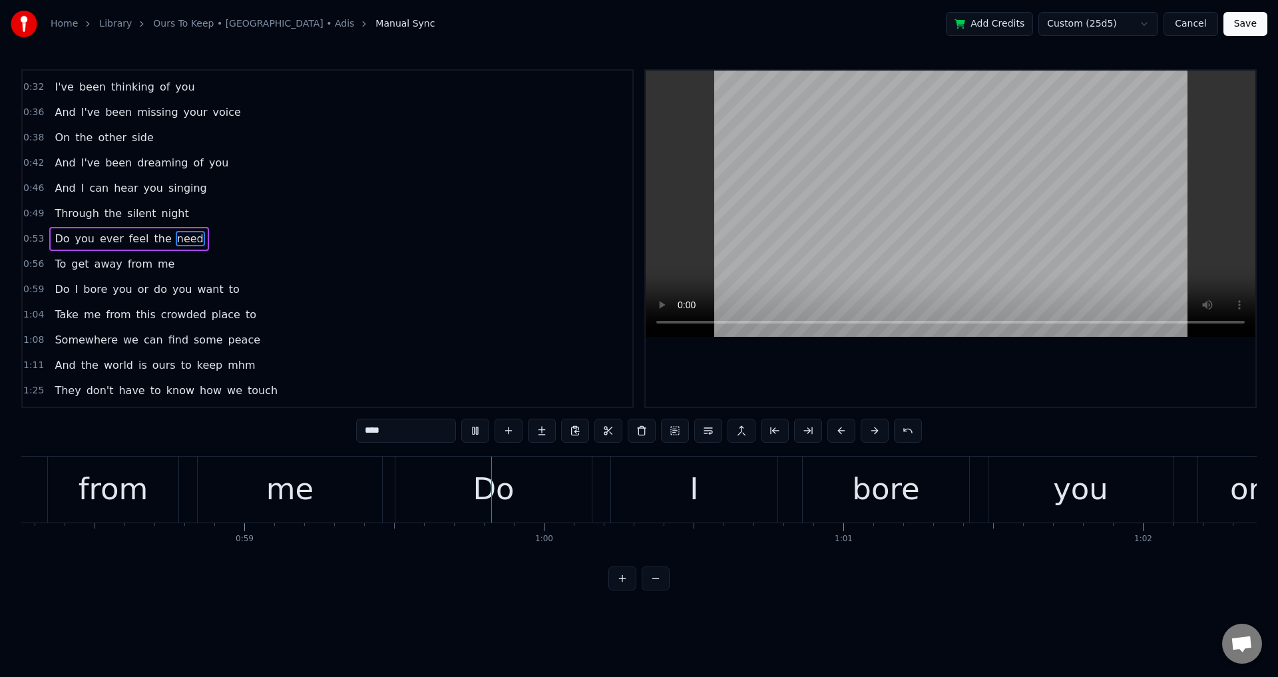
click at [1022, 390] on div at bounding box center [951, 239] width 610 height 336
click at [1239, 27] on button "Save" at bounding box center [1245, 24] width 44 height 24
